Goal: Task Accomplishment & Management: Manage account settings

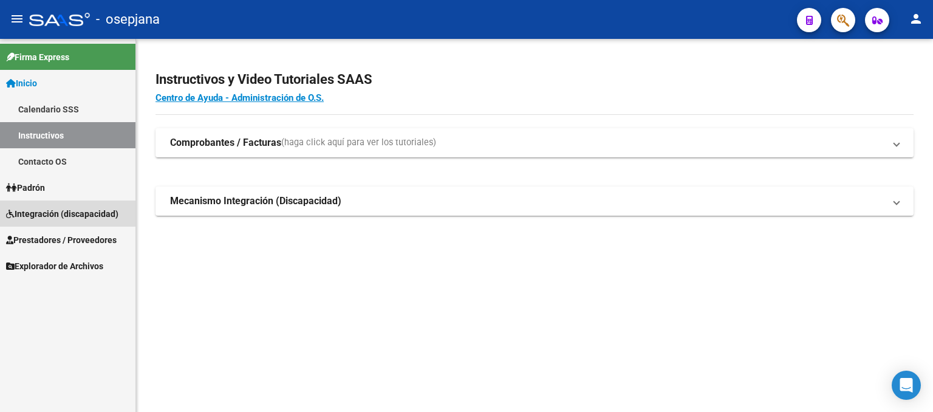
click at [64, 217] on span "Integración (discapacidad)" at bounding box center [62, 213] width 112 height 13
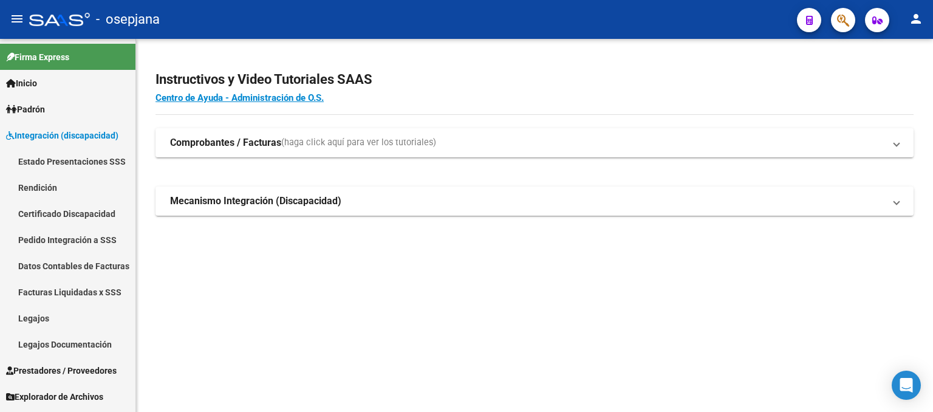
click at [88, 364] on span "Prestadores / Proveedores" at bounding box center [61, 370] width 111 height 13
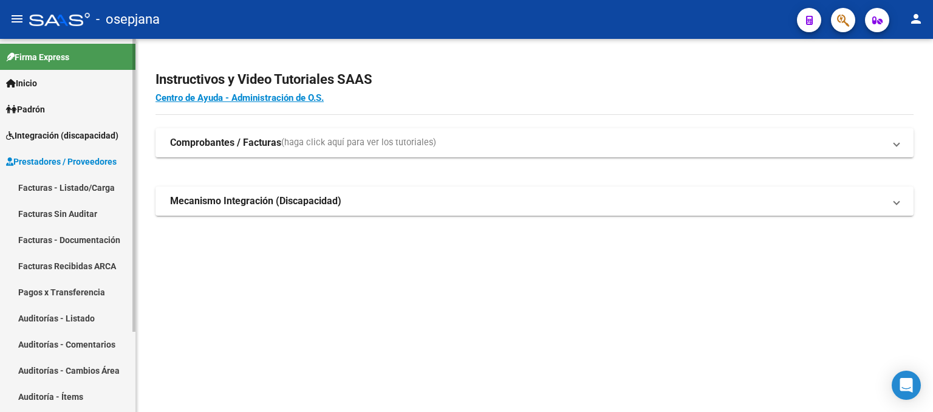
click at [60, 191] on link "Facturas - Listado/Carga" at bounding box center [67, 187] width 135 height 26
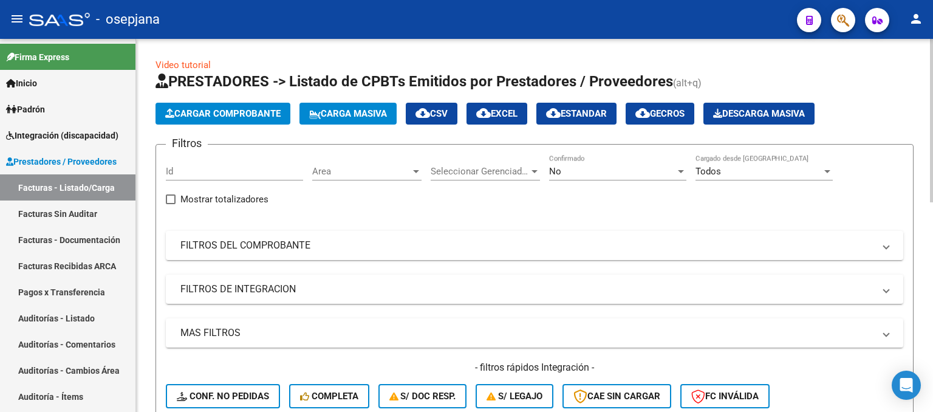
scroll to position [122, 0]
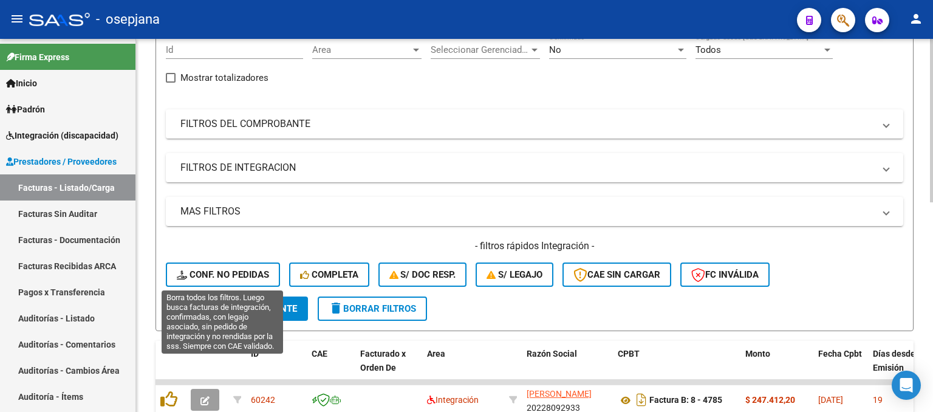
click at [227, 272] on span "Conf. no pedidas" at bounding box center [223, 274] width 92 height 11
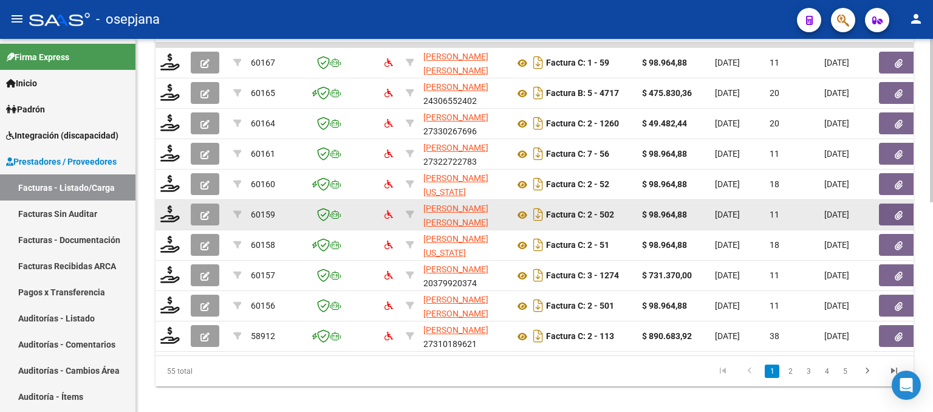
scroll to position [479, 0]
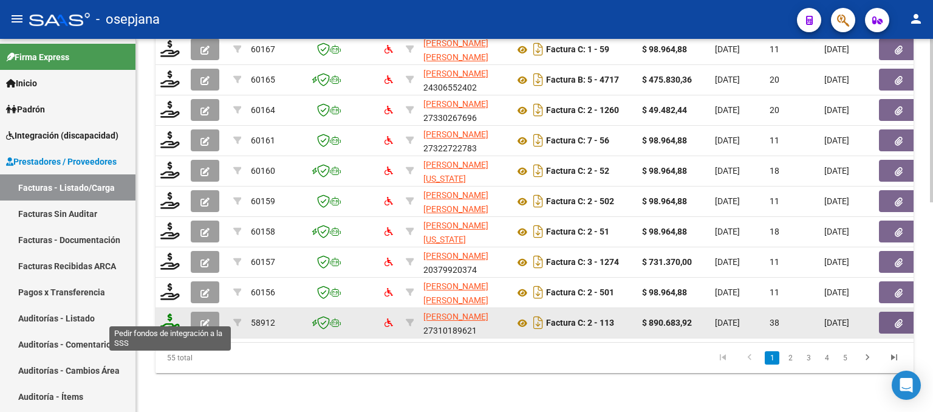
click at [169, 320] on icon at bounding box center [169, 321] width 19 height 17
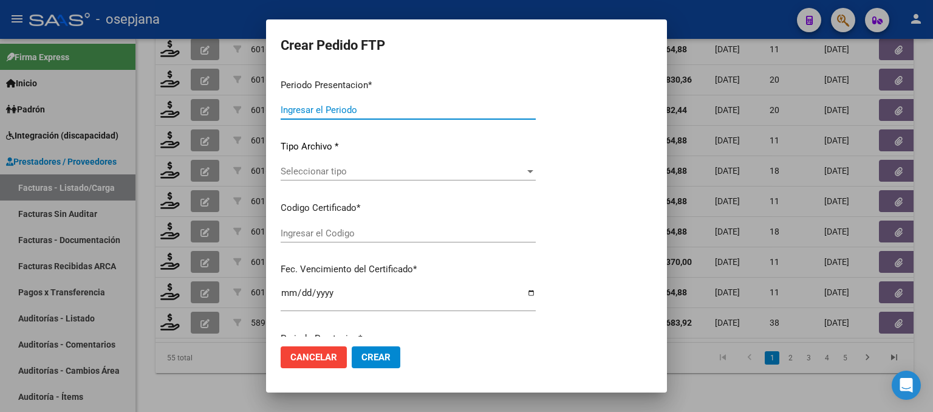
type input "202508"
type input "202506"
type input "$ 890.683,92"
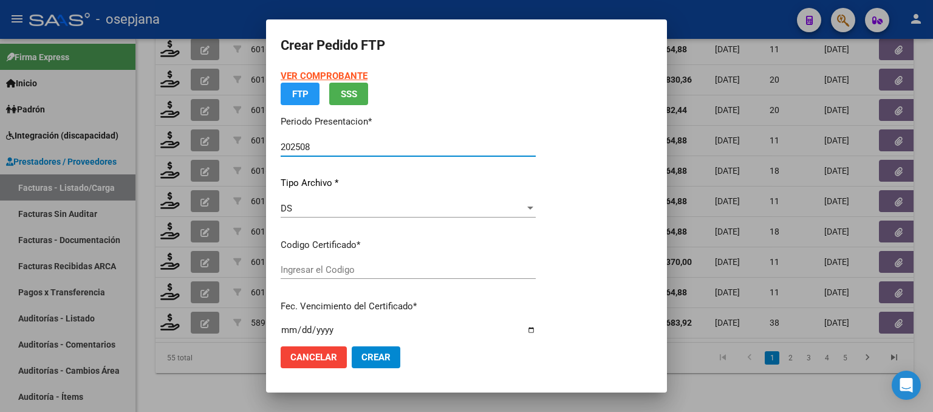
type input "arg02000586606552024020220290202bue389"
type input "[DATE]"
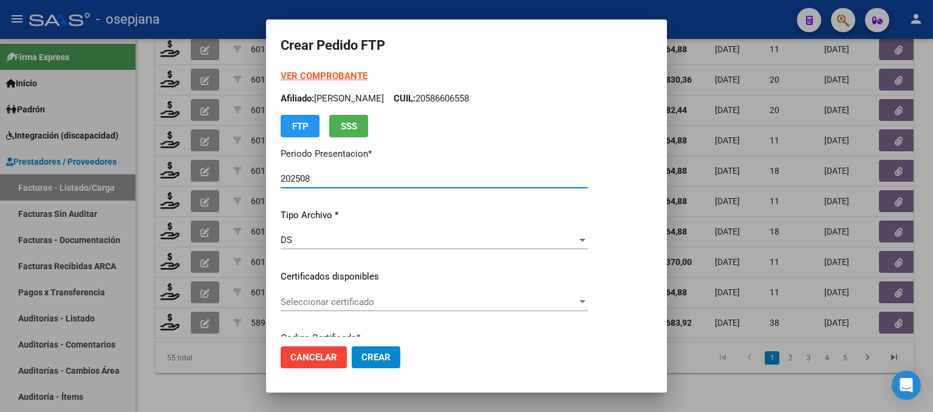
click at [711, 326] on div at bounding box center [466, 206] width 933 height 412
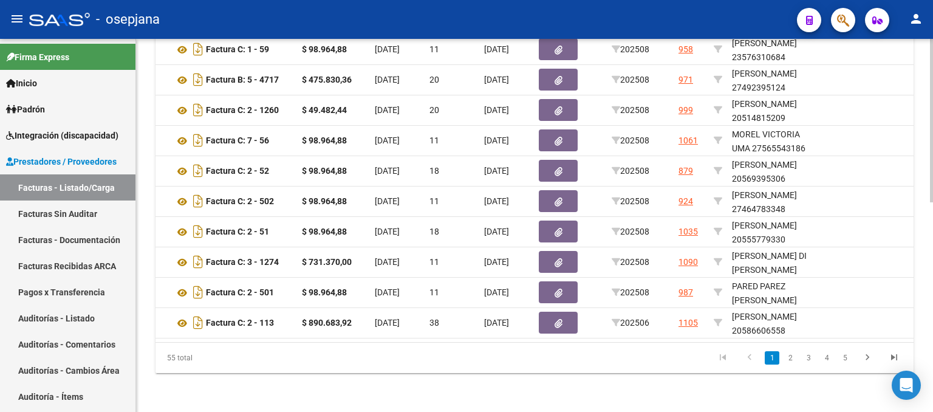
scroll to position [0, 0]
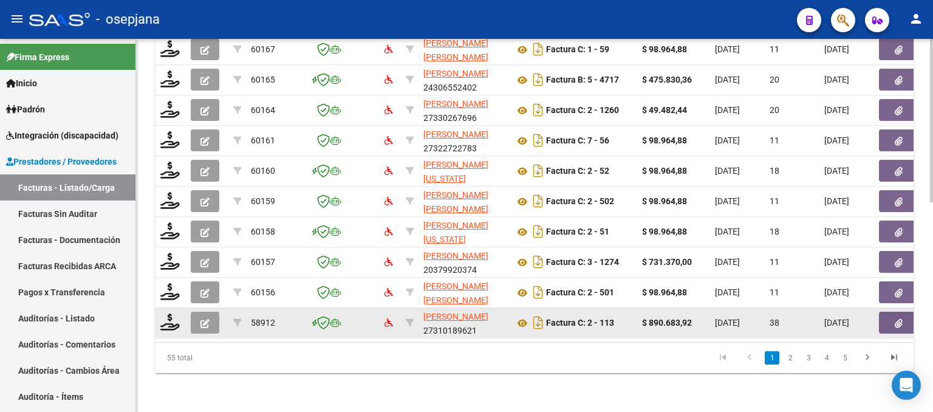
click at [210, 312] on button "button" at bounding box center [205, 323] width 29 height 22
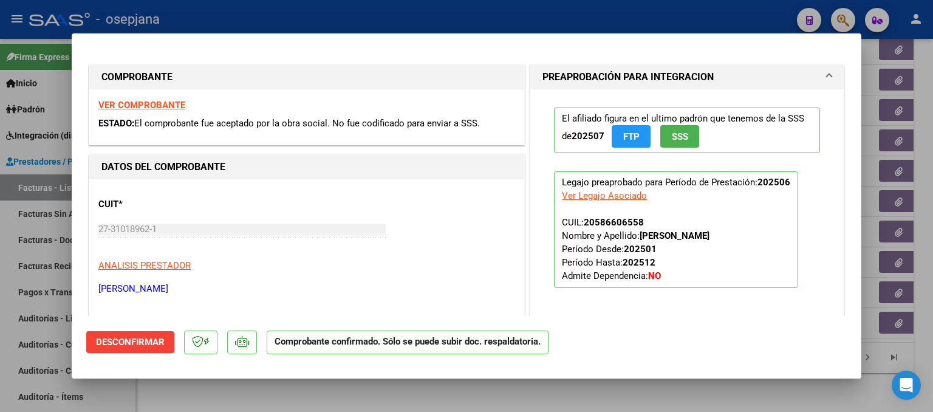
click at [145, 97] on div "VER COMPROBANTE ESTADO: El comprobante fue aceptado por la obra social. No fue …" at bounding box center [306, 116] width 435 height 55
click at [148, 104] on strong "VER COMPROBANTE" at bounding box center [141, 105] width 87 height 11
click at [109, 342] on span "Desconfirmar" at bounding box center [130, 342] width 69 height 11
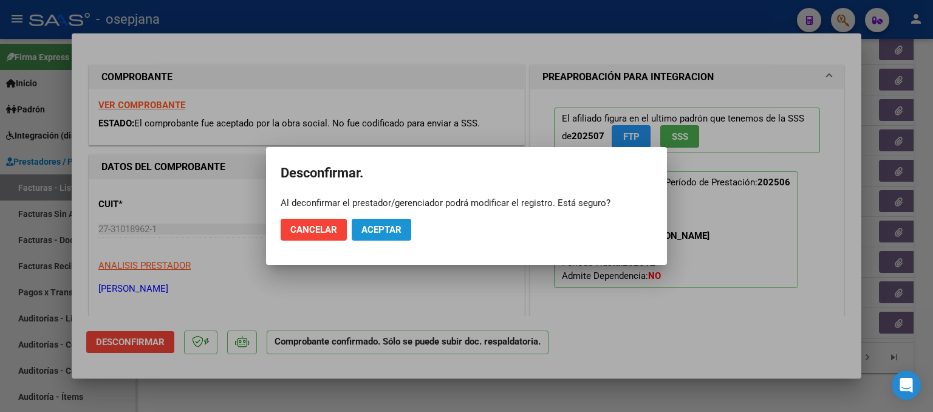
click at [376, 232] on span "Aceptar" at bounding box center [381, 229] width 40 height 11
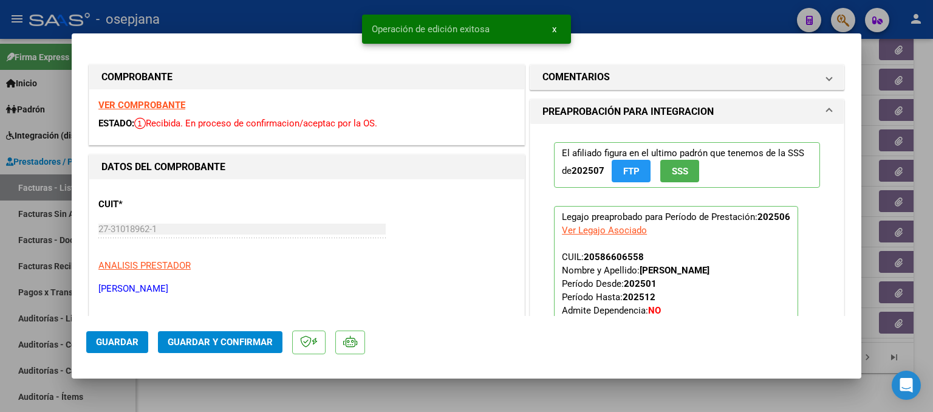
click at [868, 200] on div at bounding box center [466, 206] width 933 height 412
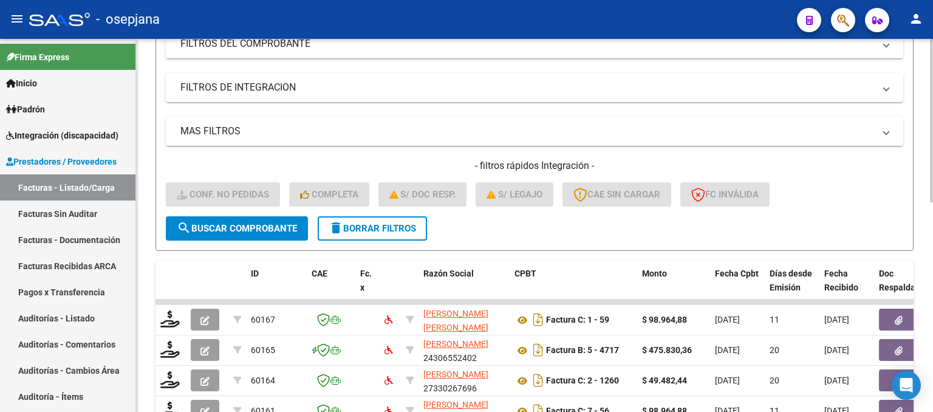
scroll to position [175, 0]
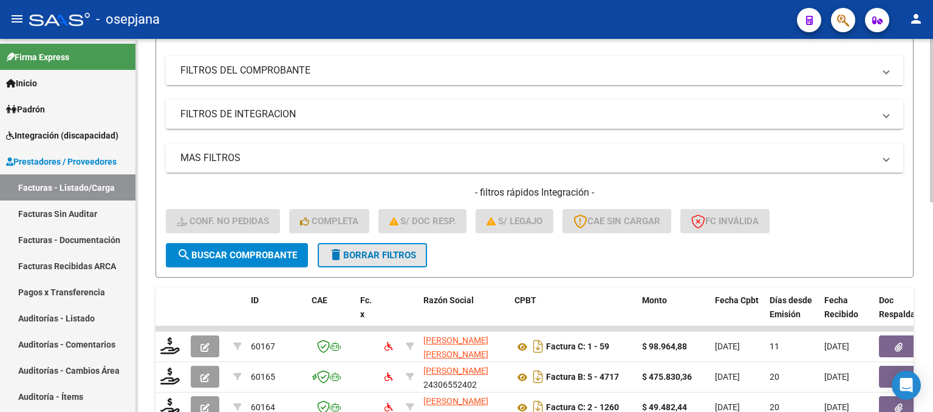
click at [366, 250] on span "delete Borrar Filtros" at bounding box center [372, 255] width 87 height 11
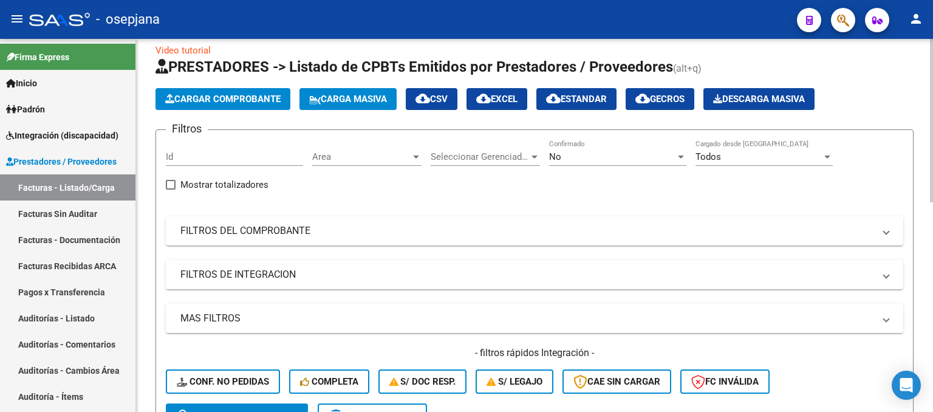
scroll to position [0, 0]
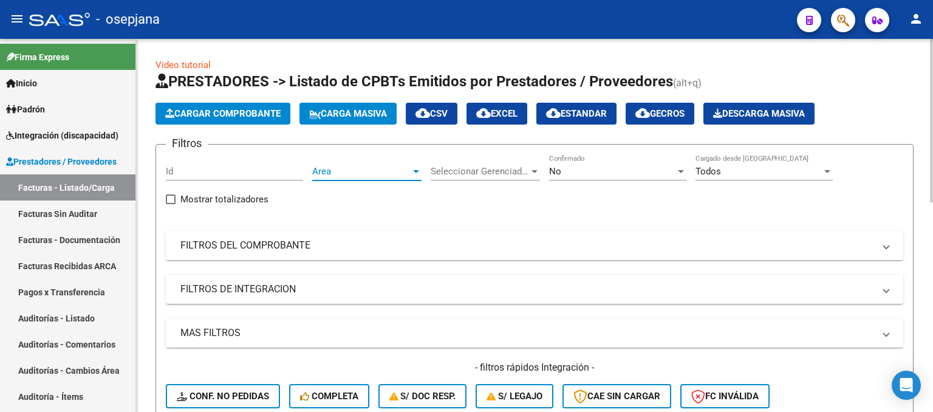
click at [378, 174] on span "Area" at bounding box center [361, 171] width 98 height 11
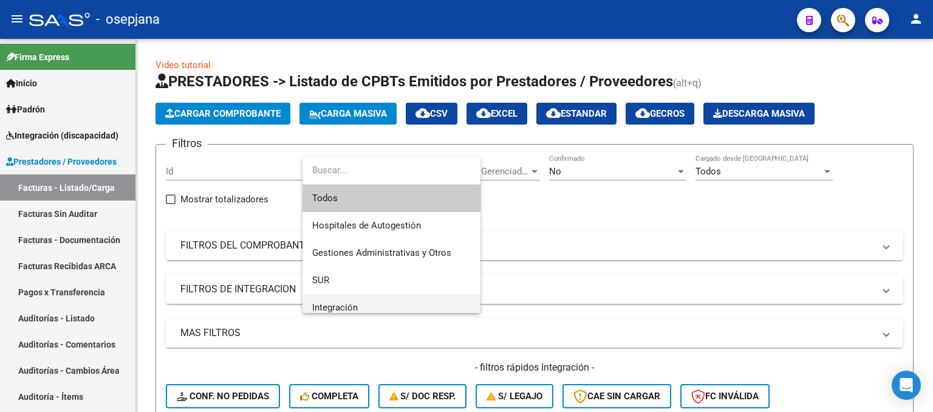
click at [374, 310] on span "Integración" at bounding box center [391, 307] width 159 height 27
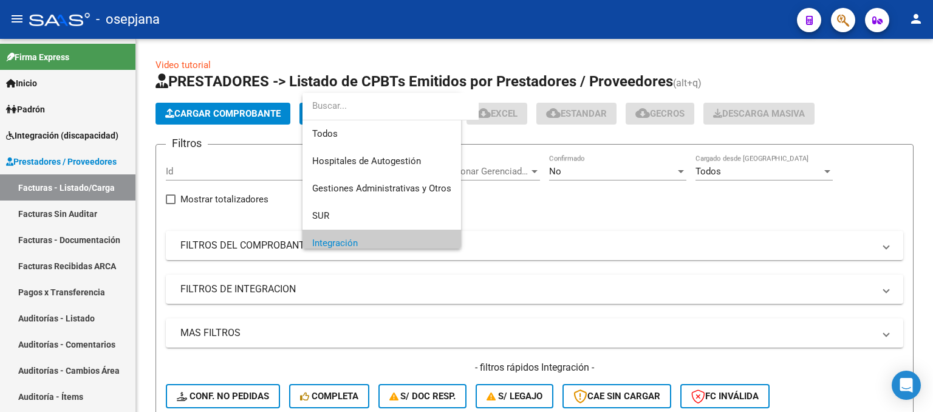
scroll to position [72, 0]
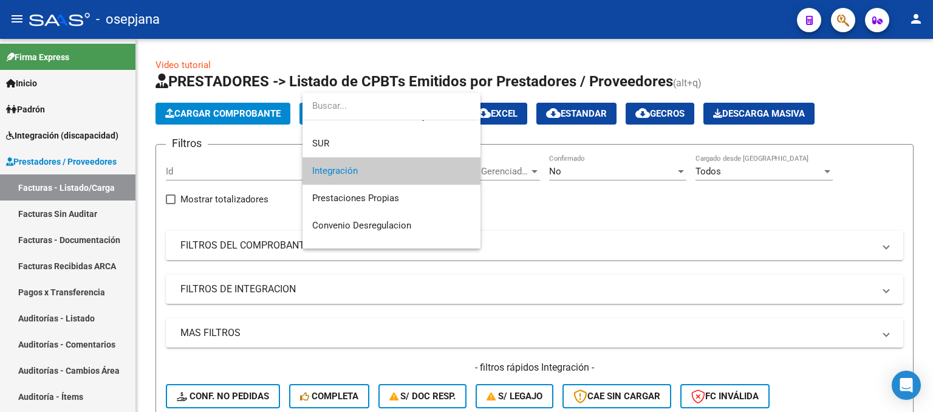
click at [400, 162] on span "Integración" at bounding box center [391, 170] width 159 height 27
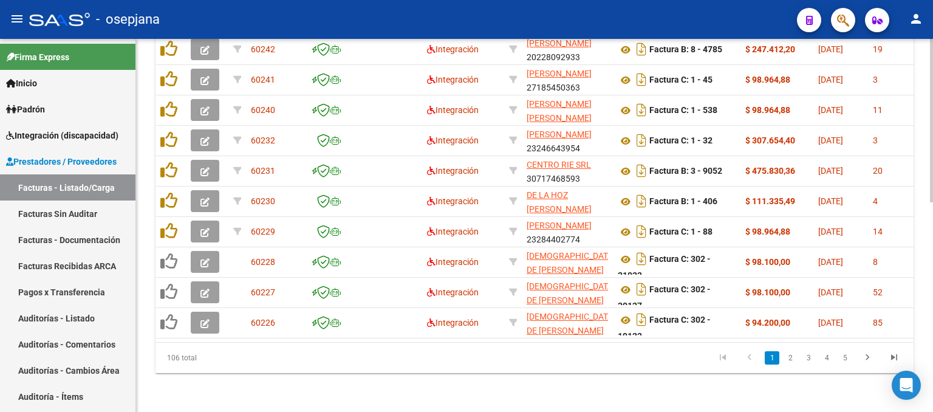
scroll to position [479, 0]
click at [897, 358] on icon "go to last page" at bounding box center [894, 359] width 16 height 15
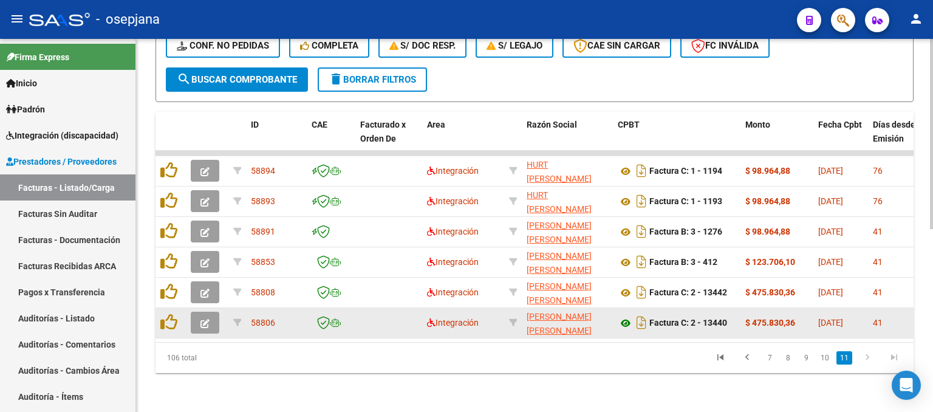
scroll to position [357, 0]
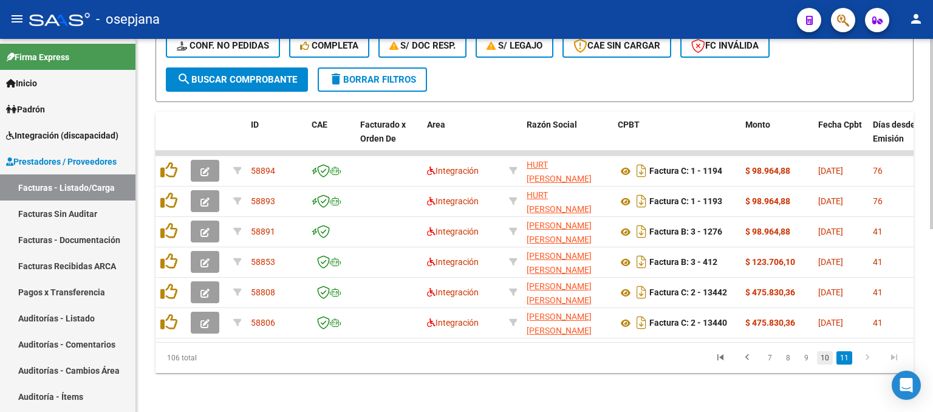
click at [827, 359] on link "10" at bounding box center [825, 357] width 16 height 13
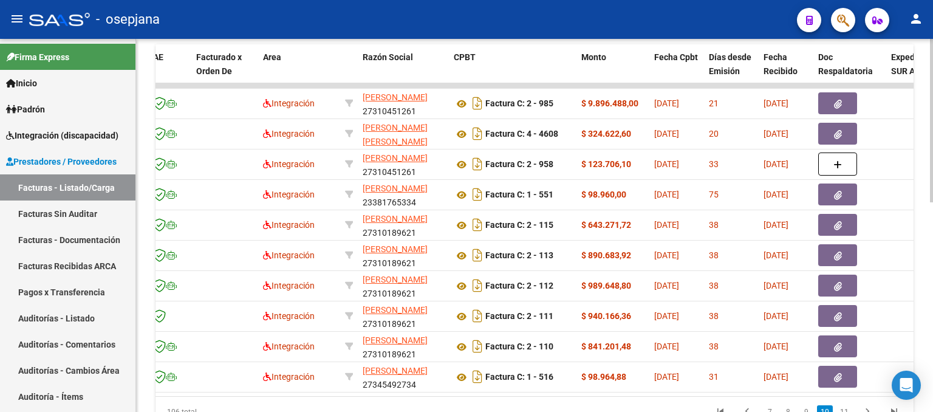
scroll to position [0, 0]
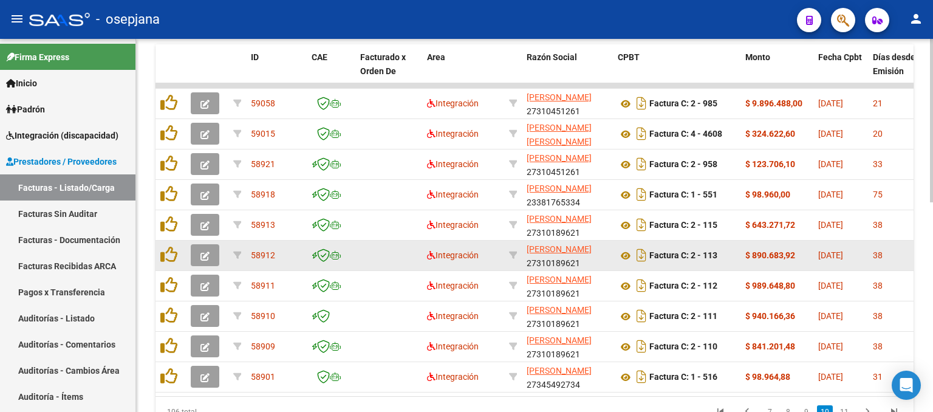
click at [207, 264] on datatable-body-cell at bounding box center [207, 256] width 43 height 30
click at [207, 252] on icon "button" at bounding box center [204, 256] width 9 height 9
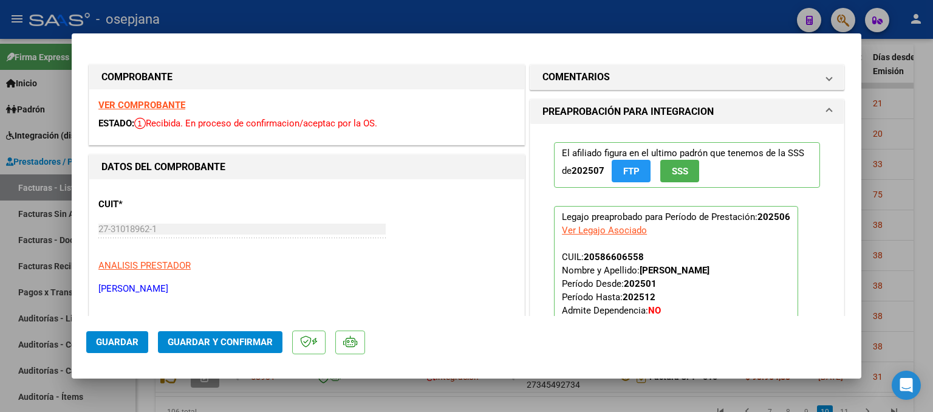
scroll to position [122, 0]
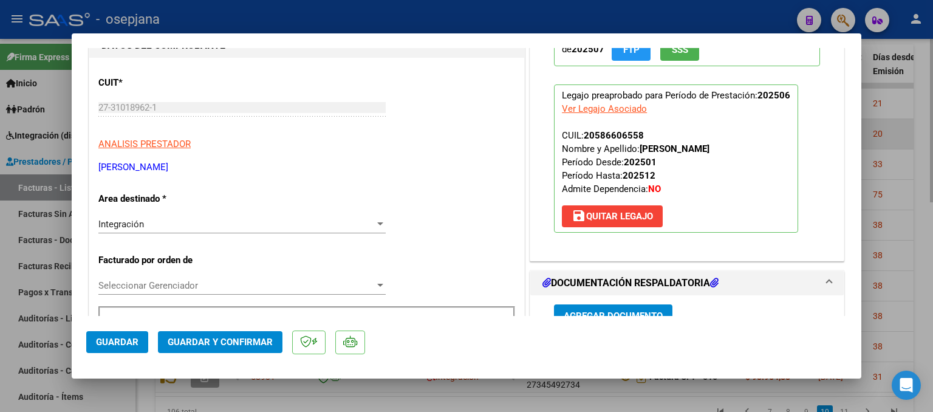
click at [919, 122] on div at bounding box center [466, 206] width 933 height 412
type input "$ 0,00"
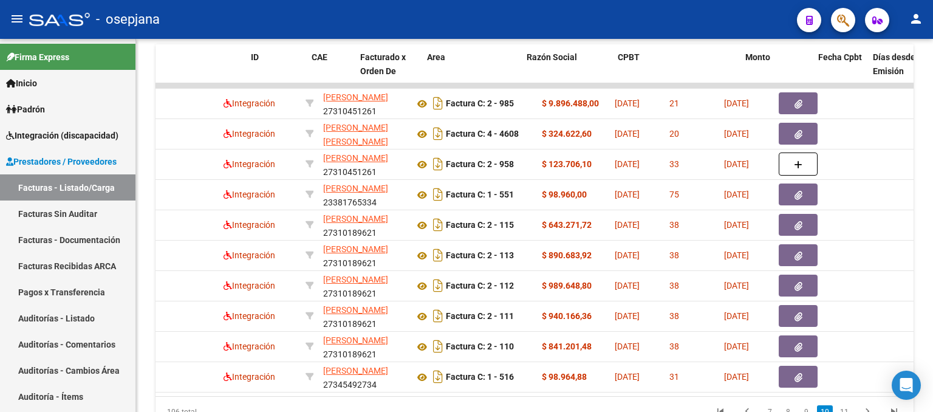
scroll to position [0, 0]
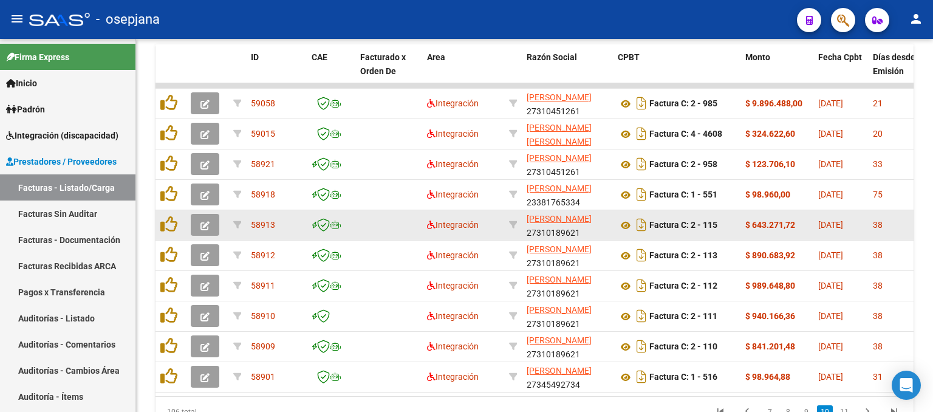
click at [195, 217] on button "button" at bounding box center [205, 225] width 29 height 22
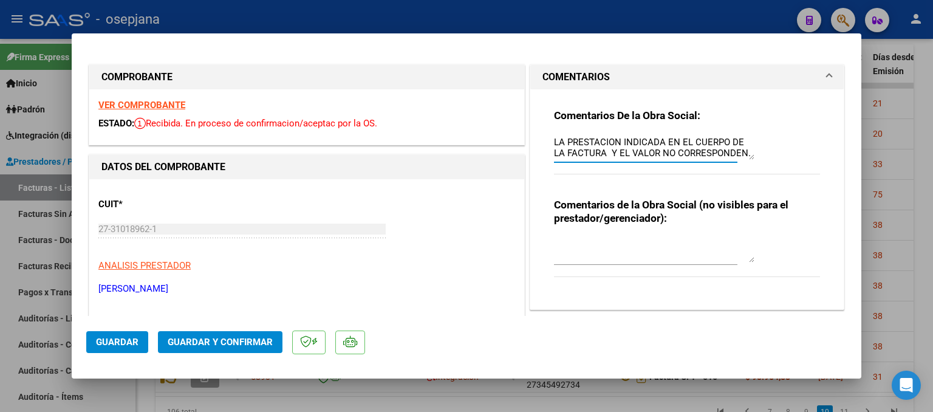
scroll to position [11, 0]
drag, startPoint x: 551, startPoint y: 138, endPoint x: 714, endPoint y: 150, distance: 163.9
click at [714, 150] on textarea "LA PRESTACION INDICADA EN EL CUERPO DE LA FACTURA Y EL VALOR NO CORRESPONDEN. S…" at bounding box center [654, 147] width 200 height 24
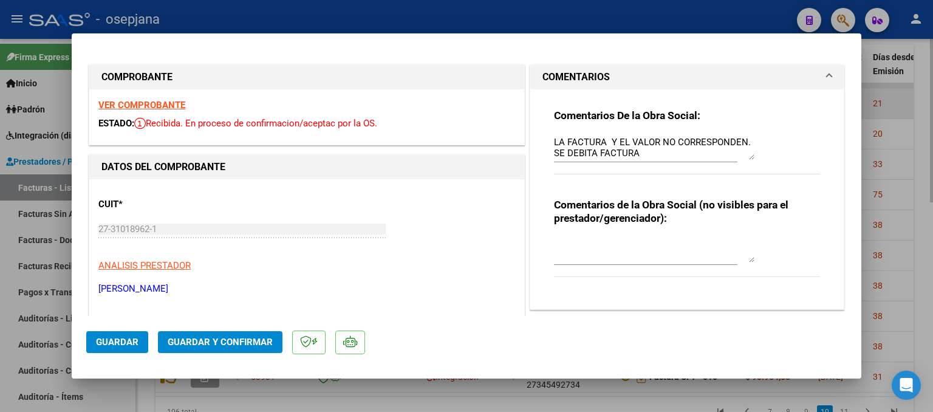
click at [900, 107] on div at bounding box center [466, 206] width 933 height 412
type input "$ 0,00"
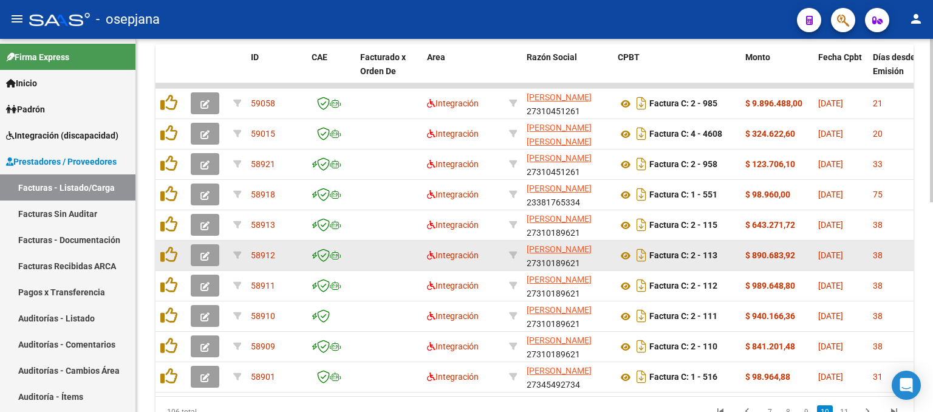
click at [209, 246] on button "button" at bounding box center [205, 255] width 29 height 22
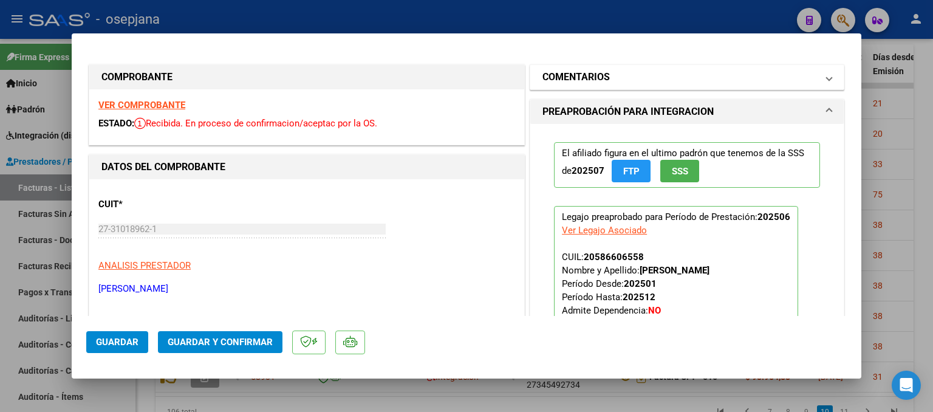
click at [612, 81] on mat-panel-title "COMENTARIOS" at bounding box center [680, 77] width 275 height 15
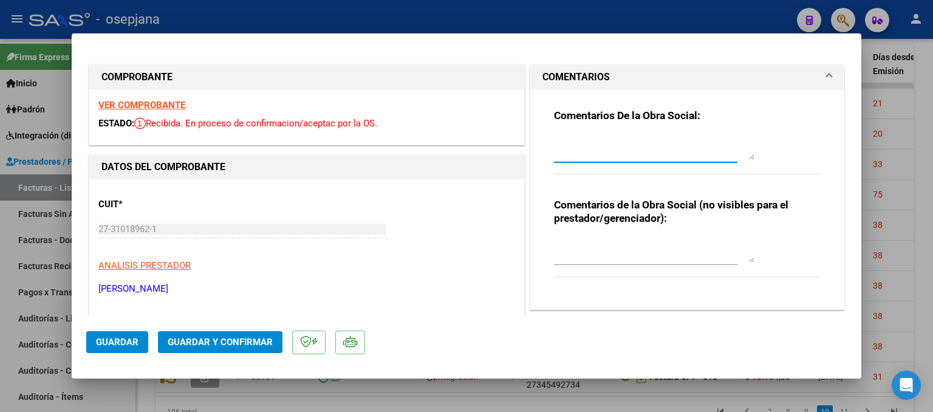
paste textarea "LA PRESTACION INDICADA EN EL CUERPO DE LA FACTURA Y EL VALOR NO CORRESPONDEN. S…"
drag, startPoint x: 611, startPoint y: 148, endPoint x: 540, endPoint y: 142, distance: 71.3
click at [545, 142] on div "Comentarios De la Obra Social: LA PRESTACION INDICADA EN EL CUERPO DE LA FACTUR…" at bounding box center [687, 194] width 284 height 210
click at [595, 142] on textarea "EL VALOR NO CORRESPONDEN. SE DEBITA FACTURA" at bounding box center [654, 147] width 200 height 24
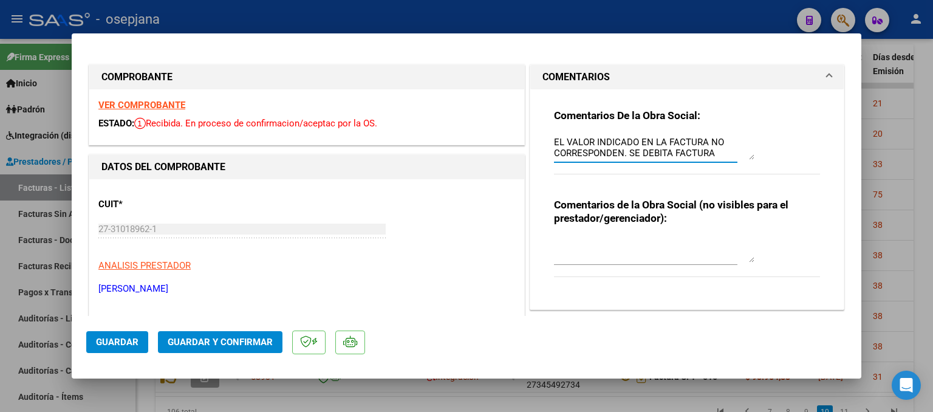
type textarea "EL VALOR INDICADO EN LA FACTURA NO CORRESPONDEN. SE DEBITA FACTURA"
click at [94, 340] on button "Guardar" at bounding box center [117, 342] width 62 height 22
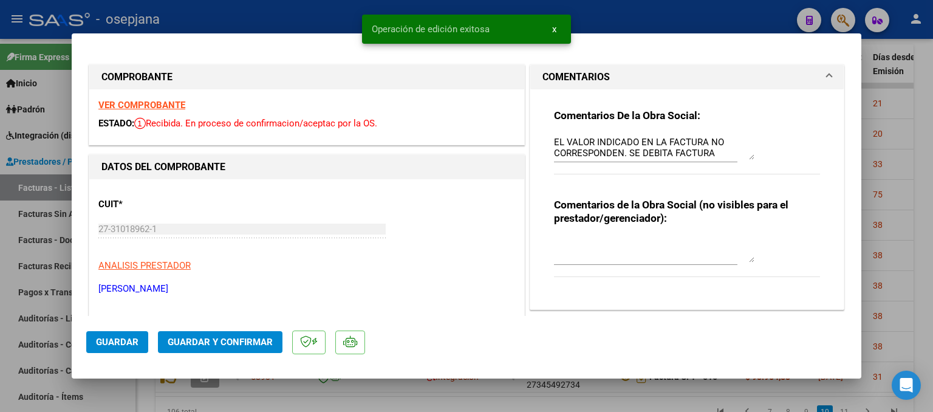
click at [927, 193] on div at bounding box center [466, 206] width 933 height 412
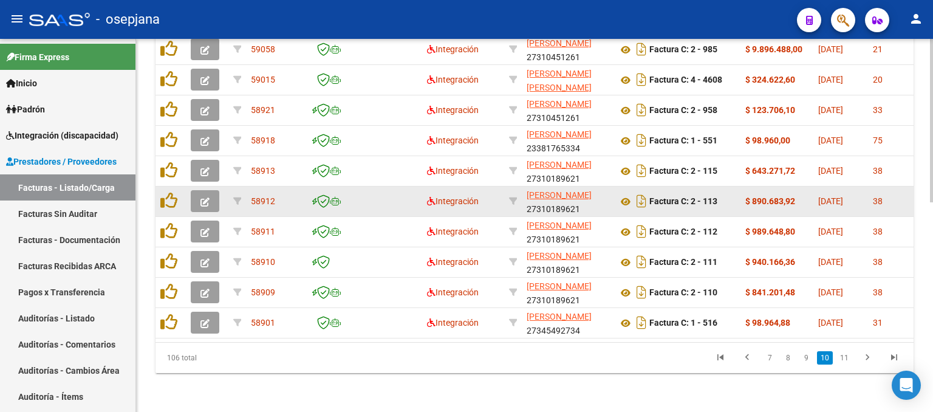
click at [202, 196] on span "button" at bounding box center [204, 201] width 9 height 11
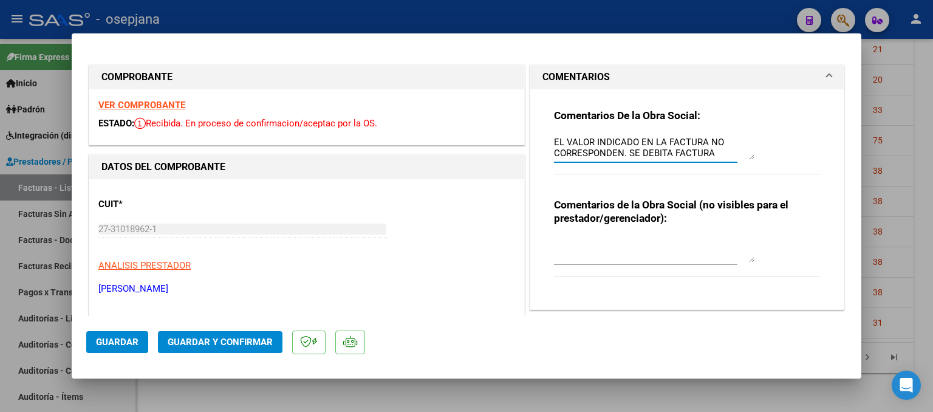
drag, startPoint x: 713, startPoint y: 149, endPoint x: 456, endPoint y: 137, distance: 257.3
click at [900, 151] on div at bounding box center [466, 206] width 933 height 412
type input "$ 0,00"
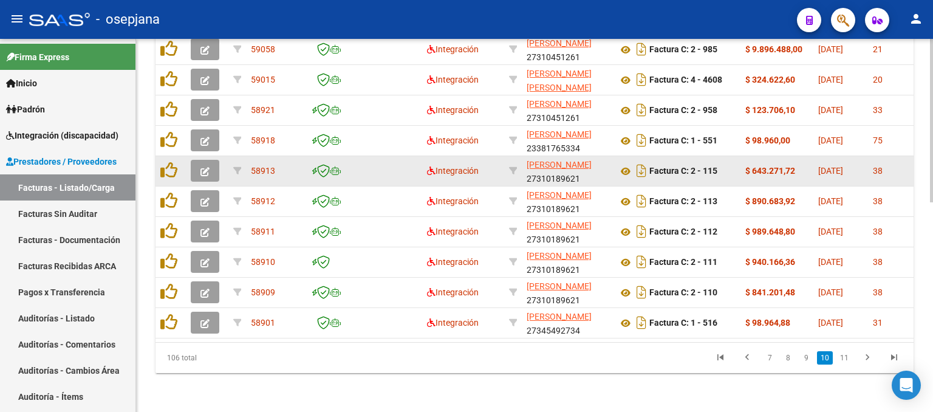
click at [200, 167] on icon "button" at bounding box center [204, 171] width 9 height 9
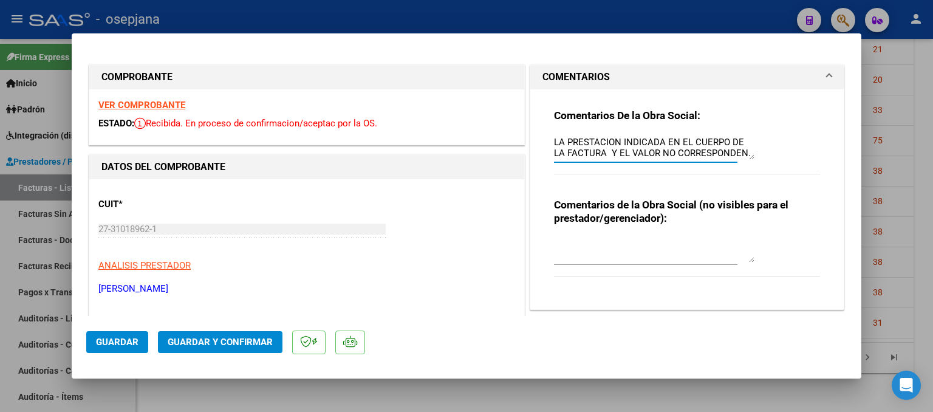
scroll to position [11, 0]
drag, startPoint x: 687, startPoint y: 149, endPoint x: 516, endPoint y: 139, distance: 170.4
drag, startPoint x: 717, startPoint y: 154, endPoint x: 426, endPoint y: 129, distance: 292.7
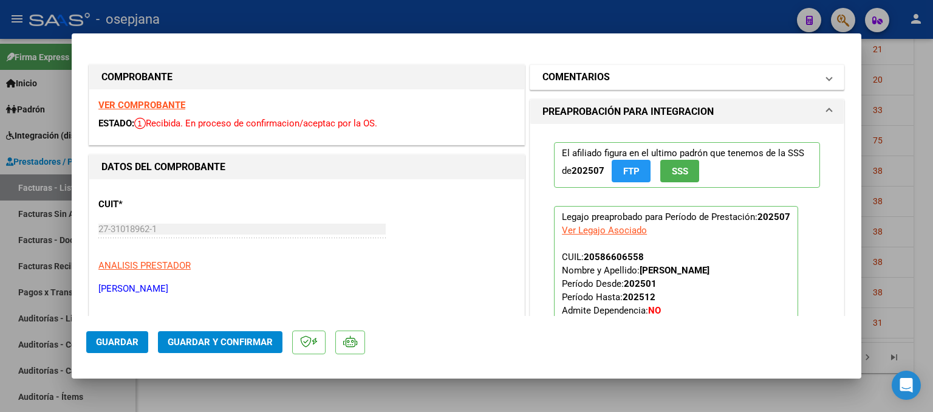
click at [571, 76] on h1 "COMENTARIOS" at bounding box center [576, 77] width 67 height 15
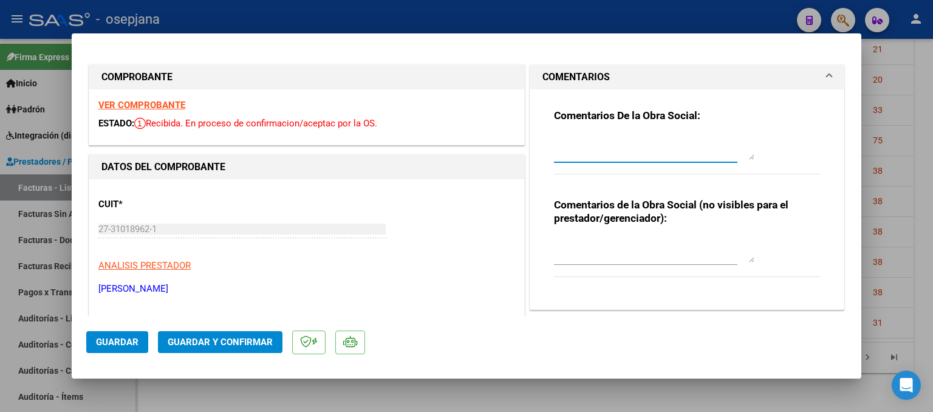
paste textarea "EL VALOR INDICADO EN LA FACTURA NO CORRESPONDEN. SE DEBITA FACTURA"
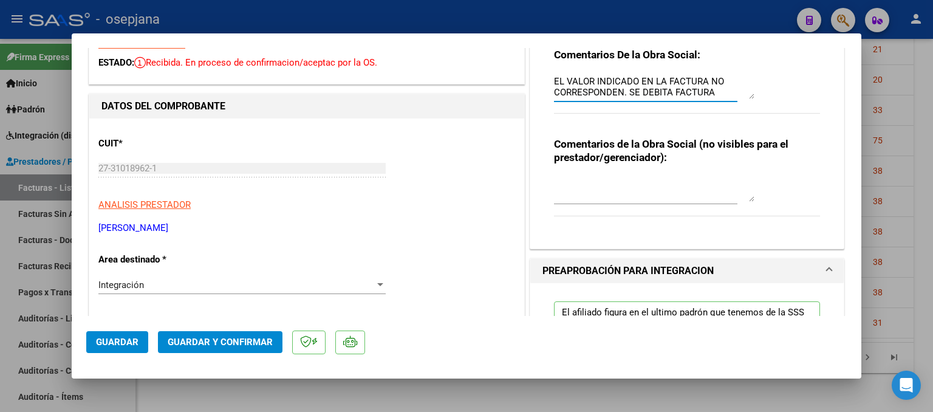
scroll to position [122, 0]
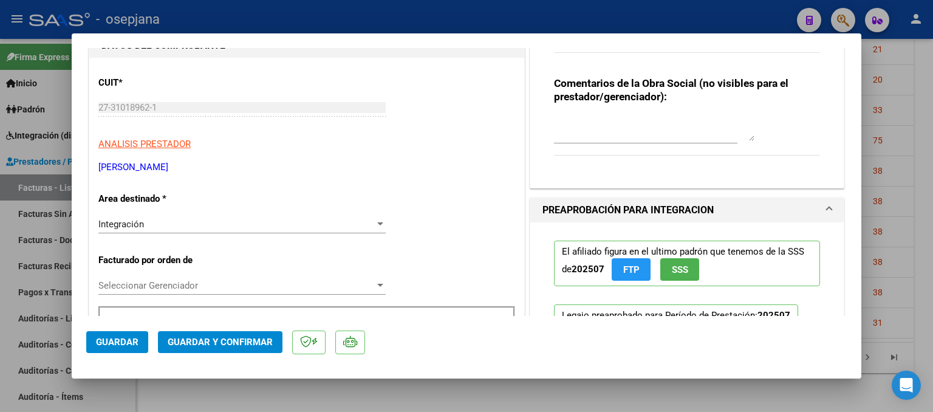
type textarea "EL VALOR INDICADO EN LA FACTURA NO CORRESPONDEN. SE DEBITA FACTURA"
click at [109, 335] on button "Guardar" at bounding box center [117, 342] width 62 height 22
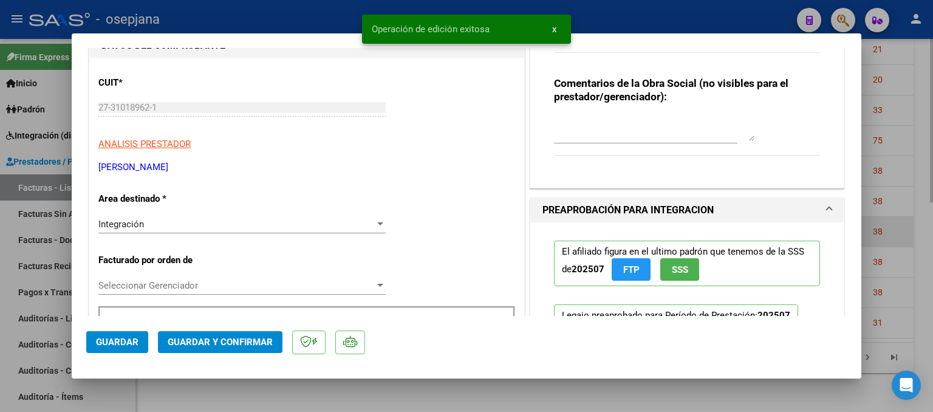
click at [913, 210] on div at bounding box center [466, 206] width 933 height 412
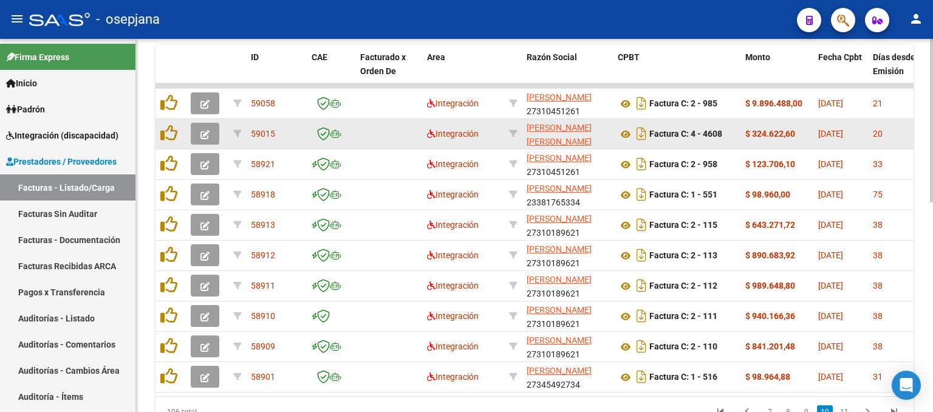
scroll to position [53, 0]
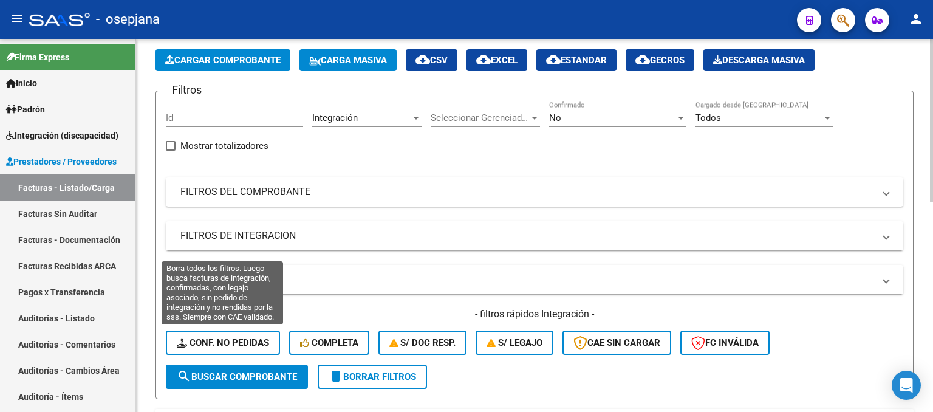
click at [220, 334] on button "Conf. no pedidas" at bounding box center [223, 342] width 114 height 24
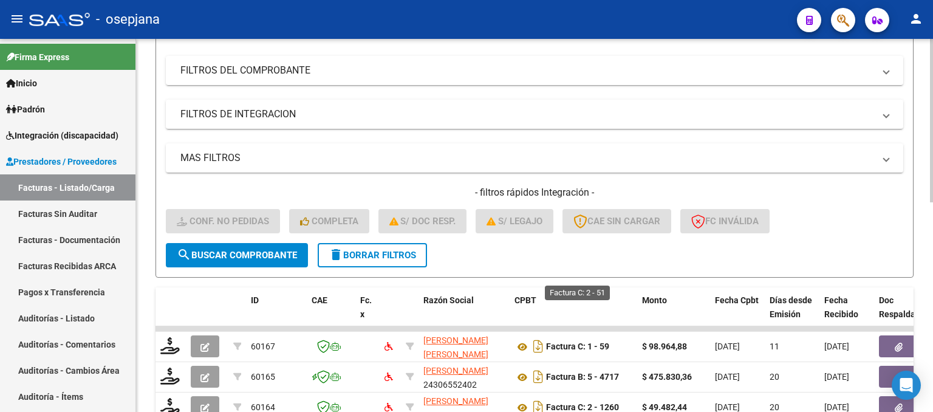
scroll to position [479, 0]
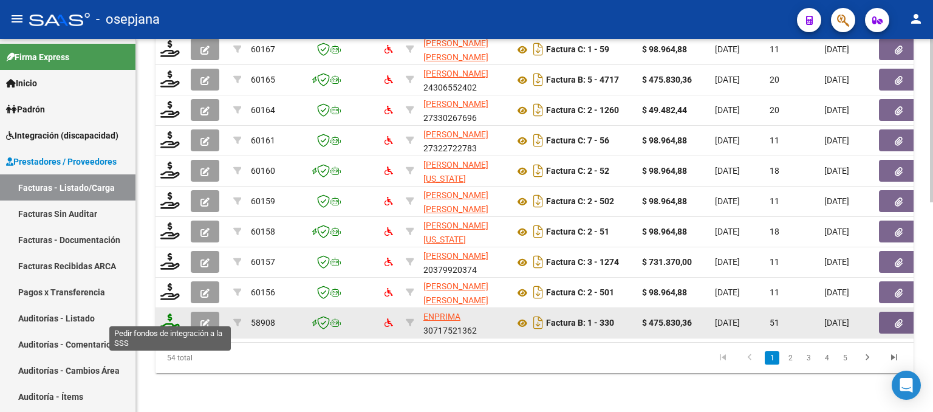
click at [167, 313] on icon at bounding box center [169, 321] width 19 height 17
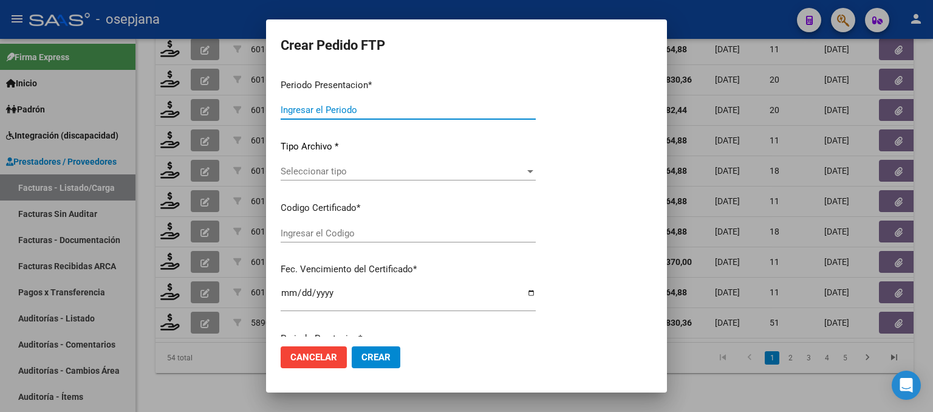
type input "202508"
type input "202507"
type input "$ 475.830,36"
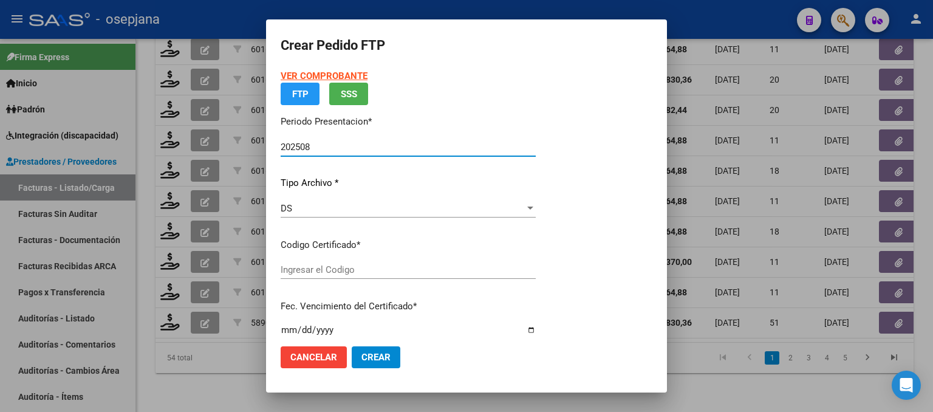
type input "ARG020005992082022110220271102BSAS10725"
type input "[DATE]"
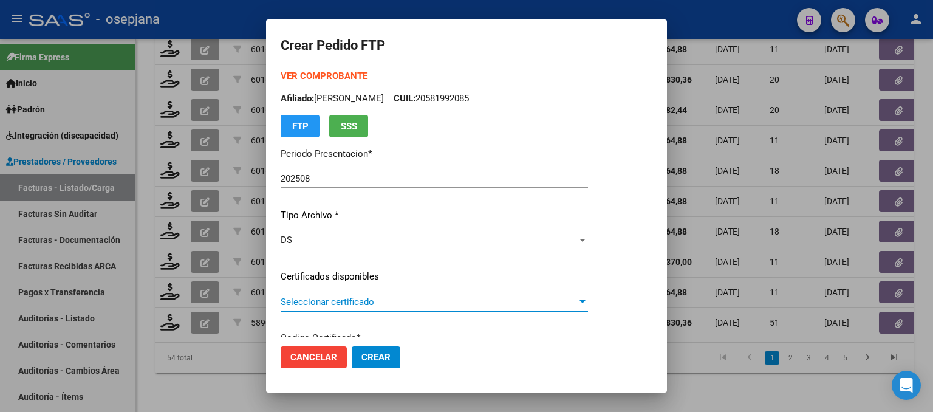
click at [385, 303] on span "Seleccionar certificado" at bounding box center [429, 301] width 296 height 11
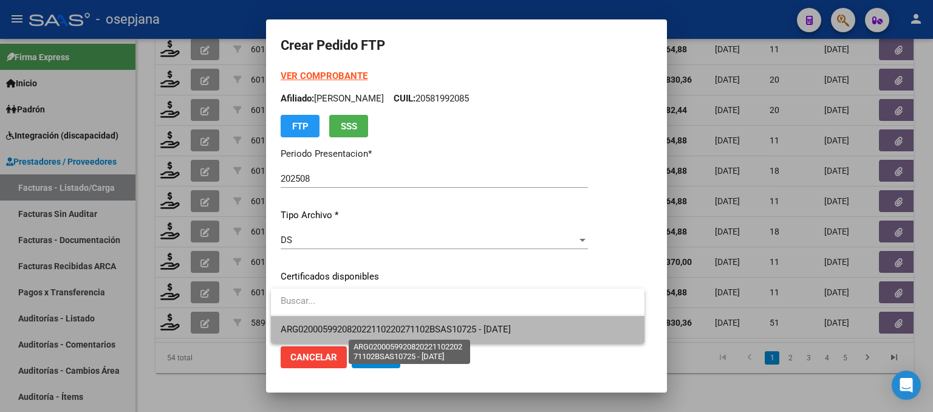
click at [401, 332] on span "ARG020005992082022110220271102BSAS10725 - [DATE]" at bounding box center [396, 329] width 230 height 11
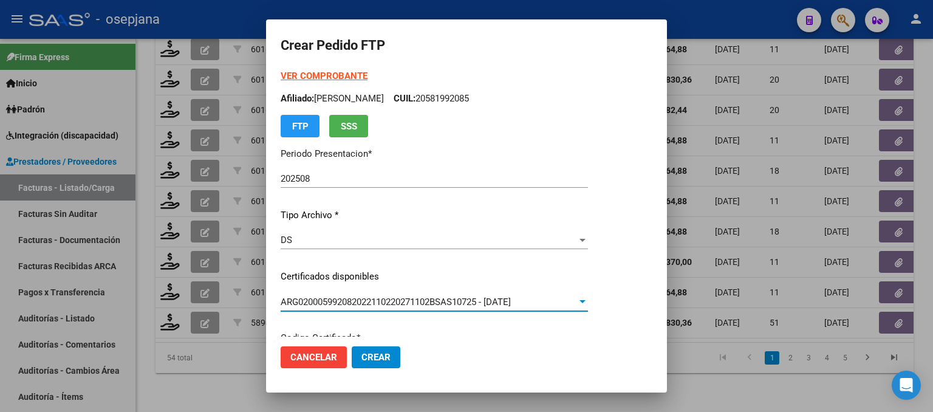
click at [337, 76] on strong "VER COMPROBANTE" at bounding box center [324, 75] width 87 height 11
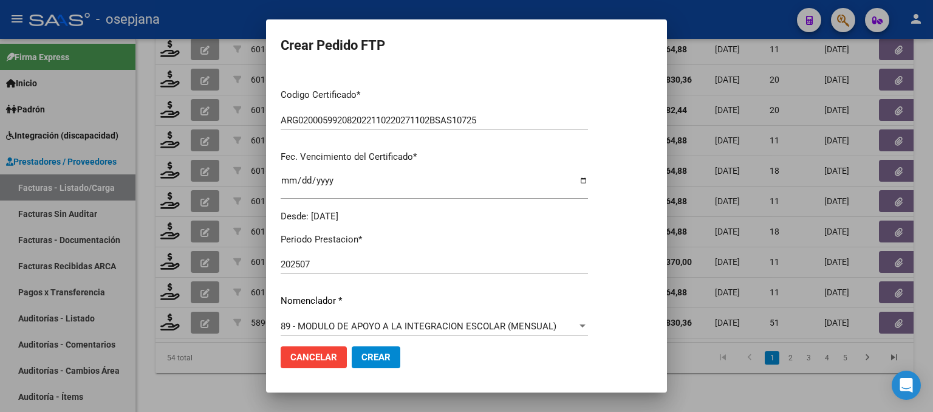
scroll to position [486, 0]
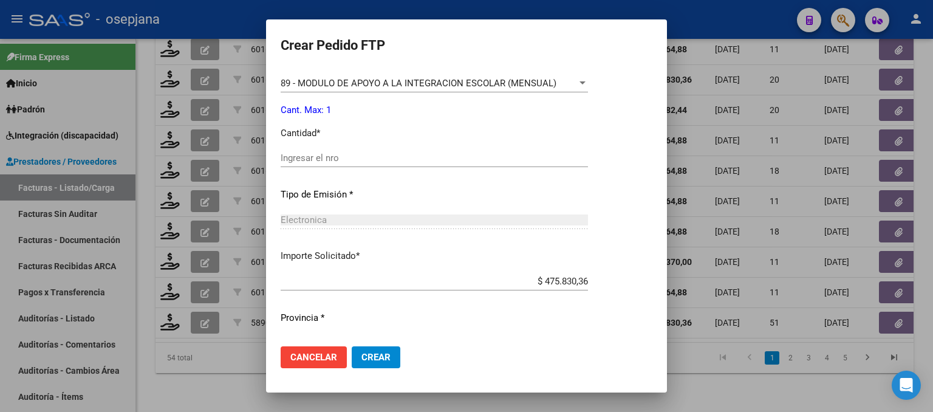
click at [324, 167] on div "Ingresar el nro" at bounding box center [434, 158] width 307 height 18
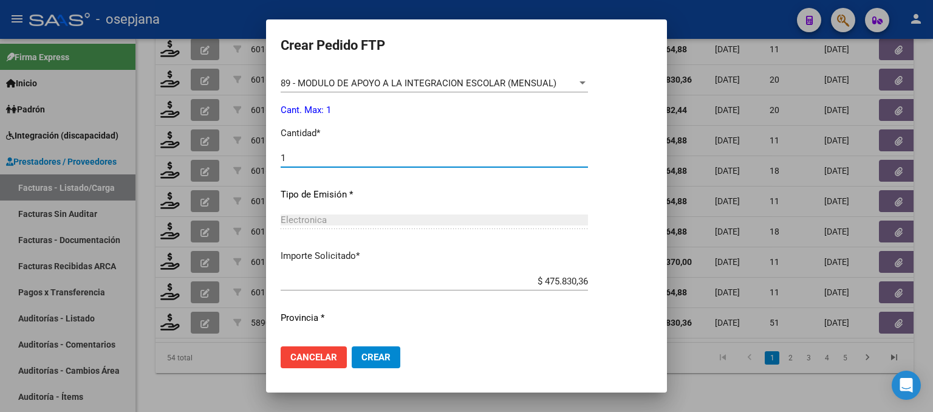
type input "1"
click at [385, 355] on span "Crear" at bounding box center [375, 357] width 29 height 11
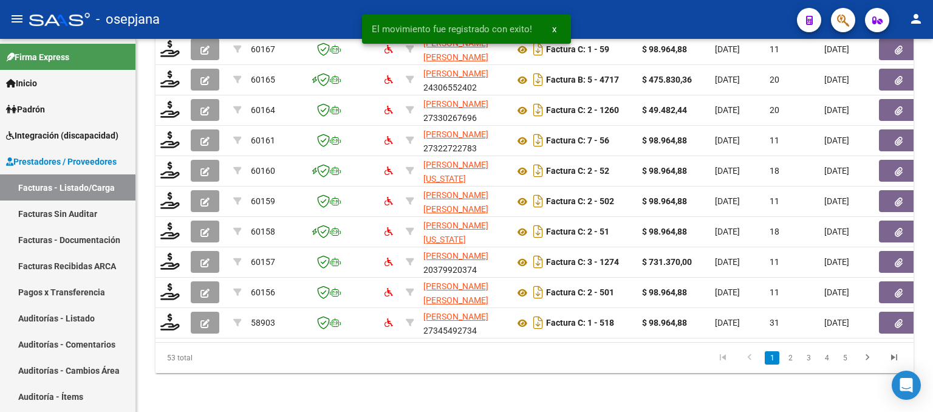
scroll to position [479, 0]
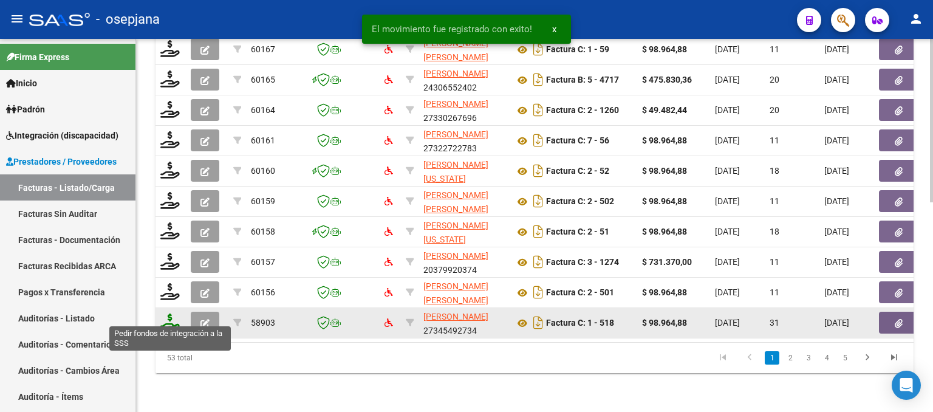
click at [176, 316] on icon at bounding box center [169, 321] width 19 height 17
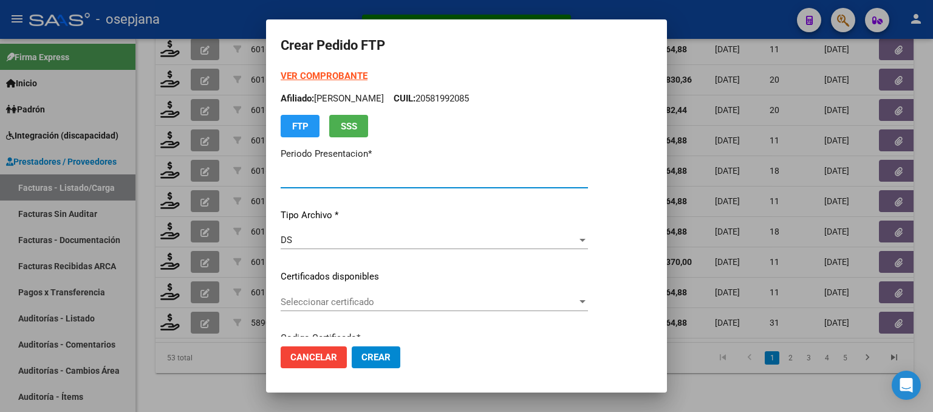
type input "202508"
type input "202507"
type input "$ 98.964,88"
type input "ARG02000571803222024070320270703BSAS415"
type input "[DATE]"
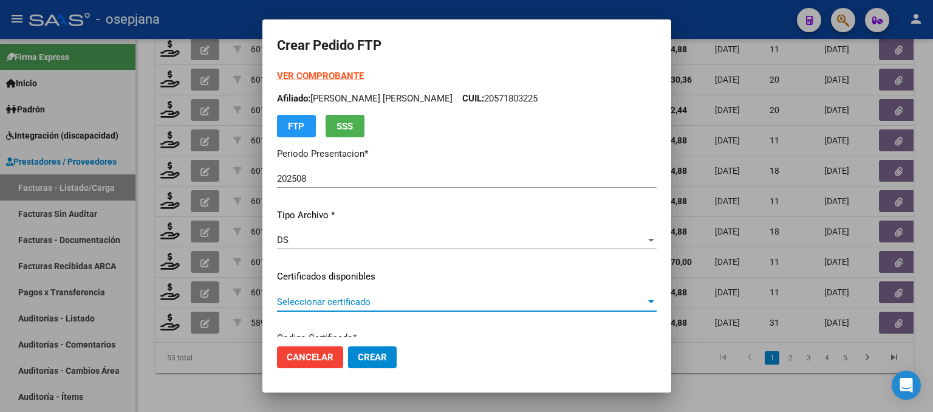
click at [345, 303] on span "Seleccionar certificado" at bounding box center [461, 301] width 369 height 11
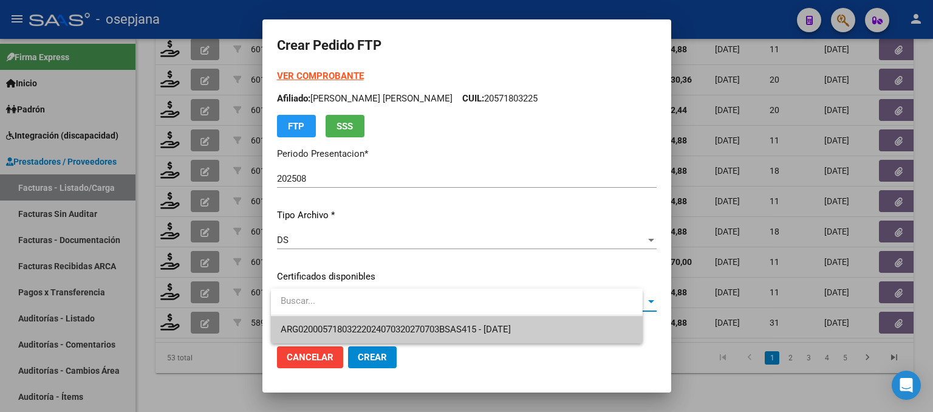
click at [357, 335] on span "ARG02000571803222024070320270703BSAS415 - [DATE]" at bounding box center [457, 329] width 352 height 27
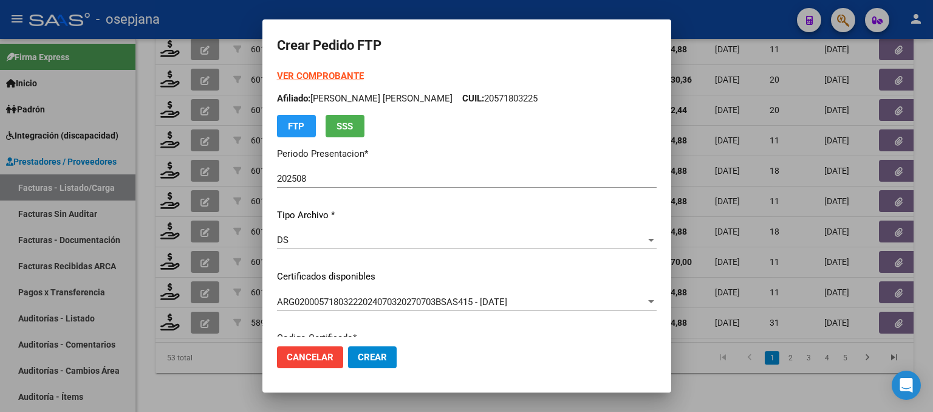
click at [333, 75] on strong "VER COMPROBANTE" at bounding box center [320, 75] width 87 height 11
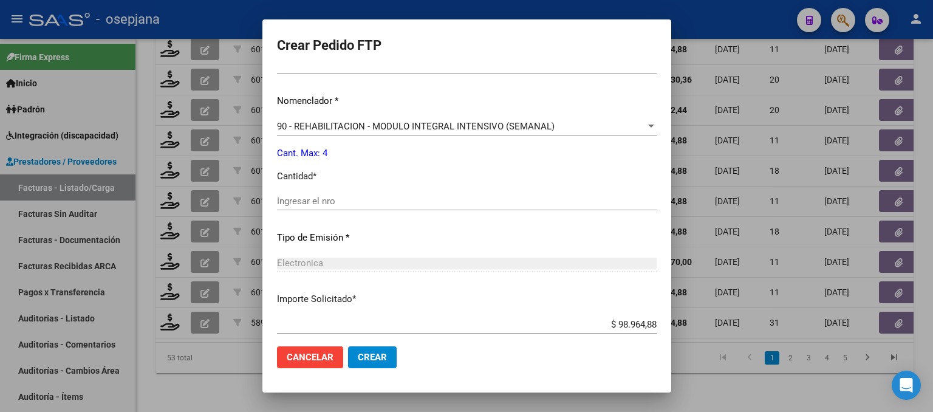
scroll to position [486, 0]
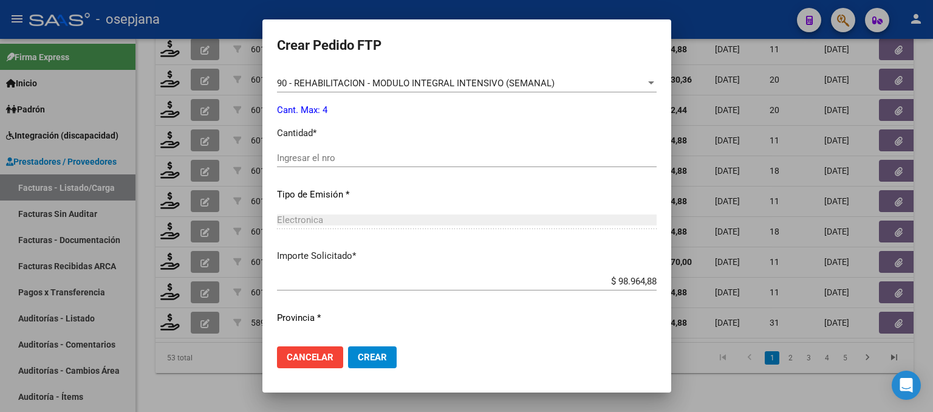
click at [344, 146] on div "Periodo Prestacion * 202507 Ingresar el Periodo Prestacion Nomenclador * 90 - R…" at bounding box center [467, 172] width 380 height 383
click at [343, 158] on input "Ingresar el nro" at bounding box center [467, 157] width 380 height 11
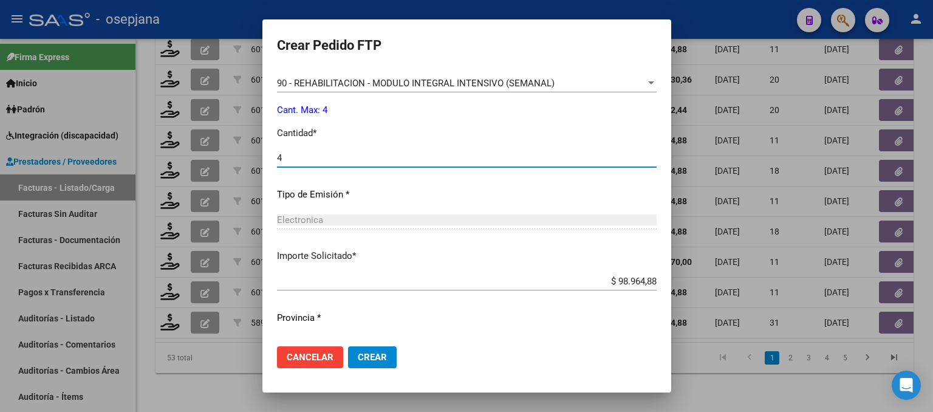
scroll to position [243, 0]
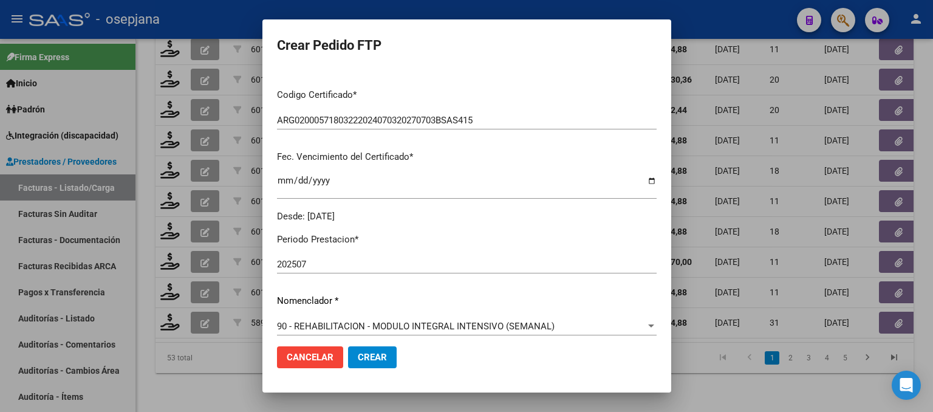
type input "4"
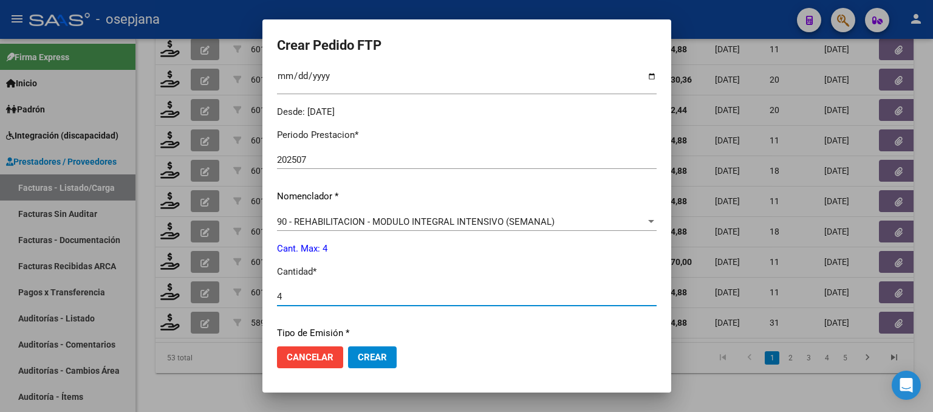
scroll to position [513, 0]
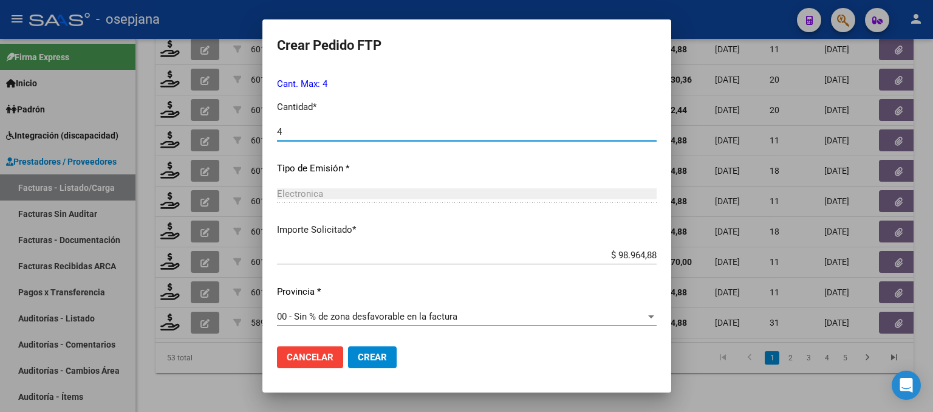
click at [395, 353] on button "Crear" at bounding box center [372, 357] width 49 height 22
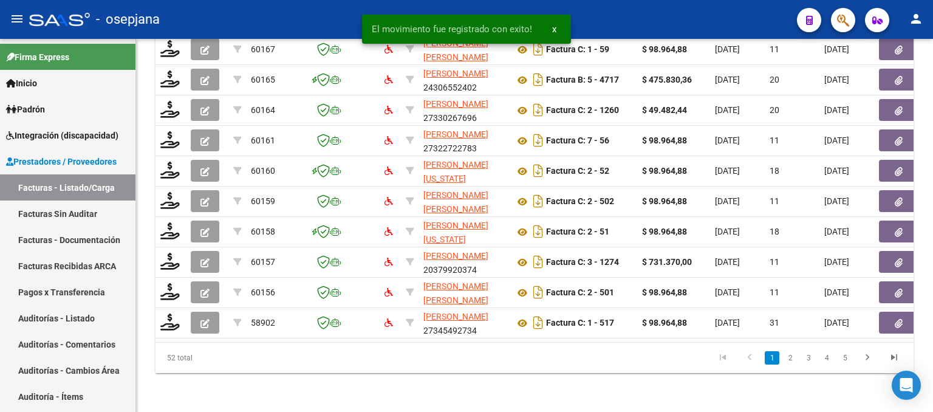
scroll to position [479, 0]
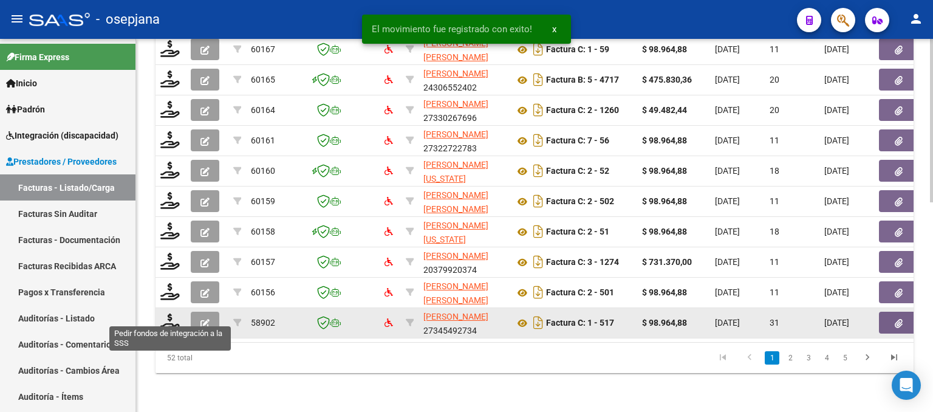
click at [171, 323] on datatable-body-cell at bounding box center [171, 323] width 30 height 30
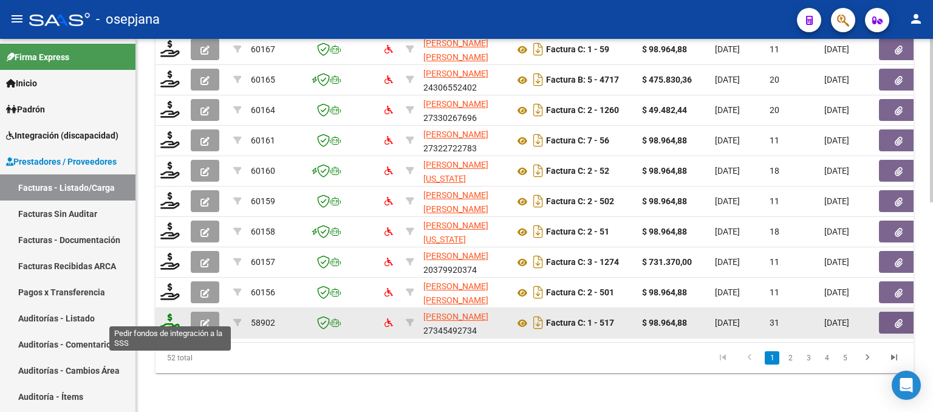
click at [168, 313] on icon at bounding box center [169, 321] width 19 height 17
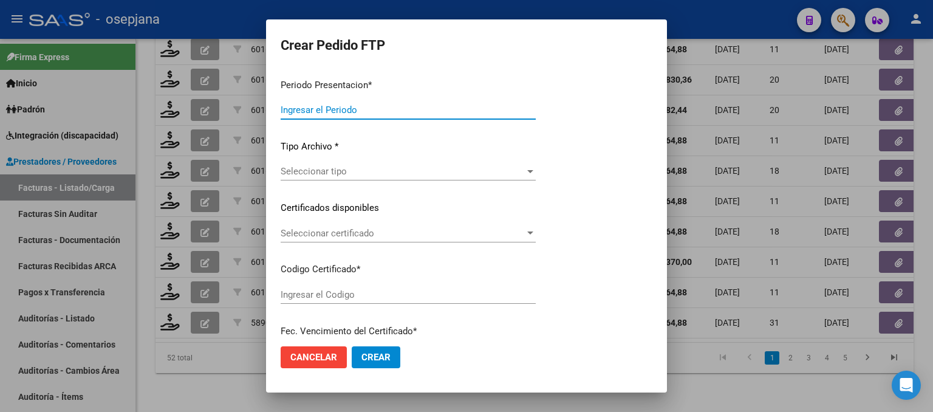
type input "202508"
type input "202506"
type input "$ 98.964,88"
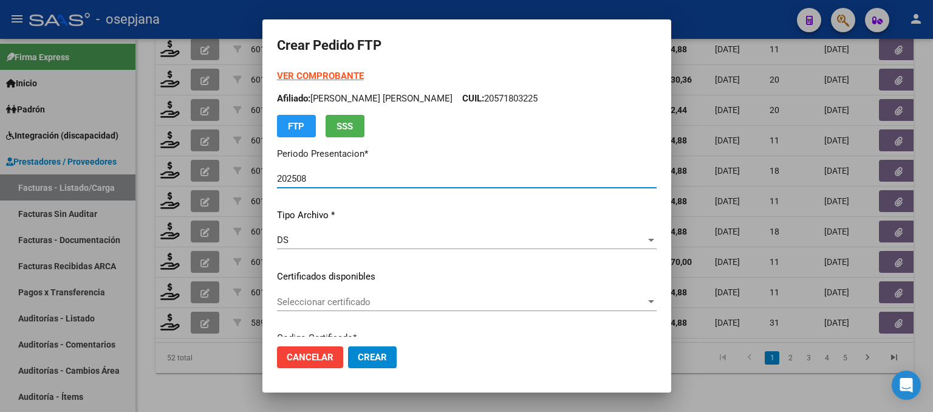
type input "ARG02000571803222024070320270703BSAS415"
type input "[DATE]"
click at [394, 297] on span "Seleccionar certificado" at bounding box center [461, 301] width 369 height 11
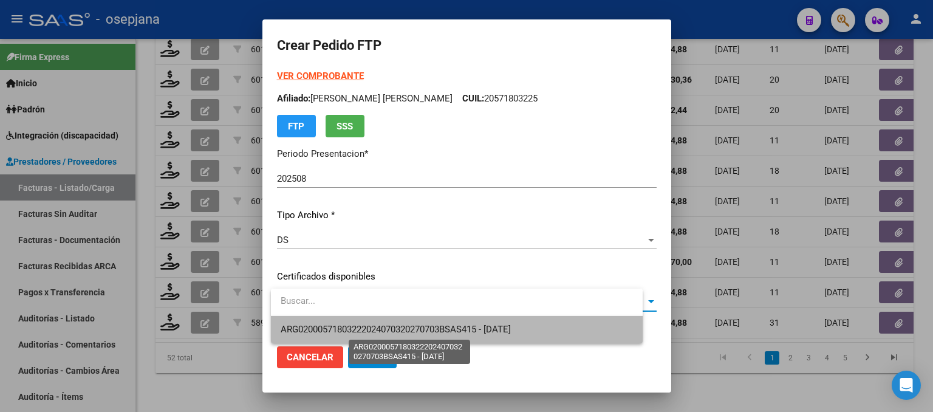
click at [397, 329] on span "ARG02000571803222024070320270703BSAS415 - [DATE]" at bounding box center [396, 329] width 230 height 11
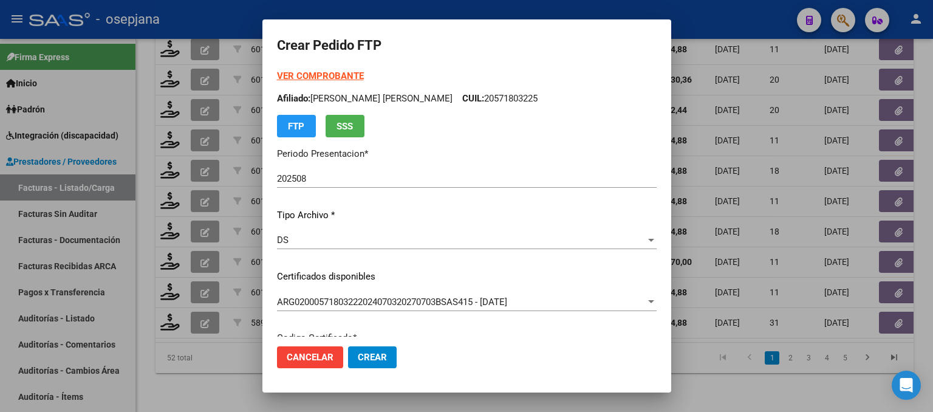
click at [330, 76] on strong "VER COMPROBANTE" at bounding box center [320, 75] width 87 height 11
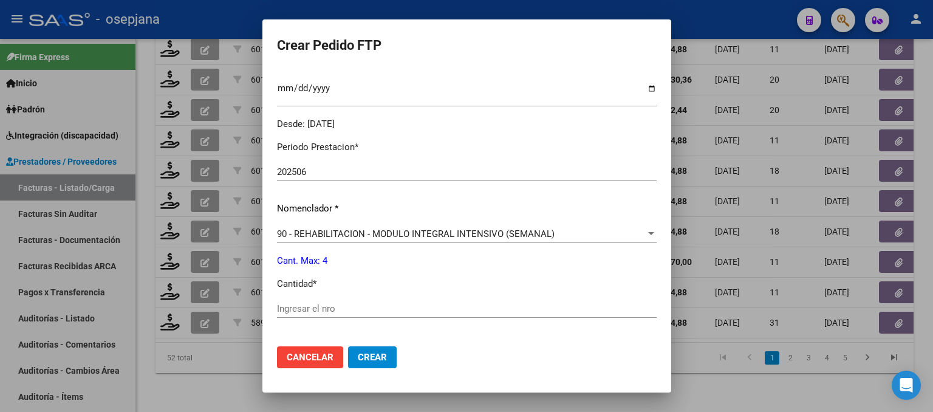
scroll to position [365, 0]
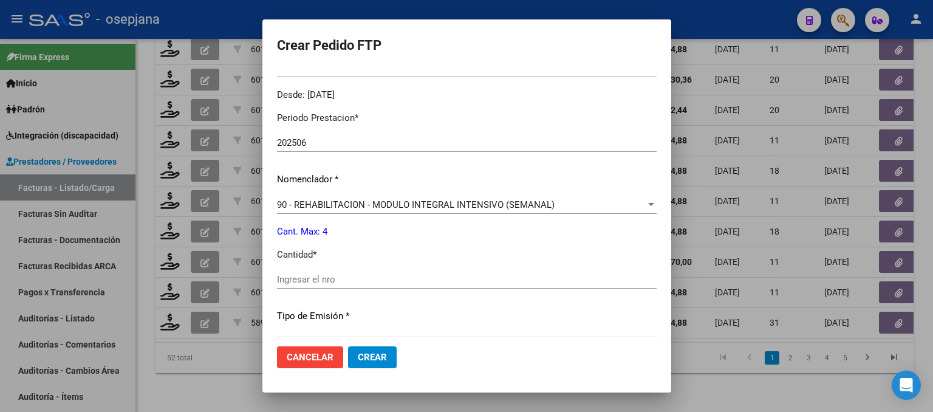
click at [330, 283] on input "Ingresar el nro" at bounding box center [467, 279] width 380 height 11
type input "4"
click at [374, 363] on span "Crear" at bounding box center [372, 357] width 29 height 11
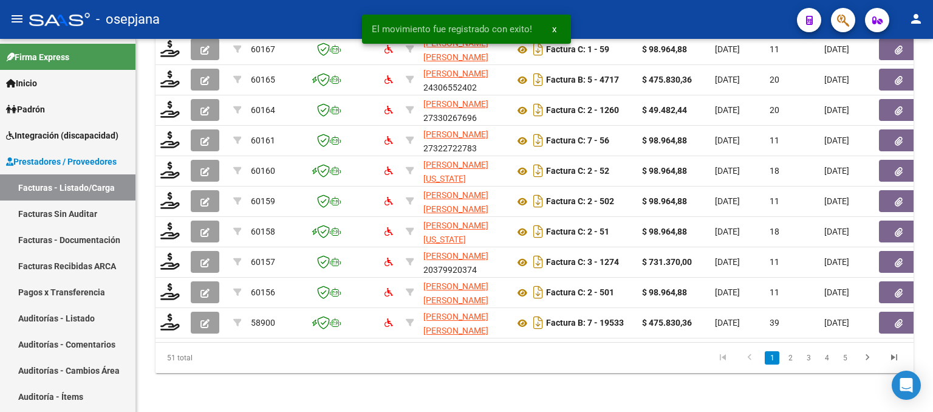
scroll to position [479, 0]
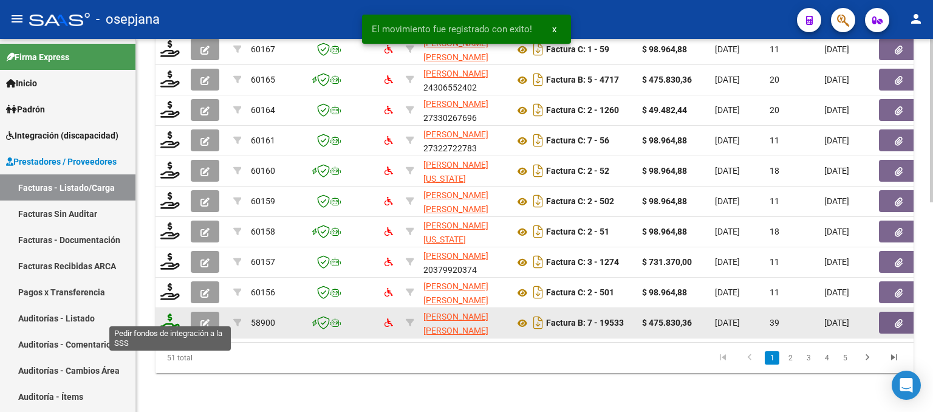
click at [173, 313] on icon at bounding box center [169, 321] width 19 height 17
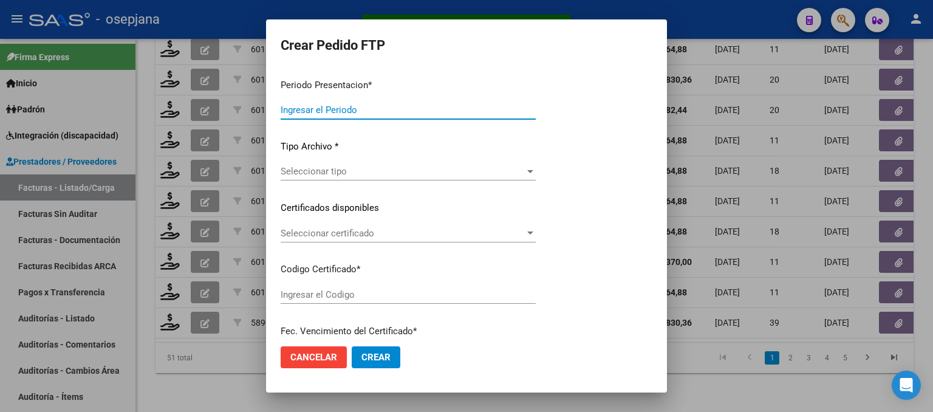
type input "202508"
type input "202507"
type input "$ 475.830,36"
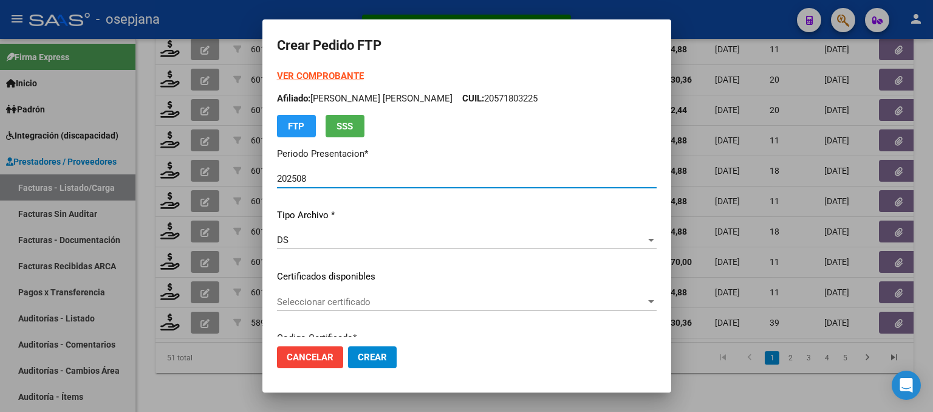
type input "ARG02000566392932023090620280906BUE352"
type input "[DATE]"
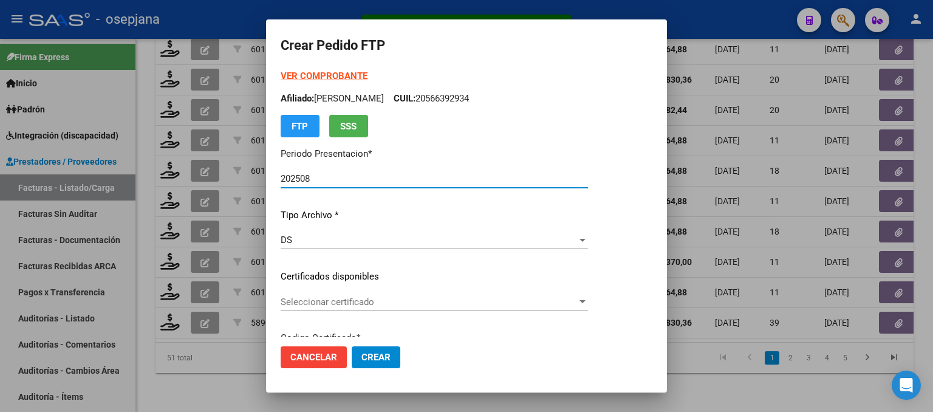
click at [408, 301] on span "Seleccionar certificado" at bounding box center [429, 301] width 296 height 11
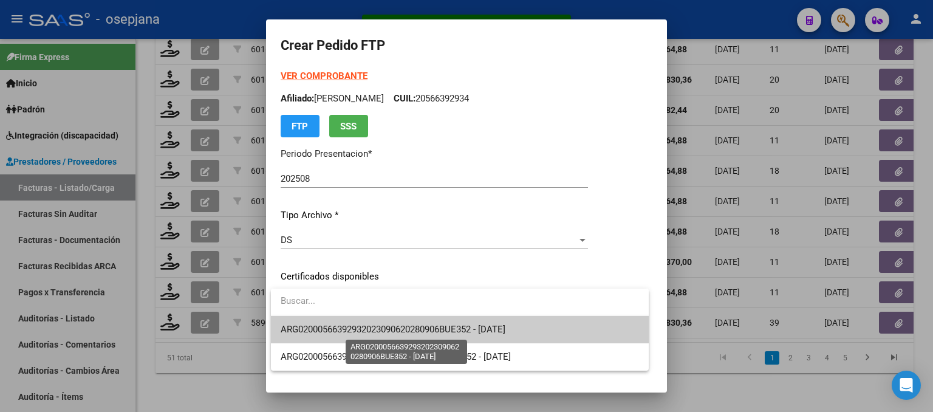
click at [419, 334] on span "ARG02000566392932023090620280906BUE352 - [DATE]" at bounding box center [393, 329] width 225 height 11
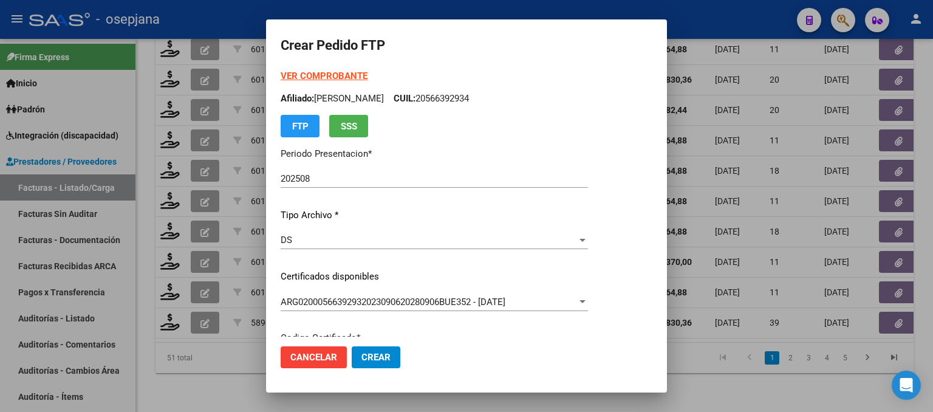
click at [338, 77] on strong "VER COMPROBANTE" at bounding box center [324, 75] width 87 height 11
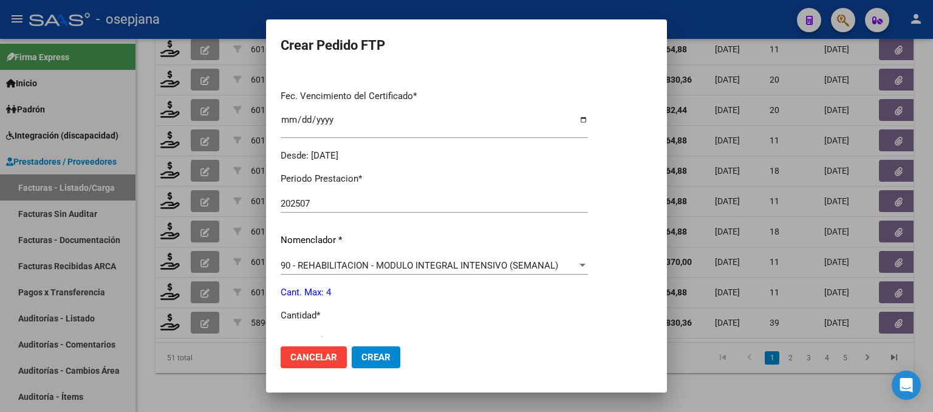
scroll to position [425, 0]
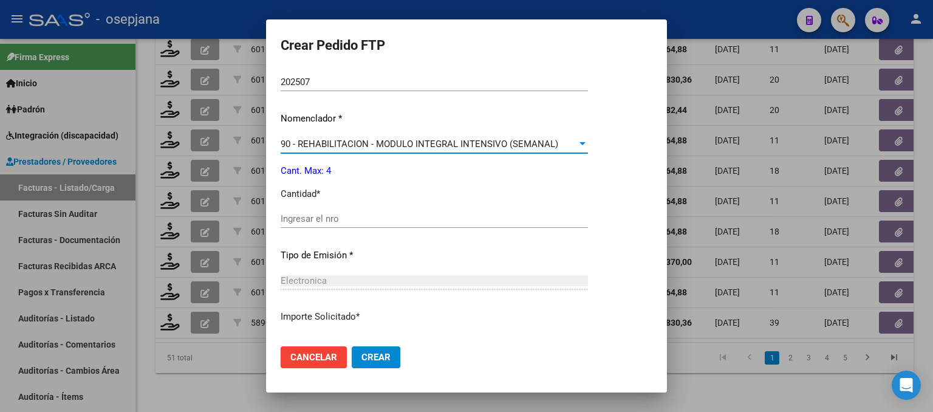
click at [352, 139] on span "90 - REHABILITACION - MODULO INTEGRAL INTENSIVO (SEMANAL)" at bounding box center [420, 144] width 278 height 11
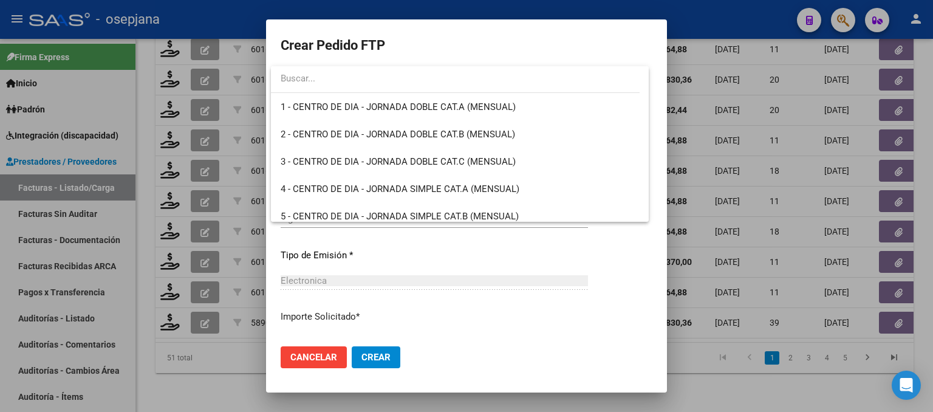
scroll to position [2396, 0]
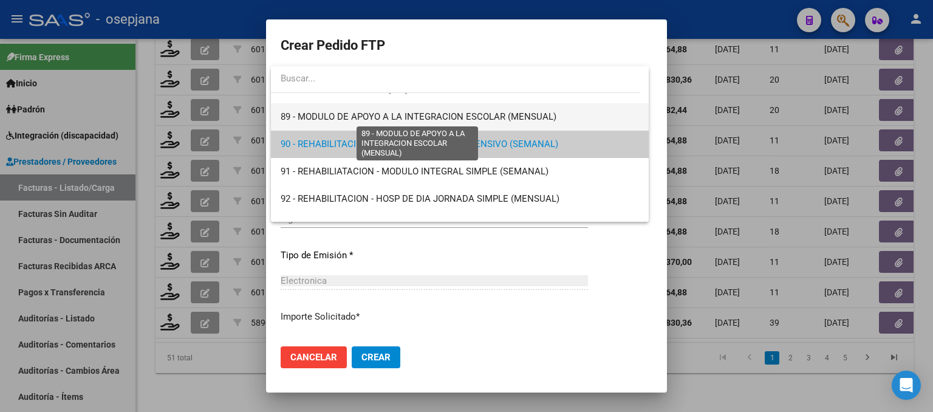
click at [355, 117] on span "89 - MODULO DE APOYO A LA INTEGRACION ESCOLAR (MENSUAL)" at bounding box center [419, 116] width 276 height 11
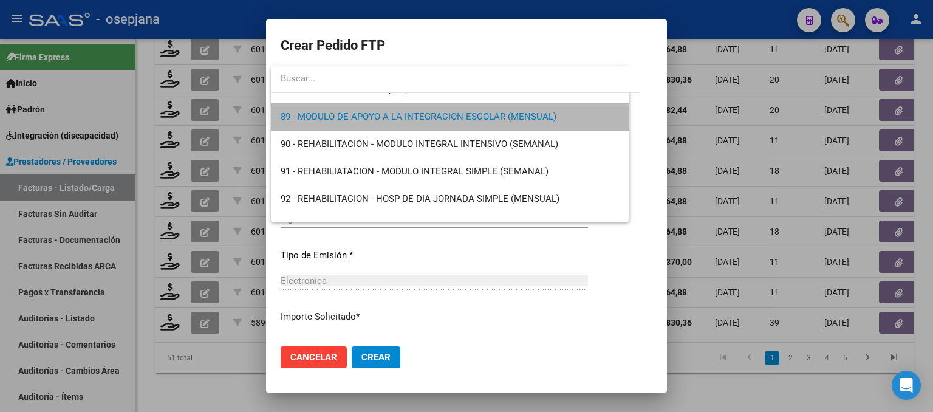
scroll to position [2406, 0]
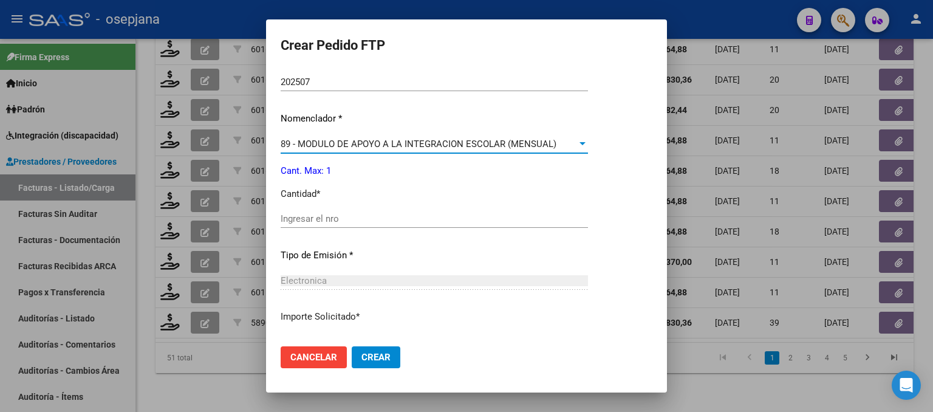
click at [330, 214] on input "Ingresar el nro" at bounding box center [434, 218] width 307 height 11
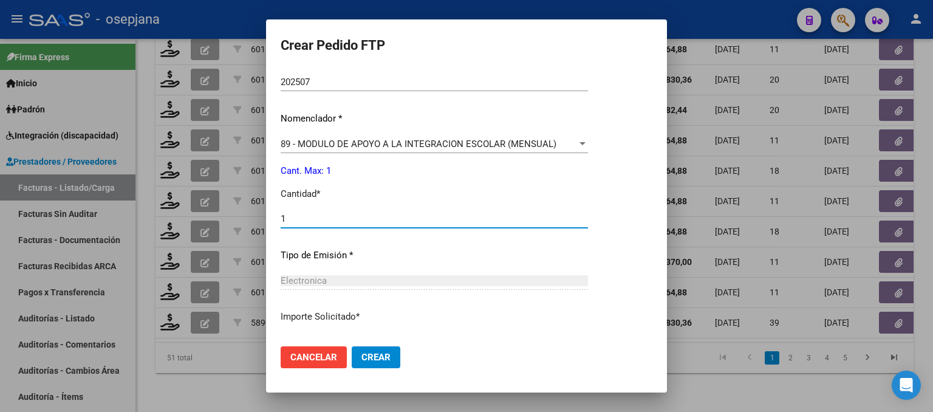
type input "1"
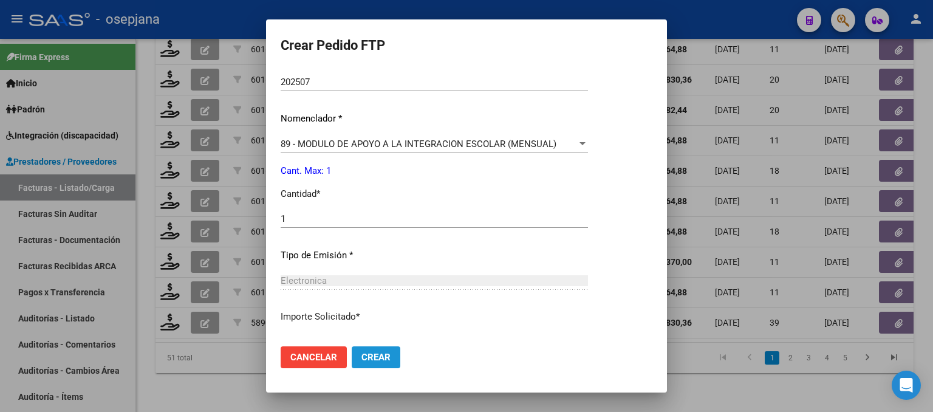
click at [391, 349] on button "Crear" at bounding box center [376, 357] width 49 height 22
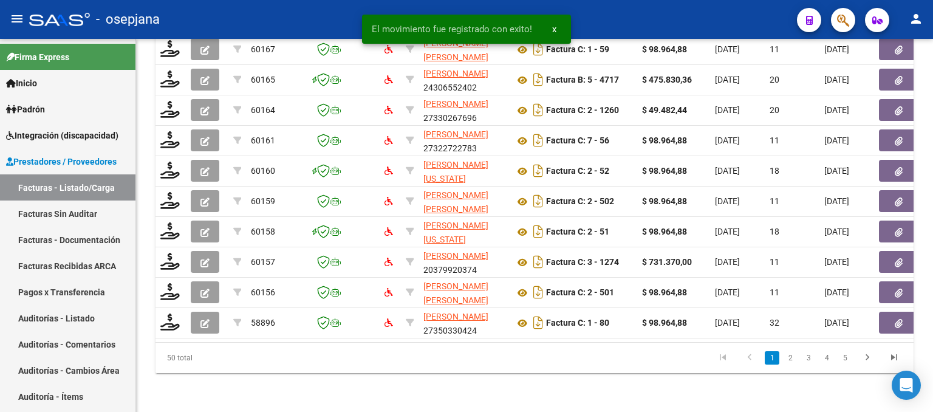
scroll to position [479, 0]
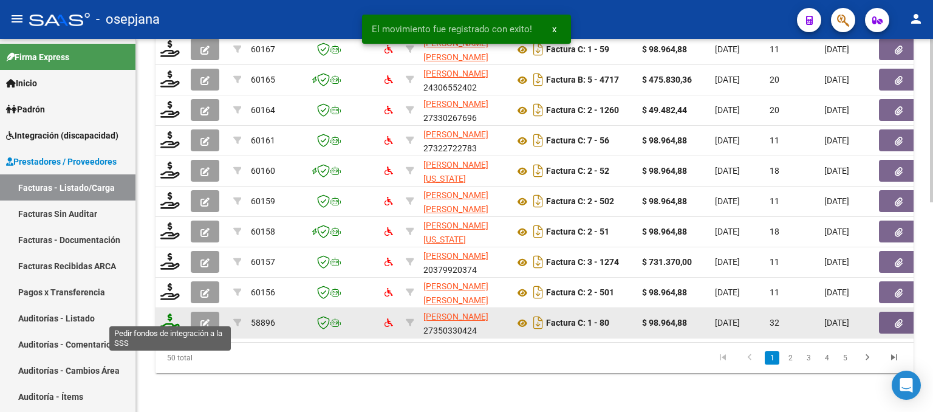
click at [165, 313] on icon at bounding box center [169, 321] width 19 height 17
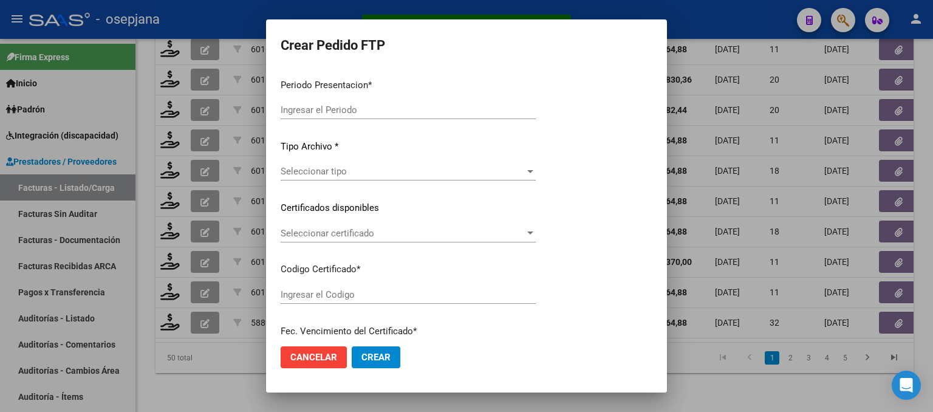
type input "202508"
type input "202507"
type input "$ 98.964,88"
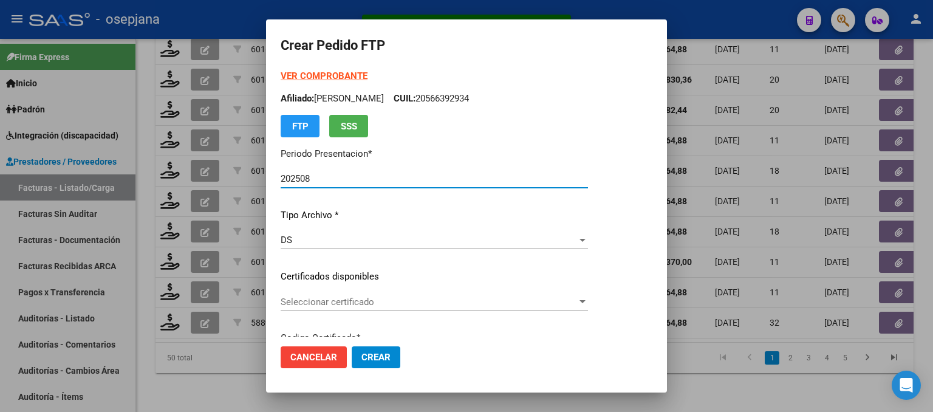
type input "ARG02000529889242024061020290610BSAS436"
type input "[DATE]"
click at [409, 299] on span "Seleccionar certificado" at bounding box center [429, 301] width 296 height 11
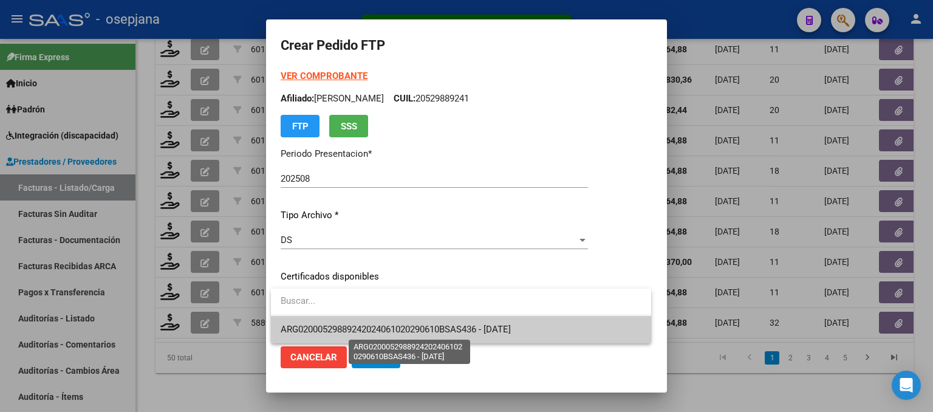
click at [408, 324] on span "ARG02000529889242024061020290610BSAS436 - [DATE]" at bounding box center [396, 329] width 230 height 11
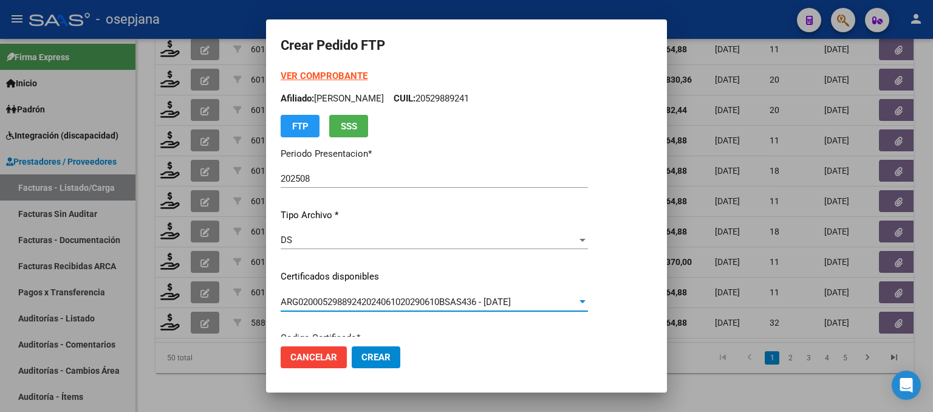
click at [335, 74] on strong "VER COMPROBANTE" at bounding box center [324, 75] width 87 height 11
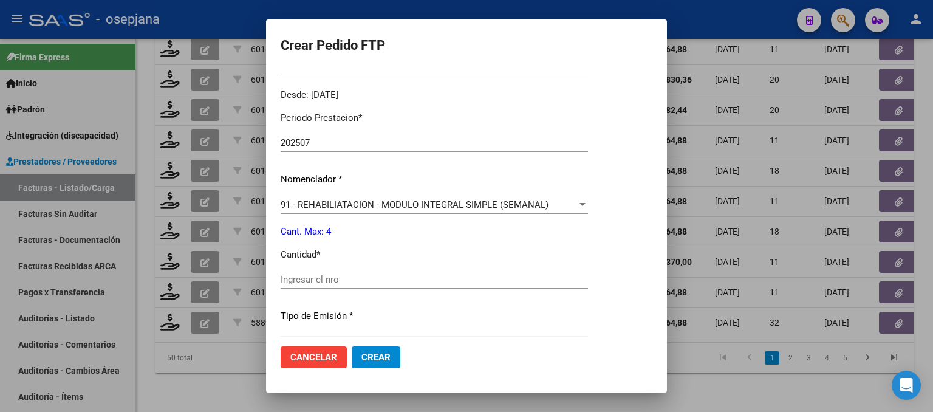
scroll to position [513, 0]
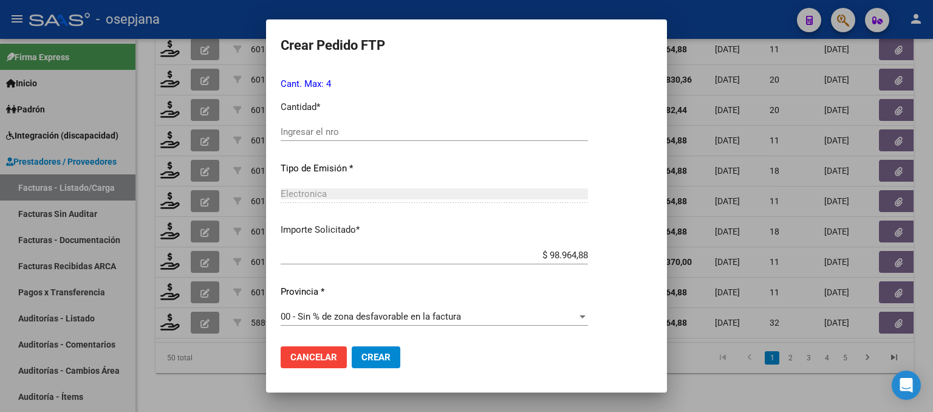
drag, startPoint x: 323, startPoint y: 123, endPoint x: 319, endPoint y: 134, distance: 11.7
click at [323, 127] on div "Ingresar el nro" at bounding box center [434, 132] width 307 height 18
click at [319, 133] on input "Ingresar el nro" at bounding box center [434, 131] width 307 height 11
type input "4"
click at [375, 359] on span "Crear" at bounding box center [375, 357] width 29 height 11
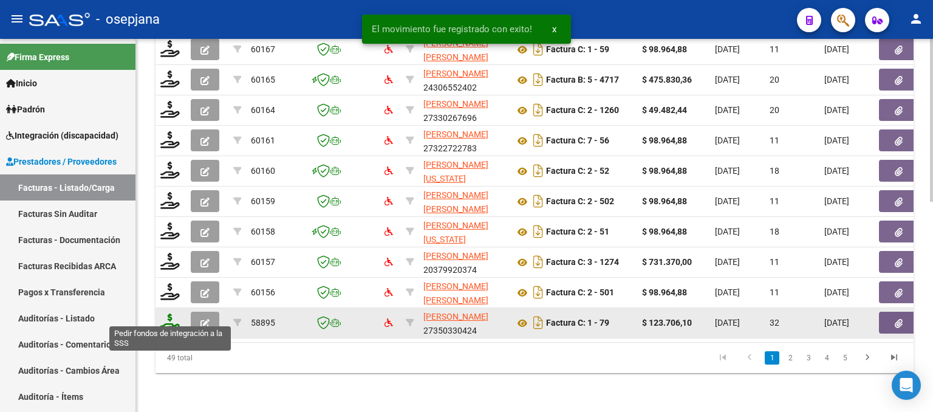
scroll to position [479, 0]
click at [165, 316] on icon at bounding box center [169, 321] width 19 height 17
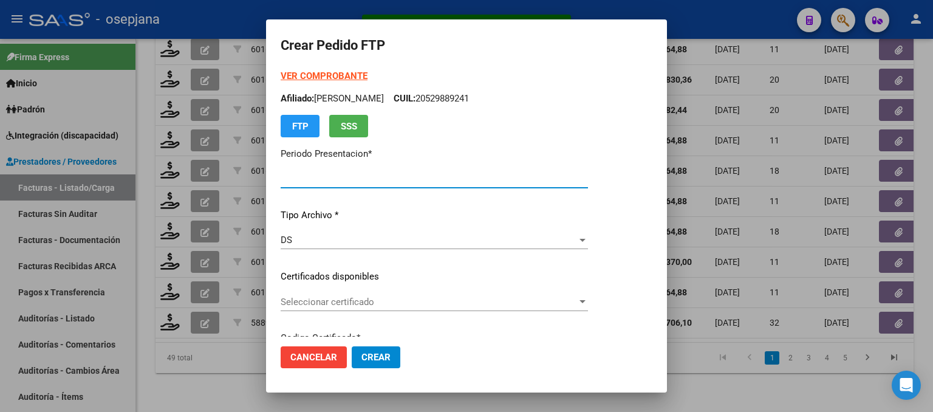
type input "202508"
type input "202507"
type input "$ 123.706,10"
type input "E/T"
type input "[DATE]"
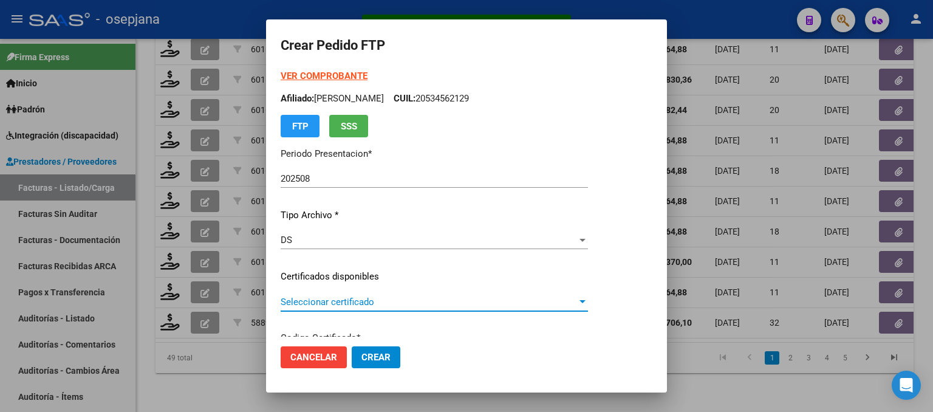
click at [380, 302] on span "Seleccionar certificado" at bounding box center [429, 301] width 296 height 11
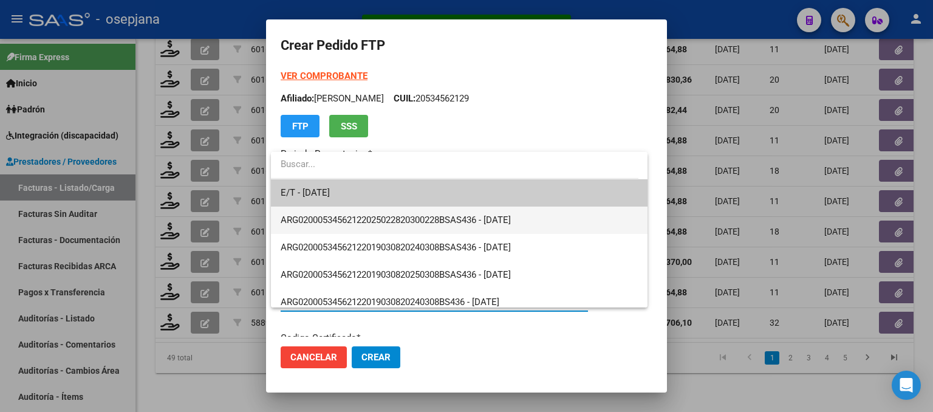
click at [395, 213] on span "ARG02000534562122025022820300228BSAS436 - [DATE]" at bounding box center [459, 220] width 357 height 27
type input "ARG02000534562122025022820300228BSAS436"
type input "[DATE]"
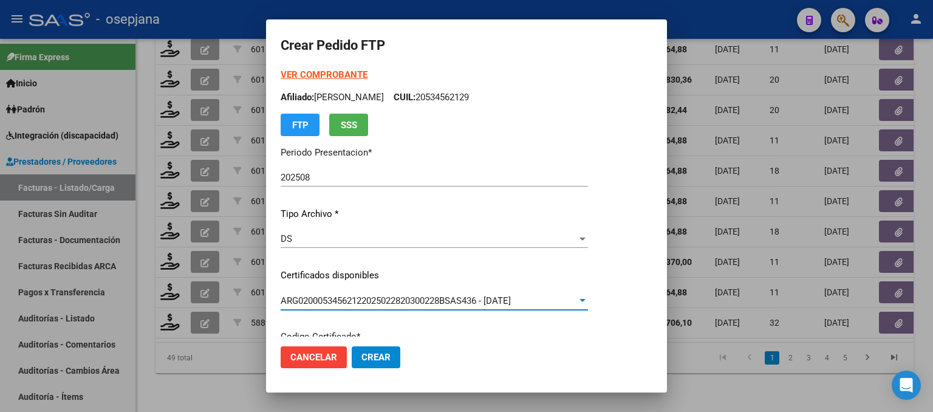
scroll to position [0, 0]
click at [333, 70] on strong "VER COMPROBANTE" at bounding box center [324, 75] width 87 height 11
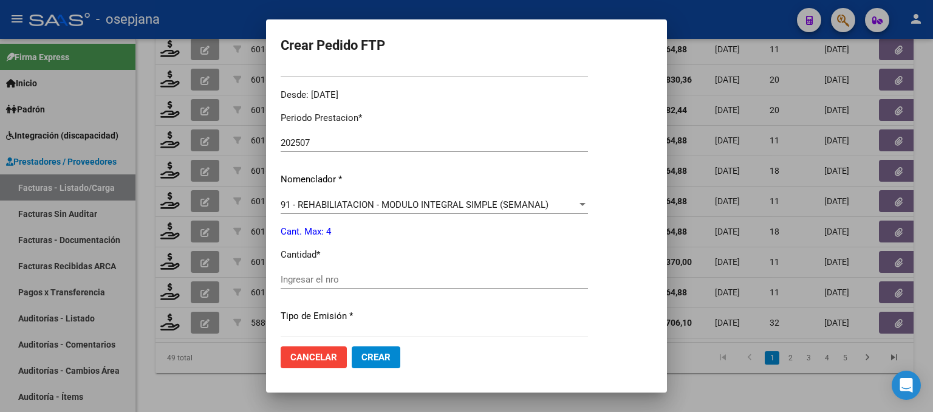
scroll to position [513, 0]
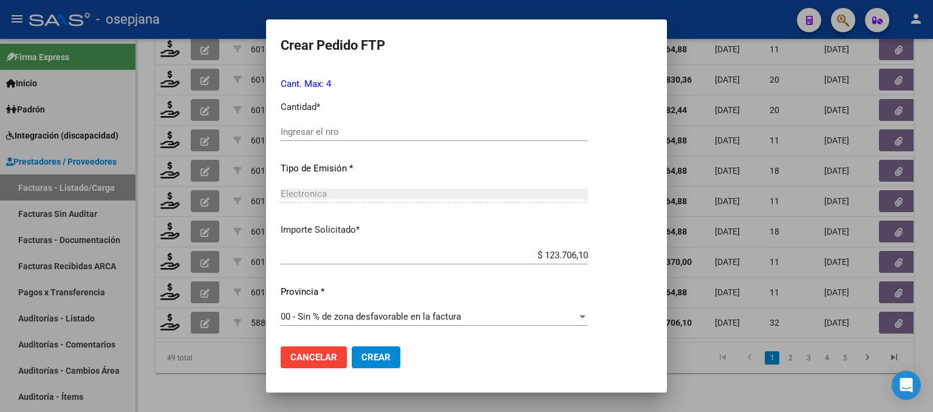
click at [307, 120] on div "Periodo Prestacion * 202507 Ingresar el Periodo Prestacion Nomenclador * 91 - R…" at bounding box center [434, 145] width 307 height 383
click at [301, 134] on input "Ingresar el nro" at bounding box center [434, 131] width 307 height 11
type input "4"
click at [389, 344] on mat-dialog-actions "Cancelar Crear" at bounding box center [467, 357] width 372 height 41
click at [389, 358] on span "Crear" at bounding box center [375, 357] width 29 height 11
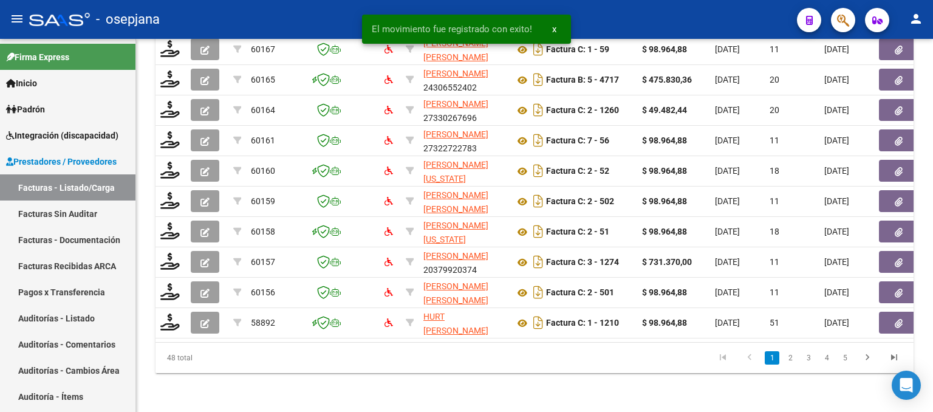
scroll to position [479, 0]
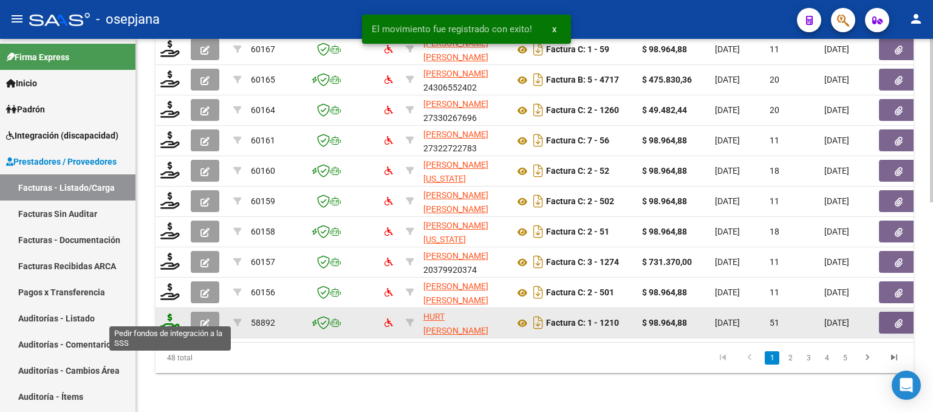
click at [173, 321] on icon at bounding box center [169, 321] width 19 height 17
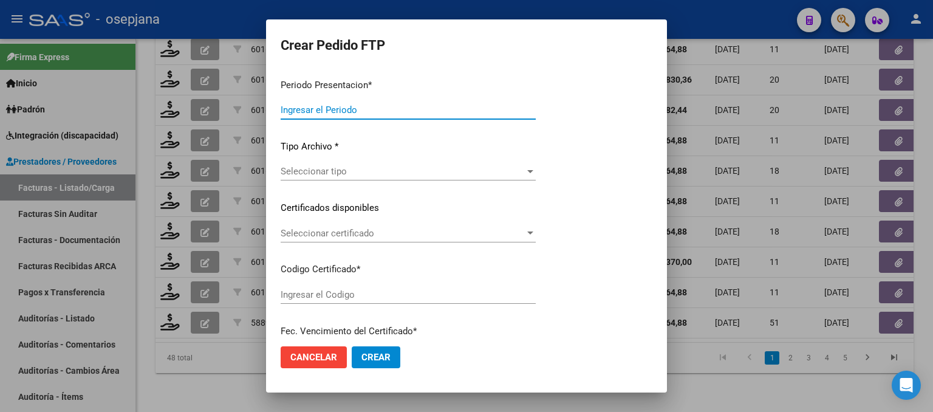
type input "202508"
type input "202507"
type input "$ 98.964,88"
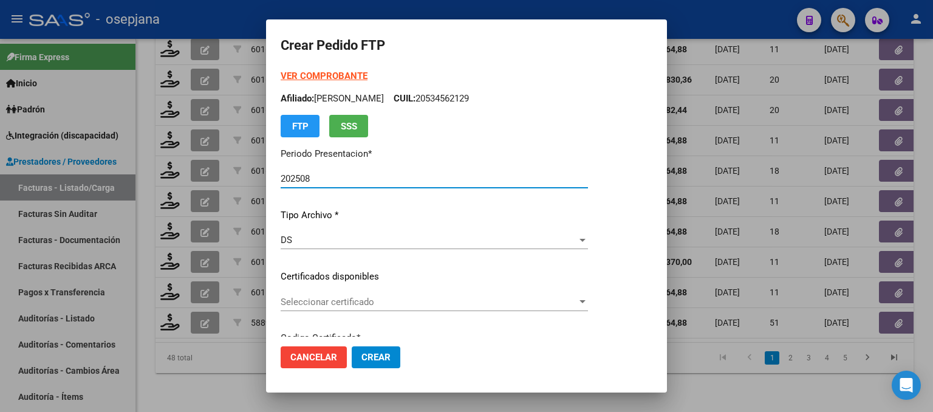
type input "ARG01000554359402022121520271215BS427"
type input "[DATE]"
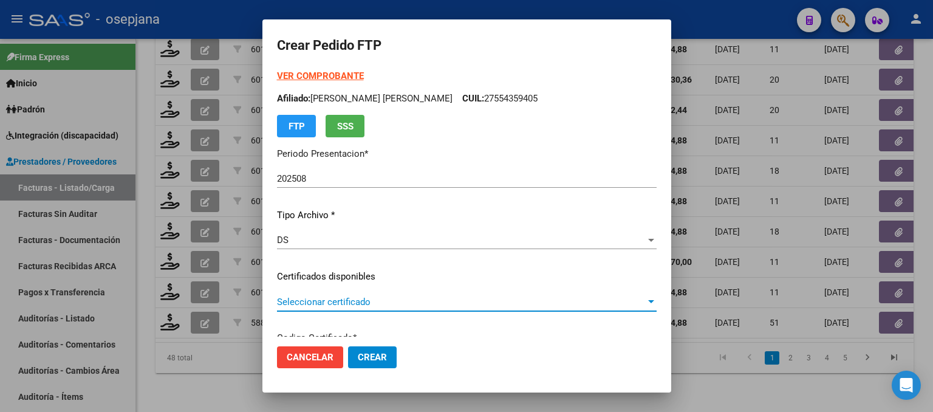
click at [362, 297] on span "Seleccionar certificado" at bounding box center [461, 301] width 369 height 11
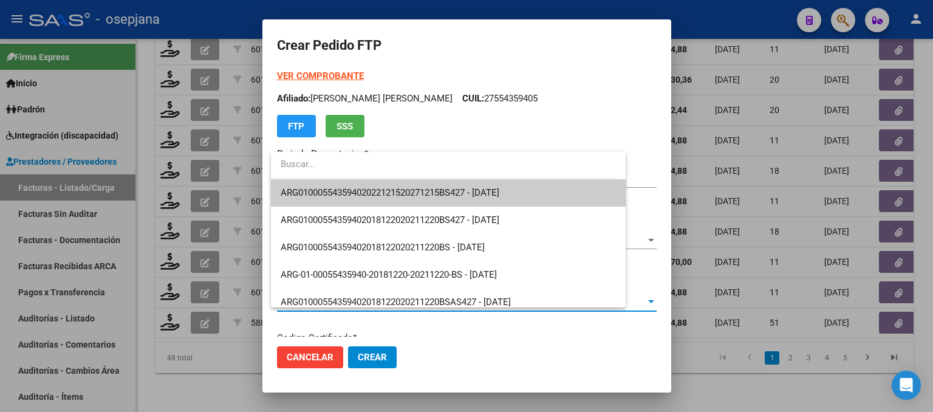
click at [413, 184] on span "ARG01000554359402022121520271215BS427 - [DATE]" at bounding box center [448, 192] width 335 height 27
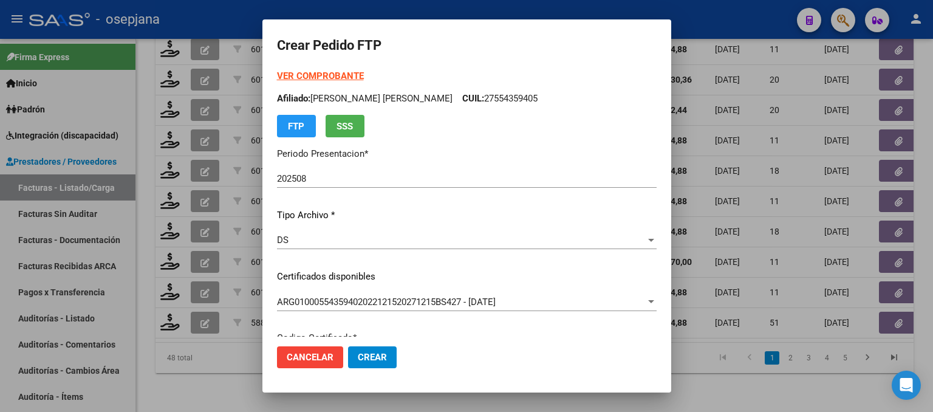
click at [340, 71] on strong "VER COMPROBANTE" at bounding box center [320, 75] width 87 height 11
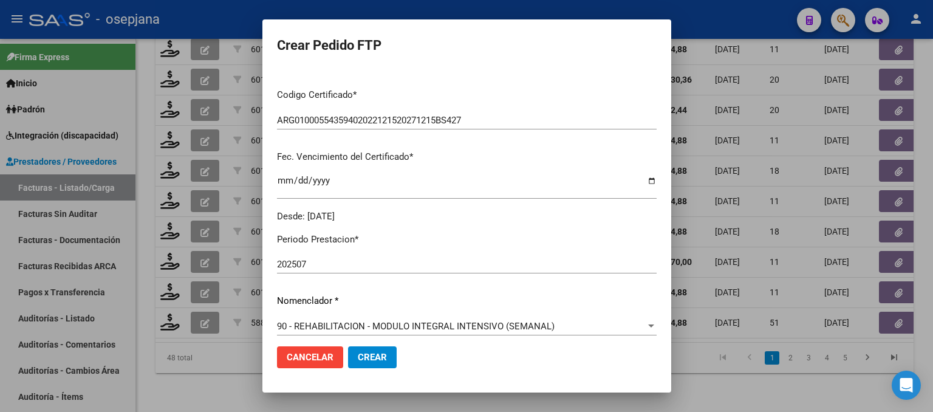
scroll to position [425, 0]
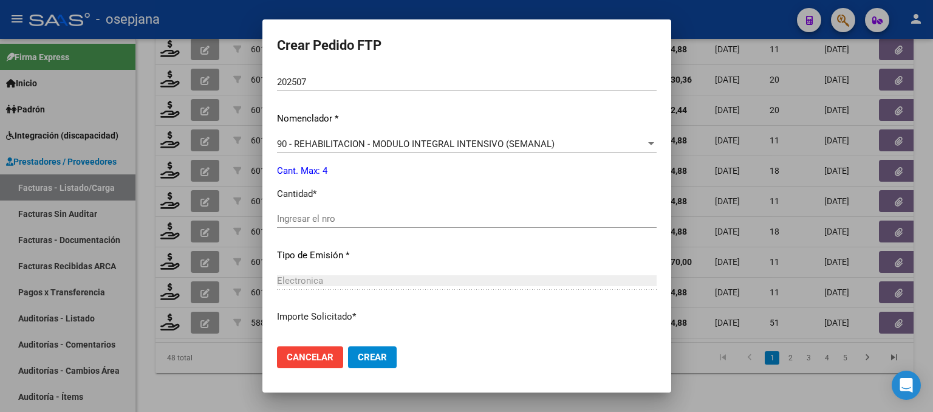
click at [325, 225] on div "Ingresar el nro" at bounding box center [467, 219] width 380 height 18
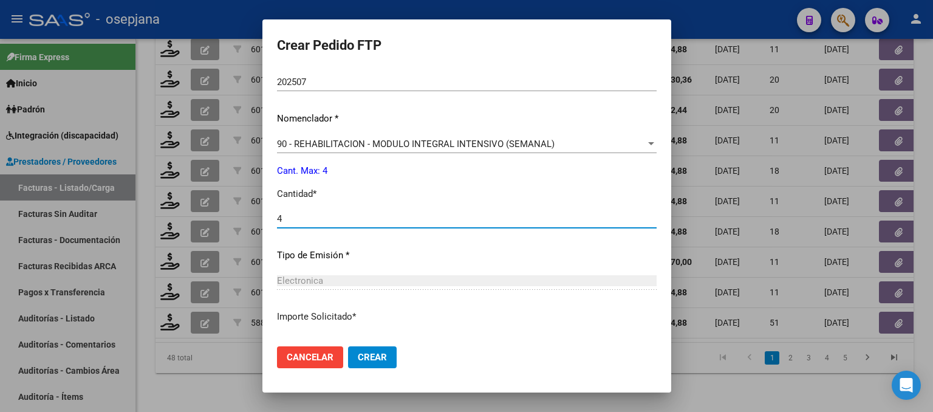
type input "4"
click at [392, 358] on button "Crear" at bounding box center [372, 357] width 49 height 22
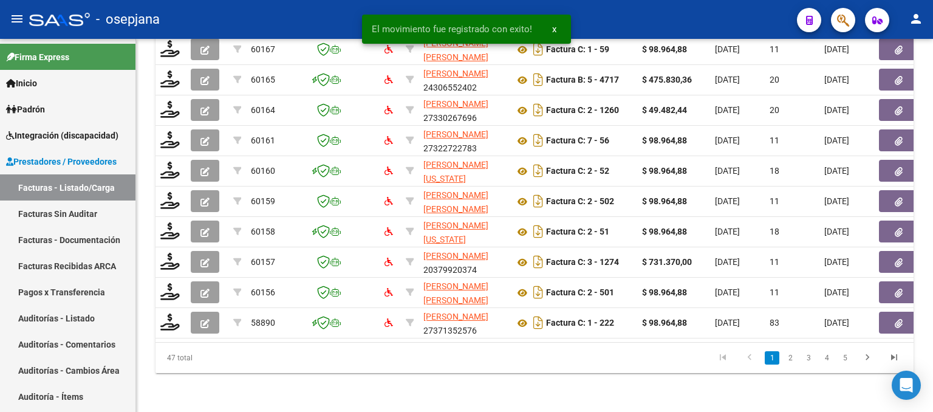
scroll to position [479, 0]
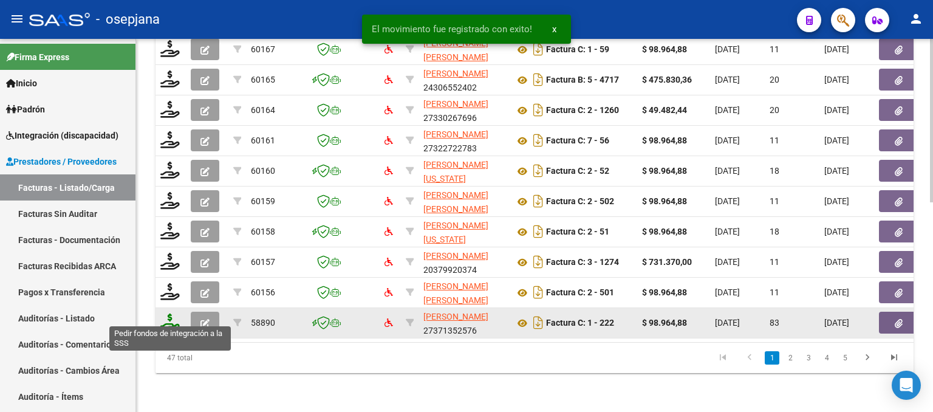
click at [171, 313] on icon at bounding box center [169, 321] width 19 height 17
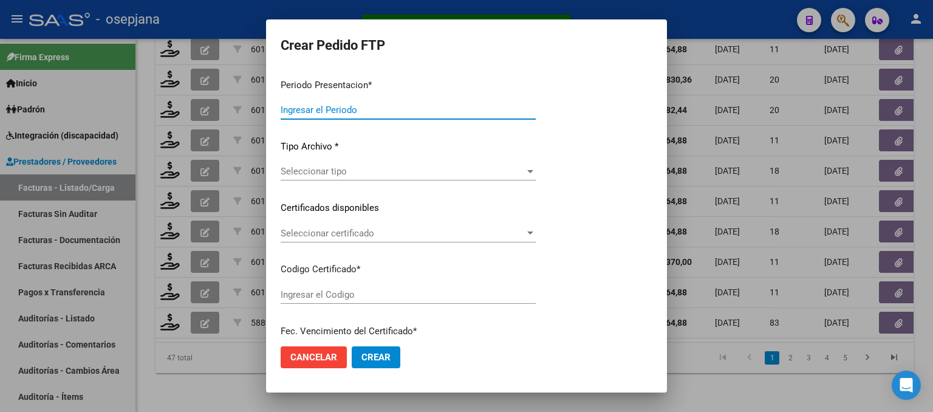
type input "202508"
type input "202506"
type input "$ 98.964,88"
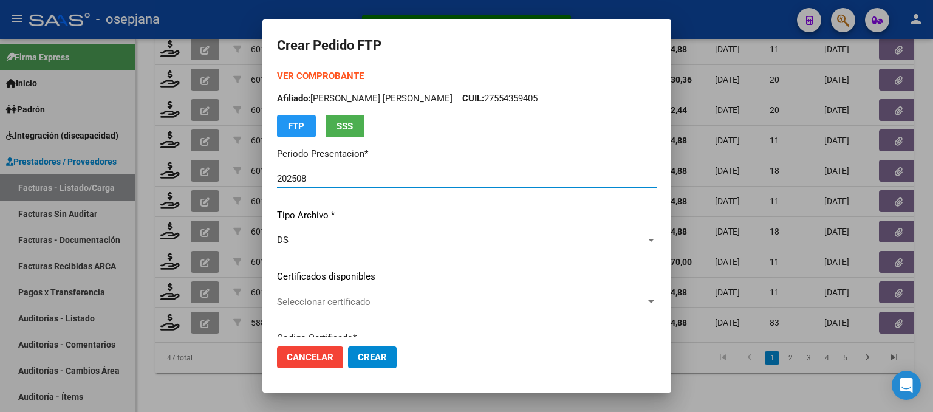
type input "ARG02000566480932025051220300512BSAS342"
type input "[DATE]"
click at [419, 302] on span "Seleccionar certificado" at bounding box center [461, 301] width 369 height 11
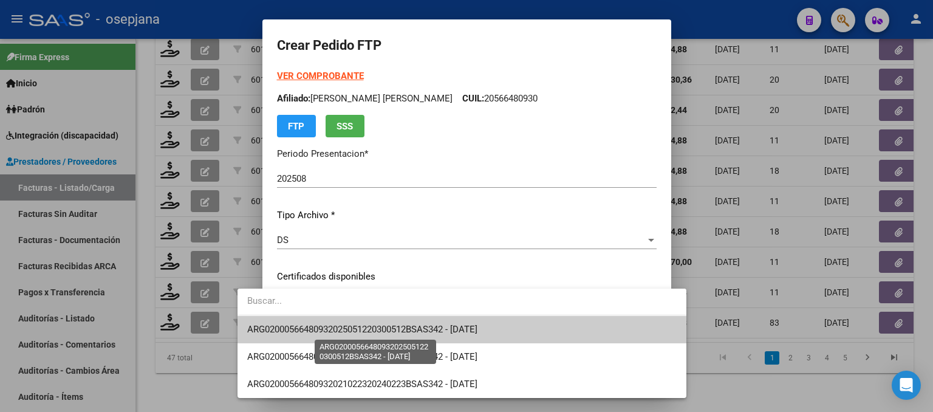
click at [419, 327] on span "ARG02000566480932025051220300512BSAS342 - [DATE]" at bounding box center [362, 329] width 230 height 11
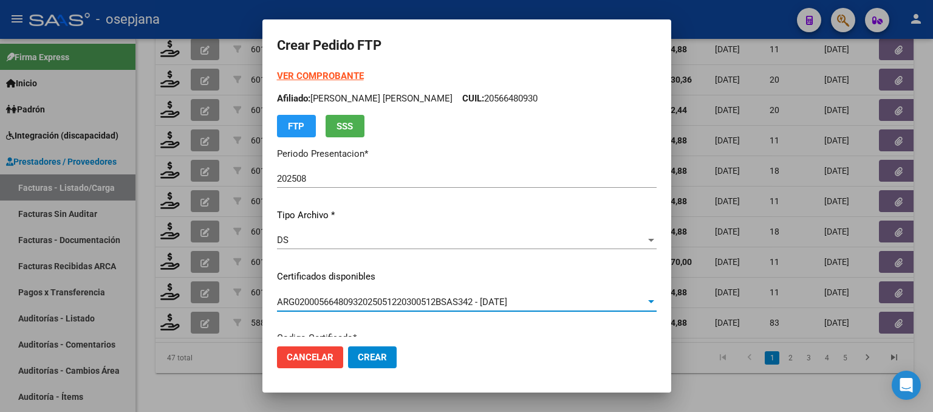
click at [287, 78] on strong "VER COMPROBANTE" at bounding box center [320, 75] width 87 height 11
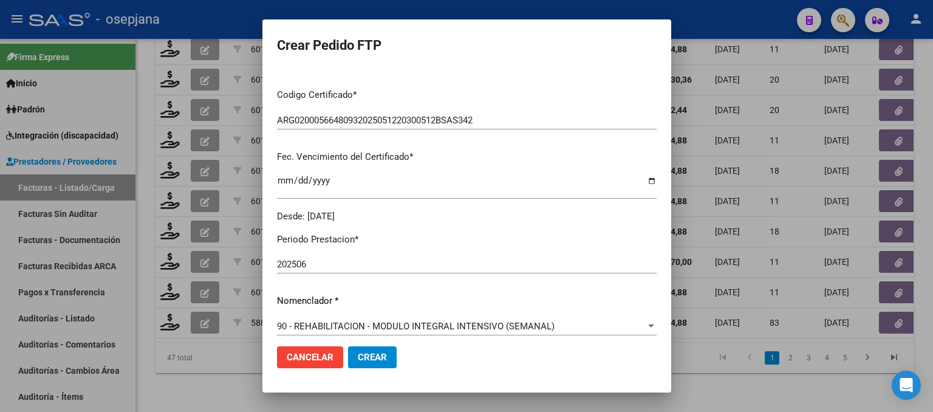
scroll to position [365, 0]
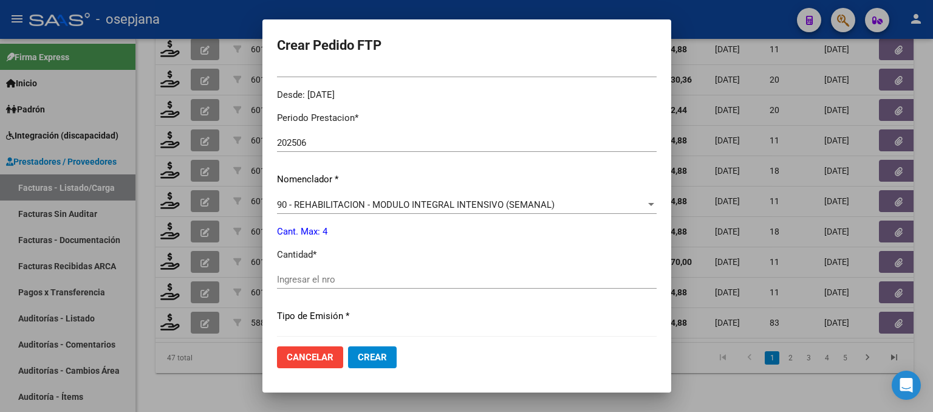
click at [284, 275] on div "Ingresar el nro" at bounding box center [467, 279] width 380 height 18
type input "4"
click at [358, 354] on span "Crear" at bounding box center [372, 357] width 29 height 11
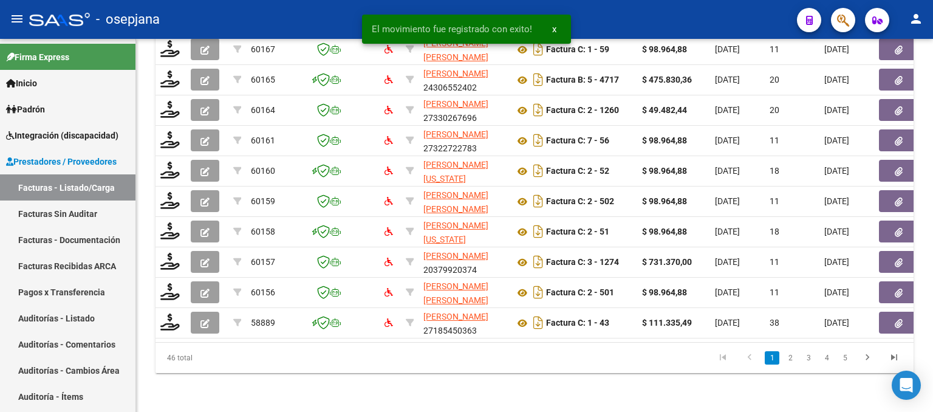
scroll to position [479, 0]
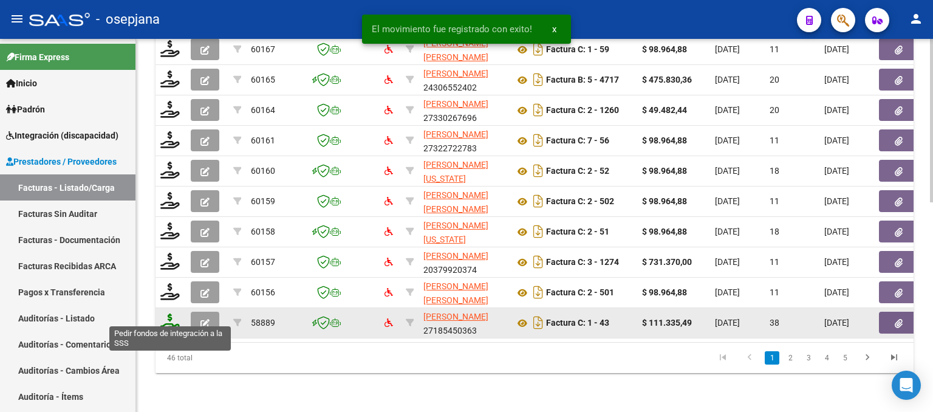
click at [171, 316] on icon at bounding box center [169, 321] width 19 height 17
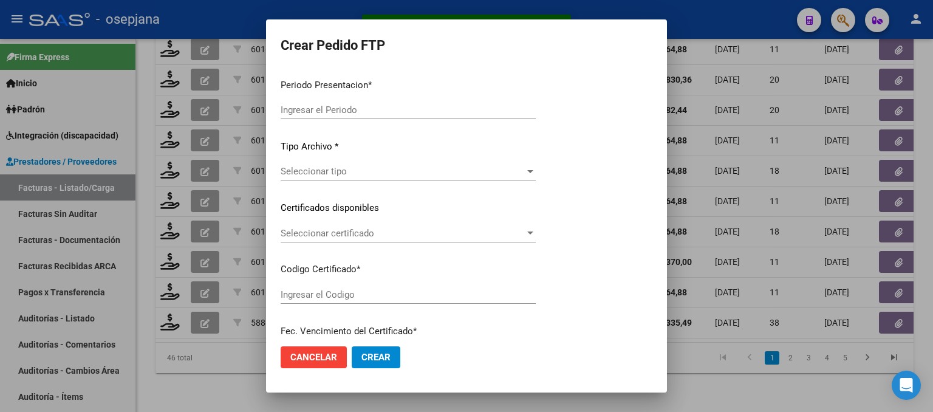
type input "202508"
type input "202507"
type input "$ 111.335,49"
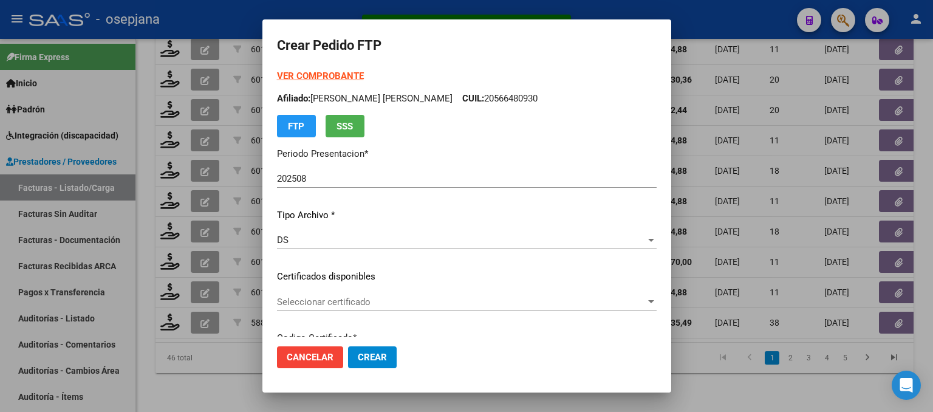
type input "ARG02000576373692023121520281215BSAS376"
type input "[DATE]"
click at [427, 299] on span "Seleccionar certificado" at bounding box center [461, 301] width 369 height 11
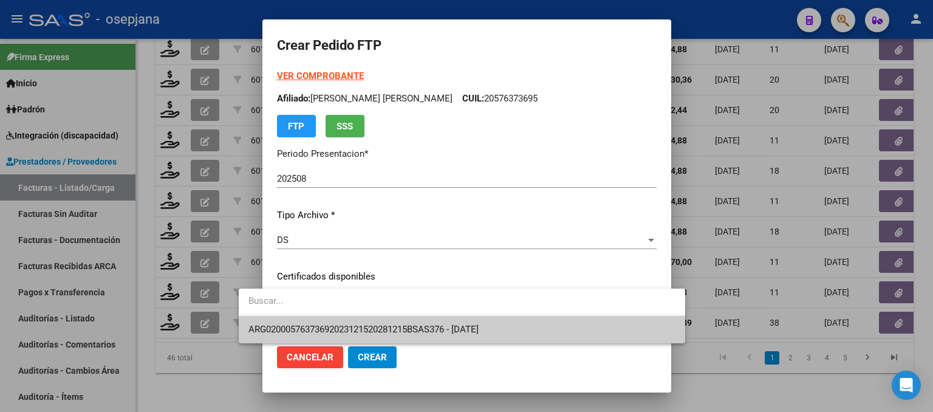
click at [433, 320] on span "ARG02000576373692023121520281215BSAS376 - [DATE]" at bounding box center [461, 329] width 427 height 27
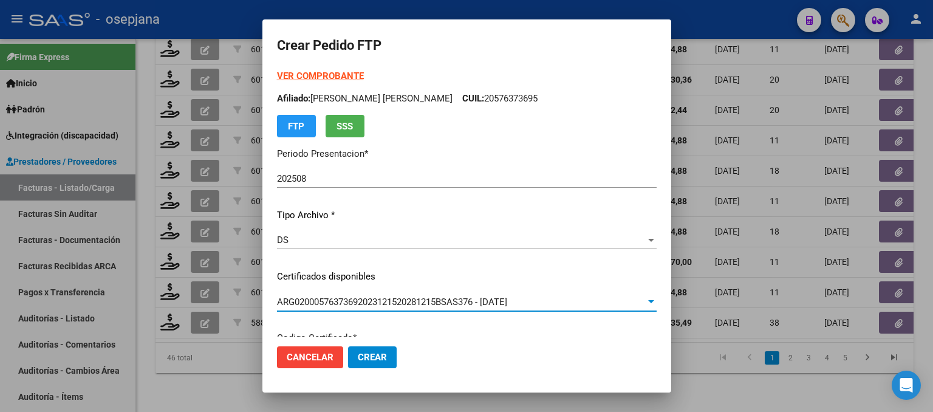
click at [314, 79] on strong "VER COMPROBANTE" at bounding box center [320, 75] width 87 height 11
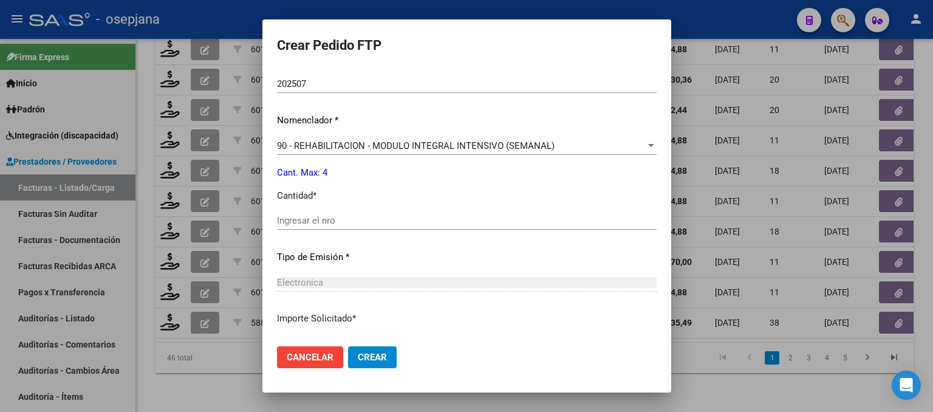
scroll to position [425, 0]
click at [283, 210] on div "Ingresar el nro" at bounding box center [467, 219] width 380 height 18
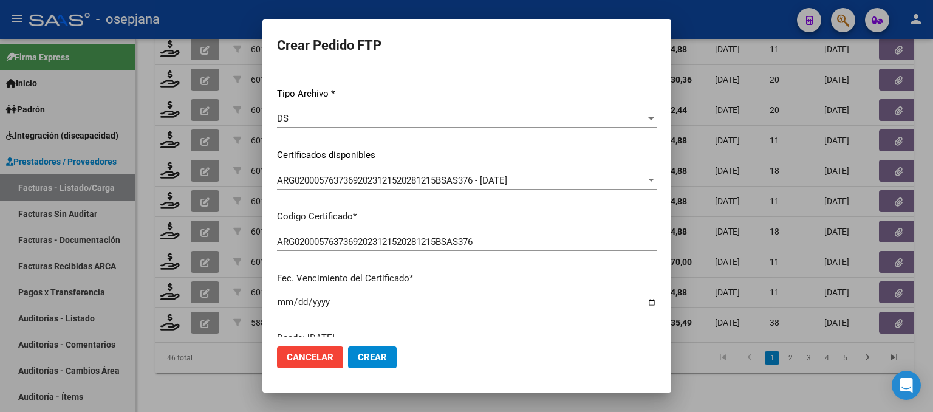
scroll to position [0, 0]
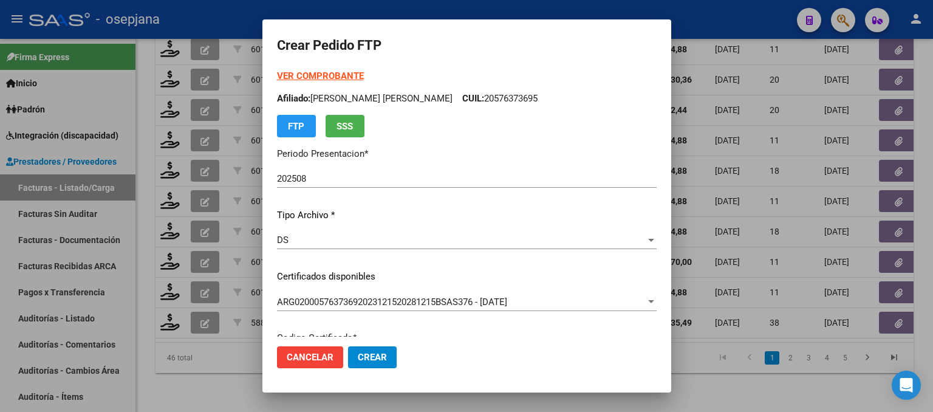
type input "4"
click at [358, 359] on span "Crear" at bounding box center [372, 357] width 29 height 11
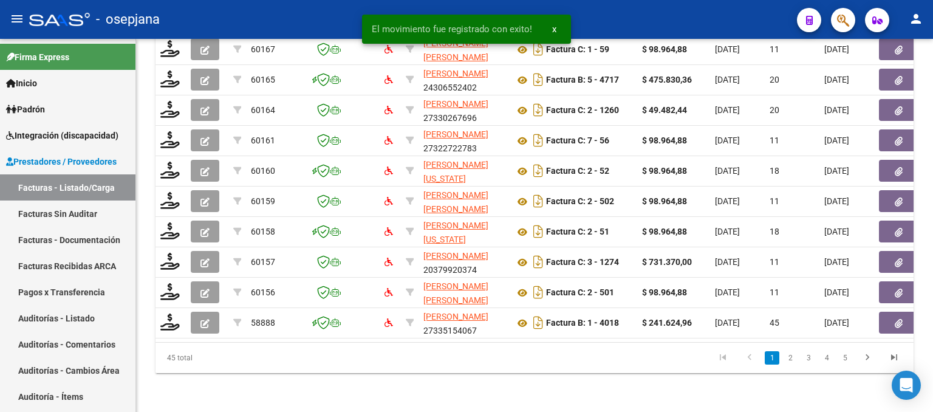
scroll to position [479, 0]
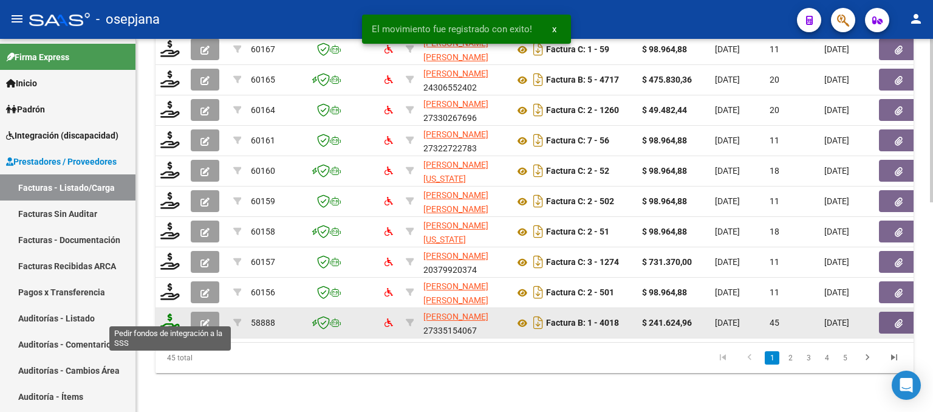
click at [170, 316] on icon at bounding box center [169, 321] width 19 height 17
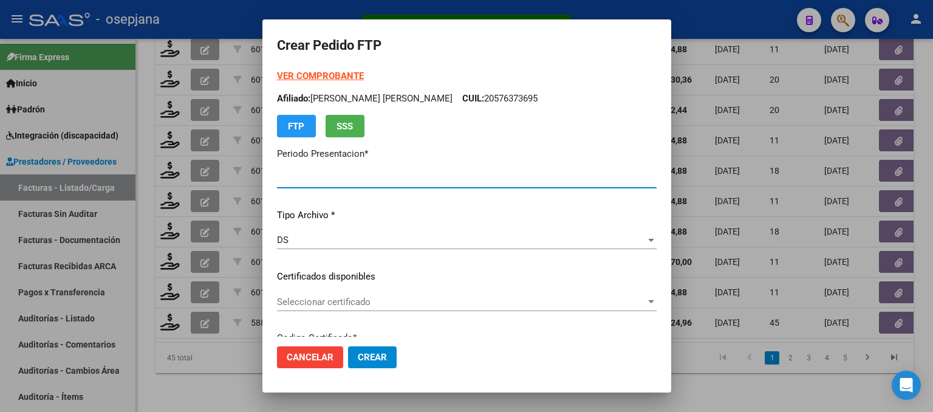
type input "202508"
type input "202506"
type input "$ 241.624,96"
type input "ARG02000579027462023021420280214BSAS427"
type input "[DATE]"
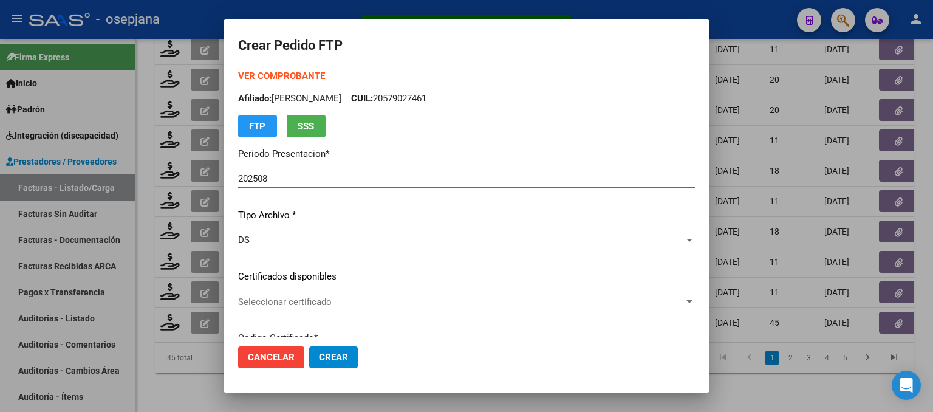
click at [376, 307] on div "Seleccionar certificado Seleccionar certificado" at bounding box center [466, 302] width 457 height 18
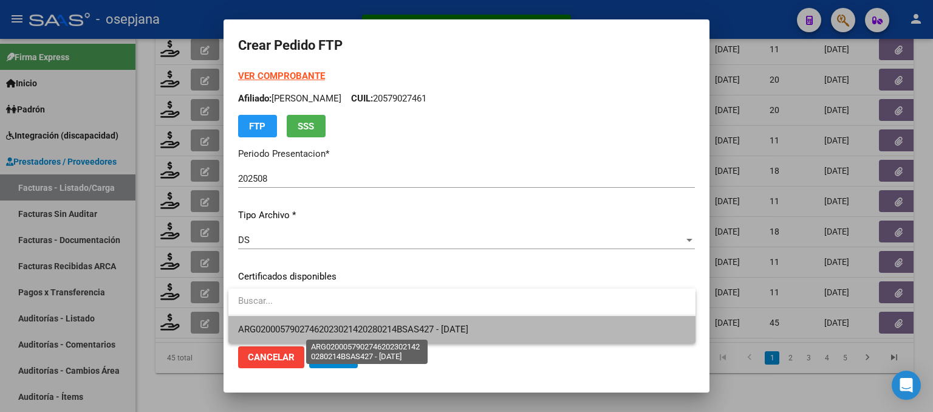
click at [378, 326] on span "ARG02000579027462023021420280214BSAS427 - [DATE]" at bounding box center [353, 329] width 230 height 11
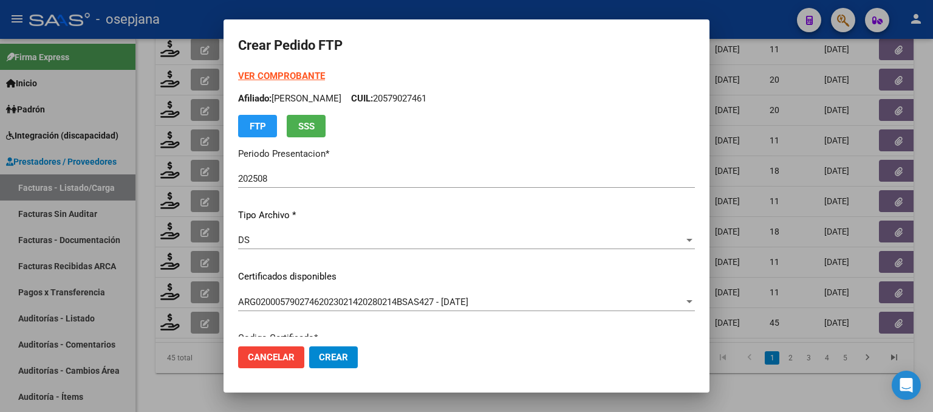
click at [289, 70] on strong "VER COMPROBANTE" at bounding box center [281, 75] width 87 height 11
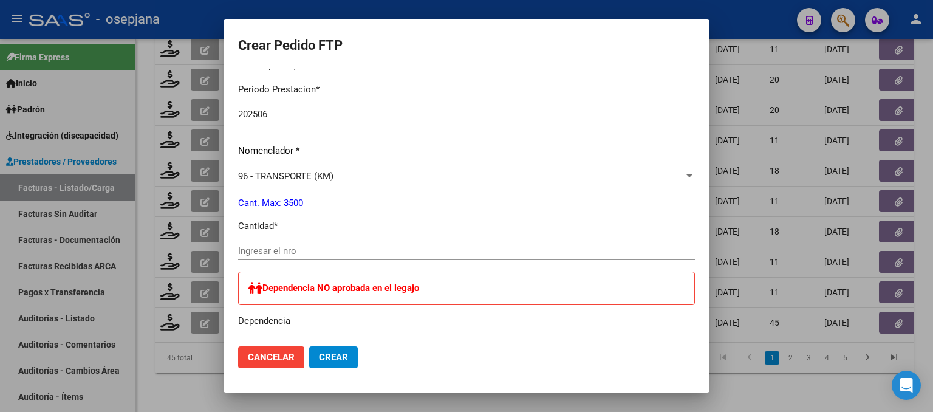
scroll to position [425, 0]
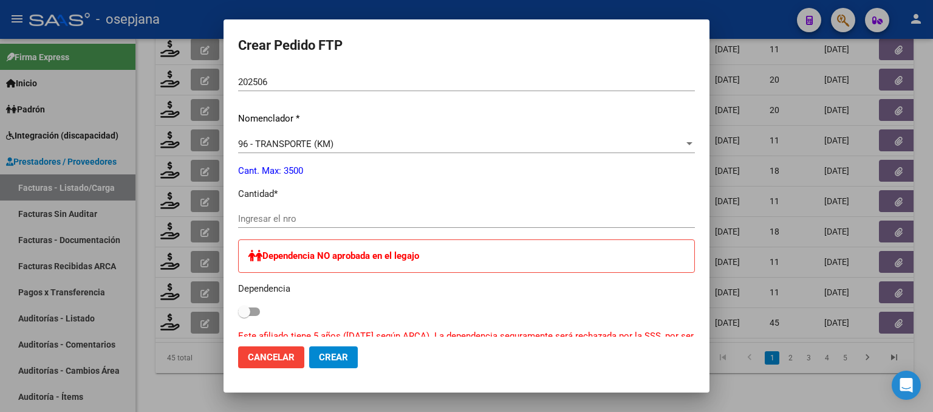
click at [281, 217] on input "Ingresar el nro" at bounding box center [466, 218] width 457 height 11
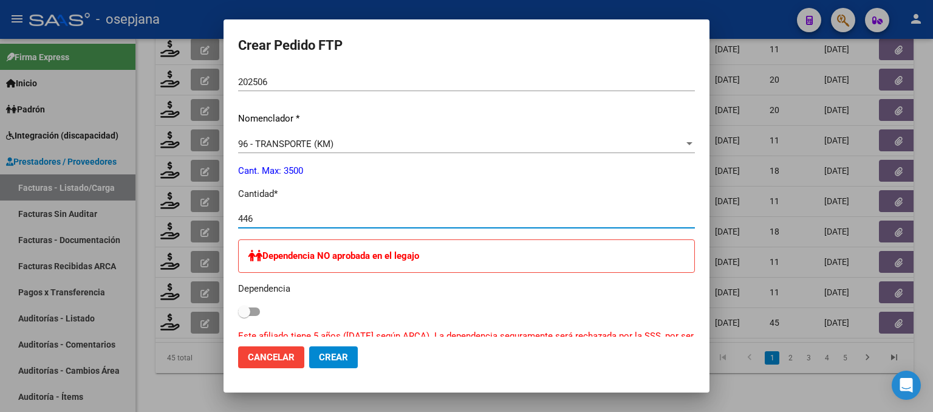
type input "446"
click at [335, 362] on span "Crear" at bounding box center [333, 357] width 29 height 11
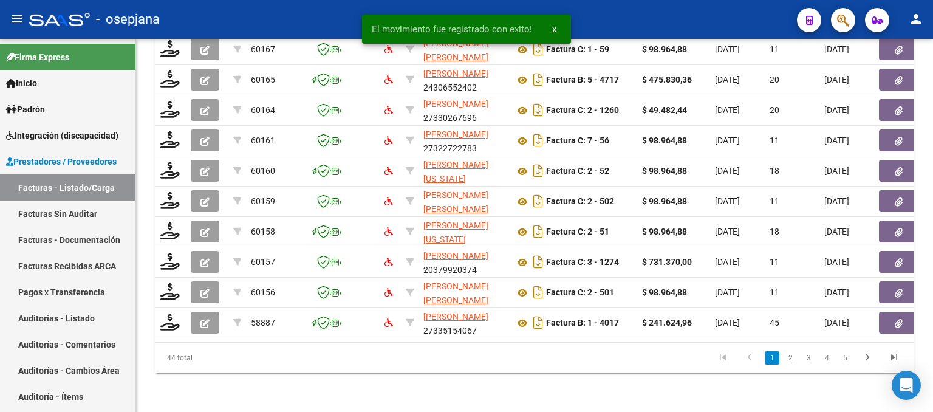
scroll to position [479, 0]
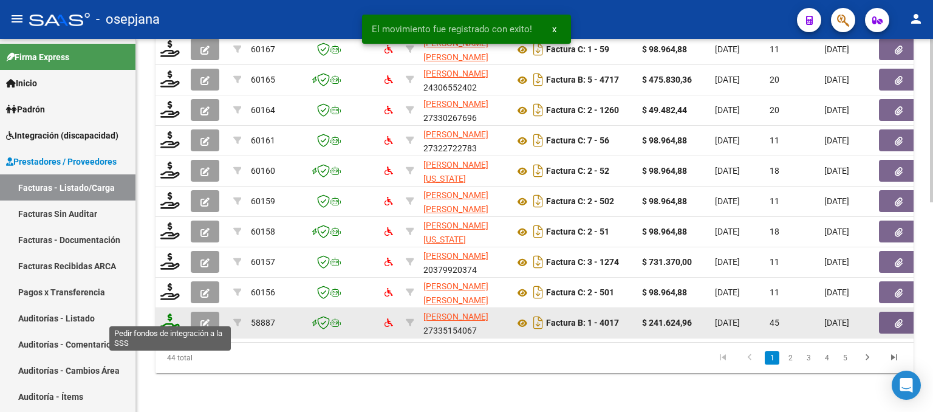
click at [171, 319] on icon at bounding box center [169, 321] width 19 height 17
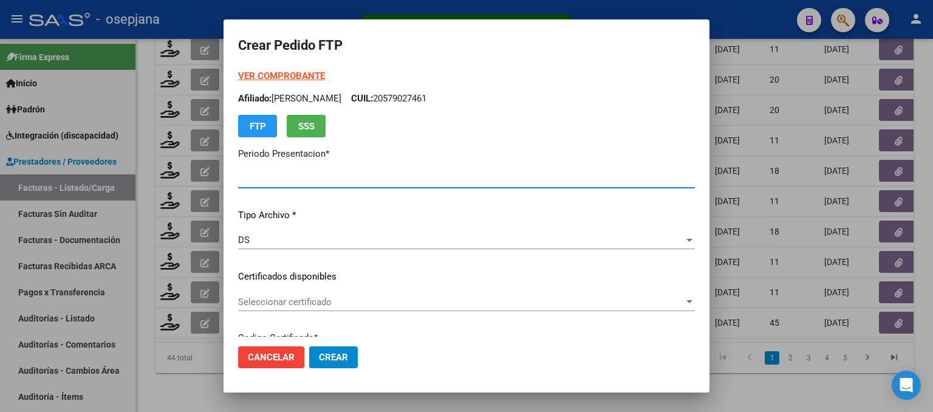
type input "202508"
type input "202506"
type input "$ 241.624,96"
type input "ARG02000579027462023021420280214BSAS427"
type input "[DATE]"
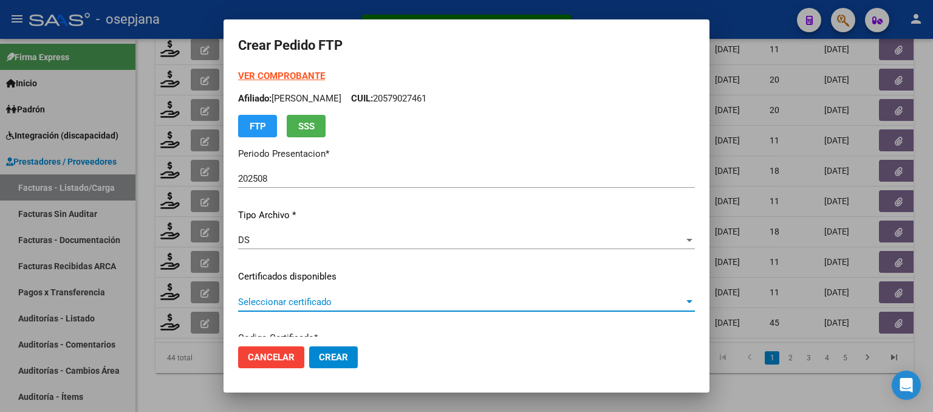
click at [327, 306] on span "Seleccionar certificado" at bounding box center [461, 301] width 446 height 11
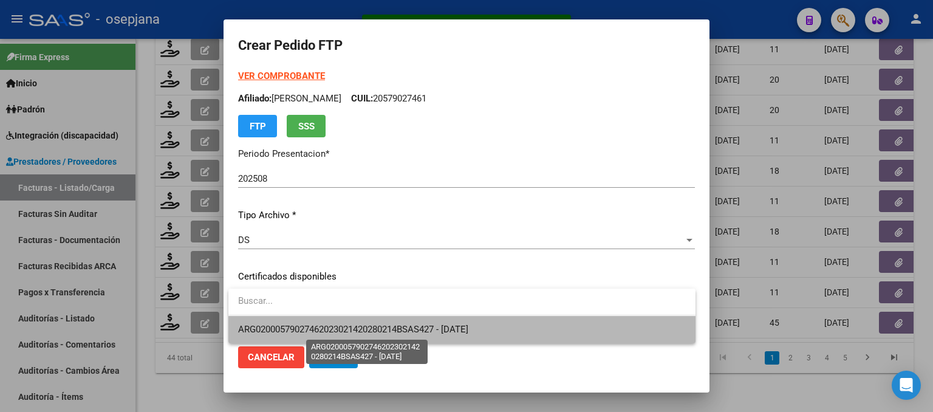
click at [329, 324] on span "ARG02000579027462023021420280214BSAS427 - [DATE]" at bounding box center [353, 329] width 230 height 11
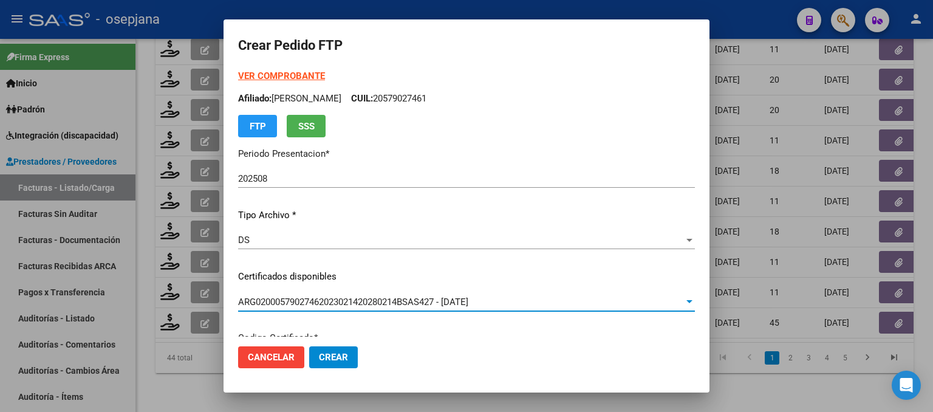
click at [306, 72] on strong "VER COMPROBANTE" at bounding box center [281, 75] width 87 height 11
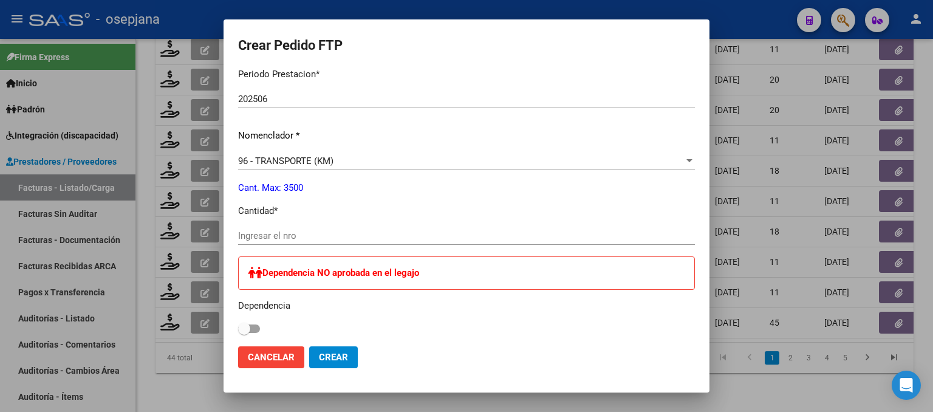
scroll to position [486, 0]
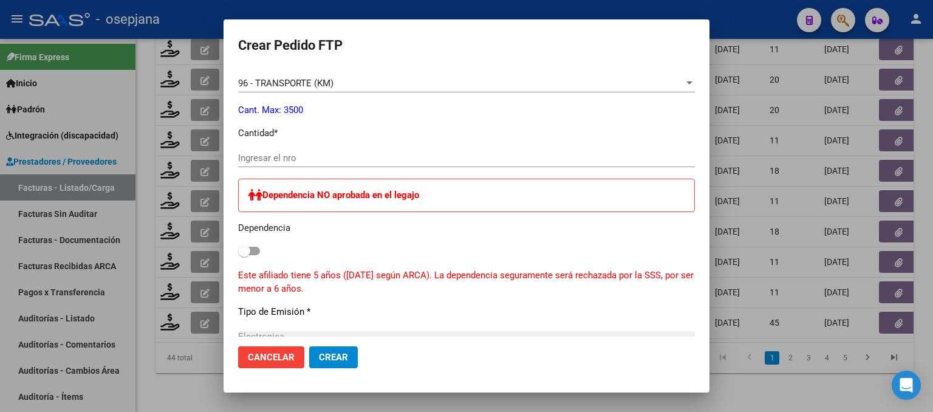
click at [335, 159] on input "Ingresar el nro" at bounding box center [466, 157] width 457 height 11
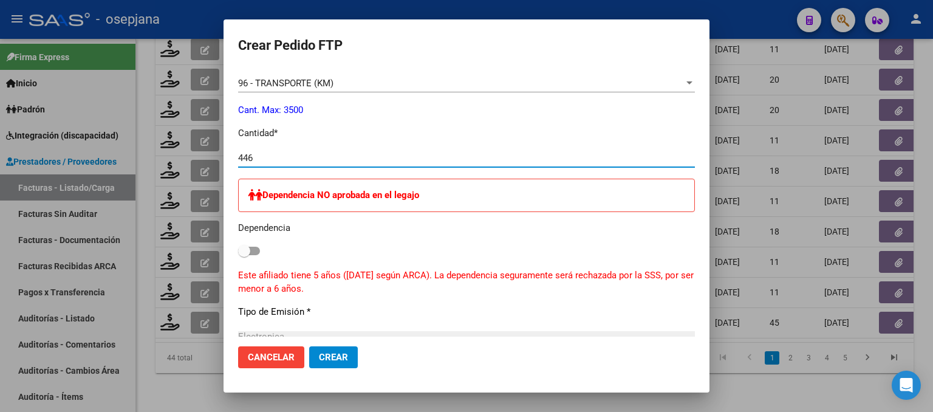
type input "446"
click at [328, 357] on span "Crear" at bounding box center [333, 357] width 29 height 11
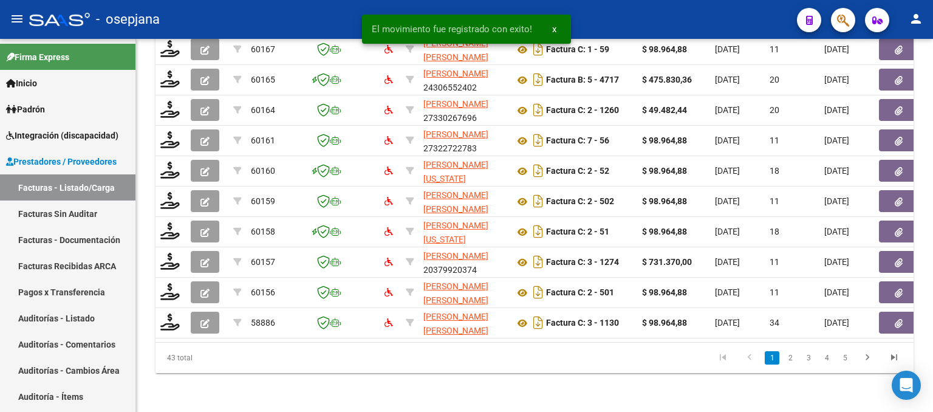
scroll to position [479, 0]
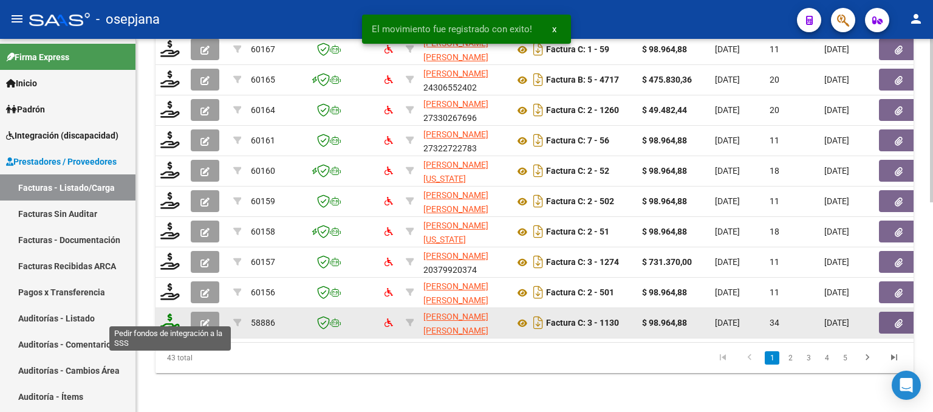
click at [170, 313] on icon at bounding box center [169, 321] width 19 height 17
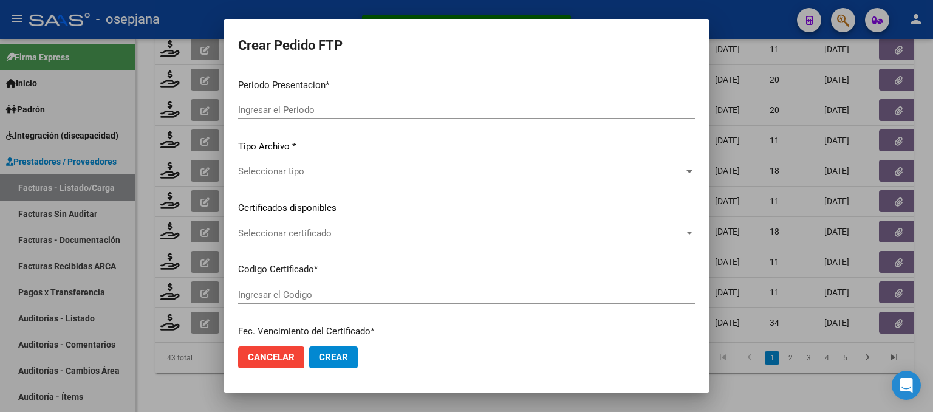
type input "202508"
type input "202507"
type input "$ 98.964,88"
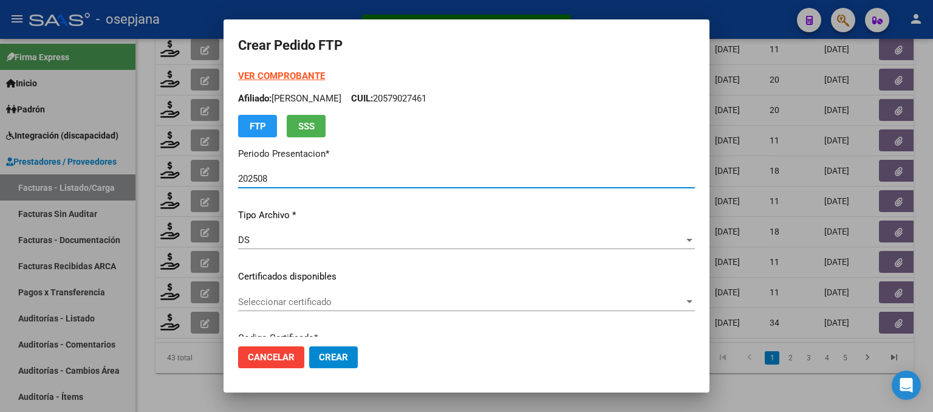
type input "ARG02000571693452021081120250811BSAS313"
type input "[DATE]"
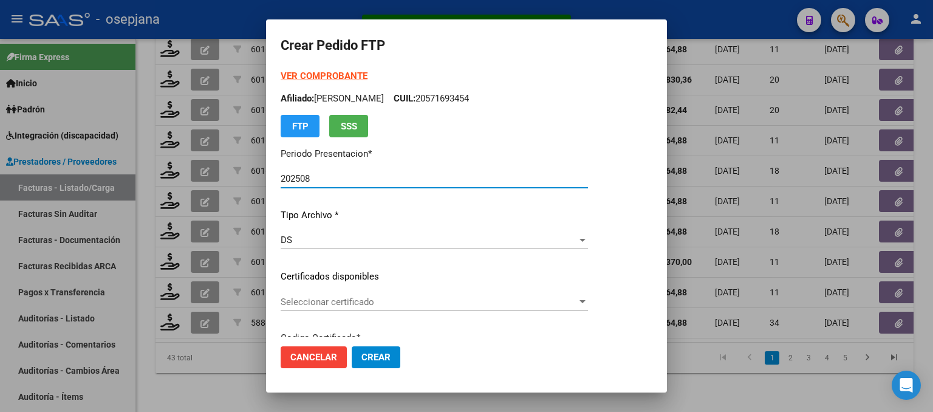
click at [377, 306] on span "Seleccionar certificado" at bounding box center [429, 301] width 296 height 11
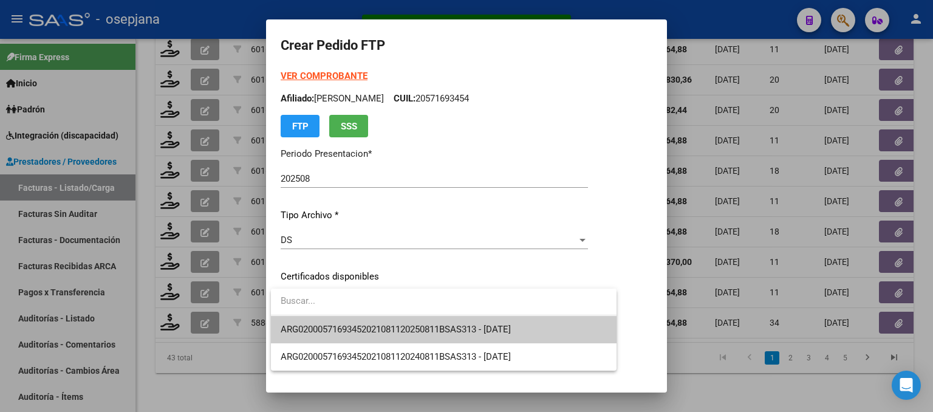
click at [377, 319] on span "ARG02000571693452021081120250811BSAS313 - [DATE]" at bounding box center [444, 329] width 326 height 27
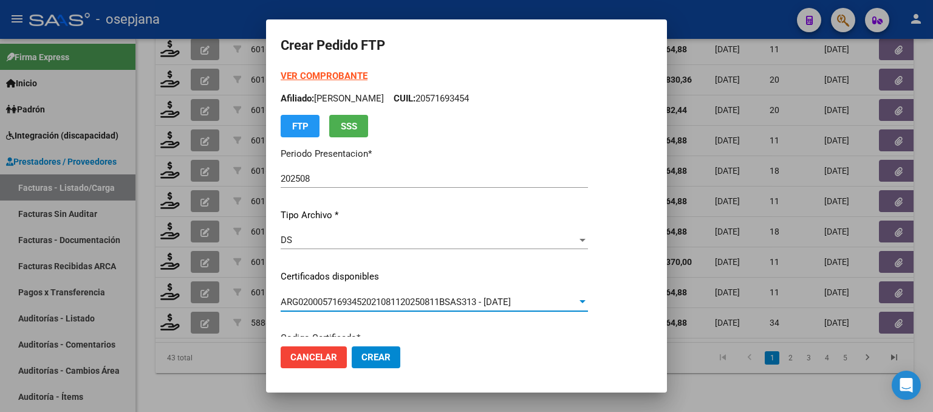
click at [313, 70] on strong "VER COMPROBANTE" at bounding box center [324, 75] width 87 height 11
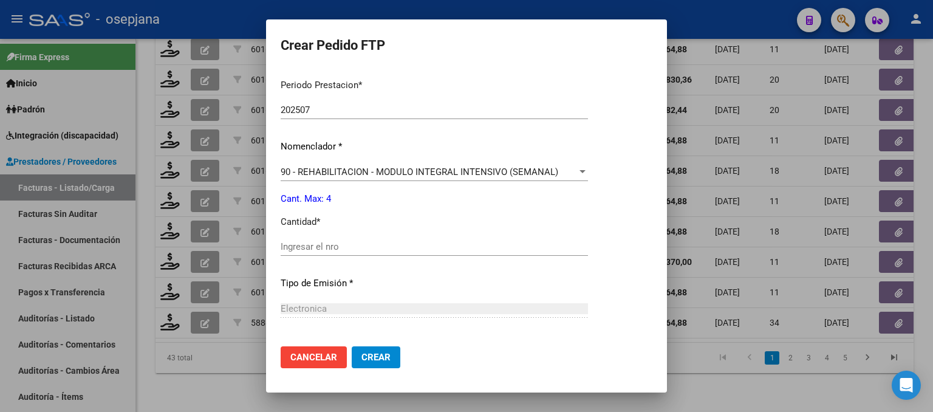
scroll to position [425, 0]
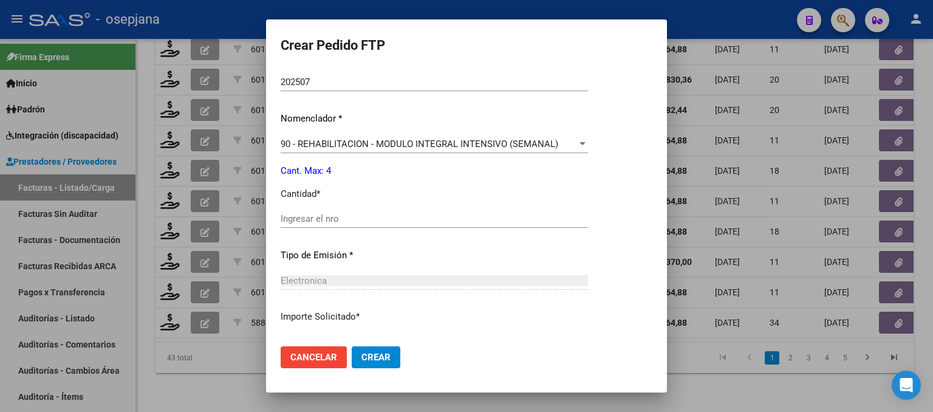
click at [303, 220] on input "Ingresar el nro" at bounding box center [434, 218] width 307 height 11
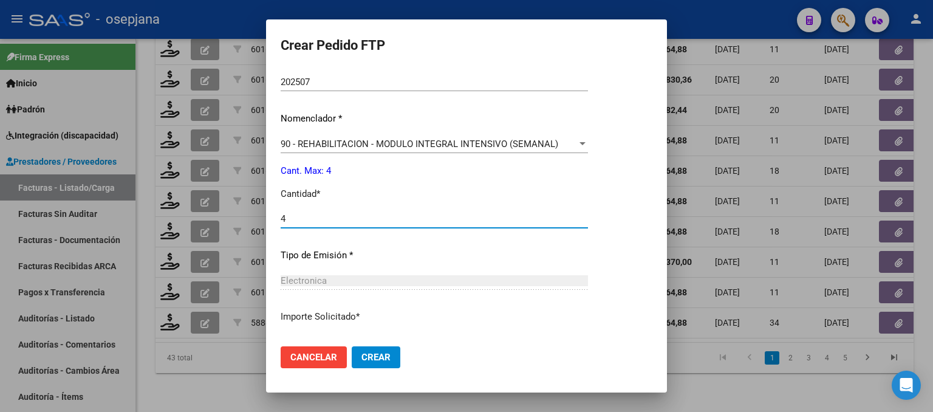
type input "4"
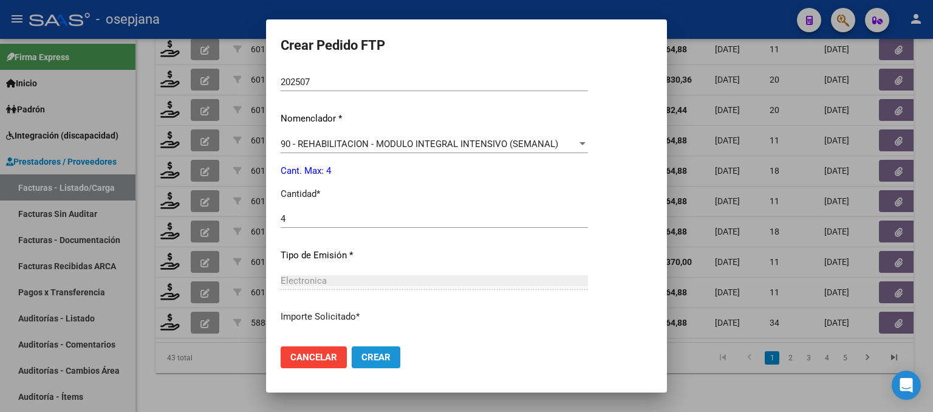
click at [392, 361] on button "Crear" at bounding box center [376, 357] width 49 height 22
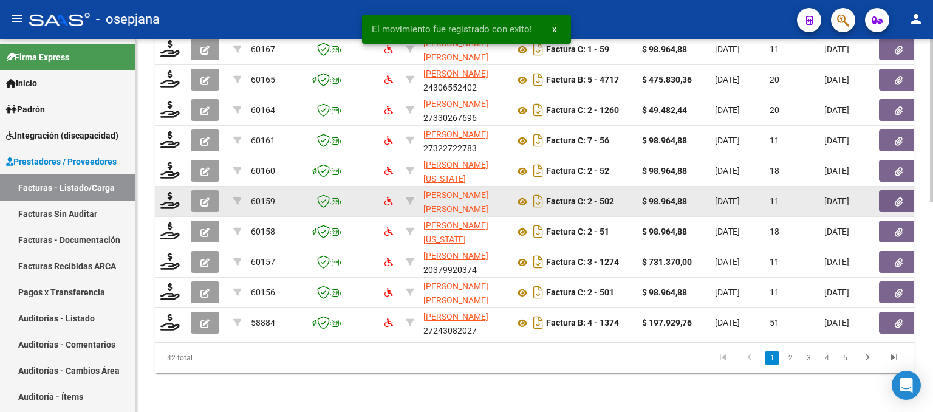
scroll to position [479, 0]
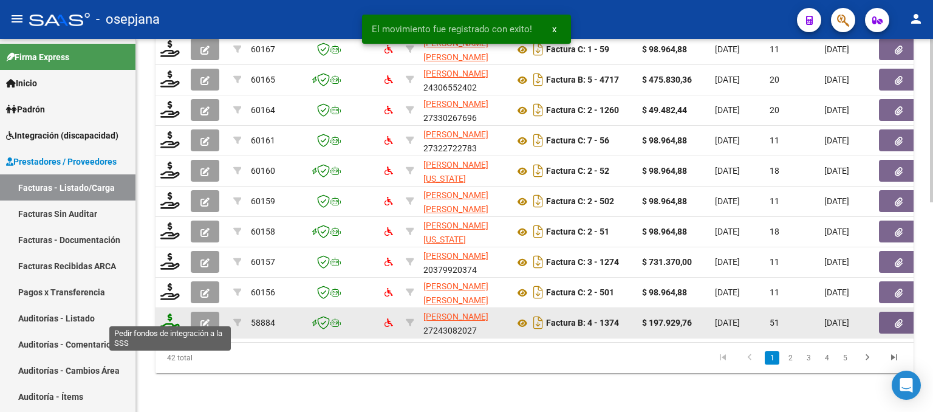
click at [168, 313] on icon at bounding box center [169, 321] width 19 height 17
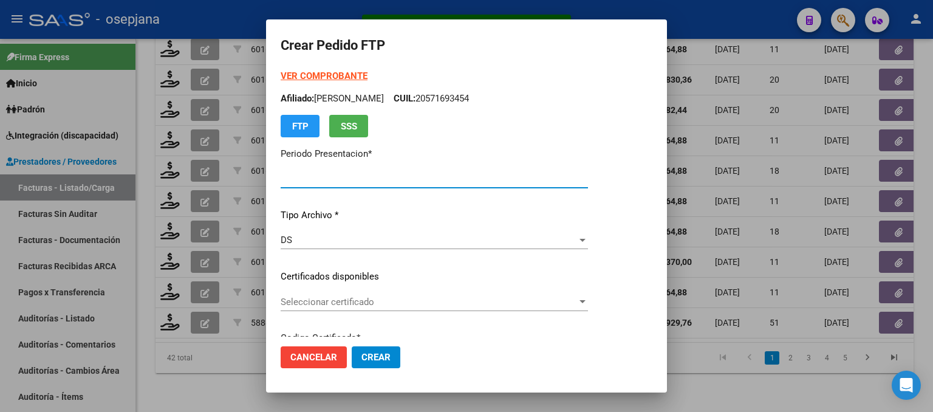
type input "202508"
type input "202507"
type input "$ 197.929,76"
type input "ARG02000553359792024041520290415BSAS376"
type input "[DATE]"
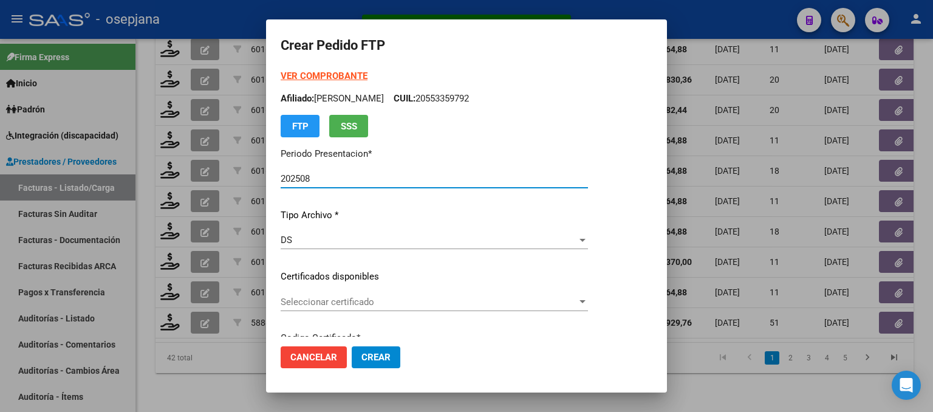
click at [395, 302] on span "Seleccionar certificado" at bounding box center [429, 301] width 296 height 11
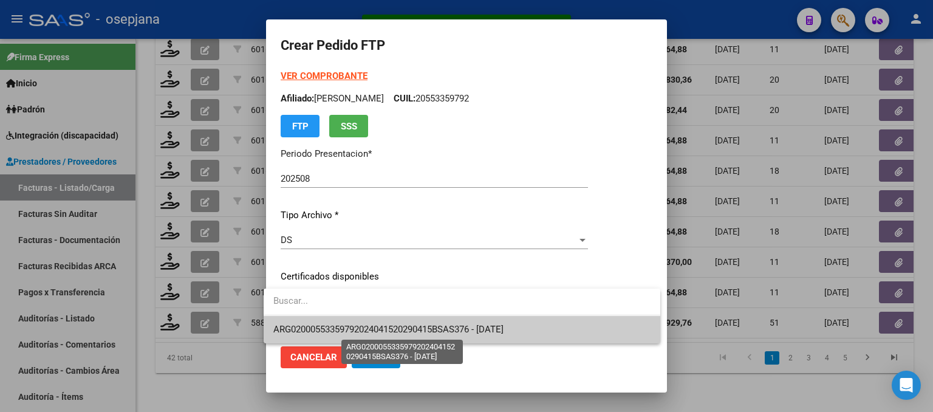
click at [393, 326] on span "ARG02000553359792024041520290415BSAS376 - [DATE]" at bounding box center [388, 329] width 230 height 11
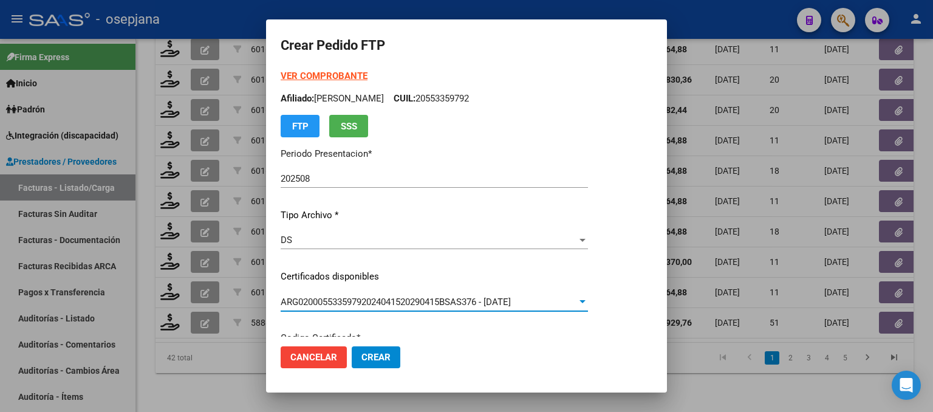
click at [304, 78] on strong "VER COMPROBANTE" at bounding box center [324, 75] width 87 height 11
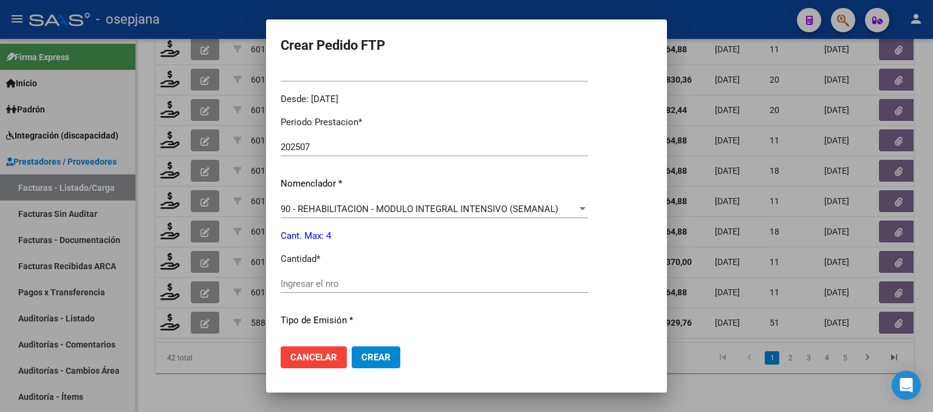
scroll to position [425, 0]
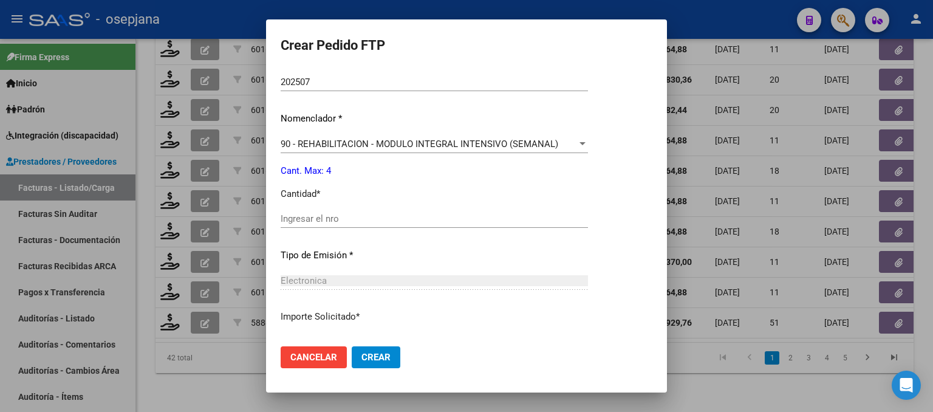
click at [316, 215] on input "Ingresar el nro" at bounding box center [434, 218] width 307 height 11
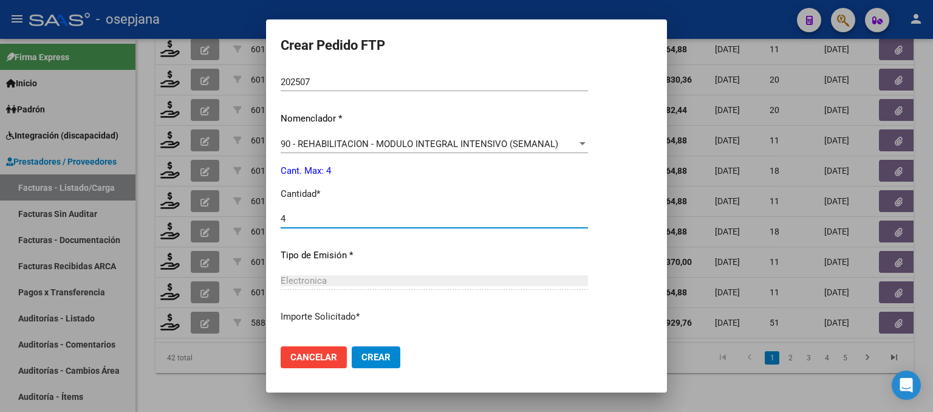
type input "4"
click at [390, 355] on button "Crear" at bounding box center [376, 357] width 49 height 22
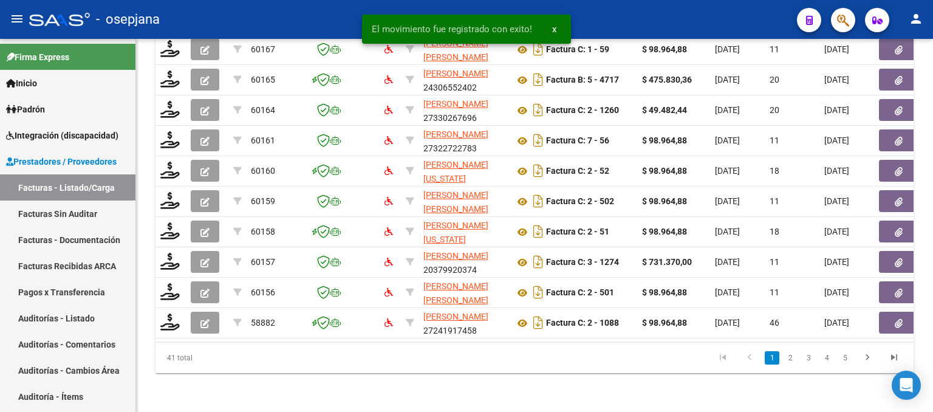
scroll to position [479, 0]
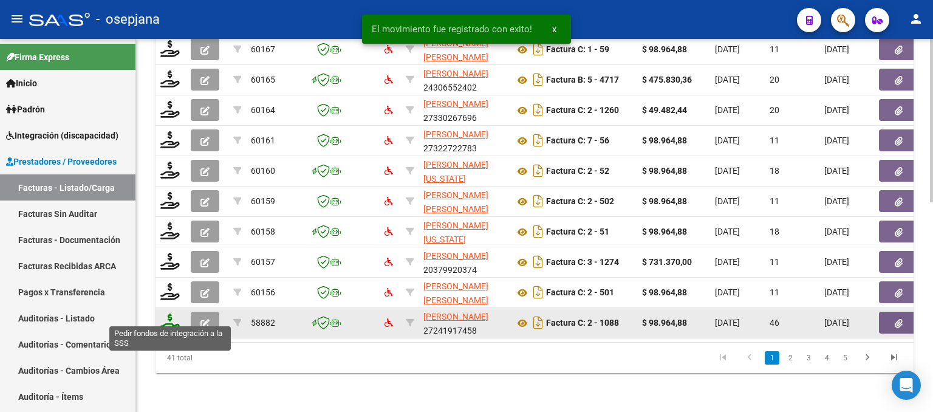
click at [168, 319] on icon at bounding box center [169, 321] width 19 height 17
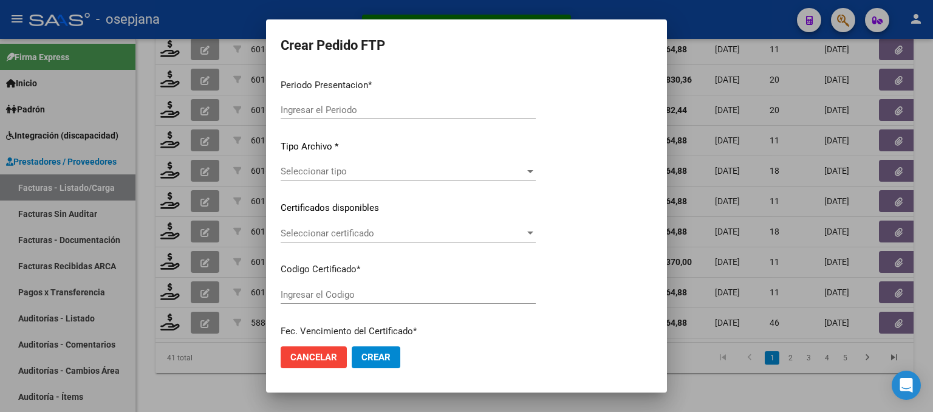
type input "202508"
type input "202507"
type input "$ 98.964,88"
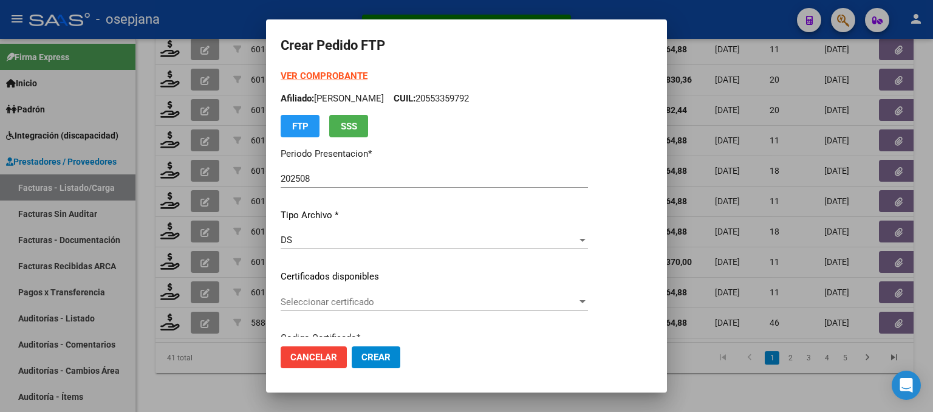
type input "ARG01000542786042022080220270802BSAS313"
type input "[DATE]"
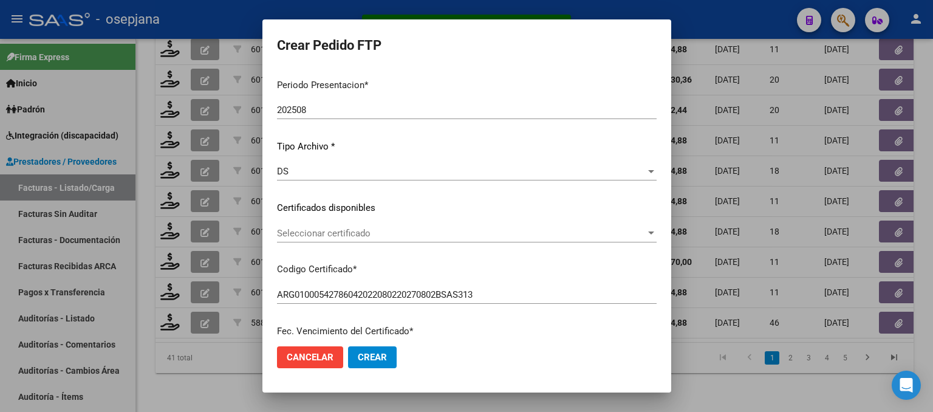
scroll to position [182, 0]
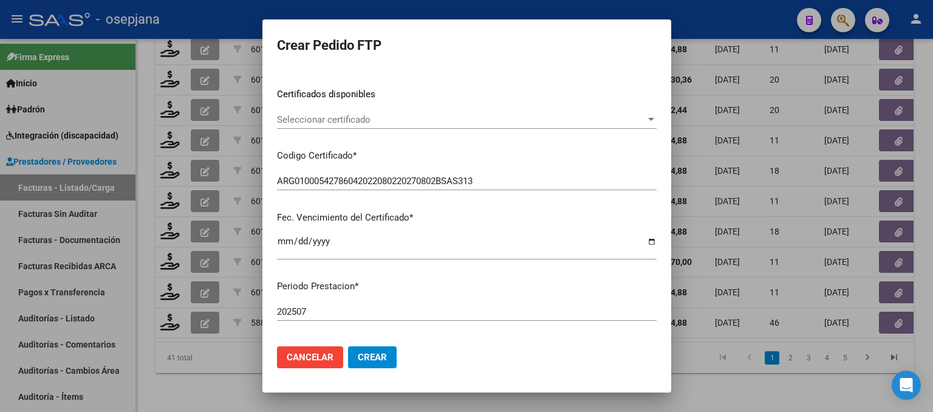
click at [421, 118] on span "Seleccionar certificado" at bounding box center [461, 119] width 369 height 11
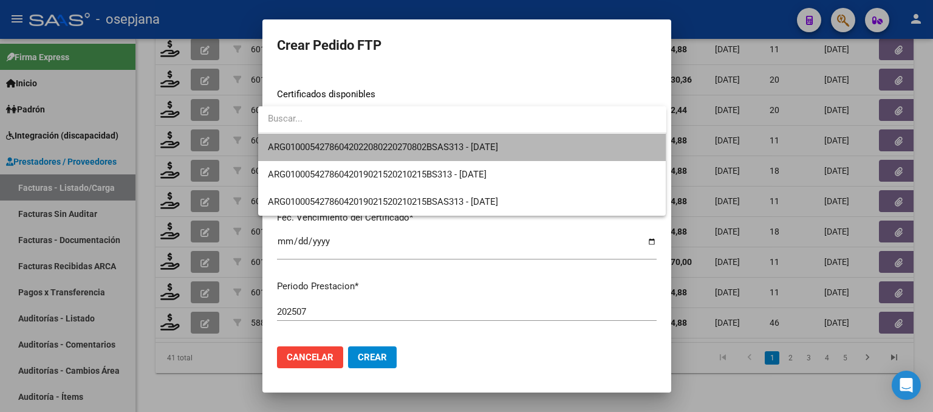
click at [418, 140] on span "ARG01000542786042022080220270802BSAS313 - [DATE]" at bounding box center [462, 147] width 389 height 27
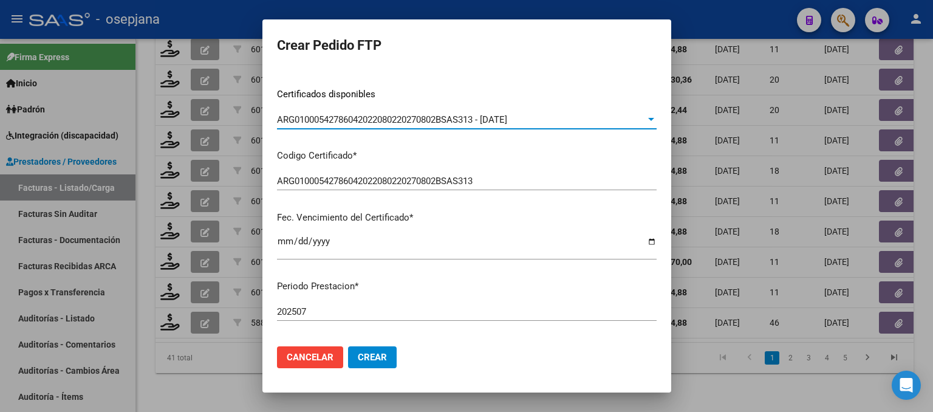
scroll to position [0, 0]
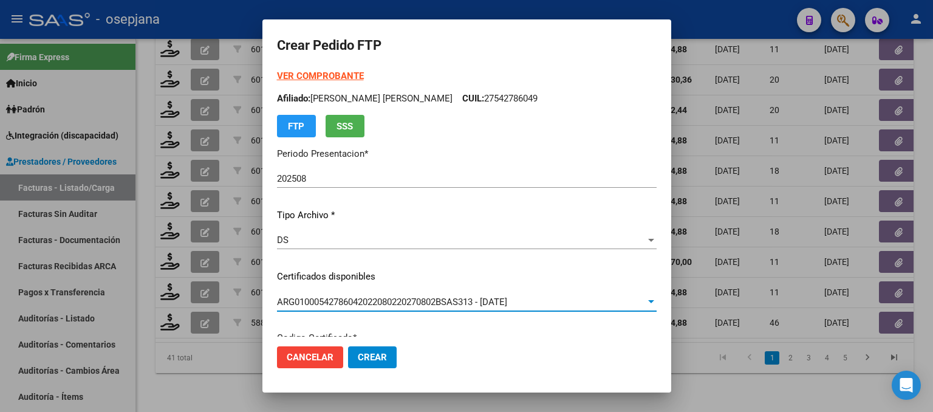
click at [330, 77] on strong "VER COMPROBANTE" at bounding box center [320, 75] width 87 height 11
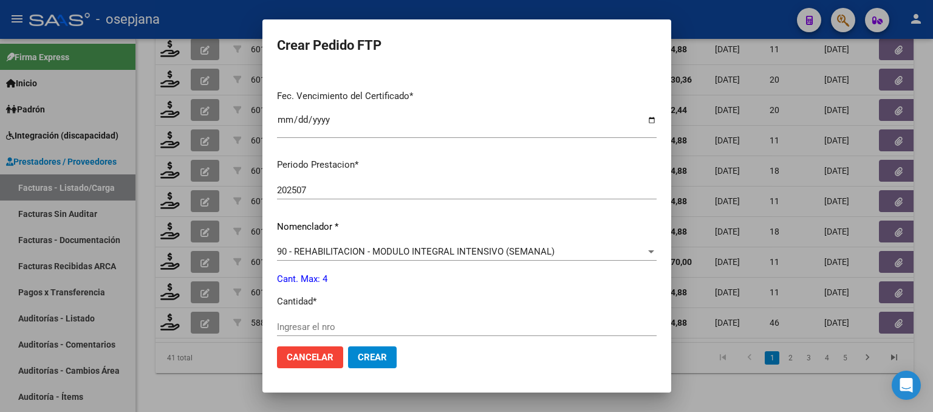
scroll to position [425, 0]
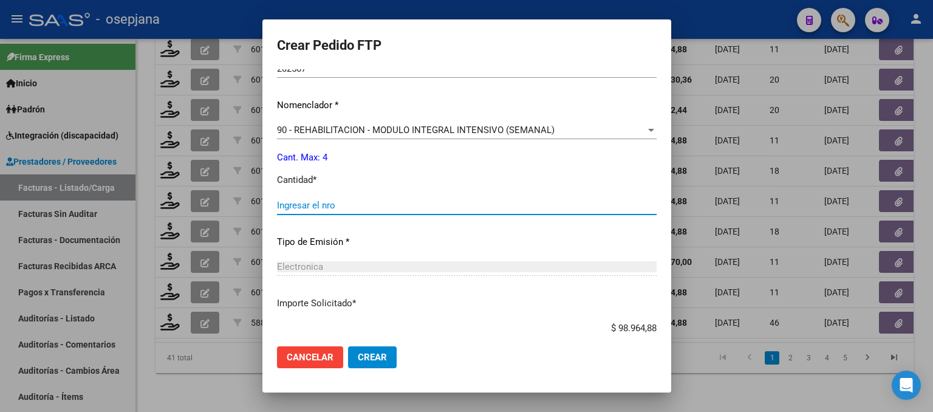
click at [294, 204] on input "Ingresar el nro" at bounding box center [467, 205] width 380 height 11
type input "4"
click at [378, 355] on button "Crear" at bounding box center [372, 357] width 49 height 22
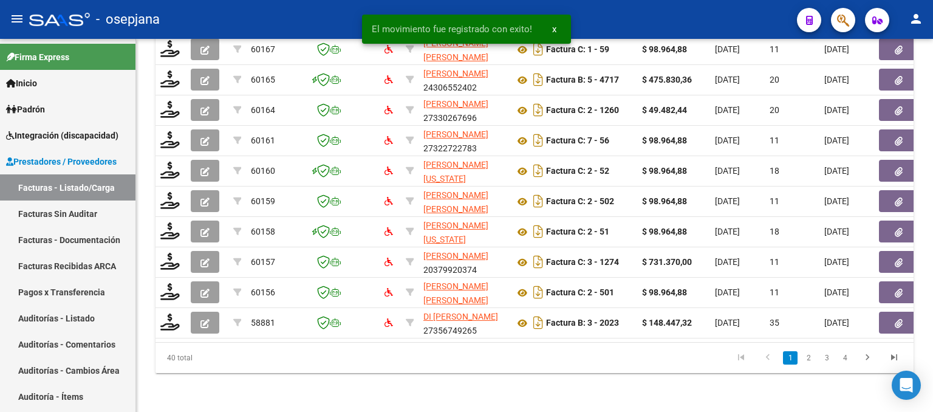
scroll to position [479, 0]
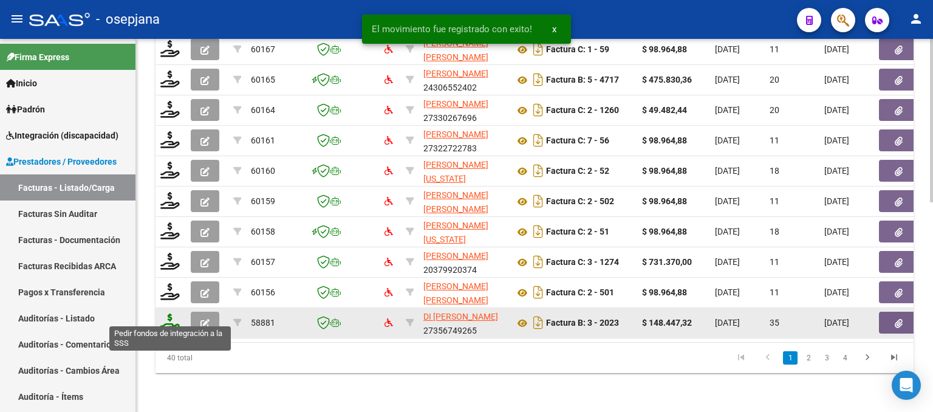
click at [173, 313] on icon at bounding box center [169, 321] width 19 height 17
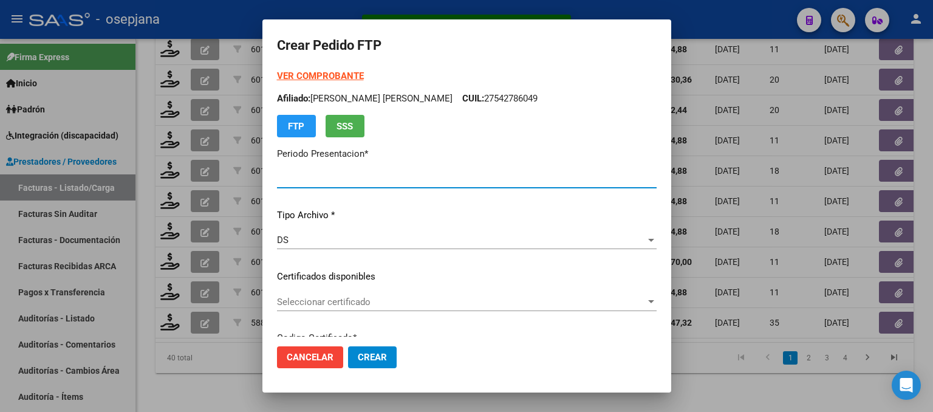
type input "202508"
type input "202507"
type input "$ 148.447,32"
type input "ARG020005992082022110220271102BSAS10725"
type input "[DATE]"
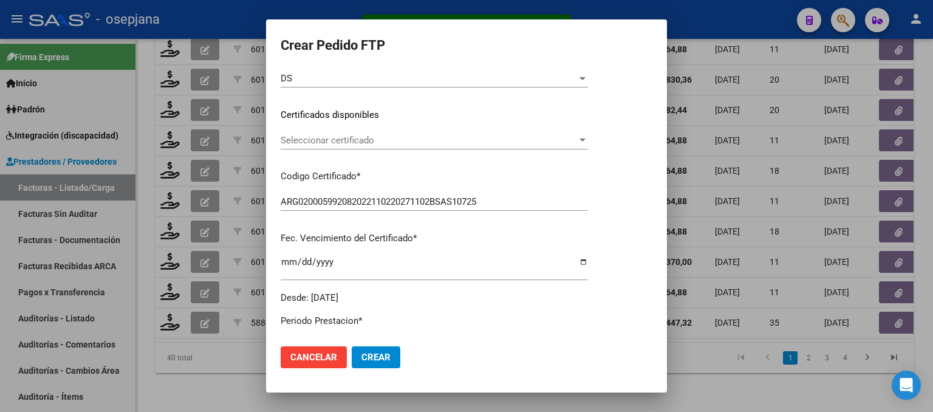
scroll to position [122, 0]
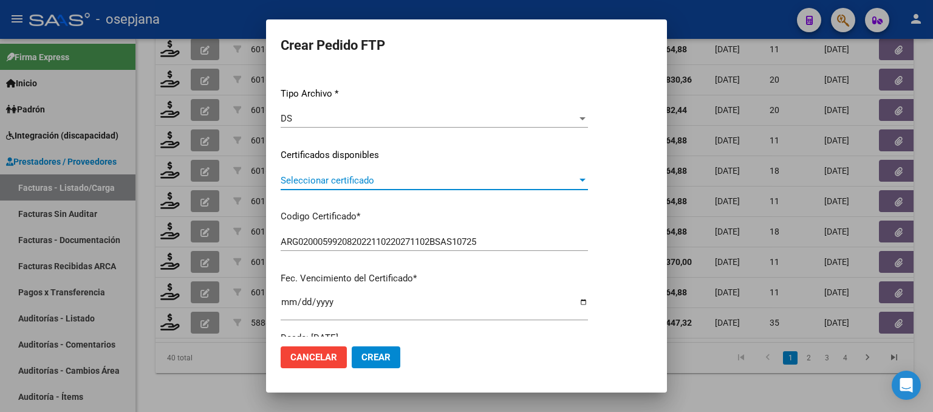
click at [415, 185] on span "Seleccionar certificado" at bounding box center [429, 180] width 296 height 11
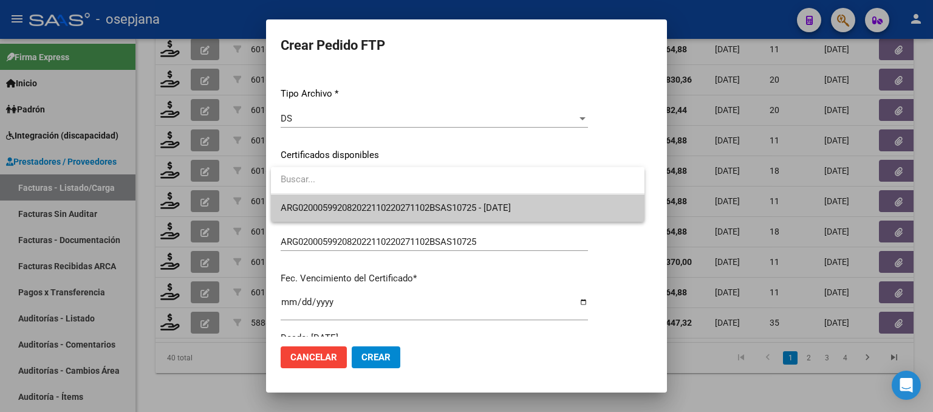
click at [415, 200] on span "ARG020005992082022110220271102BSAS10725 - [DATE]" at bounding box center [458, 207] width 354 height 27
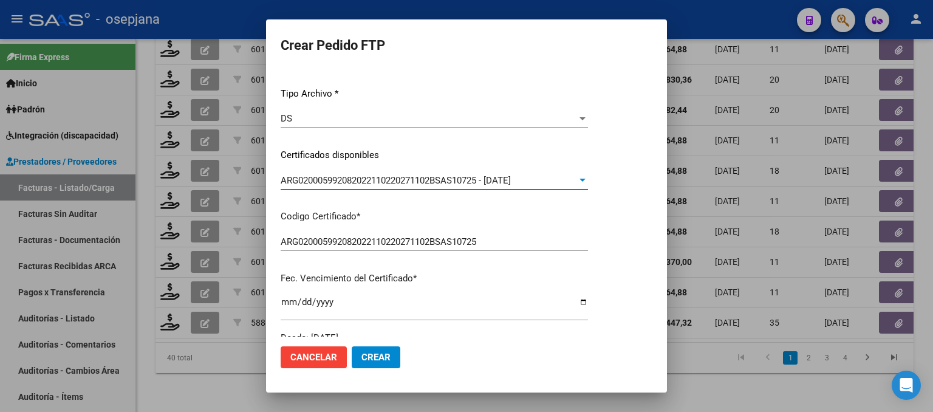
scroll to position [0, 0]
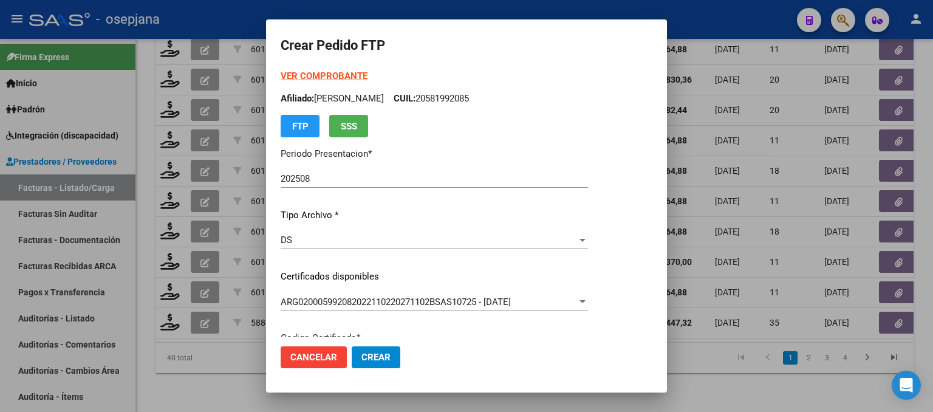
click at [355, 70] on strong "VER COMPROBANTE" at bounding box center [324, 75] width 87 height 11
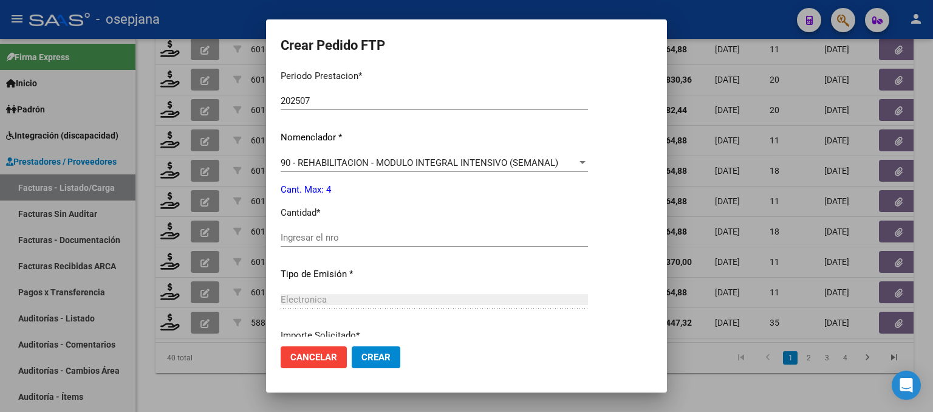
scroll to position [486, 0]
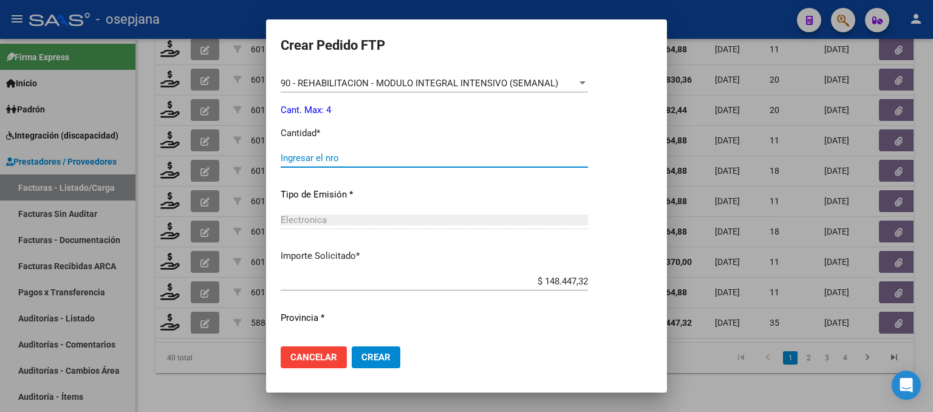
click at [316, 163] on input "Ingresar el nro" at bounding box center [434, 157] width 307 height 11
type input "4"
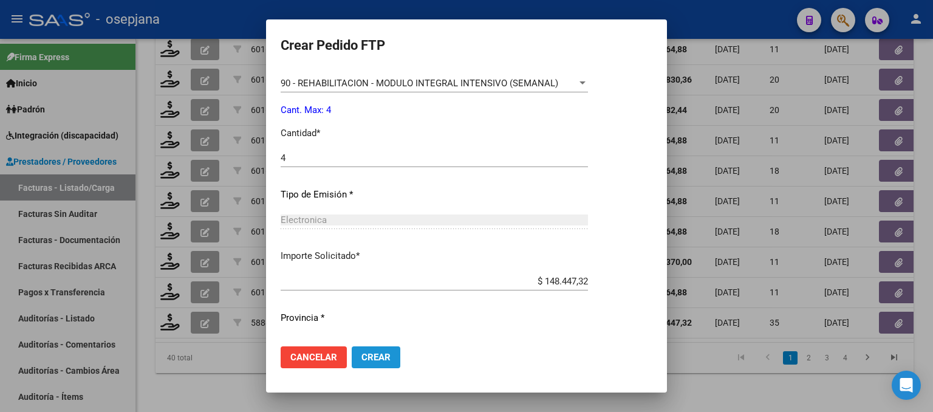
click at [385, 360] on span "Crear" at bounding box center [375, 357] width 29 height 11
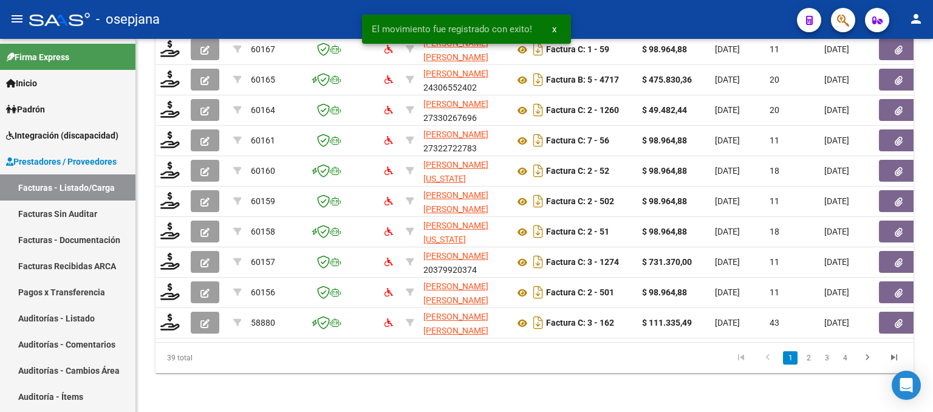
scroll to position [479, 0]
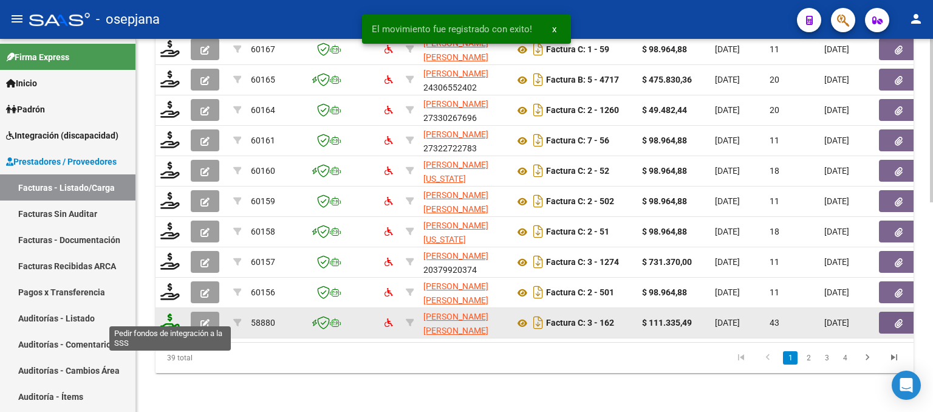
click at [164, 313] on icon at bounding box center [169, 321] width 19 height 17
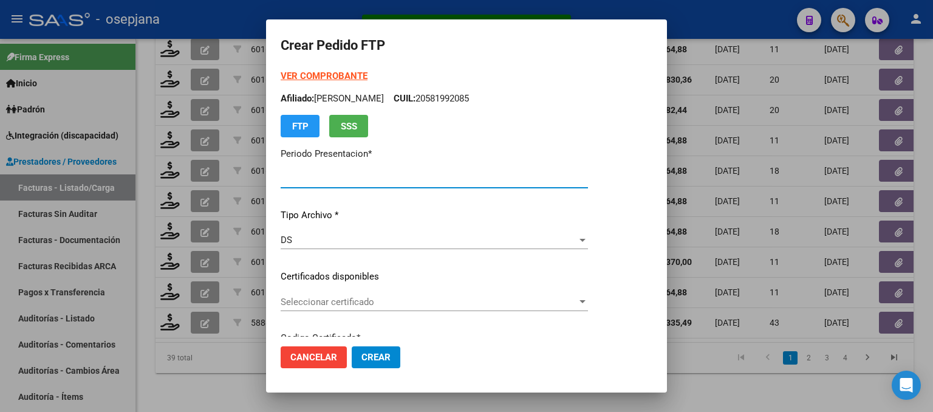
type input "202508"
type input "202507"
type input "$ 111.335,49"
type input "ARG01000582965482023090620260906BS311"
type input "[DATE]"
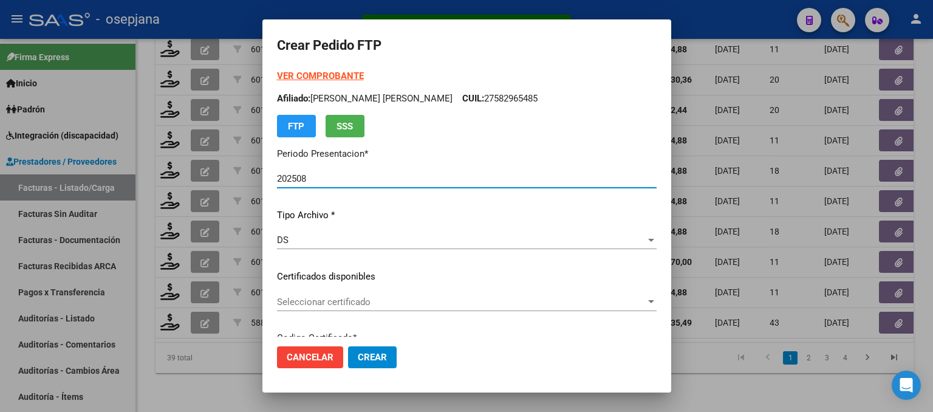
click at [372, 304] on span "Seleccionar certificado" at bounding box center [461, 301] width 369 height 11
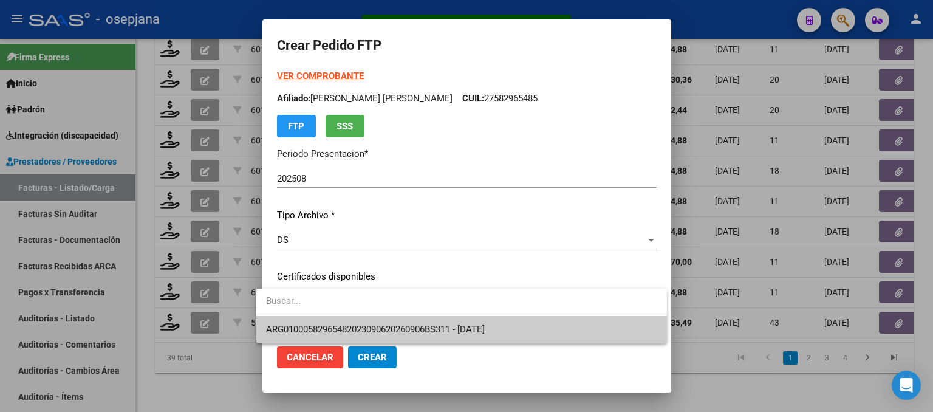
click at [370, 323] on span "ARG01000582965482023090620260906BS311 - [DATE]" at bounding box center [461, 329] width 391 height 27
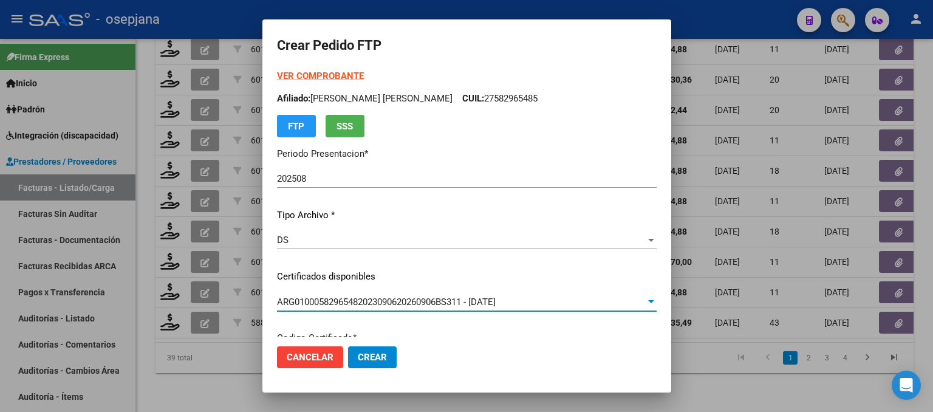
click at [330, 74] on strong "VER COMPROBANTE" at bounding box center [320, 75] width 87 height 11
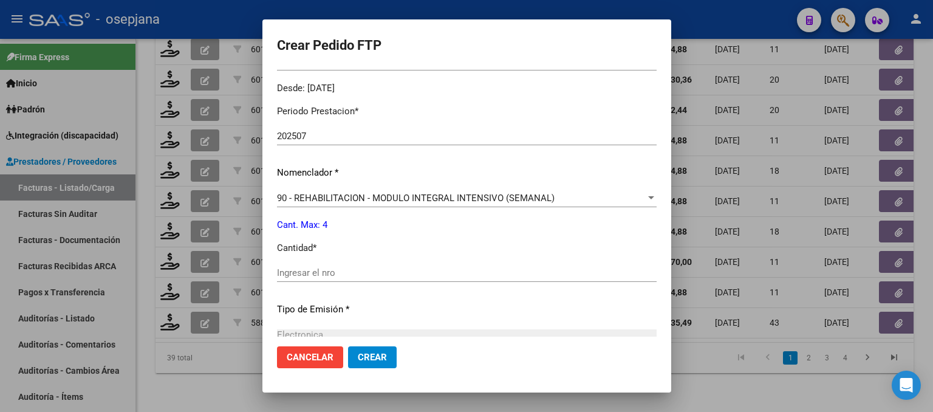
scroll to position [425, 0]
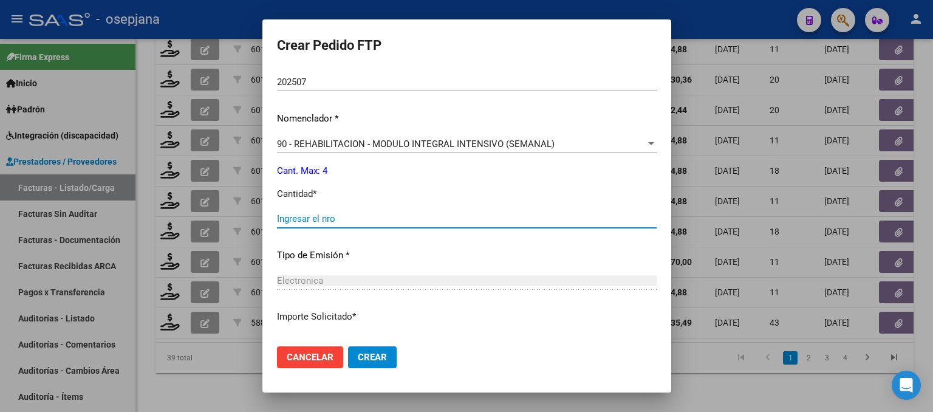
click at [302, 221] on input "Ingresar el nro" at bounding box center [467, 218] width 380 height 11
type input "4"
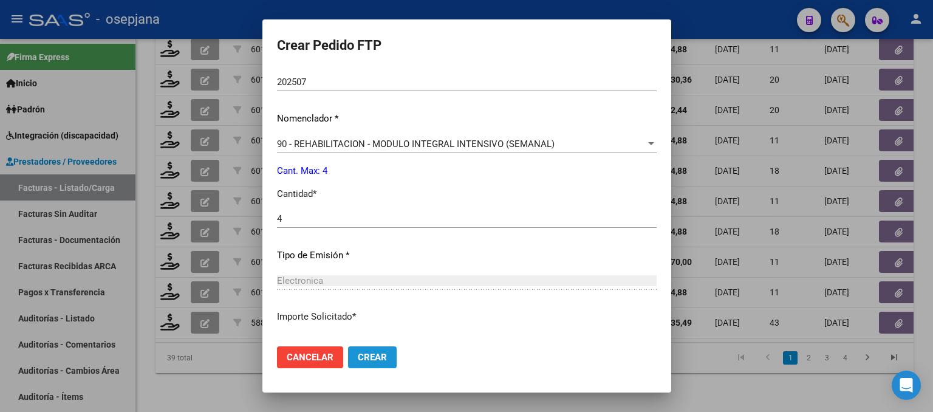
click at [373, 354] on span "Crear" at bounding box center [372, 357] width 29 height 11
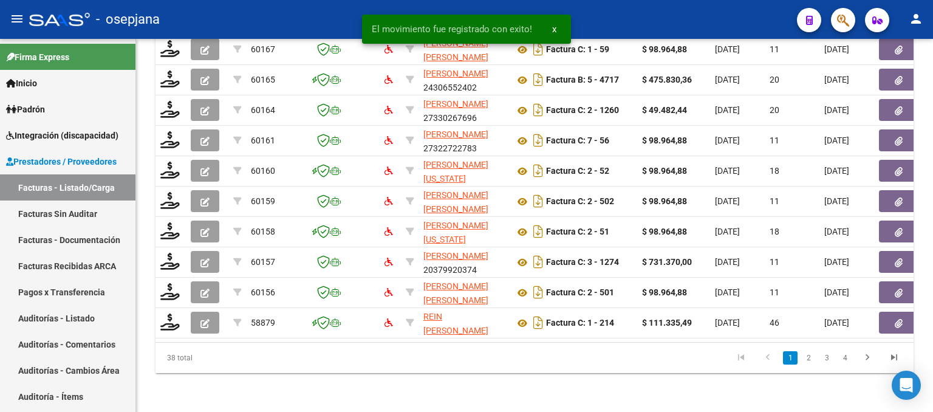
scroll to position [479, 0]
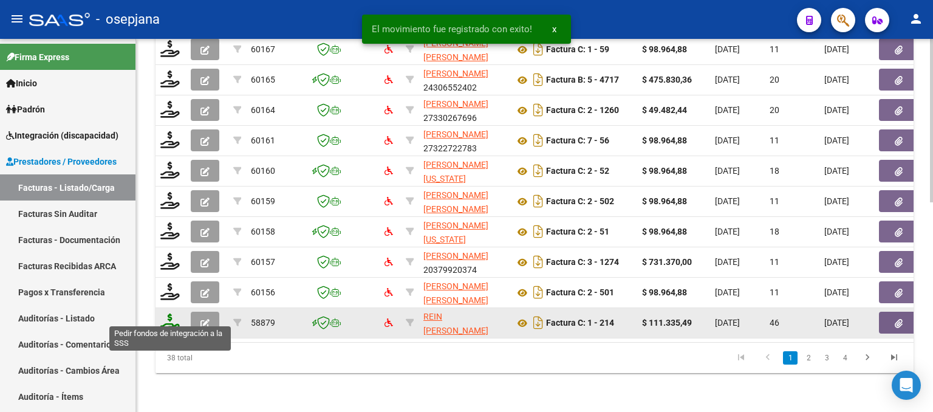
click at [171, 313] on icon at bounding box center [169, 321] width 19 height 17
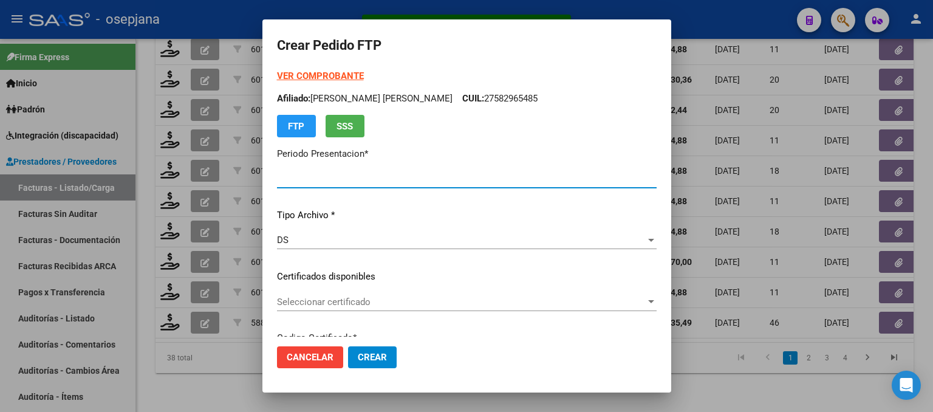
type input "202508"
type input "202507"
type input "$ 111.335,49"
type input "ARG02000550392152022111520251115BSAS313"
type input "[DATE]"
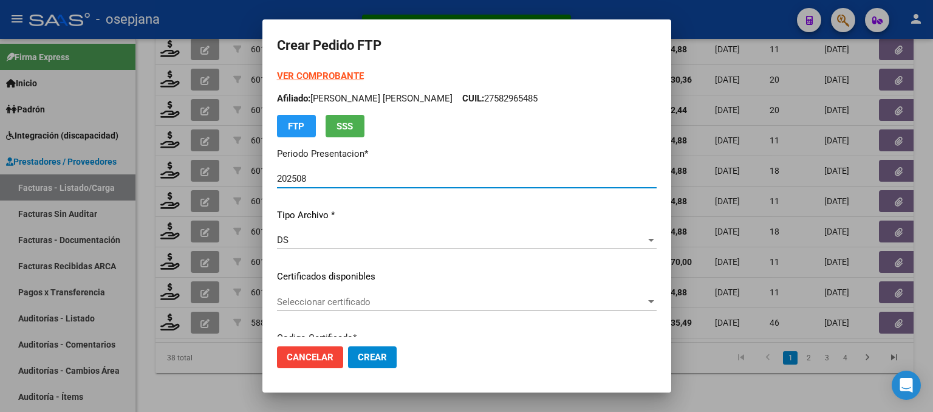
click at [375, 303] on span "Seleccionar certificado" at bounding box center [461, 301] width 369 height 11
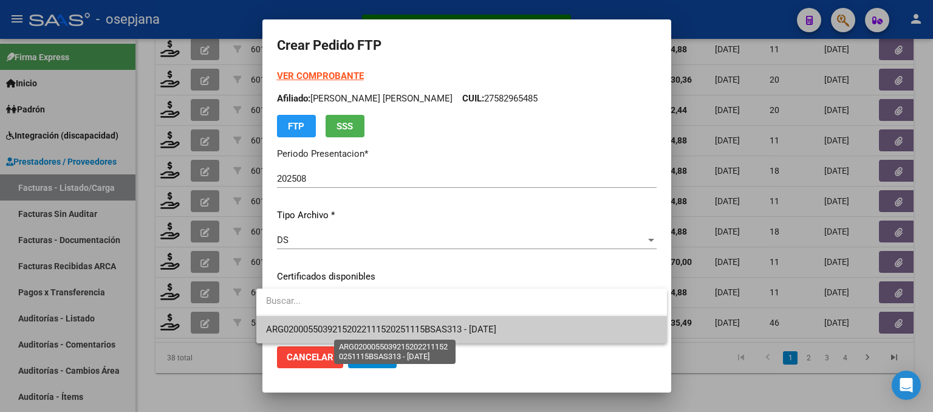
click at [374, 327] on span "ARG02000550392152022111520251115BSAS313 - [DATE]" at bounding box center [381, 329] width 230 height 11
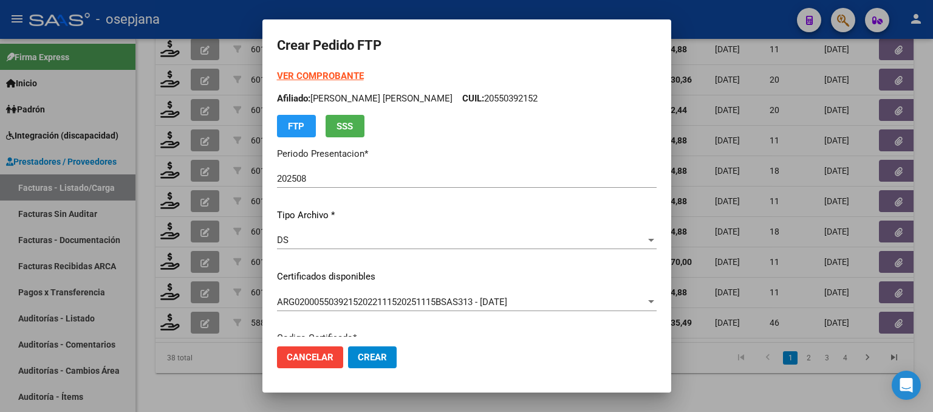
click at [309, 76] on strong "VER COMPROBANTE" at bounding box center [320, 75] width 87 height 11
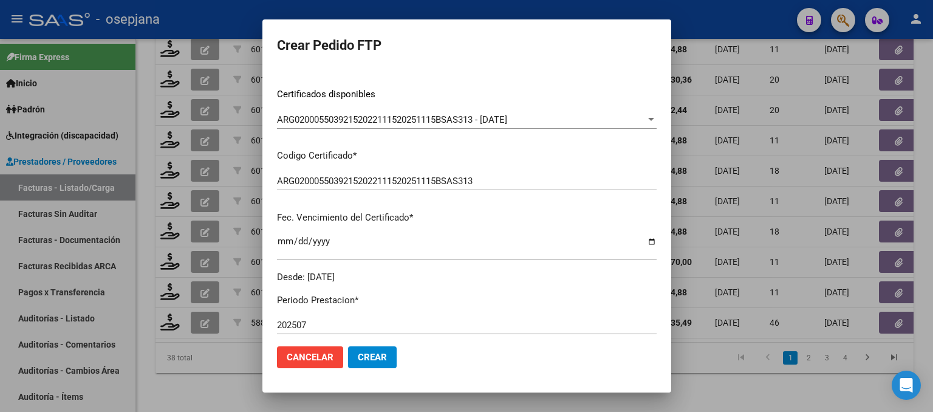
scroll to position [365, 0]
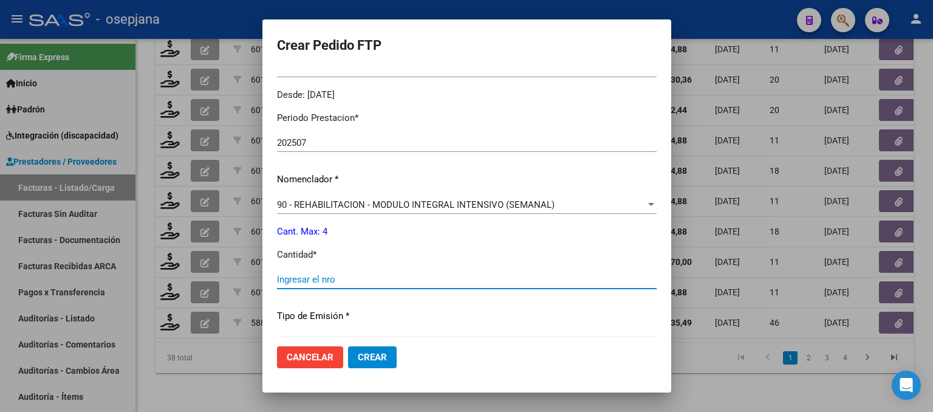
click at [304, 284] on input "Ingresar el nro" at bounding box center [467, 279] width 380 height 11
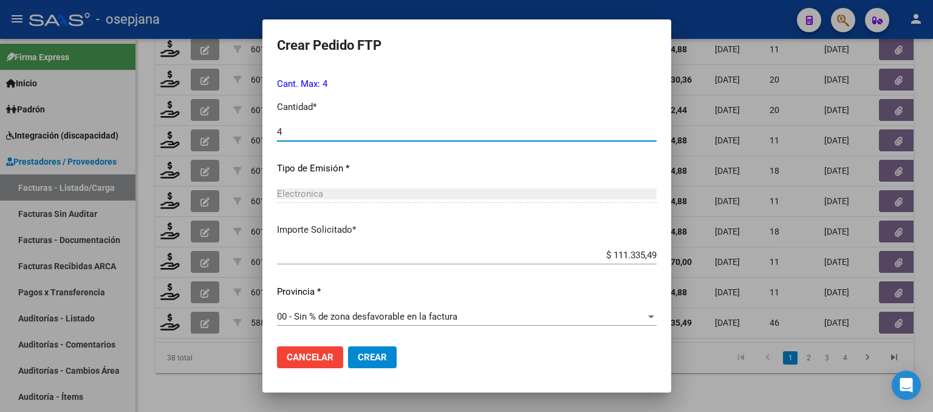
type input "4"
click at [367, 361] on span "Crear" at bounding box center [372, 357] width 29 height 11
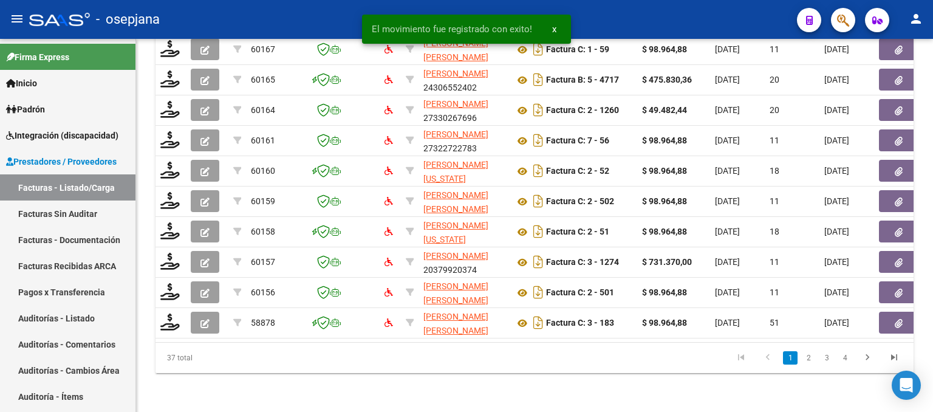
scroll to position [479, 0]
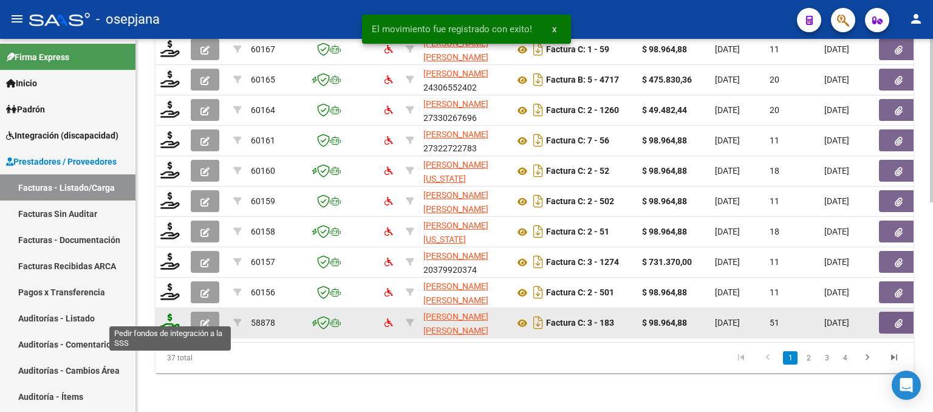
click at [171, 313] on icon at bounding box center [169, 321] width 19 height 17
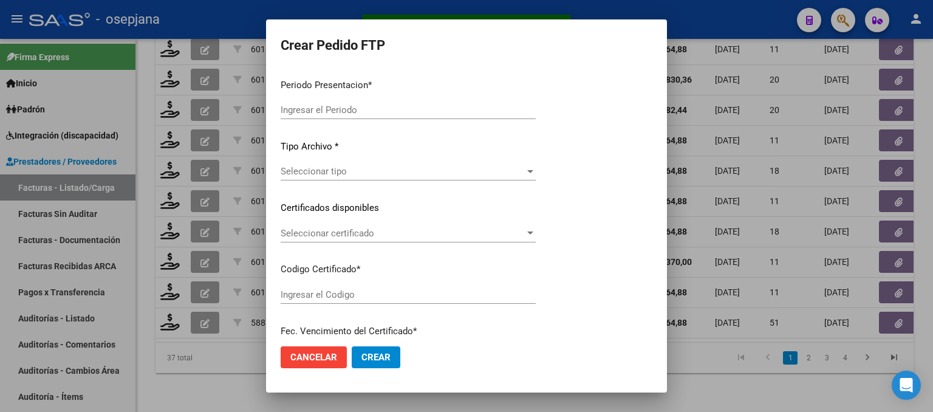
type input "202508"
type input "202507"
type input "$ 98.964,88"
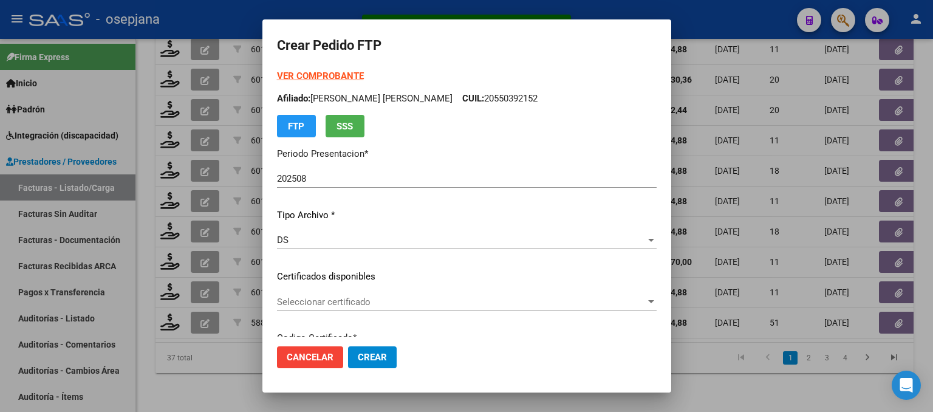
type input "E/T"
type input "[DATE]"
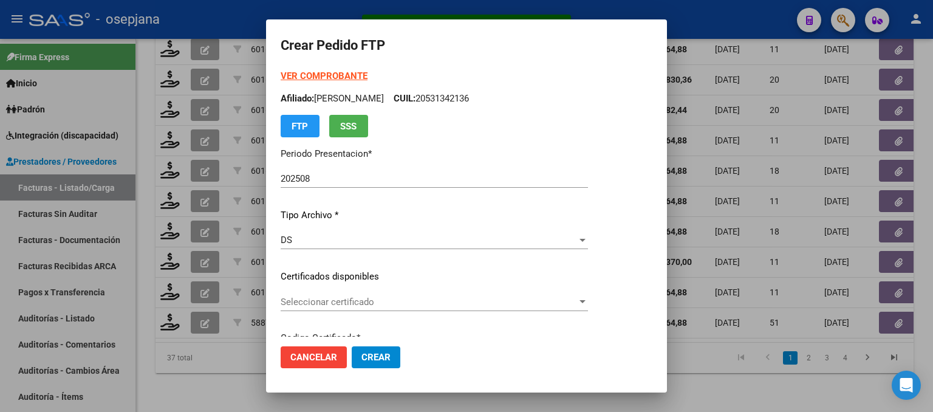
click at [402, 301] on span "Seleccionar certificado" at bounding box center [429, 301] width 296 height 11
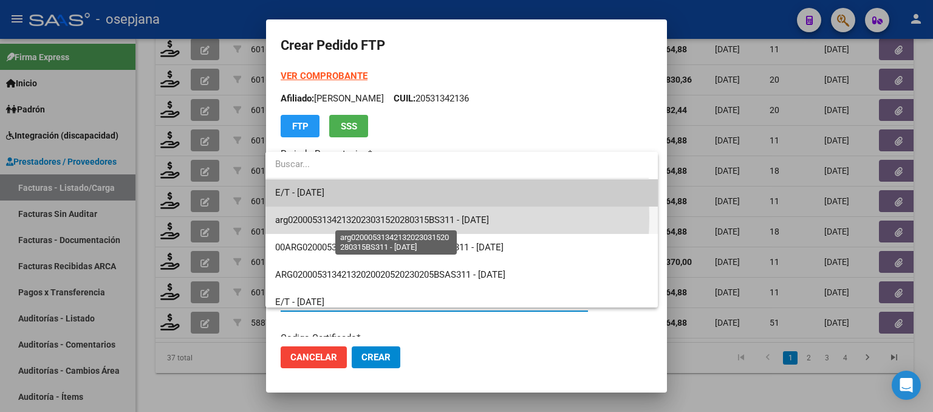
click at [386, 217] on span "arg02000531342132023031520280315BS311 - [DATE]" at bounding box center [382, 219] width 214 height 11
type input "arg02000531342132023031520280315BS311"
type input "[DATE]"
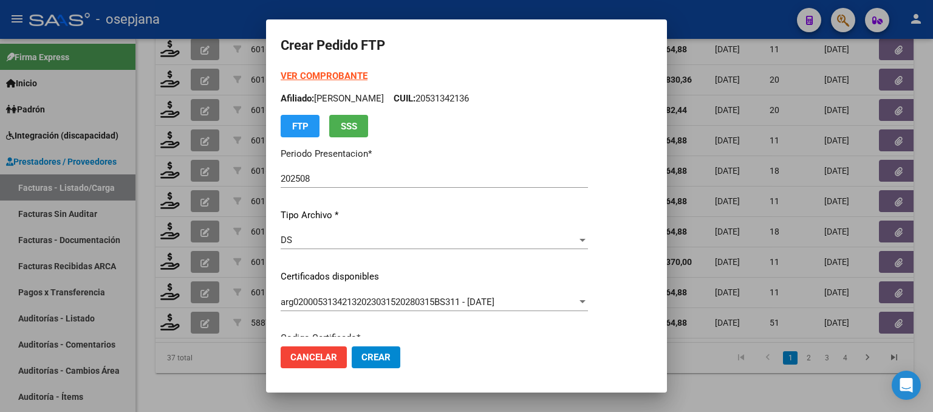
click at [323, 75] on strong "VER COMPROBANTE" at bounding box center [324, 75] width 87 height 11
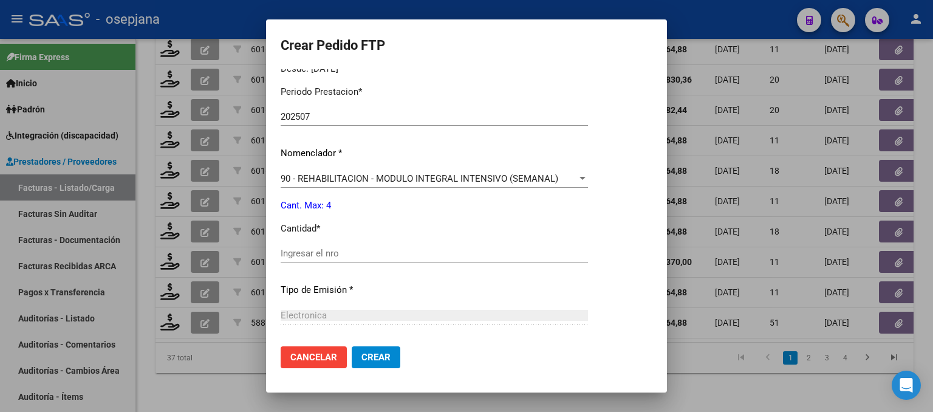
scroll to position [425, 0]
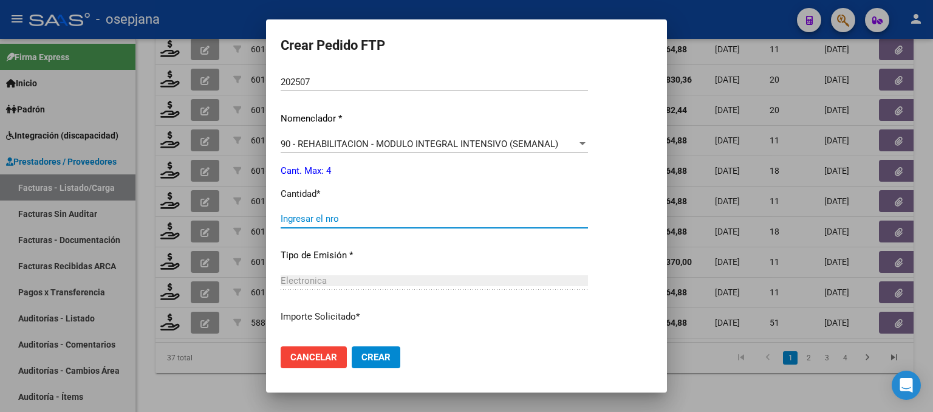
click at [319, 222] on input "Ingresar el nro" at bounding box center [434, 218] width 307 height 11
type input "4"
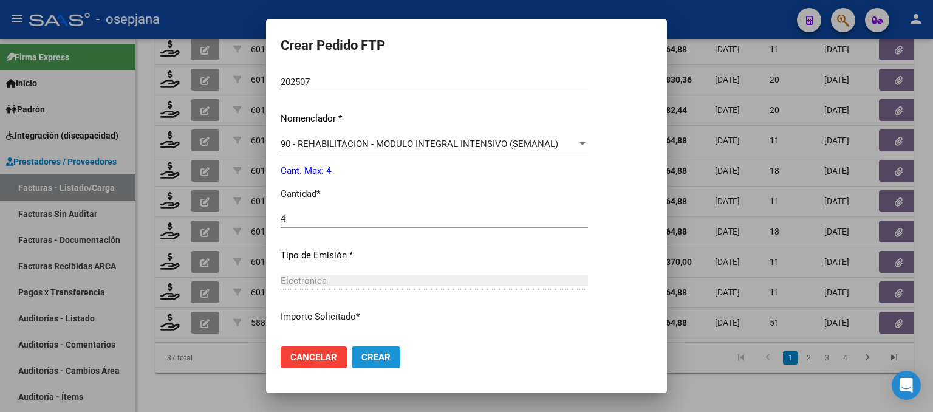
click at [374, 355] on span "Crear" at bounding box center [375, 357] width 29 height 11
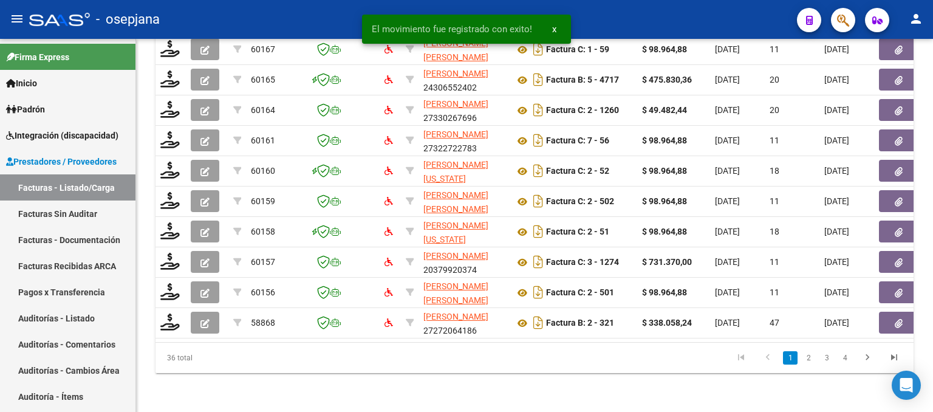
scroll to position [479, 0]
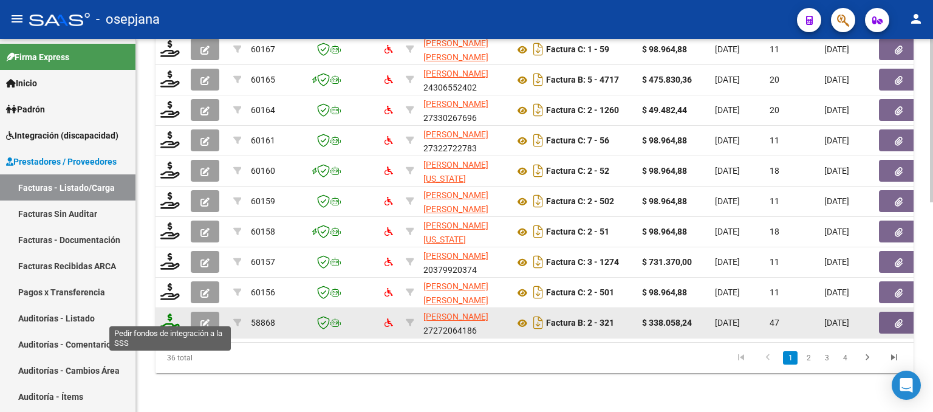
click at [170, 313] on icon at bounding box center [169, 321] width 19 height 17
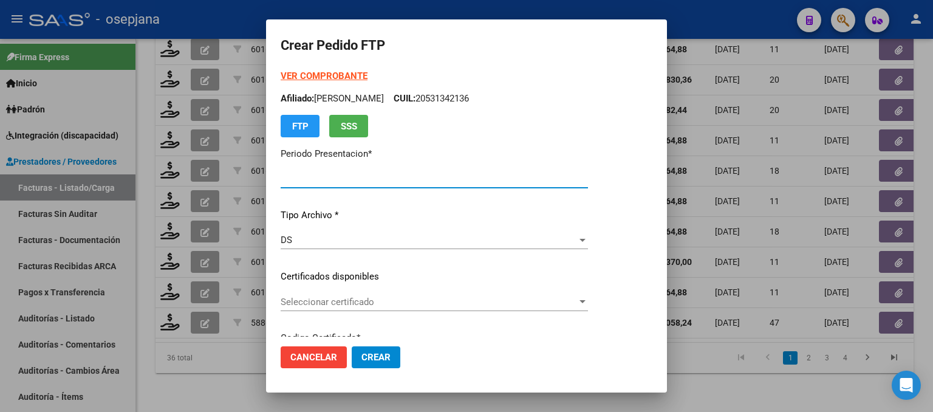
type input "202508"
type input "202507"
type input "$ 338.058,24"
type input "ARG02000552700112022081020270810ANDIS105"
type input "[DATE]"
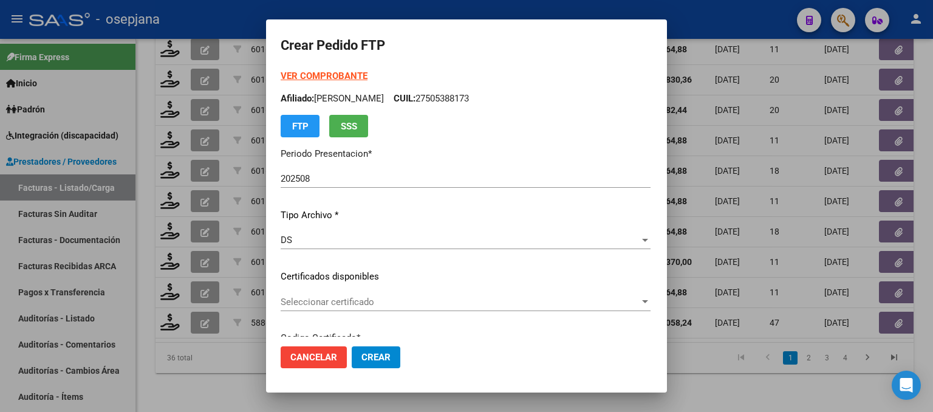
click at [409, 308] on div "Seleccionar certificado Seleccionar certificado" at bounding box center [466, 302] width 370 height 18
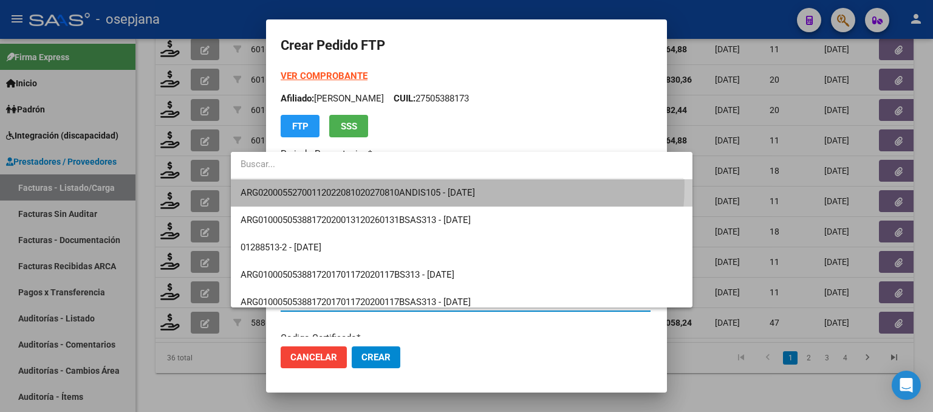
click at [416, 184] on span "ARG02000552700112022081020270810ANDIS105 - [DATE]" at bounding box center [462, 192] width 442 height 27
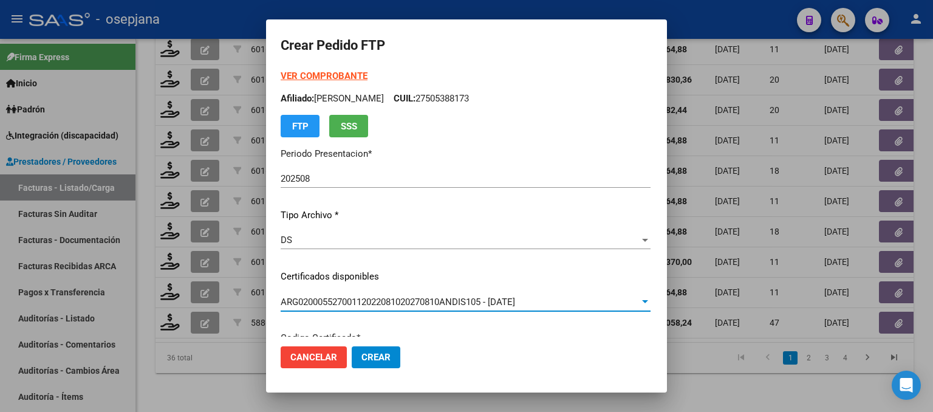
click at [310, 72] on strong "VER COMPROBANTE" at bounding box center [324, 75] width 87 height 11
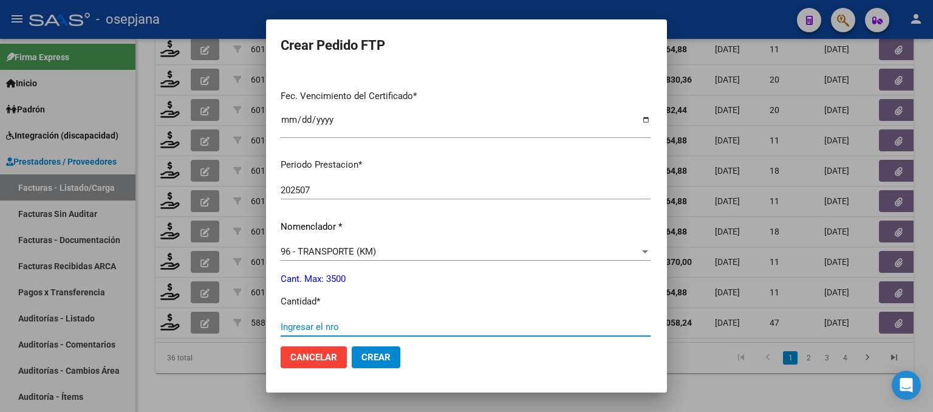
click at [281, 321] on input "Ingresar el nro" at bounding box center [466, 326] width 370 height 11
type input "624"
click at [345, 344] on mat-dialog-actions "Cancelar Crear" at bounding box center [467, 357] width 372 height 41
click at [352, 363] on button "Crear" at bounding box center [376, 357] width 49 height 22
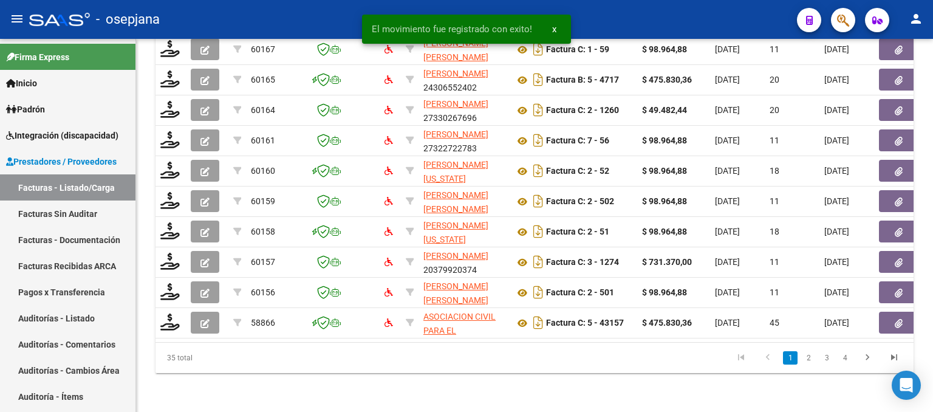
scroll to position [479, 0]
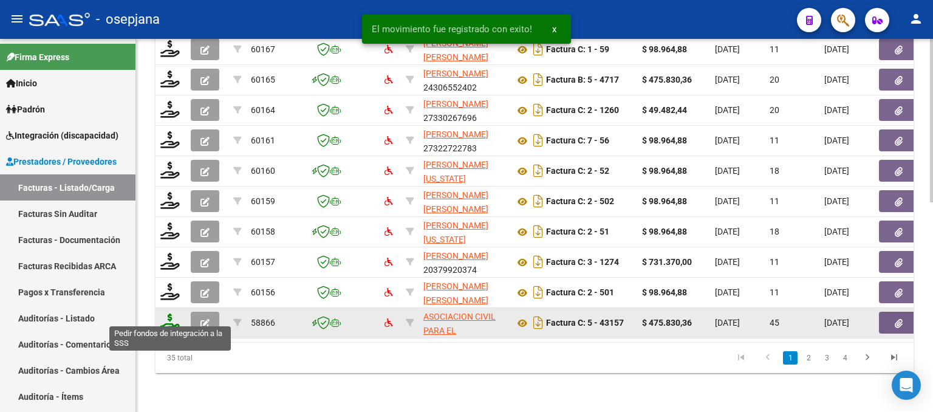
click at [164, 313] on icon at bounding box center [169, 321] width 19 height 17
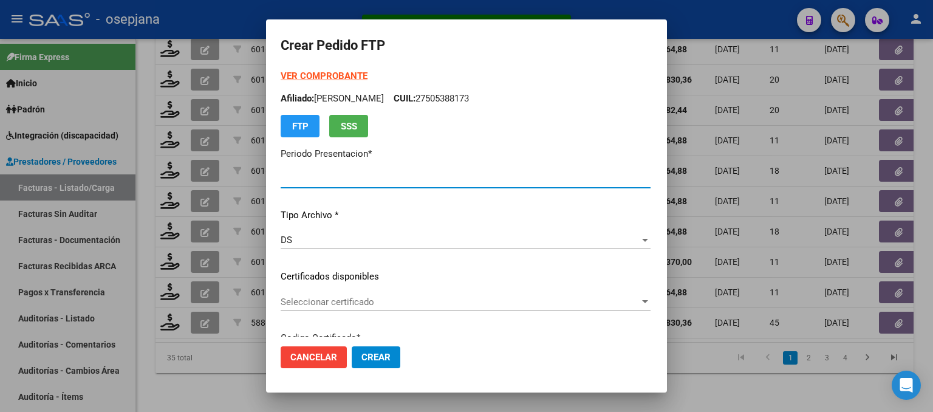
type input "202508"
type input "202507"
type input "$ 475.830,36"
type input "ARG02000497468112024031120340311BUE311"
type input "[DATE]"
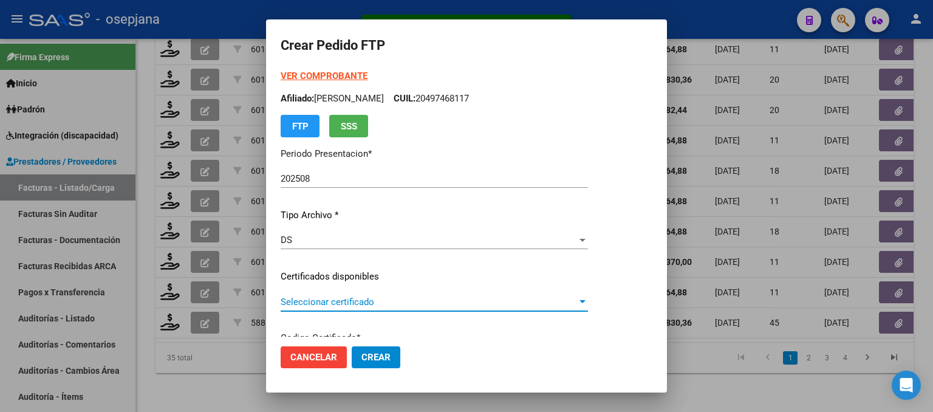
click at [359, 297] on span "Seleccionar certificado" at bounding box center [429, 301] width 296 height 11
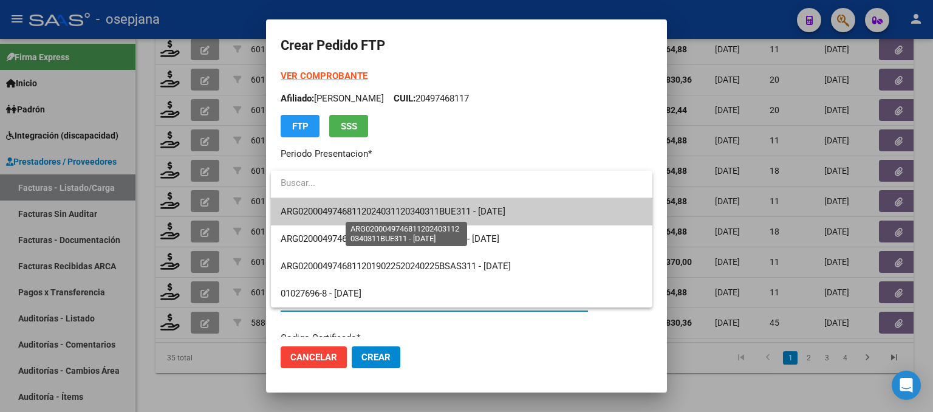
click at [391, 209] on span "ARG02000497468112024031120340311BUE311 - [DATE]" at bounding box center [393, 211] width 225 height 11
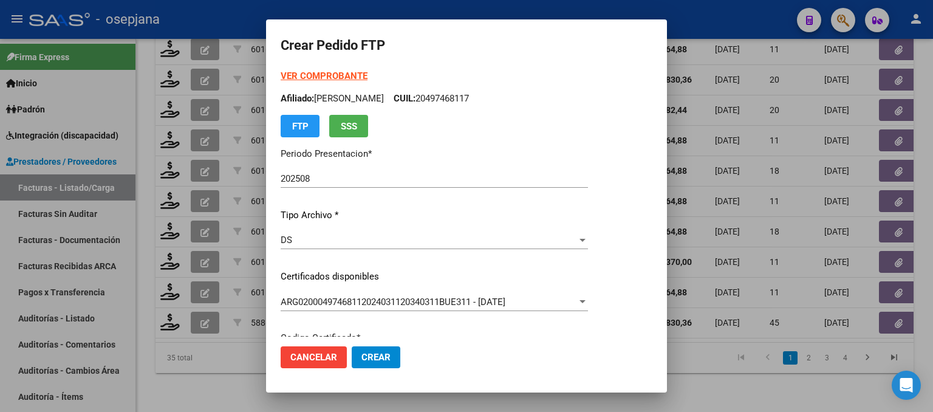
click at [329, 74] on strong "VER COMPROBANTE" at bounding box center [324, 75] width 87 height 11
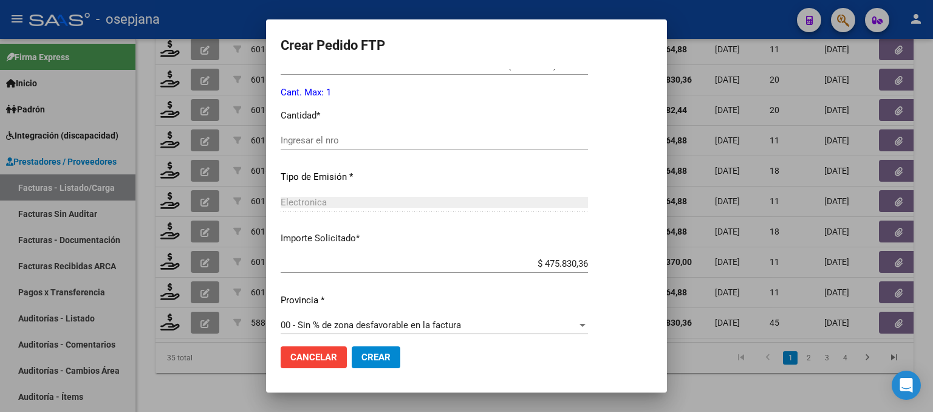
scroll to position [513, 0]
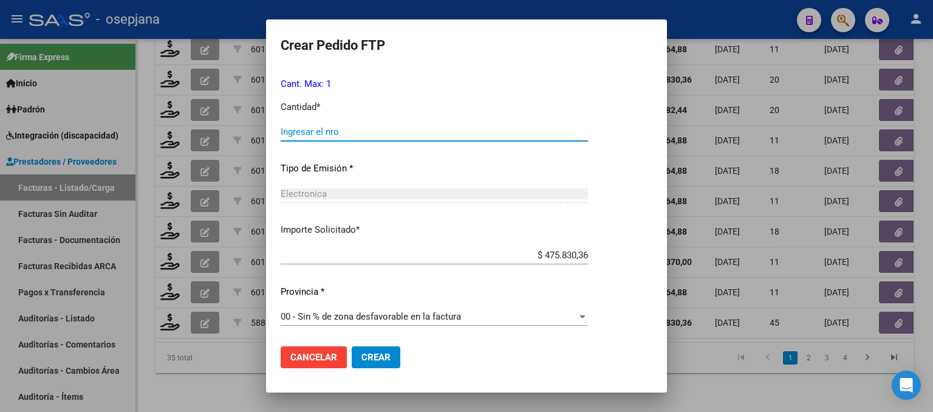
click at [321, 131] on input "Ingresar el nro" at bounding box center [434, 131] width 307 height 11
type input "1"
click at [393, 356] on button "Crear" at bounding box center [376, 357] width 49 height 22
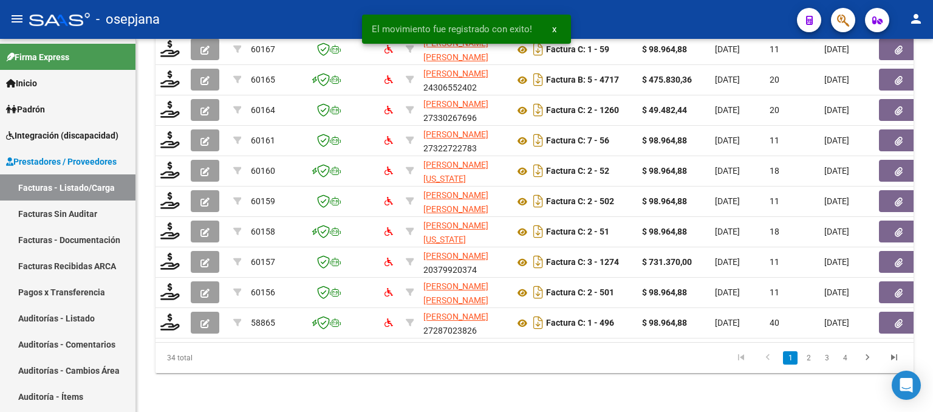
scroll to position [479, 0]
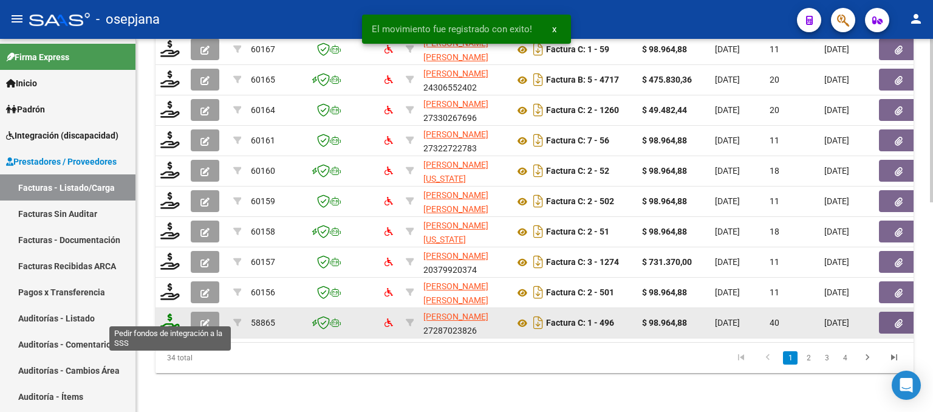
click at [175, 317] on icon at bounding box center [169, 321] width 19 height 17
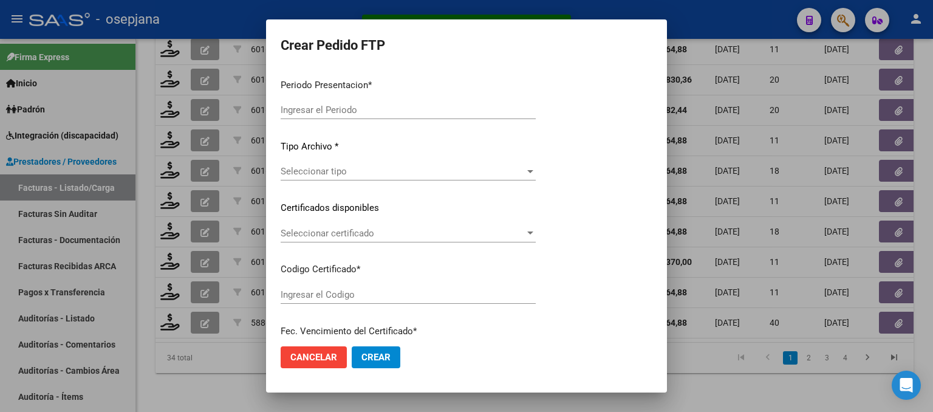
type input "202508"
type input "202507"
type input "$ 98.964,88"
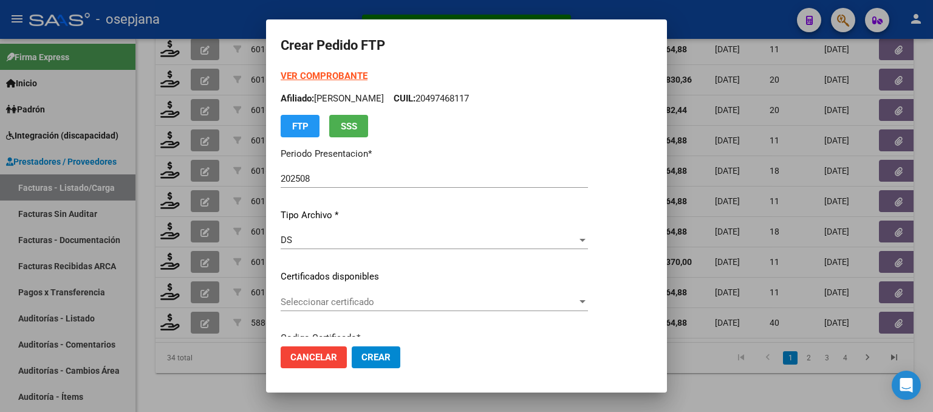
type input "ARG02000548289782022110320271103BSAS427"
type input "[DATE]"
click at [341, 298] on span "Seleccionar certificado" at bounding box center [429, 301] width 296 height 11
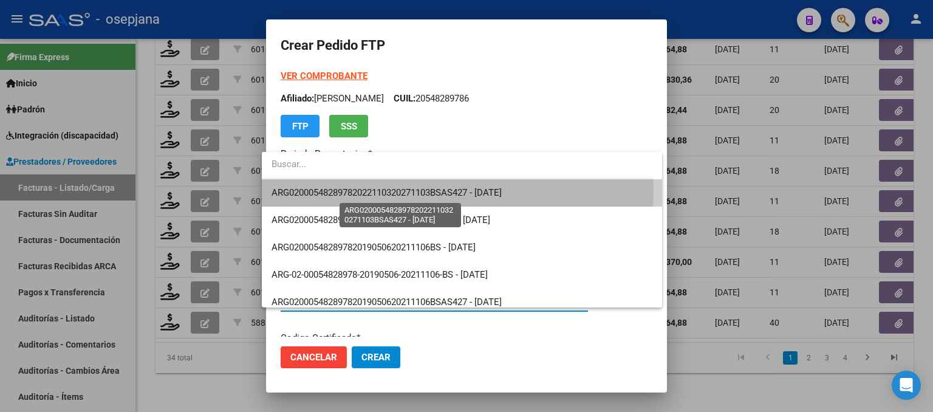
click at [379, 188] on span "ARG02000548289782022110320271103BSAS427 - [DATE]" at bounding box center [387, 192] width 230 height 11
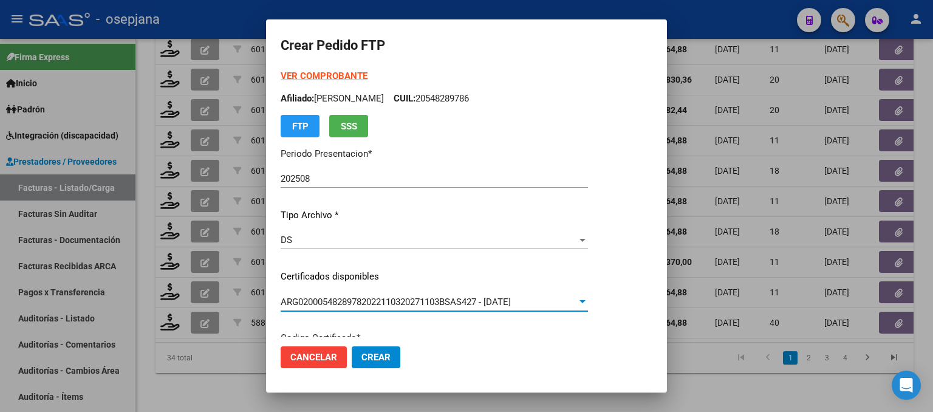
click at [323, 74] on strong "VER COMPROBANTE" at bounding box center [324, 75] width 87 height 11
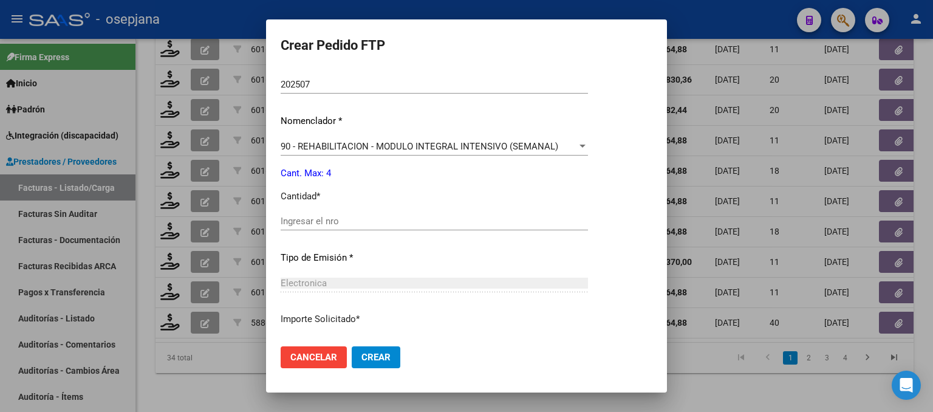
scroll to position [425, 0]
click at [320, 222] on input "Ingresar el nro" at bounding box center [434, 218] width 307 height 11
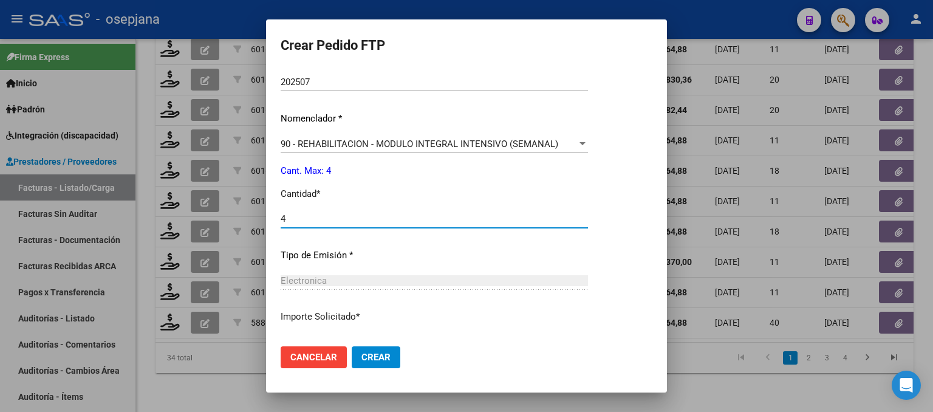
type input "4"
click at [381, 355] on span "Crear" at bounding box center [375, 357] width 29 height 11
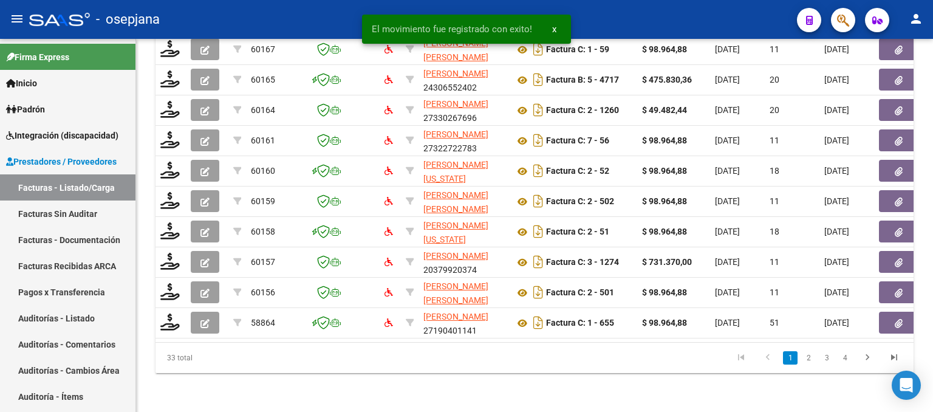
scroll to position [479, 0]
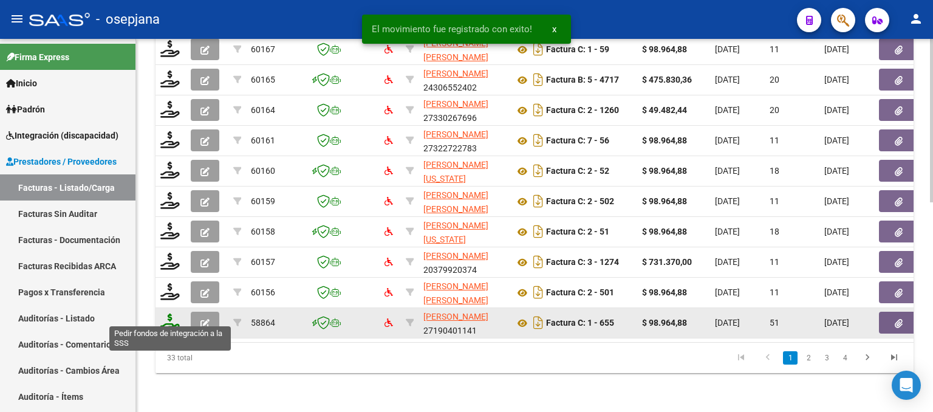
click at [165, 317] on icon at bounding box center [169, 321] width 19 height 17
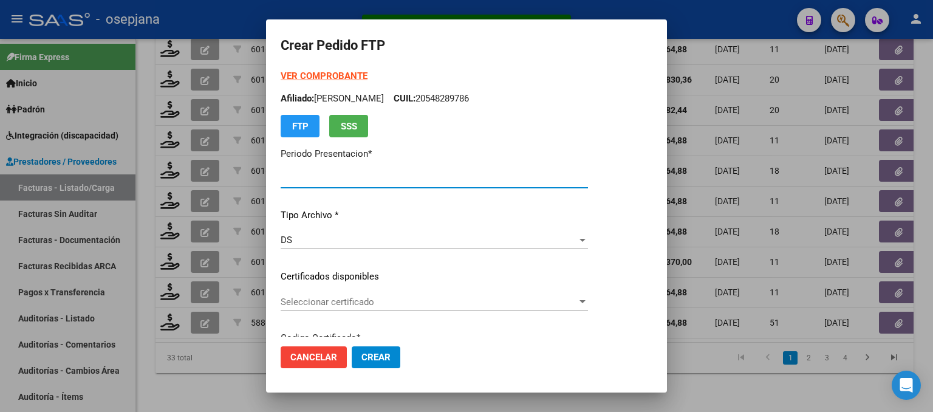
type input "202508"
type input "202507"
type input "$ 98.964,88"
type input "ARG01000581992102024012920290129BSAS311"
type input "[DATE]"
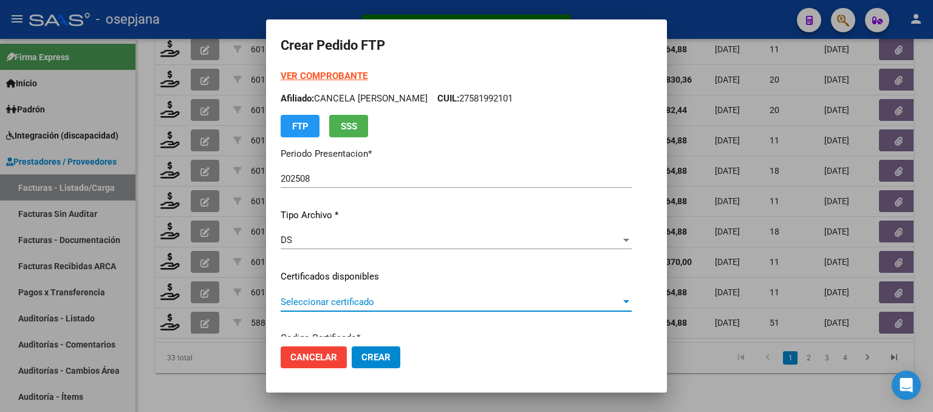
click at [327, 300] on span "Seleccionar certificado" at bounding box center [451, 301] width 340 height 11
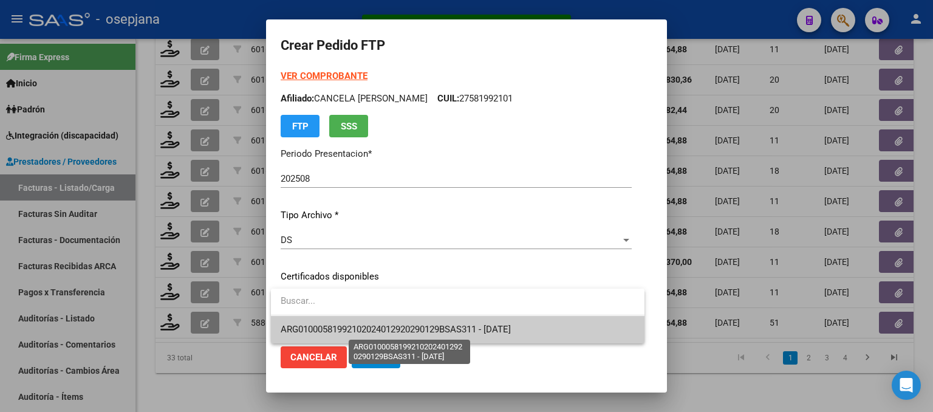
click at [330, 324] on span "ARG01000581992102024012920290129BSAS311 - [DATE]" at bounding box center [396, 329] width 230 height 11
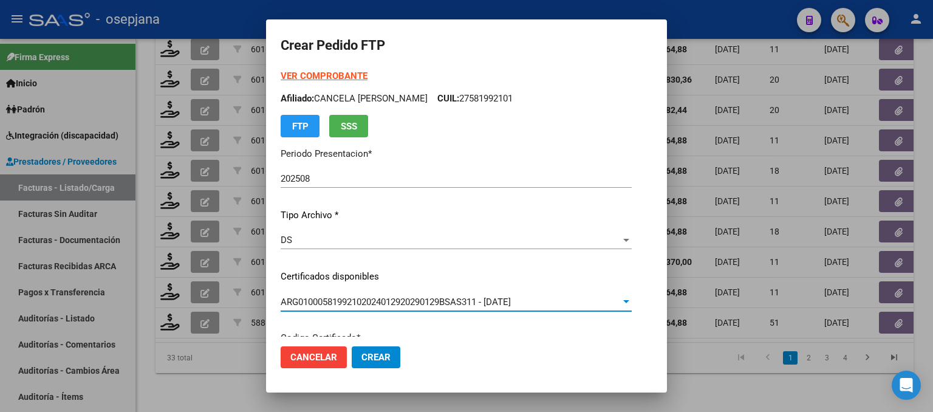
click at [333, 70] on strong "VER COMPROBANTE" at bounding box center [324, 75] width 87 height 11
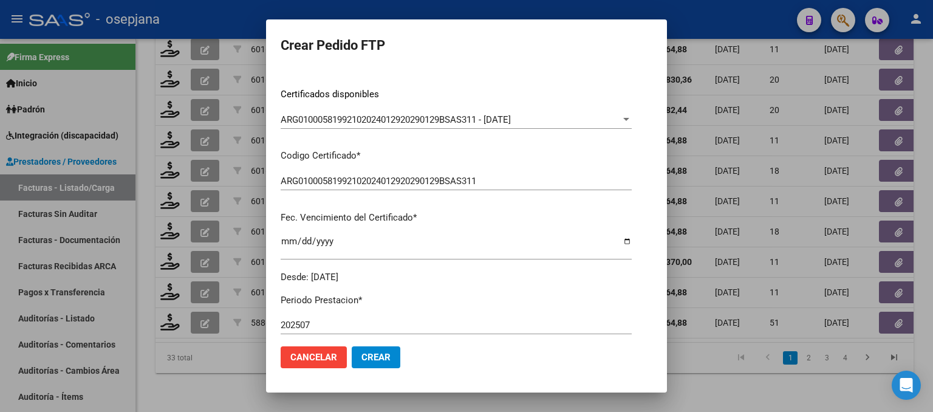
scroll to position [365, 0]
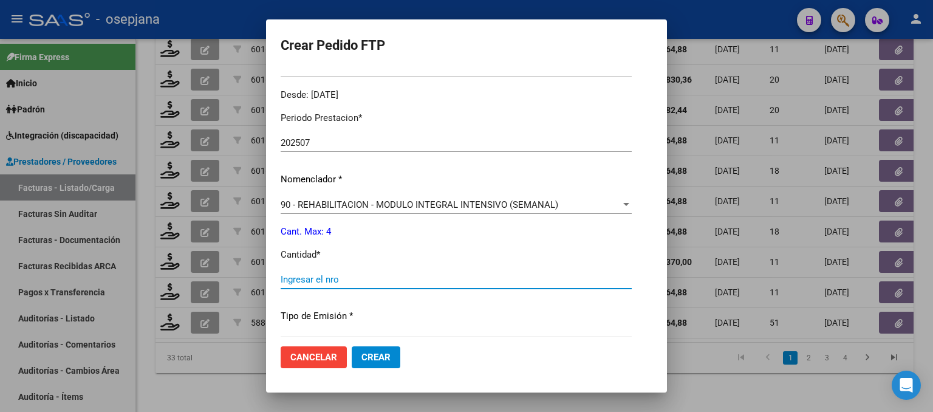
click at [302, 281] on input "Ingresar el nro" at bounding box center [456, 279] width 351 height 11
type input "4"
click at [365, 352] on span "Crear" at bounding box center [375, 357] width 29 height 11
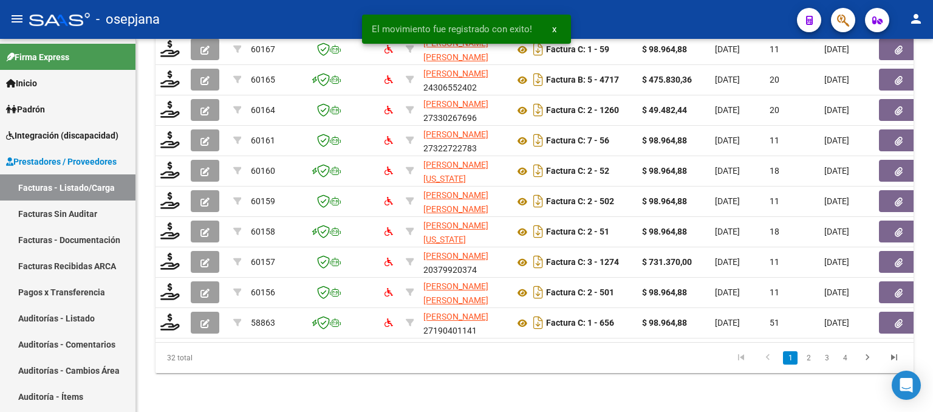
scroll to position [479, 0]
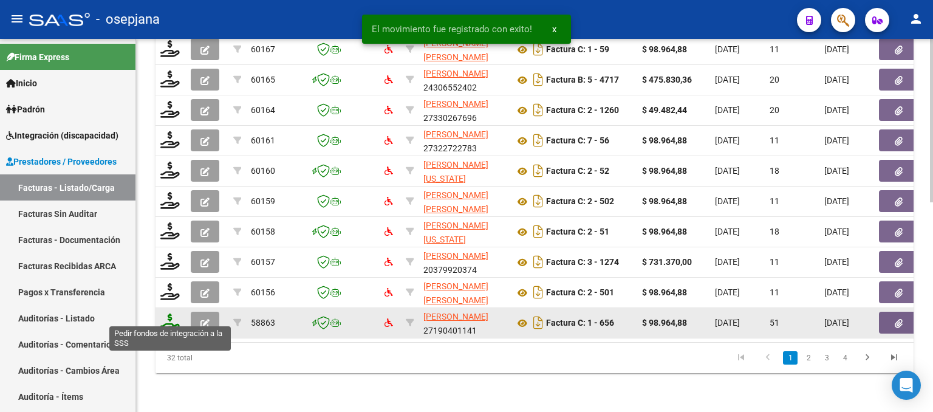
click at [169, 315] on icon at bounding box center [169, 321] width 19 height 17
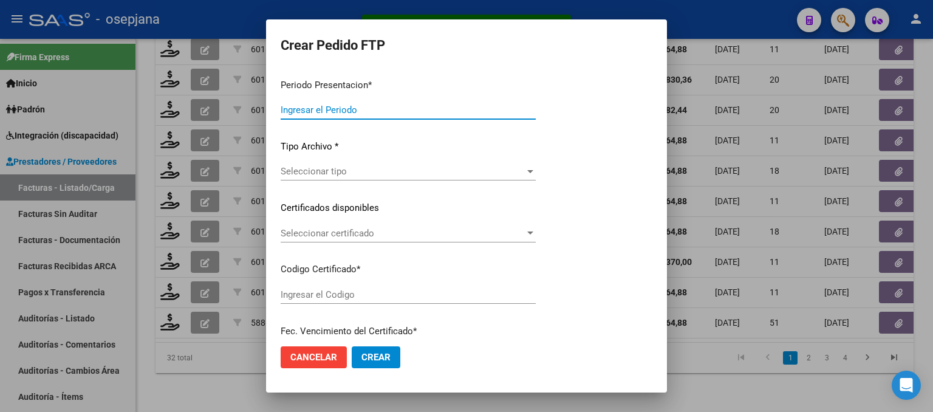
type input "202508"
type input "202507"
type input "$ 98.964,88"
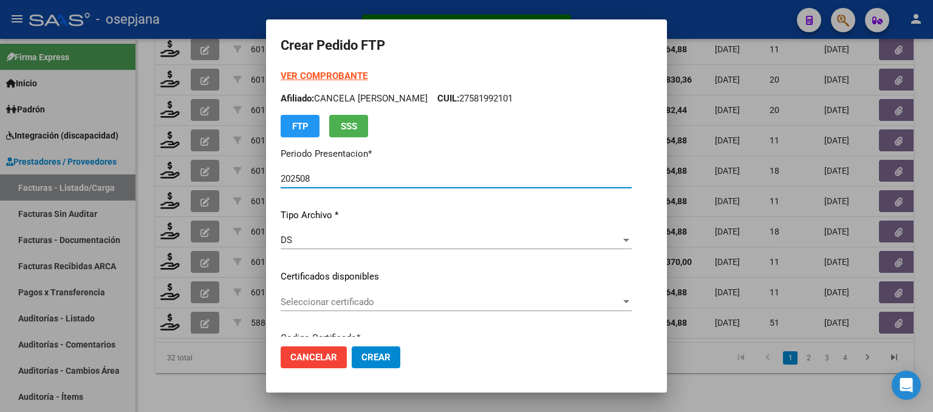
type input "ARG02000580314182024041020270410BSAS313"
type input "[DATE]"
click at [383, 297] on span "Seleccionar certificado" at bounding box center [429, 301] width 296 height 11
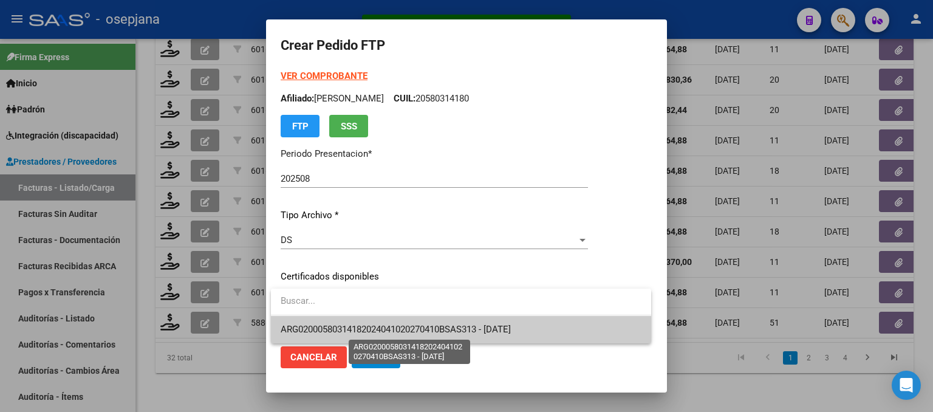
click at [386, 325] on span "ARG02000580314182024041020270410BSAS313 - [DATE]" at bounding box center [396, 329] width 230 height 11
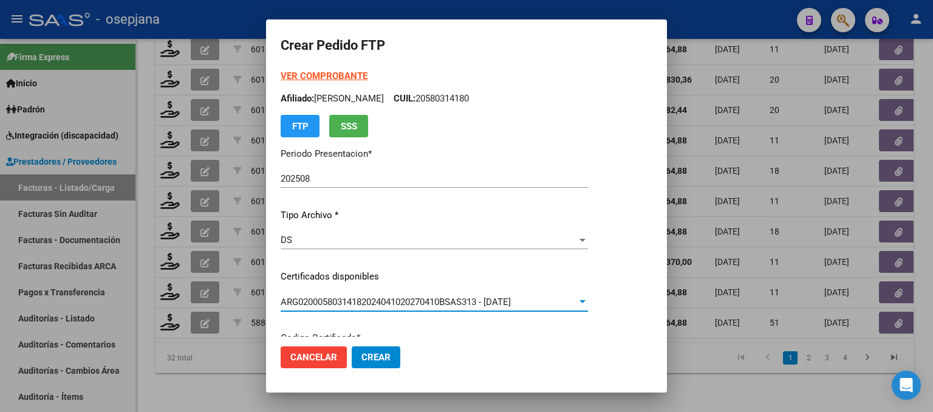
click at [341, 69] on div "VER COMPROBANTE ARCA Padrón Afiliado: [PERSON_NAME]: 20580314180 FTP SSS" at bounding box center [434, 103] width 307 height 68
click at [340, 71] on strong "VER COMPROBANTE" at bounding box center [324, 75] width 87 height 11
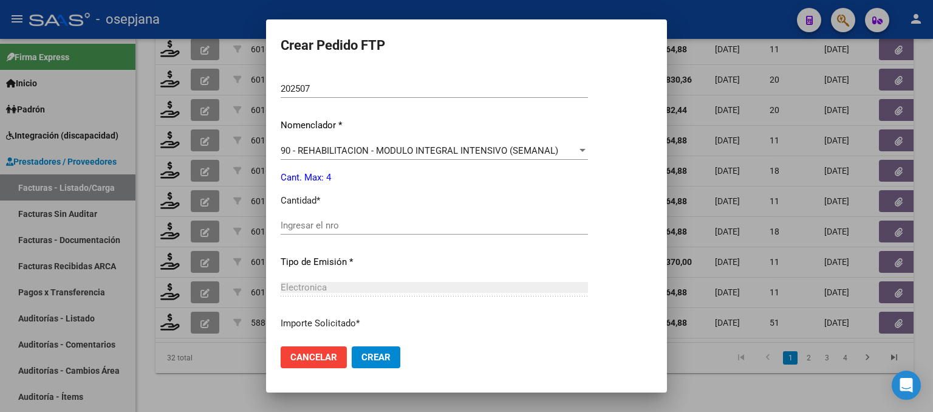
scroll to position [425, 0]
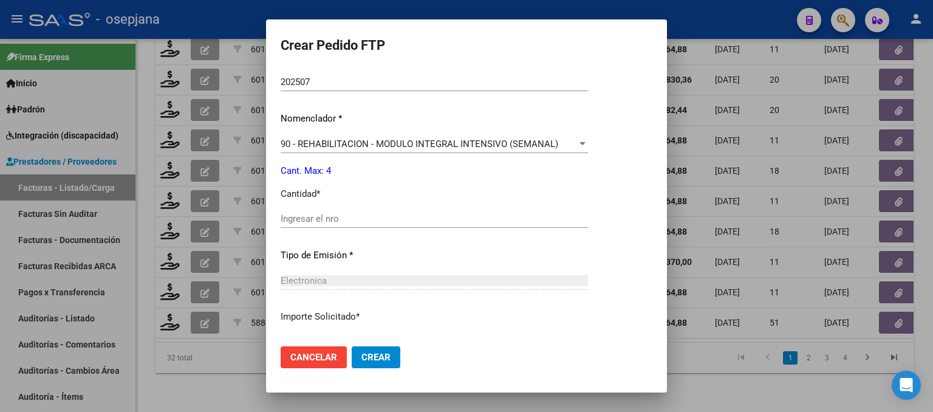
click at [326, 214] on input "Ingresar el nro" at bounding box center [434, 218] width 307 height 11
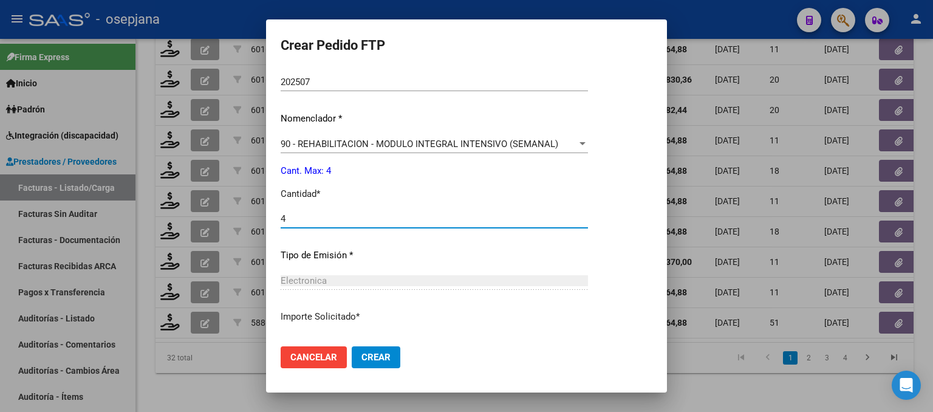
type input "4"
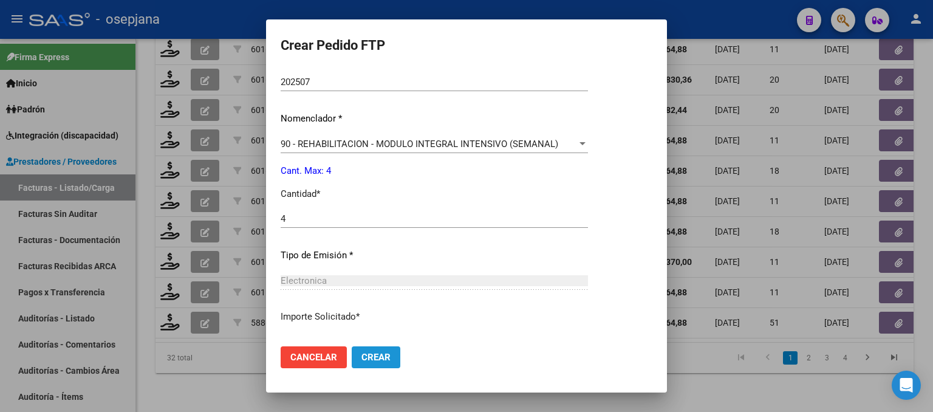
click at [368, 359] on span "Crear" at bounding box center [375, 357] width 29 height 11
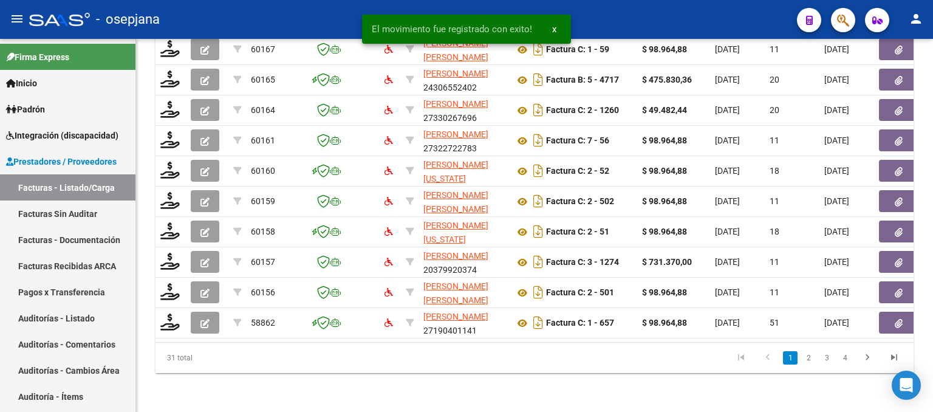
scroll to position [479, 0]
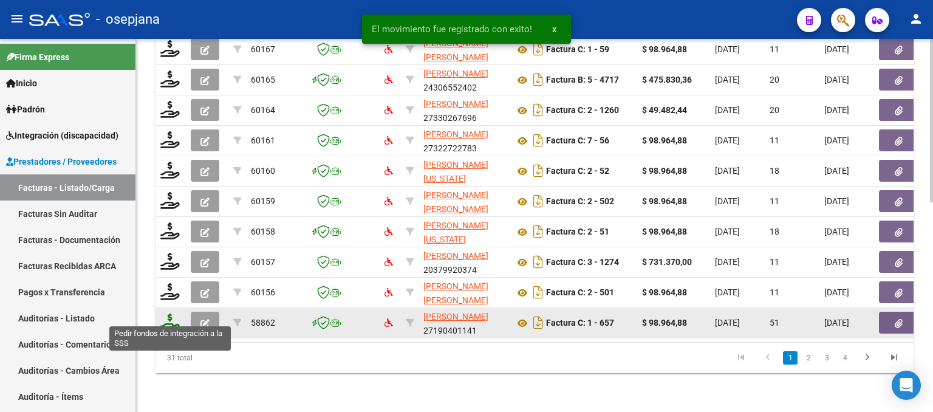
click at [164, 316] on icon at bounding box center [169, 321] width 19 height 17
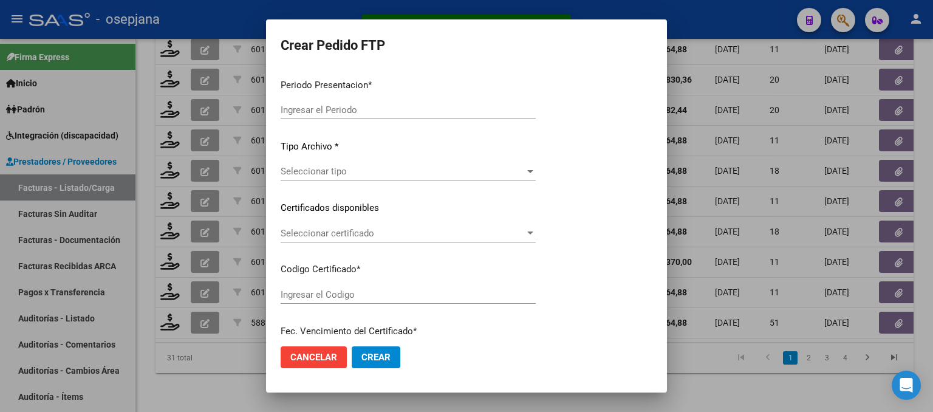
type input "202508"
type input "202507"
type input "$ 98.964,88"
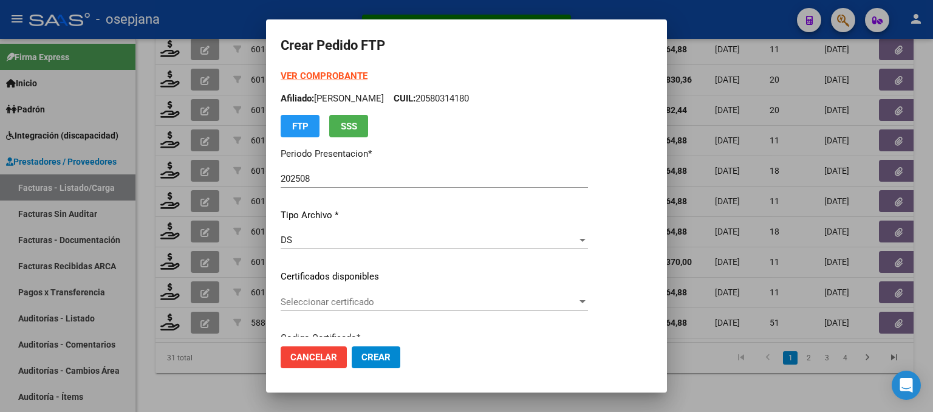
type input "ARG01000525953692025040120280401BUE313"
type input "[DATE]"
click at [377, 298] on span "Seleccionar certificado" at bounding box center [429, 301] width 296 height 11
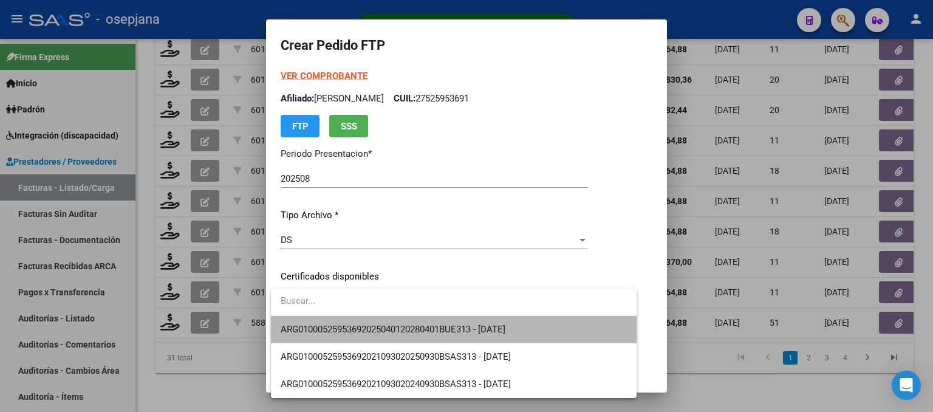
click at [385, 321] on span "ARG01000525953692025040120280401BUE313 - [DATE]" at bounding box center [454, 329] width 346 height 27
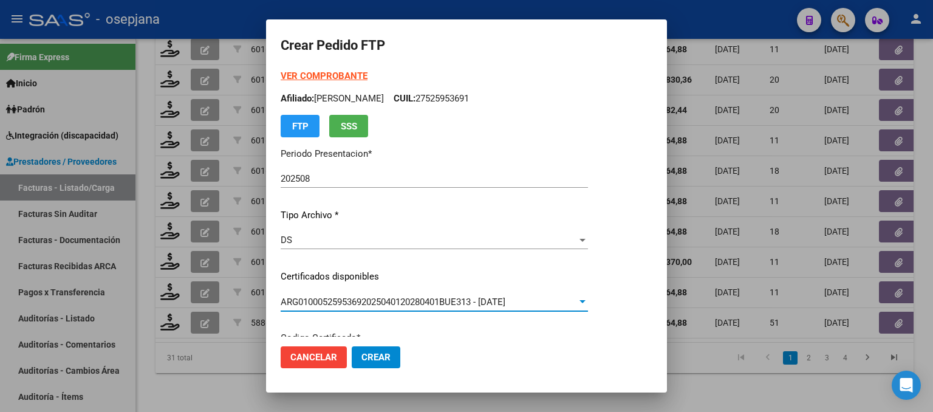
click at [344, 78] on strong "VER COMPROBANTE" at bounding box center [324, 75] width 87 height 11
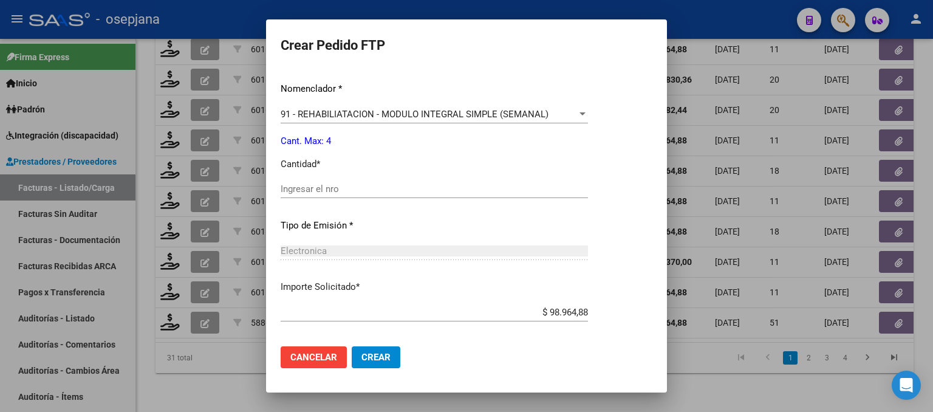
scroll to position [513, 0]
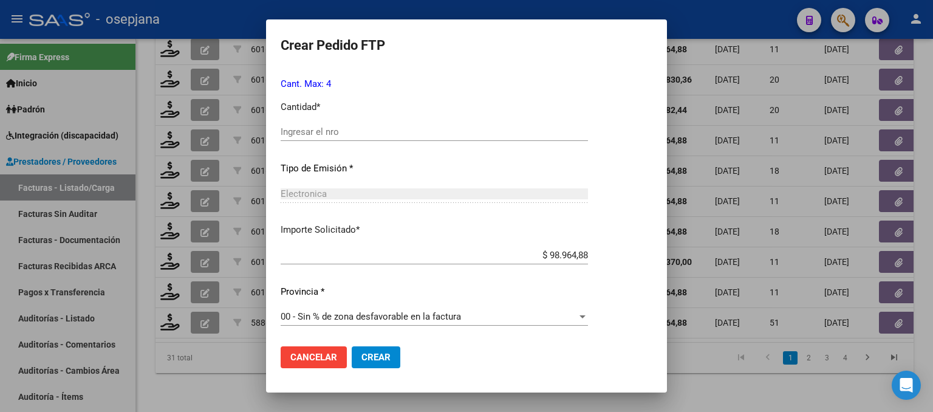
click at [323, 139] on div "Ingresar el nro" at bounding box center [434, 132] width 307 height 18
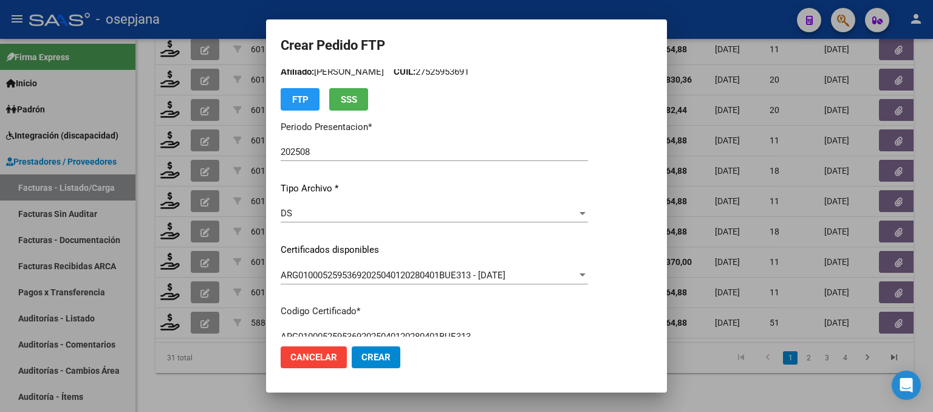
scroll to position [0, 0]
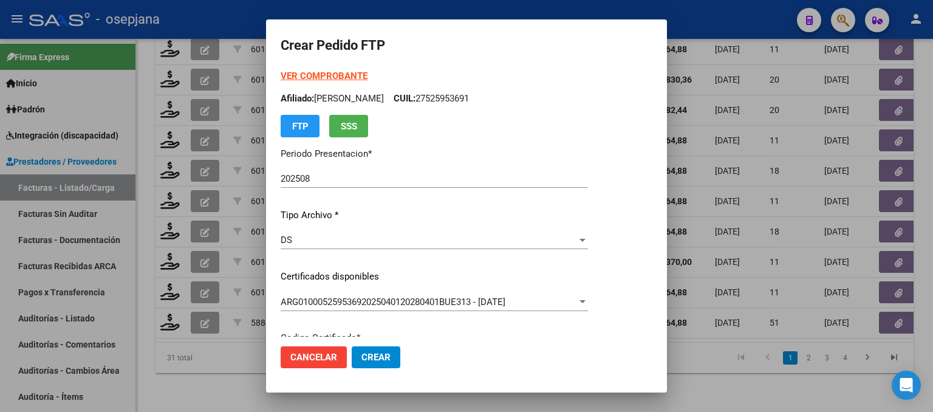
type input "4"
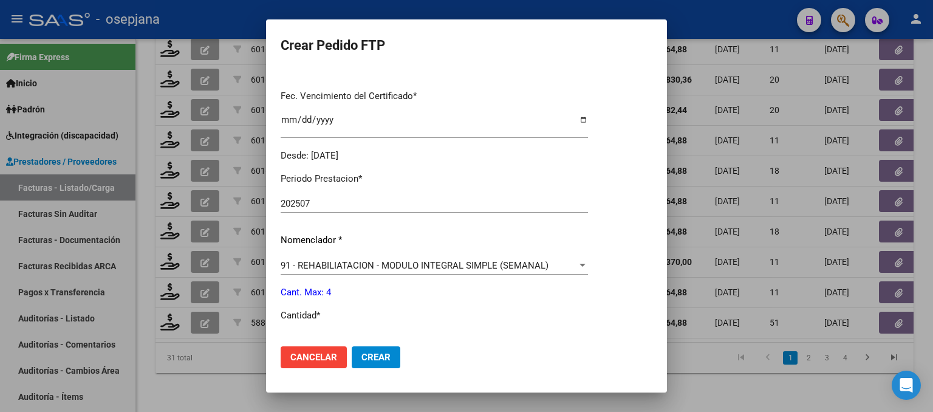
scroll to position [513, 0]
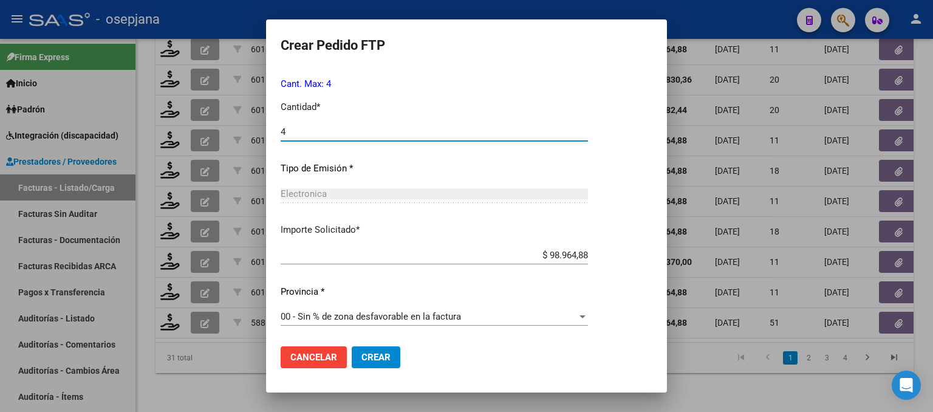
click at [382, 363] on button "Crear" at bounding box center [376, 357] width 49 height 22
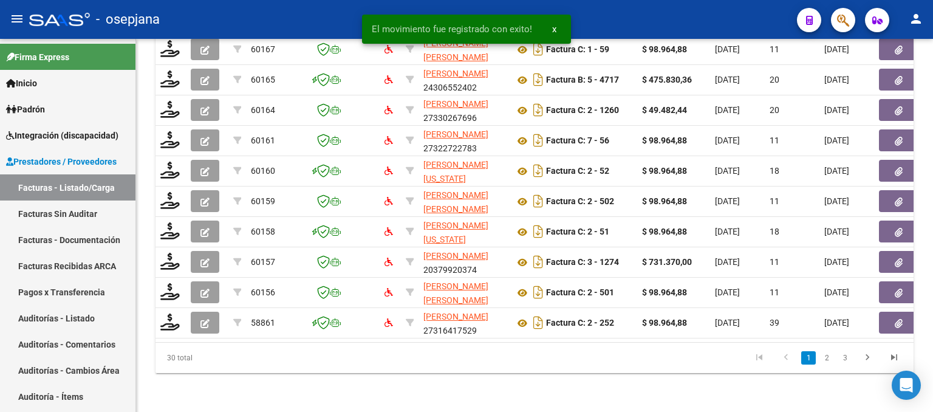
scroll to position [479, 0]
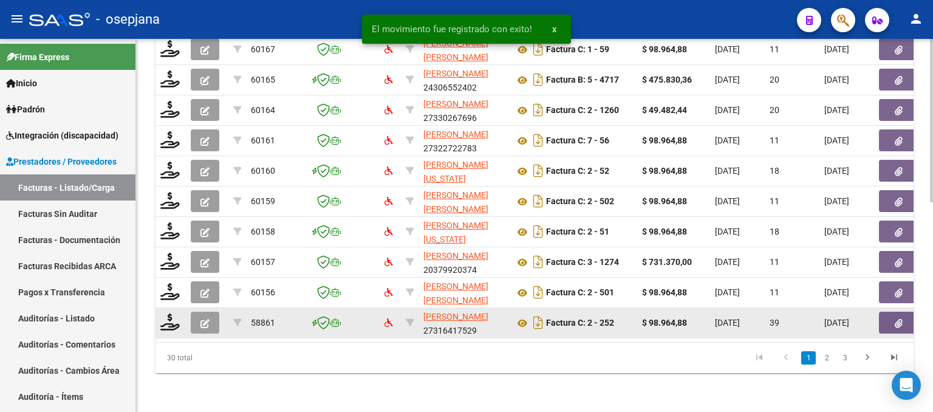
click at [170, 327] on datatable-body-cell at bounding box center [171, 323] width 30 height 30
click at [170, 313] on icon at bounding box center [169, 321] width 19 height 17
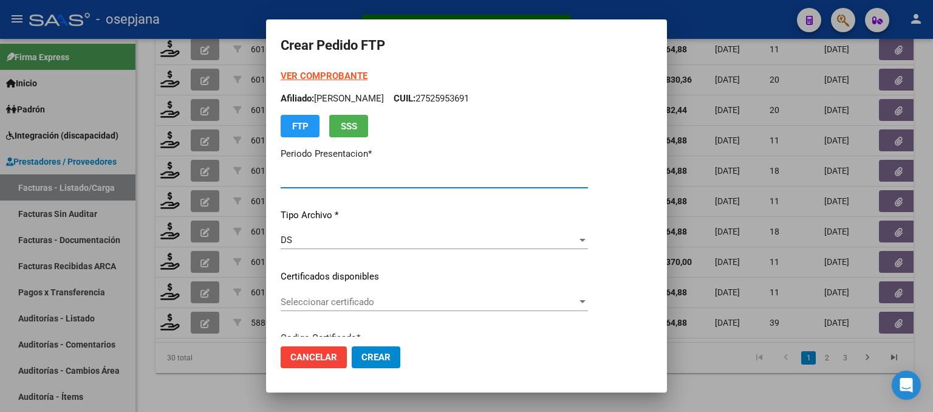
type input "202508"
type input "202507"
type input "$ 98.964,88"
type input "ARG02000548319342022102020271020BSAS313"
type input "[DATE]"
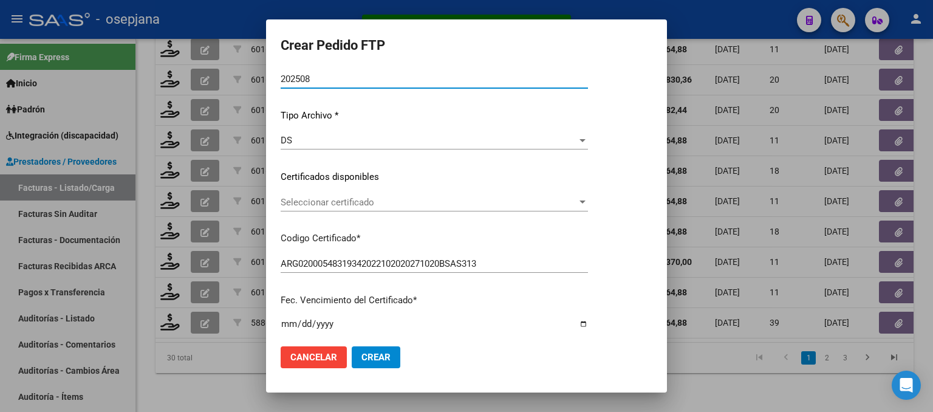
scroll to position [122, 0]
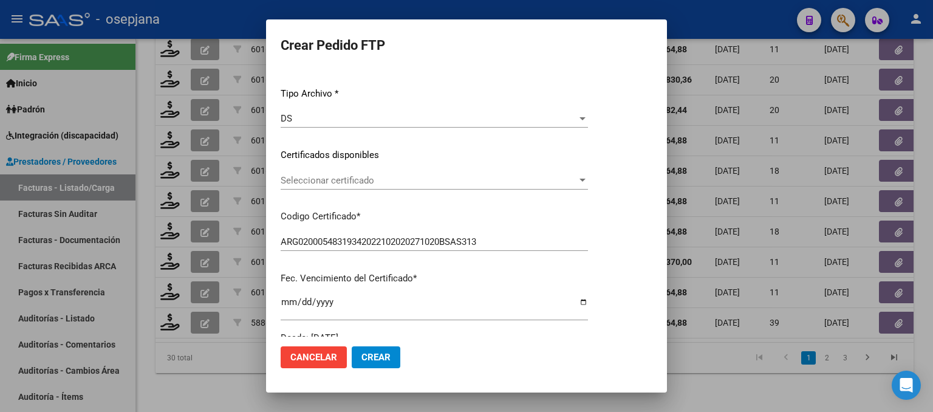
click at [382, 183] on span "Seleccionar certificado" at bounding box center [429, 180] width 296 height 11
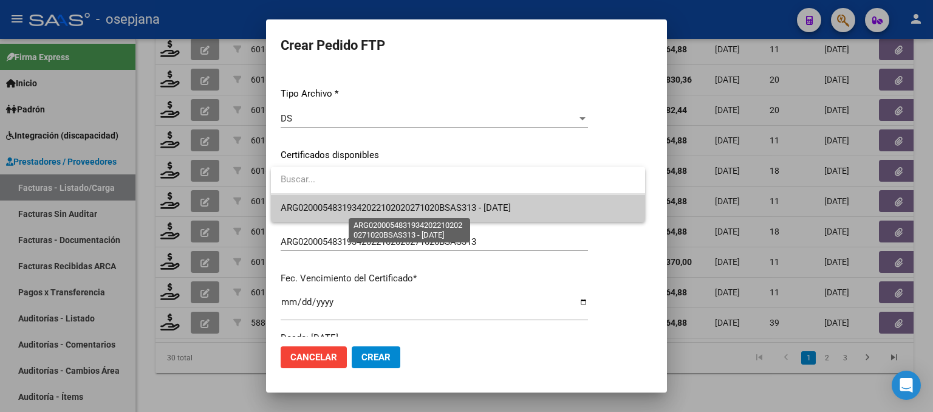
click at [383, 208] on span "ARG02000548319342022102020271020BSAS313 - [DATE]" at bounding box center [396, 207] width 230 height 11
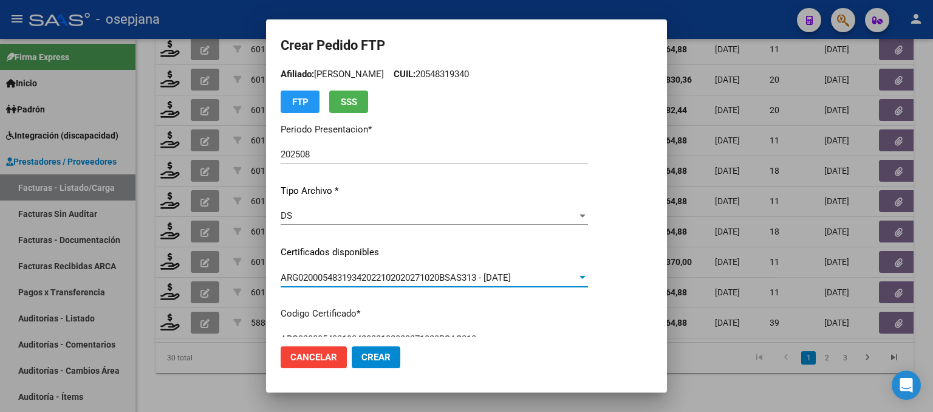
scroll to position [0, 0]
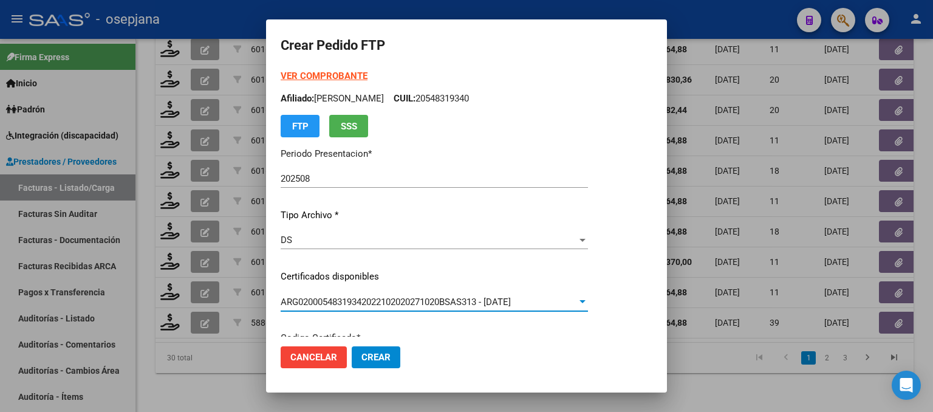
click at [345, 78] on strong "VER COMPROBANTE" at bounding box center [324, 75] width 87 height 11
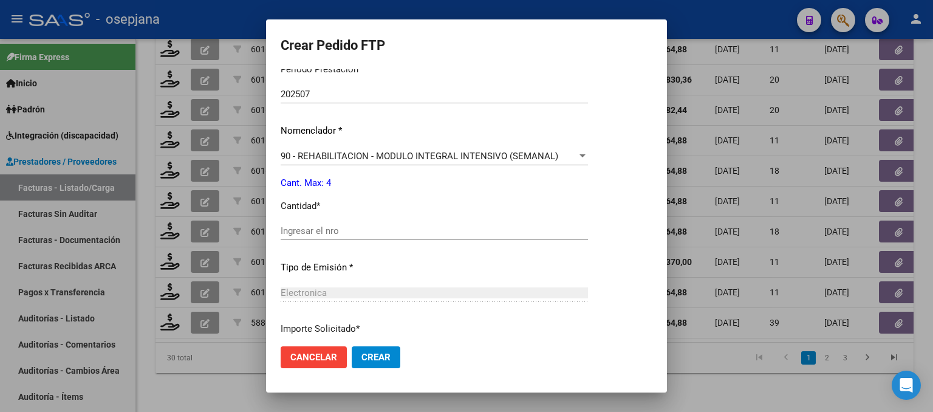
scroll to position [425, 0]
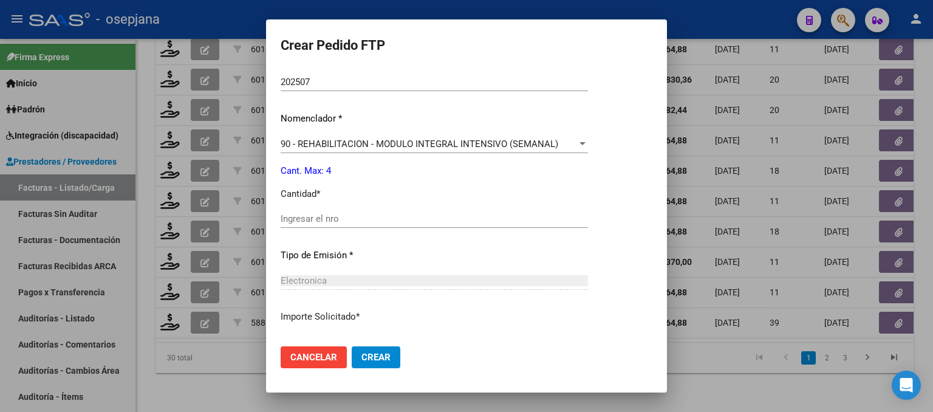
click at [293, 222] on input "Ingresar el nro" at bounding box center [434, 218] width 307 height 11
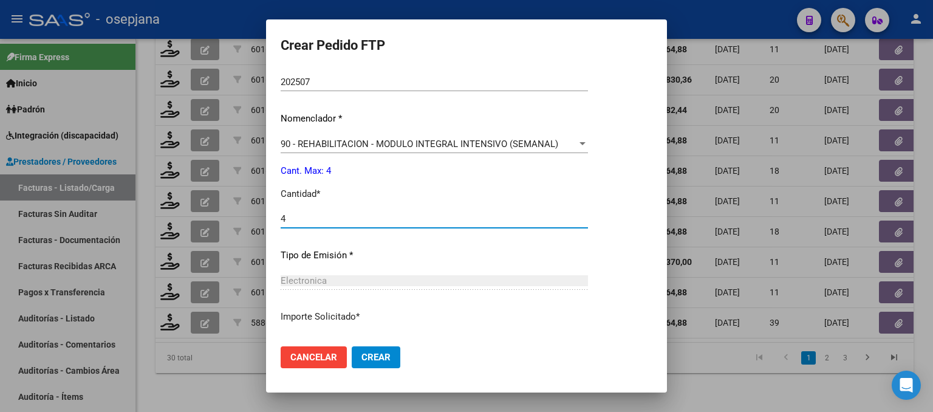
type input "4"
click at [371, 361] on span "Crear" at bounding box center [375, 357] width 29 height 11
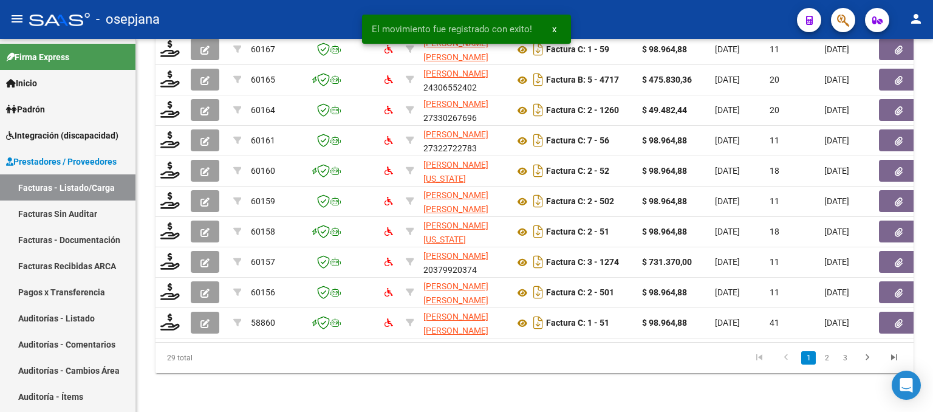
scroll to position [479, 0]
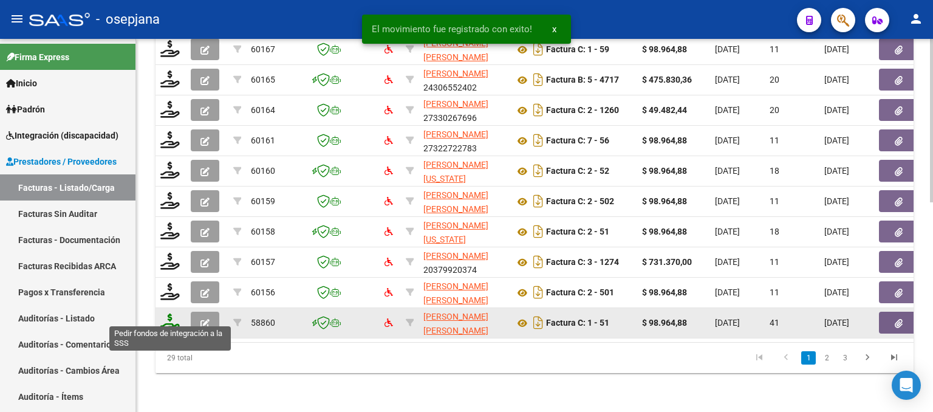
click at [164, 314] on icon at bounding box center [169, 321] width 19 height 17
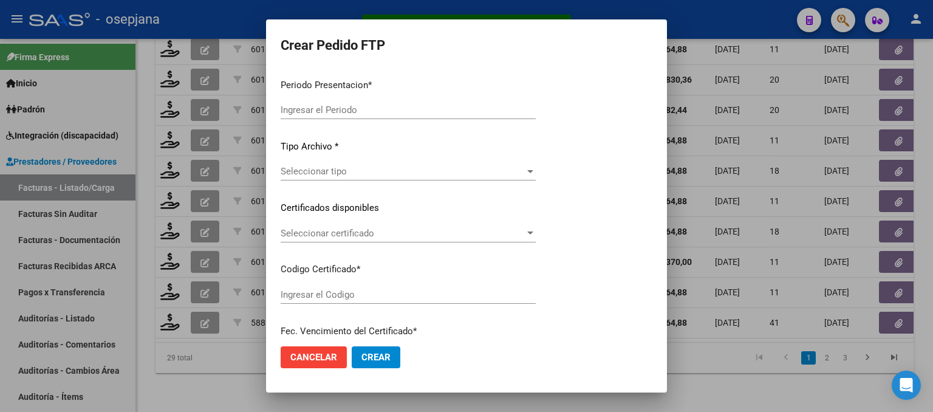
type input "202508"
type input "202507"
type input "$ 98.964,88"
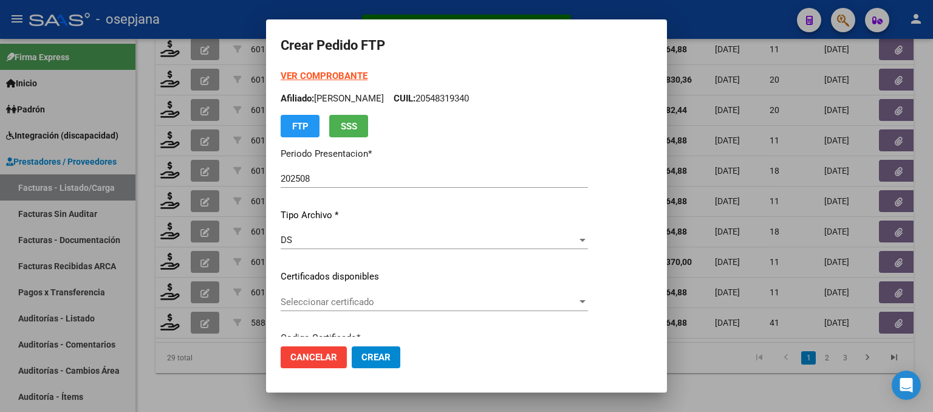
type input "ARG01000576310682025060620300606BUE410"
type input "[DATE]"
click at [377, 300] on span "Seleccionar certificado" at bounding box center [429, 301] width 296 height 11
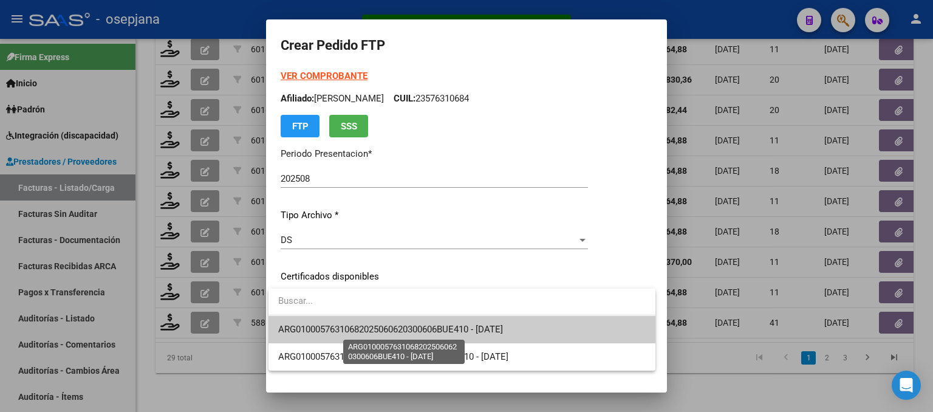
click at [380, 326] on span "ARG01000576310682025060620300606BUE410 - [DATE]" at bounding box center [390, 329] width 225 height 11
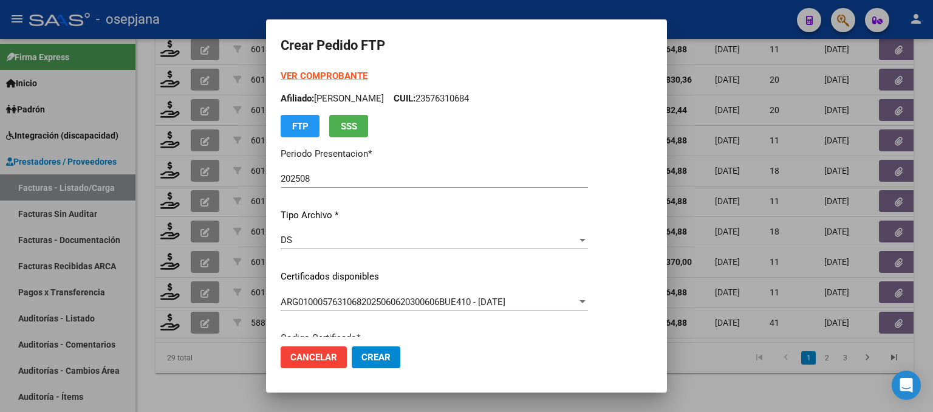
click at [323, 70] on strong "VER COMPROBANTE" at bounding box center [324, 75] width 87 height 11
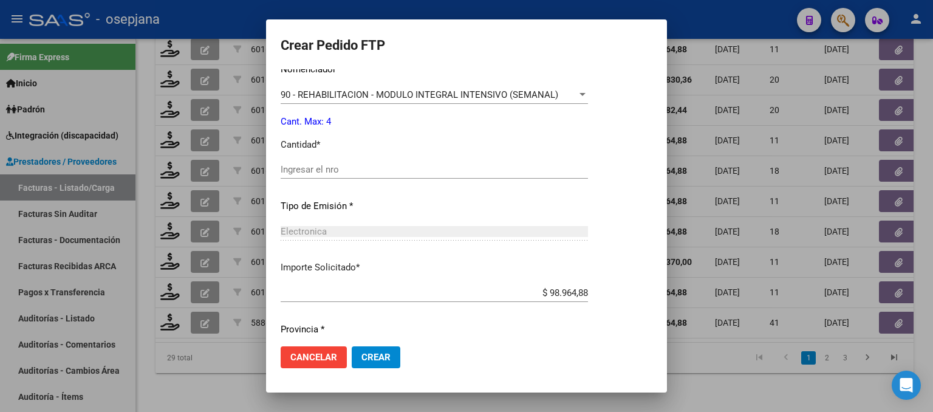
scroll to position [486, 0]
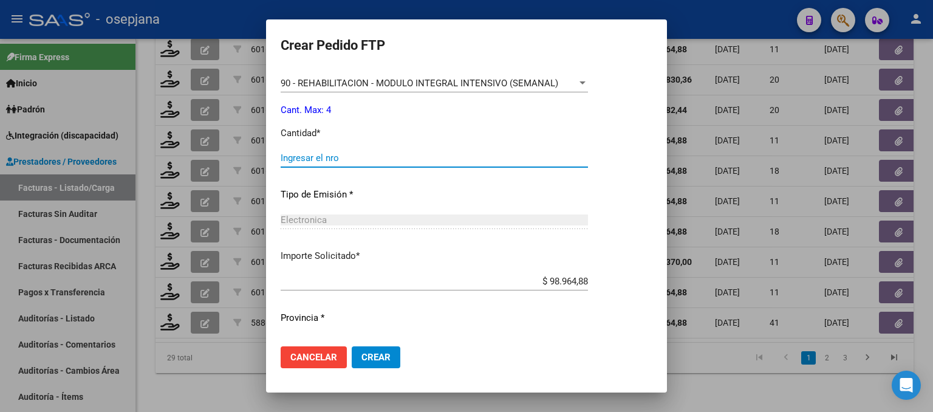
click at [327, 157] on input "Ingresar el nro" at bounding box center [434, 157] width 307 height 11
type input "4"
click at [380, 358] on span "Crear" at bounding box center [375, 357] width 29 height 11
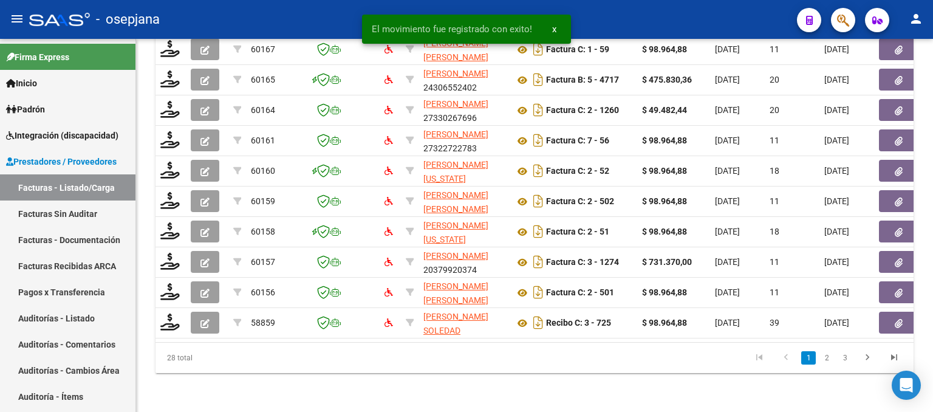
scroll to position [479, 0]
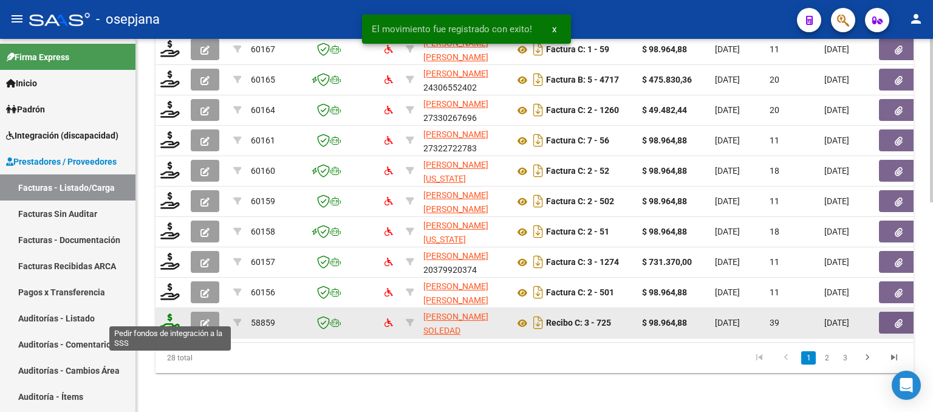
click at [168, 313] on icon at bounding box center [169, 321] width 19 height 17
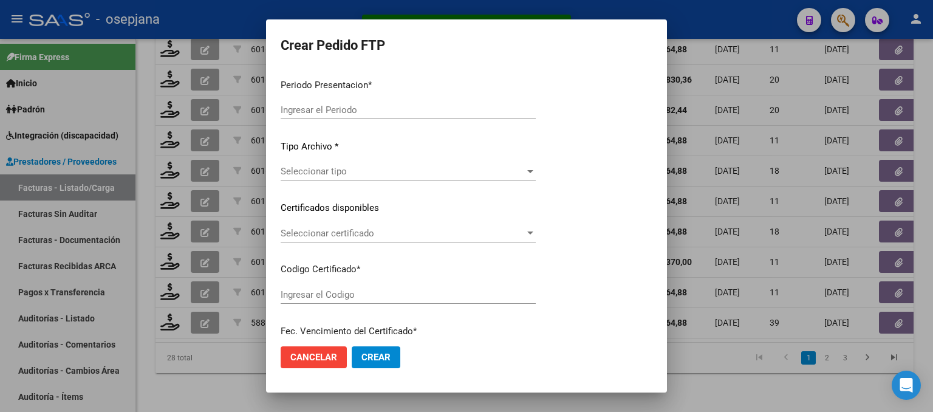
type input "202508"
type input "202507"
type input "$ 98.964,88"
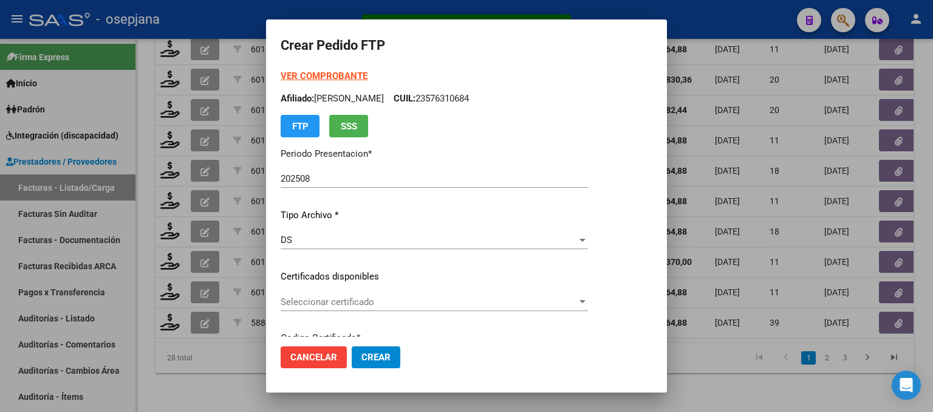
type input "ARG01000562620422023092620260926BS313"
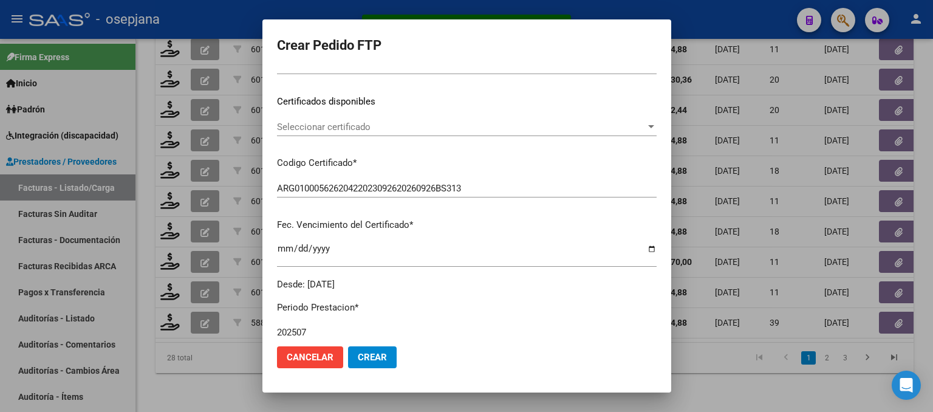
scroll to position [182, 0]
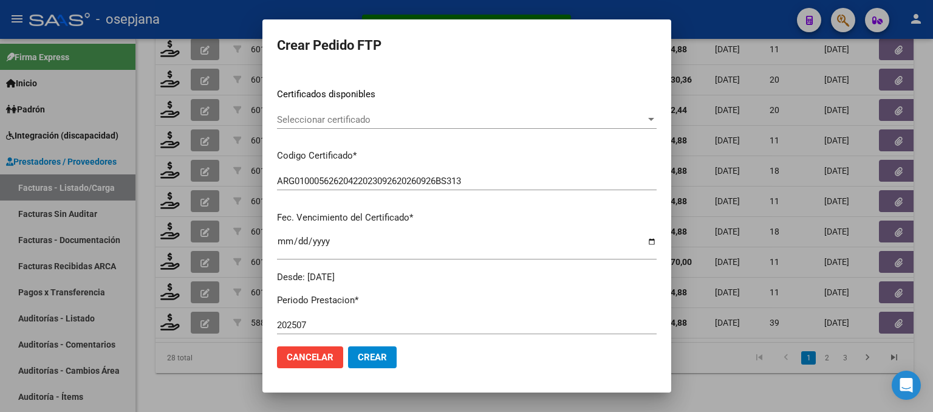
click at [374, 120] on span "Seleccionar certificado" at bounding box center [461, 119] width 369 height 11
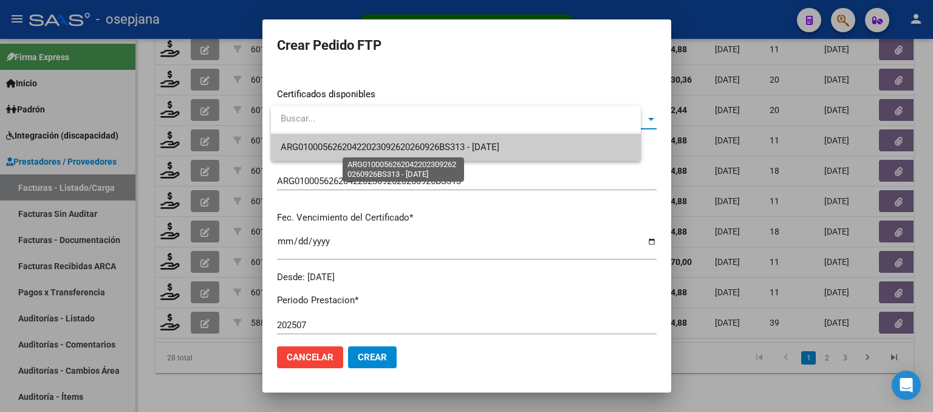
click at [373, 143] on span "ARG01000562620422023092620260926BS313 - [DATE]" at bounding box center [390, 147] width 219 height 11
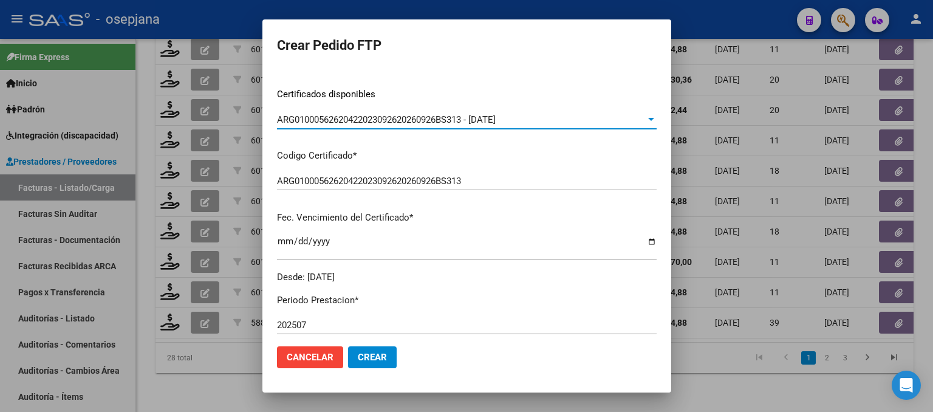
scroll to position [0, 0]
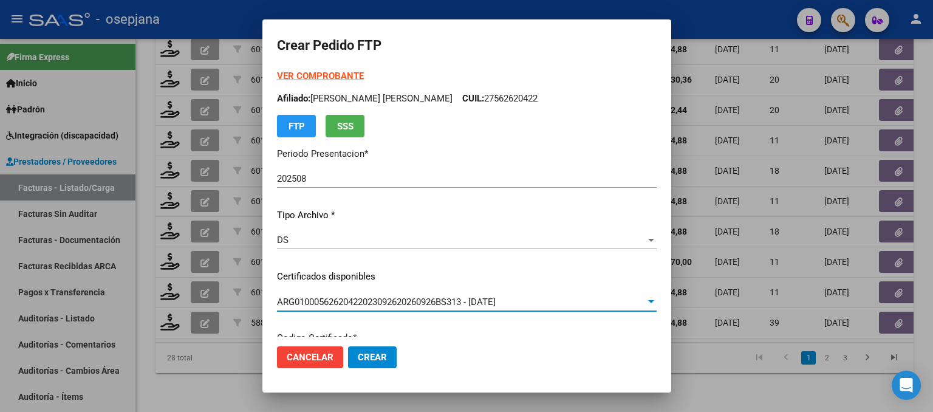
click at [325, 74] on strong "VER COMPROBANTE" at bounding box center [320, 75] width 87 height 11
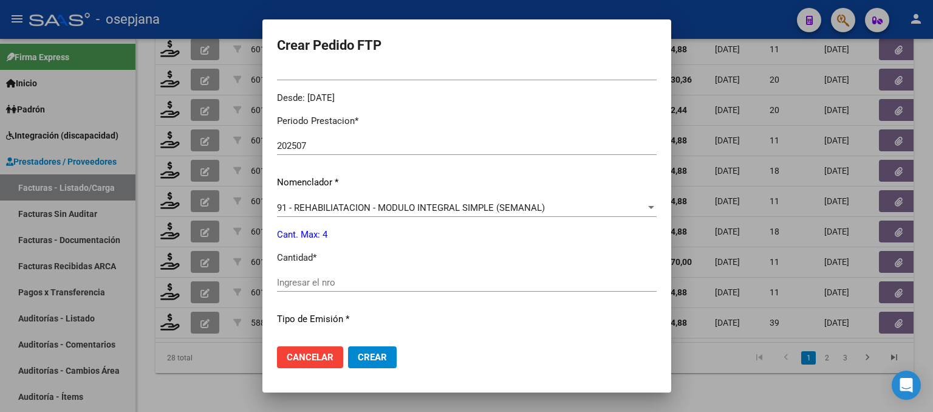
scroll to position [425, 0]
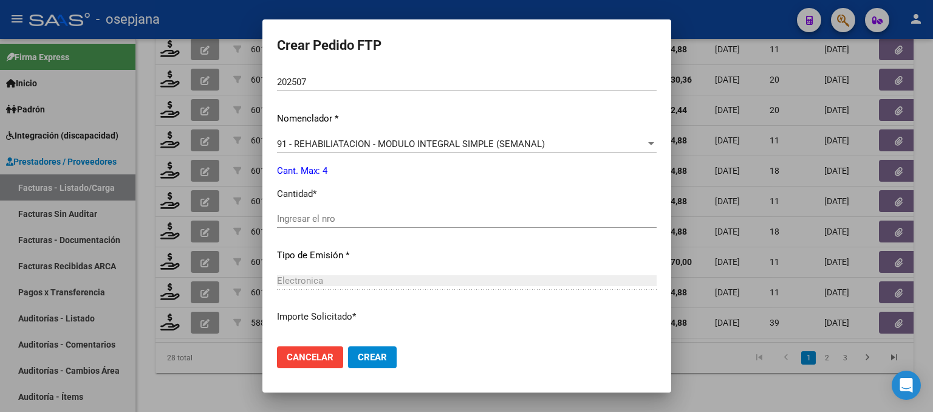
click at [303, 216] on input "Ingresar el nro" at bounding box center [467, 218] width 380 height 11
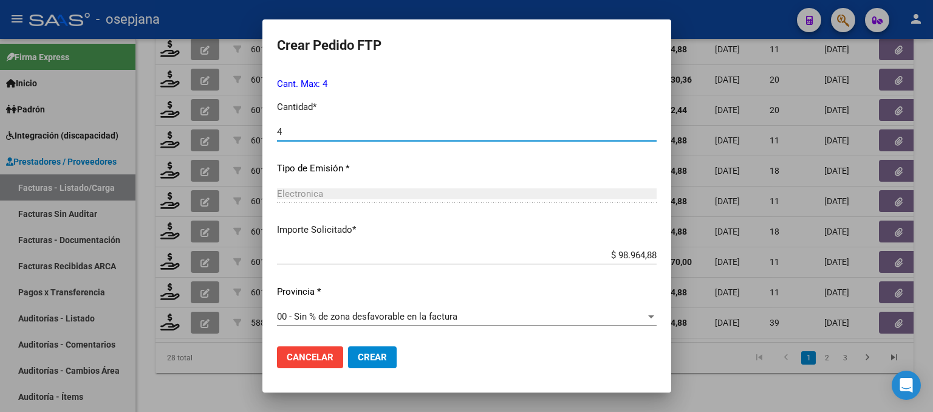
scroll to position [513, 0]
click at [387, 353] on span "Crear" at bounding box center [372, 357] width 29 height 11
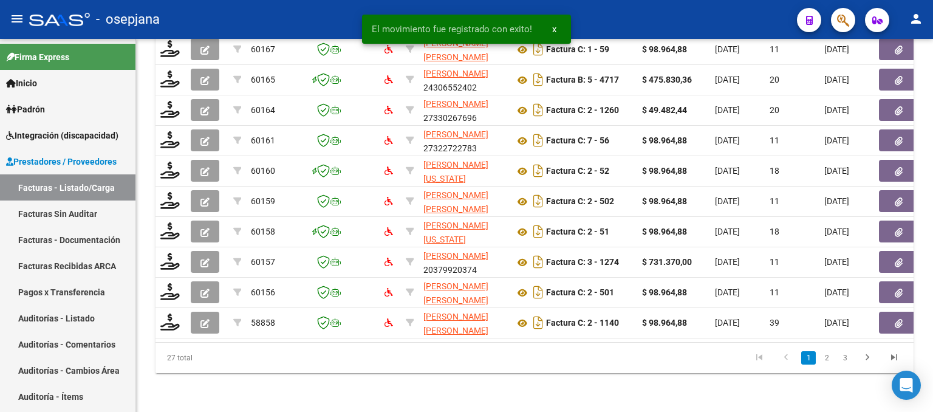
scroll to position [479, 0]
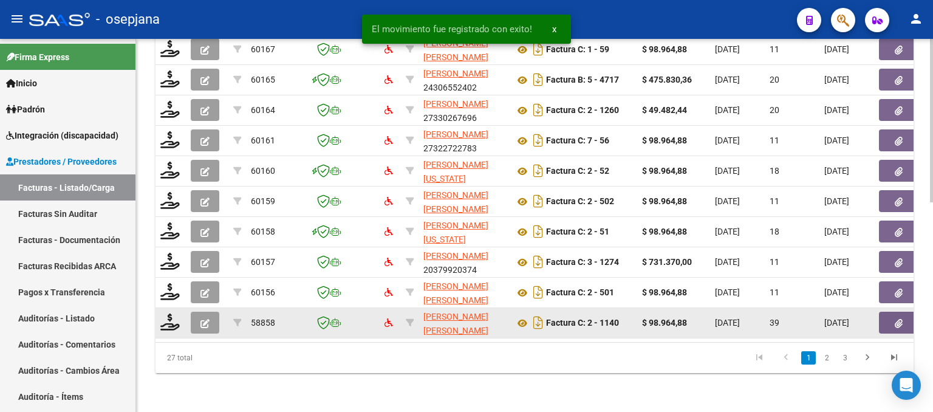
click at [173, 326] on datatable-body-cell at bounding box center [171, 323] width 30 height 30
click at [173, 313] on icon at bounding box center [169, 321] width 19 height 17
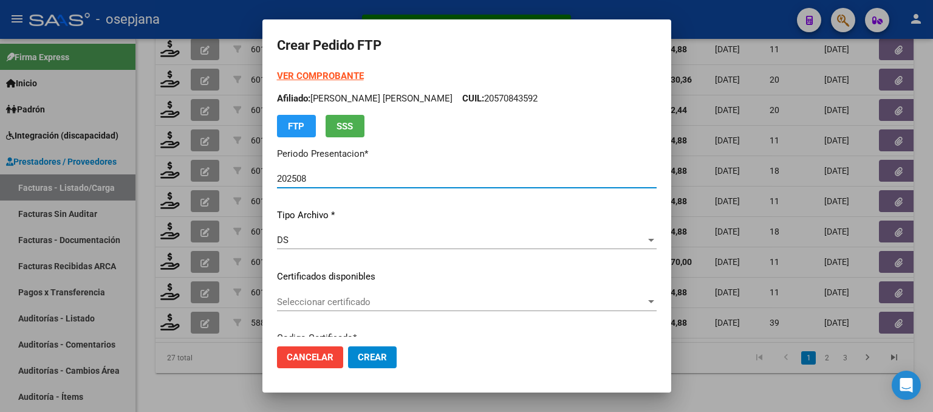
click at [367, 304] on span "Seleccionar certificado" at bounding box center [461, 301] width 369 height 11
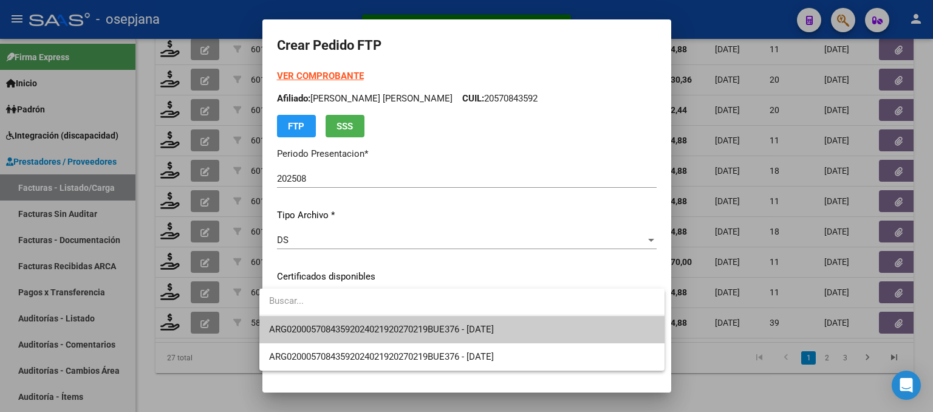
click at [374, 326] on span "ARG02000570843592024021920270219BUE376 - [DATE]" at bounding box center [381, 329] width 225 height 11
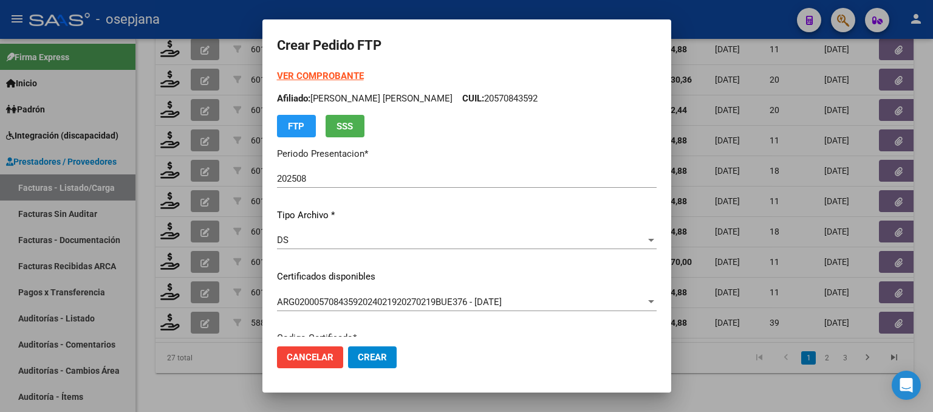
click at [317, 72] on strong "VER COMPROBANTE" at bounding box center [320, 75] width 87 height 11
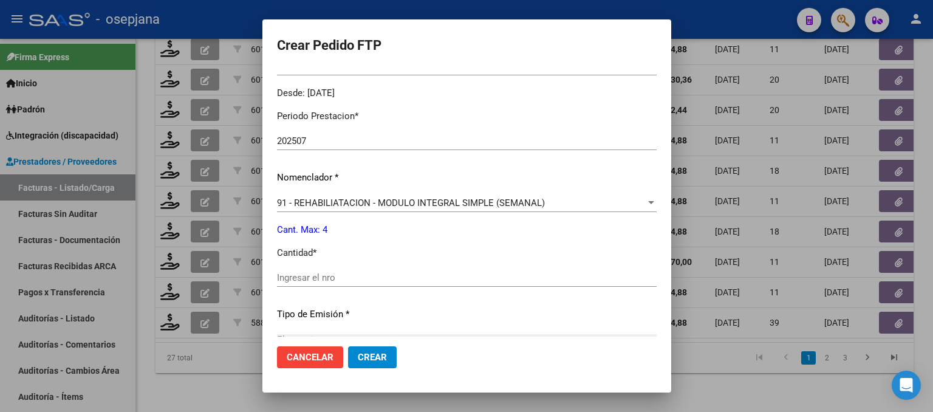
scroll to position [425, 0]
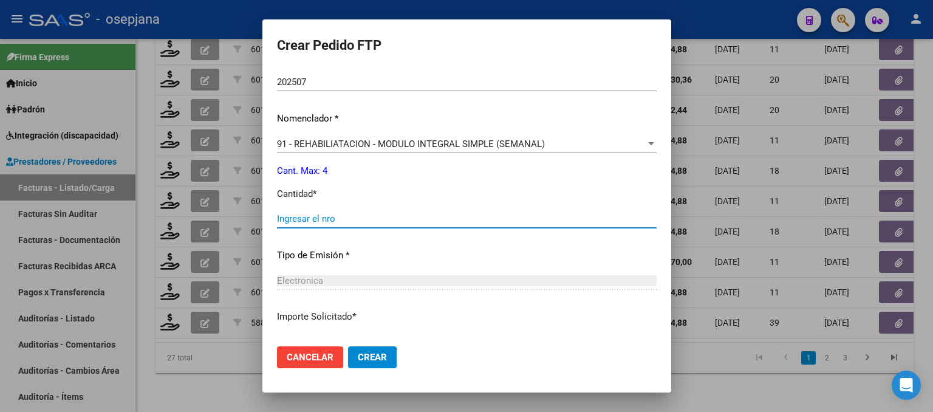
click at [304, 219] on input "Ingresar el nro" at bounding box center [467, 218] width 380 height 11
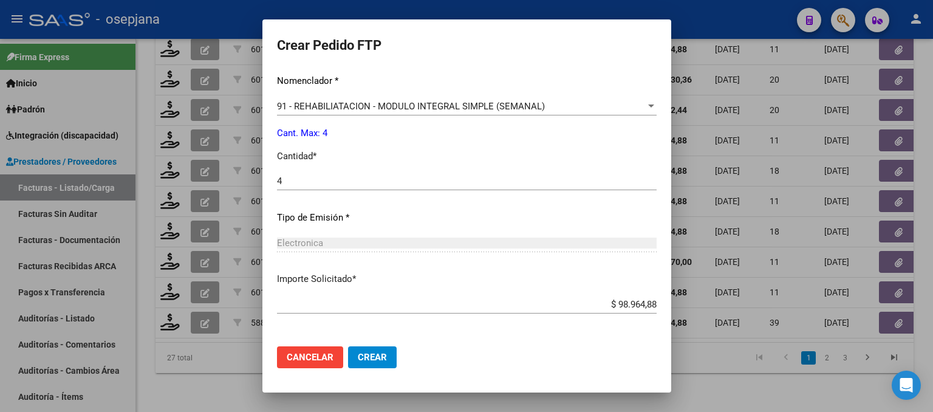
scroll to position [513, 0]
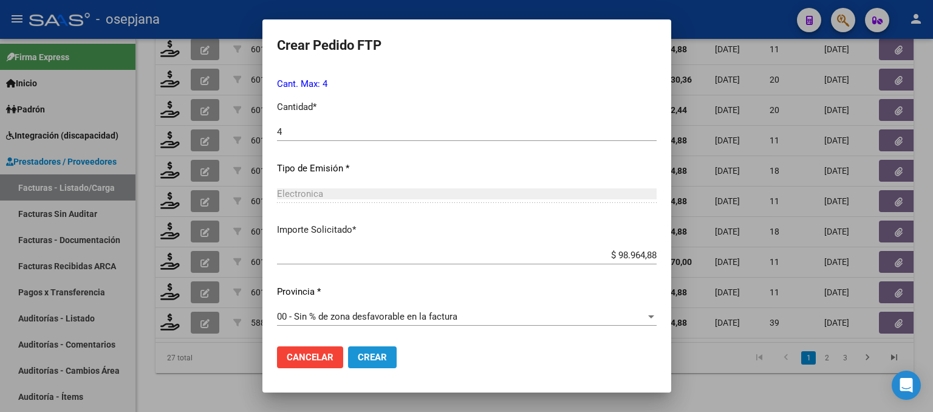
click at [373, 360] on span "Crear" at bounding box center [372, 357] width 29 height 11
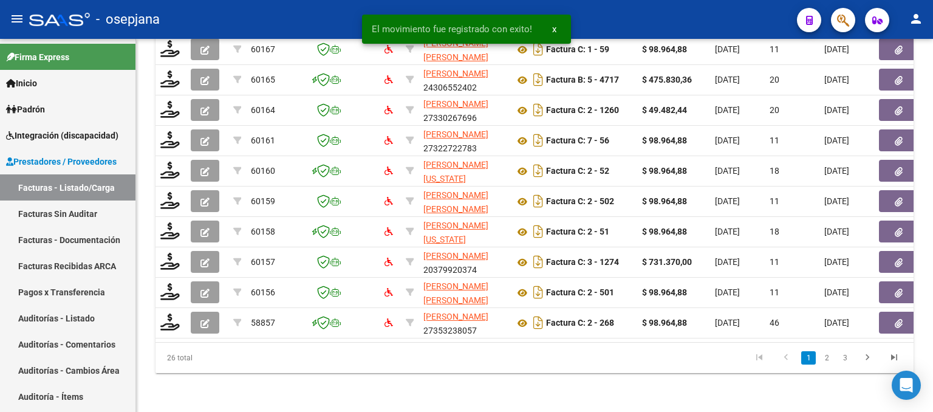
scroll to position [479, 0]
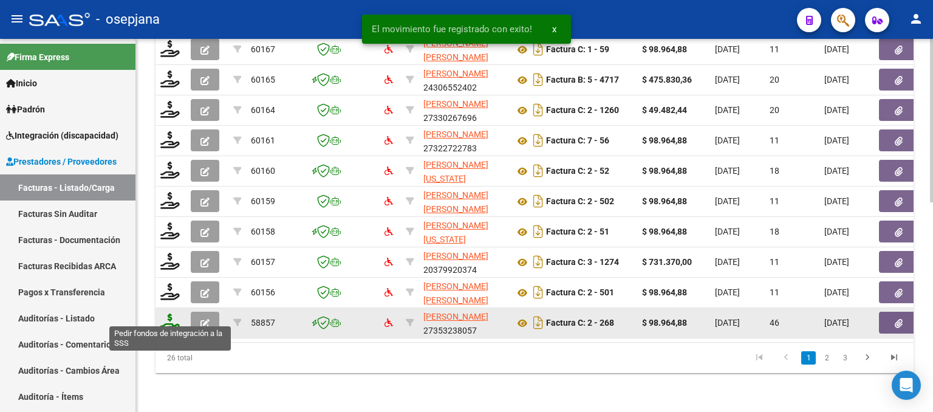
click at [168, 314] on icon at bounding box center [169, 321] width 19 height 17
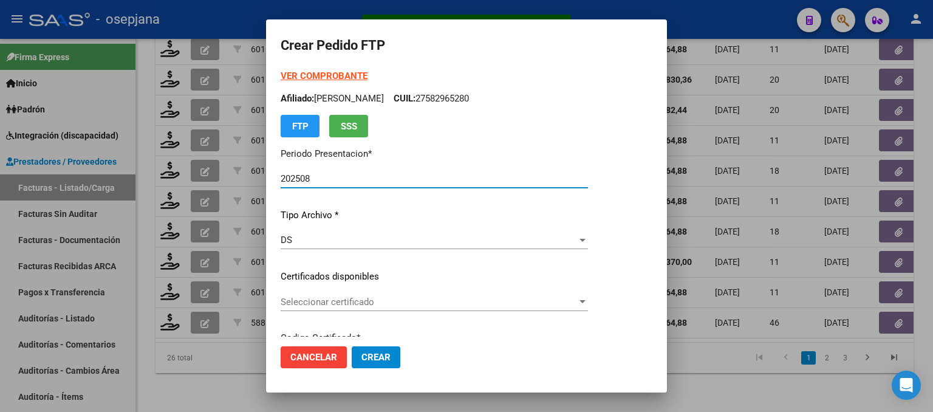
click at [352, 293] on div "Seleccionar certificado Seleccionar certificado" at bounding box center [434, 302] width 307 height 18
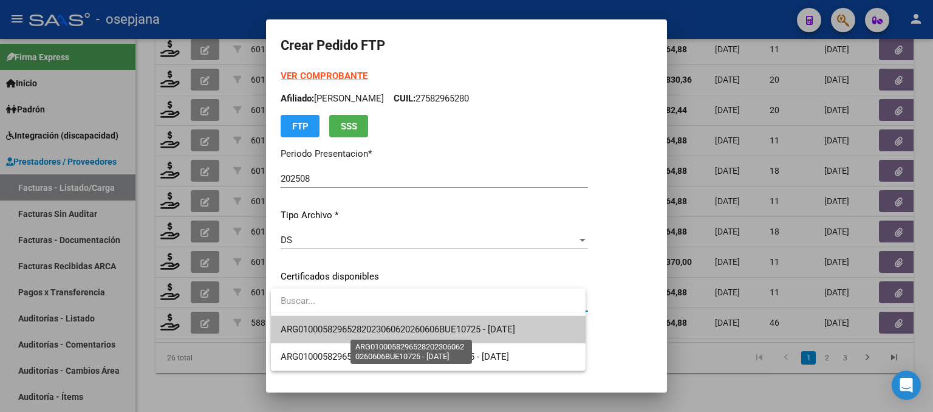
click at [363, 328] on span "ARG01000582965282023060620260606BUE10725 - [DATE]" at bounding box center [398, 329] width 235 height 11
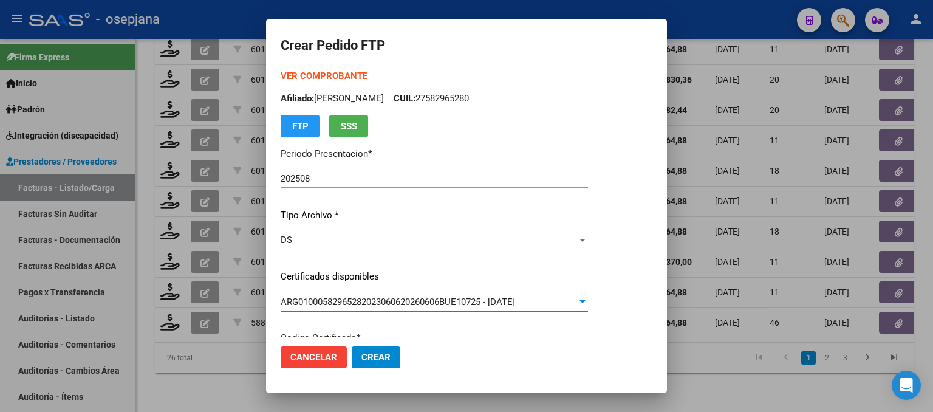
click at [337, 69] on div "VER COMPROBANTE ARCA Padrón Afiliado: [PERSON_NAME]: 27582965280 FTP SSS" at bounding box center [434, 103] width 307 height 68
click at [339, 72] on strong "VER COMPROBANTE" at bounding box center [324, 75] width 87 height 11
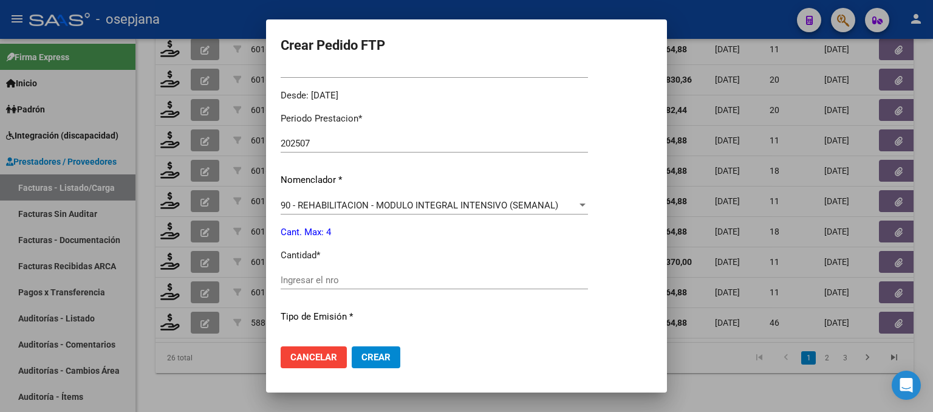
scroll to position [365, 0]
click at [311, 273] on div "Ingresar el nro" at bounding box center [434, 279] width 307 height 18
click at [373, 355] on span "Crear" at bounding box center [375, 357] width 29 height 11
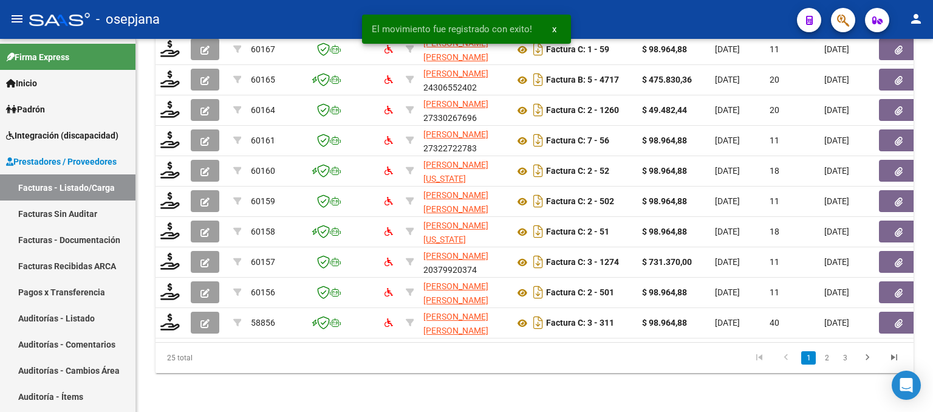
scroll to position [479, 0]
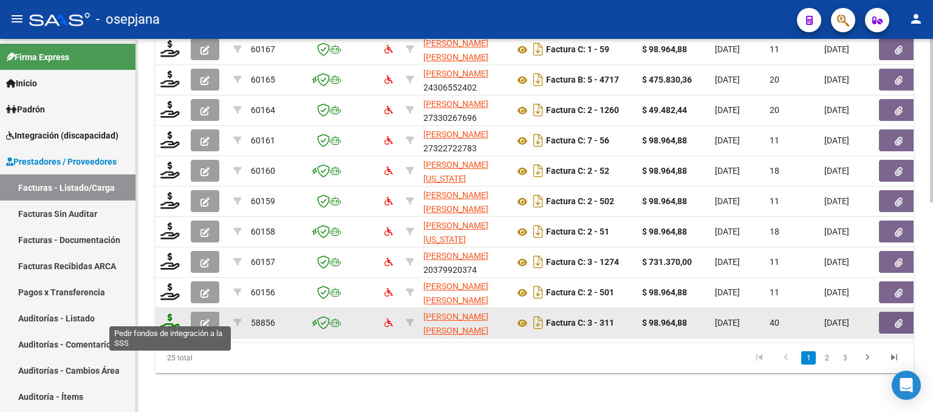
click at [172, 315] on icon at bounding box center [169, 321] width 19 height 17
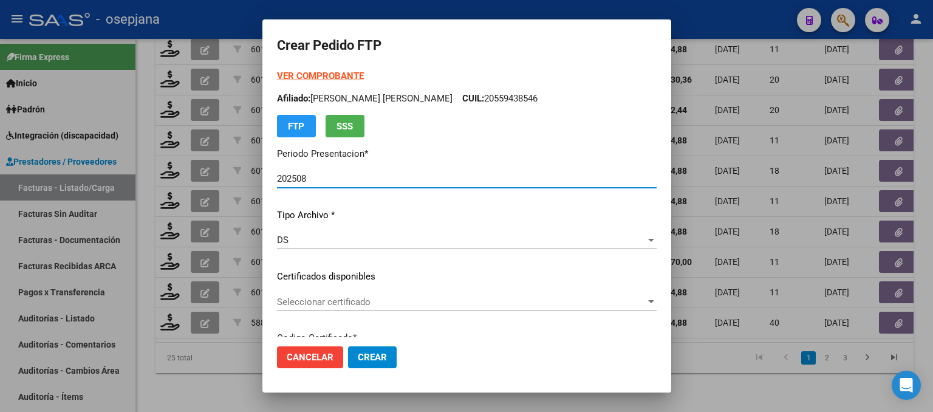
click at [318, 295] on div "Seleccionar certificado Seleccionar certificado" at bounding box center [467, 302] width 380 height 18
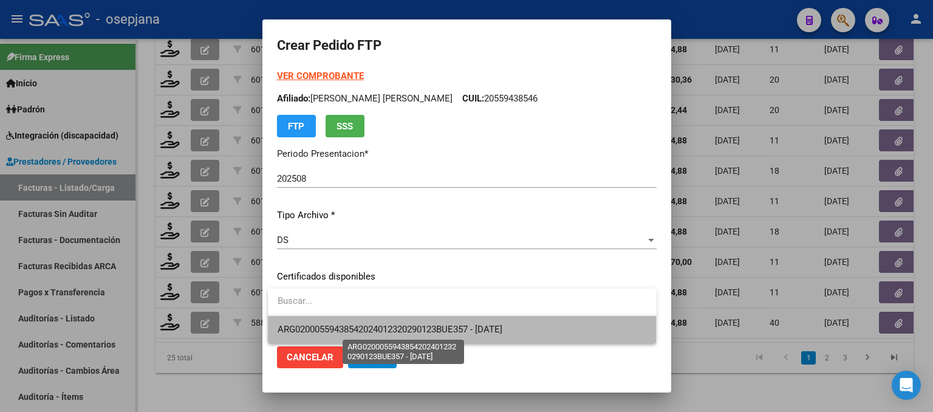
click at [321, 327] on span "ARG02000559438542024012320290123BUE357 - [DATE]" at bounding box center [390, 329] width 225 height 11
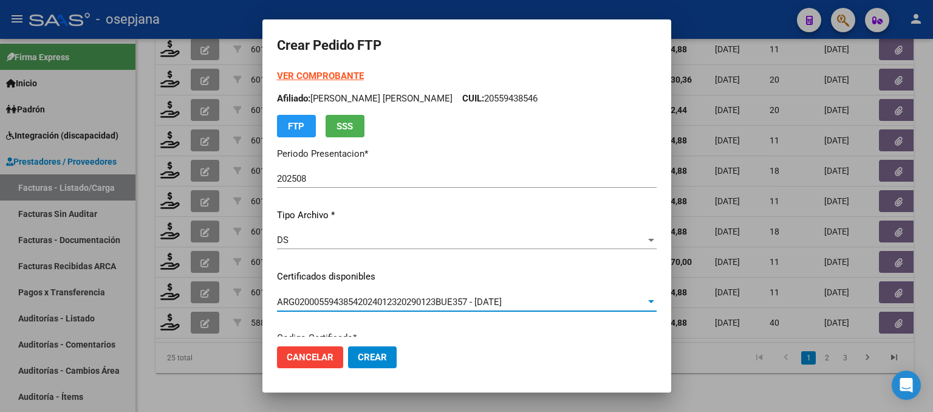
click at [335, 77] on strong "VER COMPROBANTE" at bounding box center [320, 75] width 87 height 11
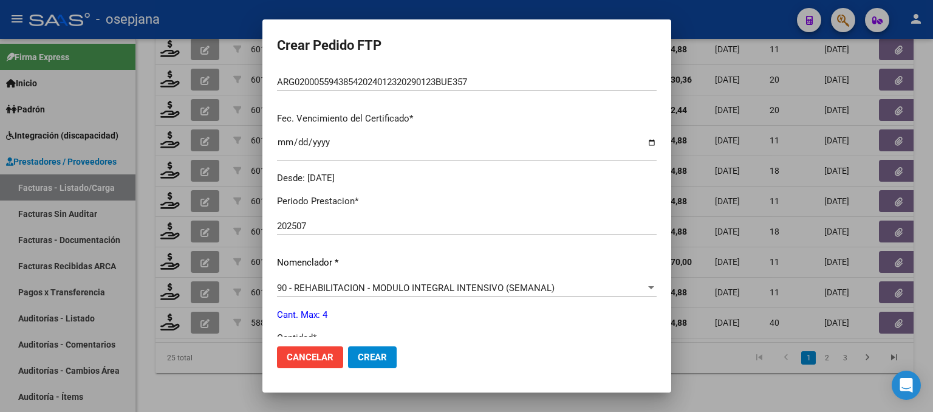
scroll to position [365, 0]
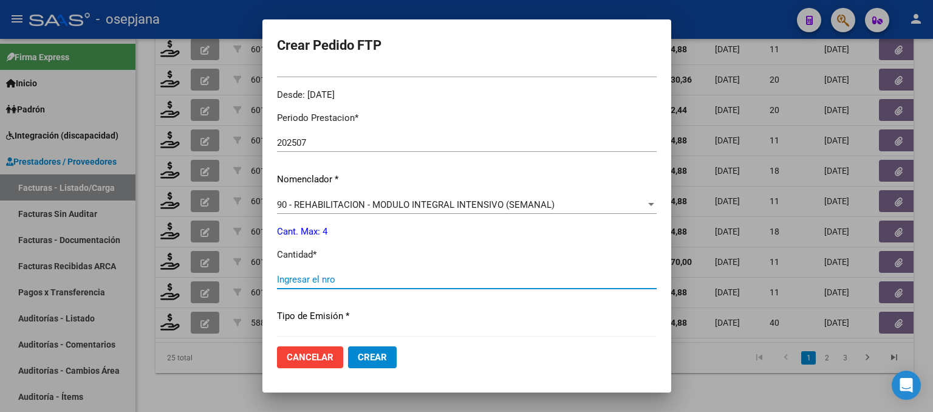
click at [313, 275] on input "Ingresar el nro" at bounding box center [467, 279] width 380 height 11
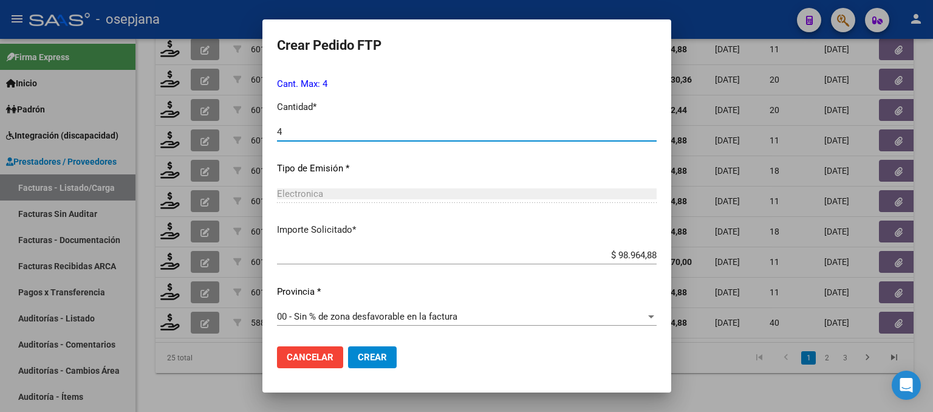
click at [378, 358] on span "Crear" at bounding box center [372, 357] width 29 height 11
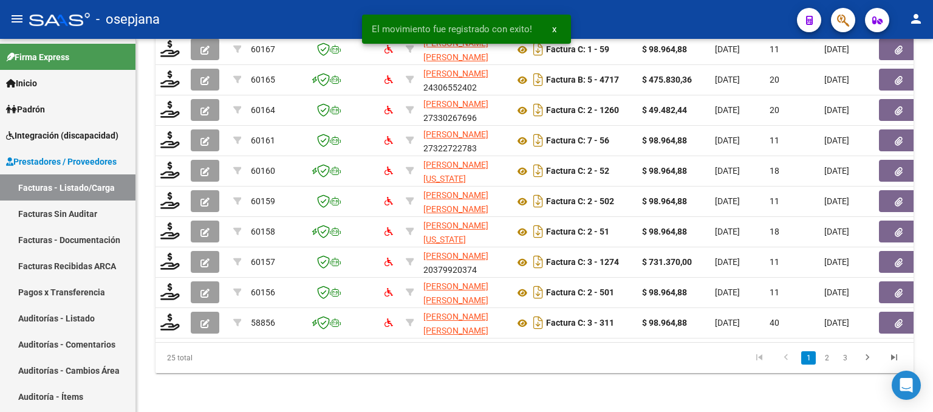
scroll to position [479, 0]
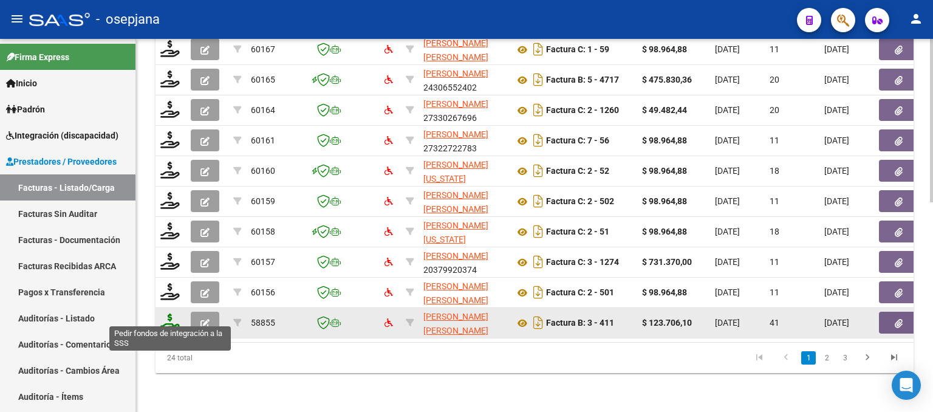
click at [173, 314] on icon at bounding box center [169, 321] width 19 height 17
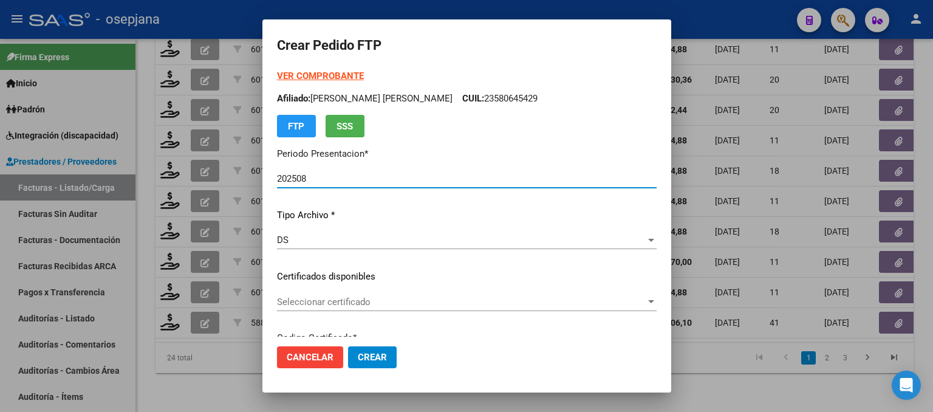
click at [362, 298] on span "Seleccionar certificado" at bounding box center [461, 301] width 369 height 11
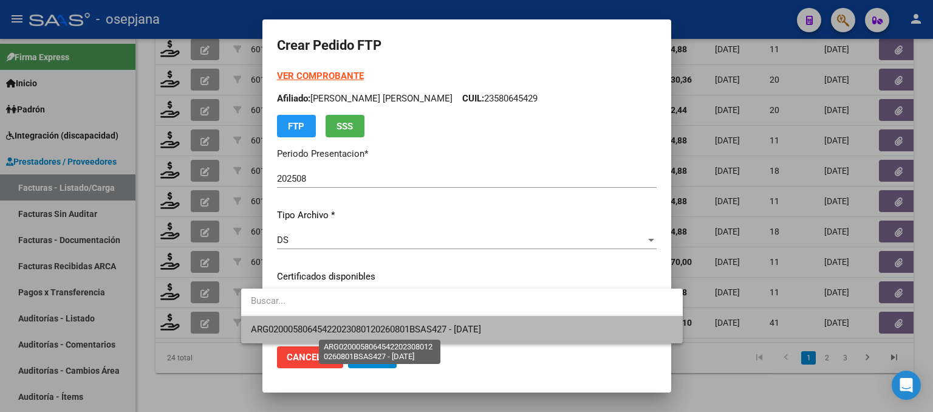
click at [362, 324] on span "ARG02000580645422023080120260801BSAS427 - [DATE]" at bounding box center [366, 329] width 230 height 11
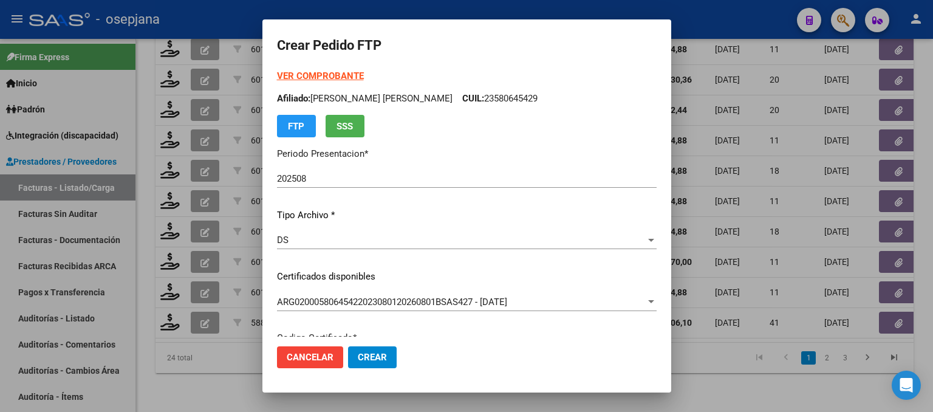
click at [304, 78] on strong "VER COMPROBANTE" at bounding box center [320, 75] width 87 height 11
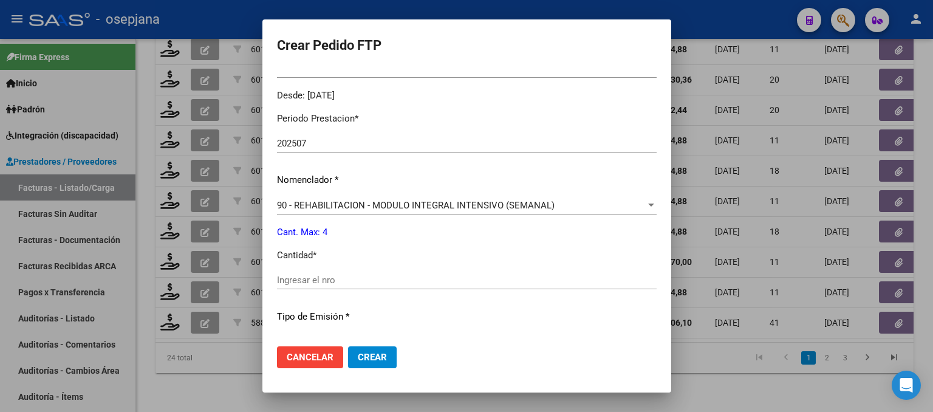
scroll to position [365, 0]
drag, startPoint x: 298, startPoint y: 283, endPoint x: 304, endPoint y: 258, distance: 25.8
click at [299, 281] on input "Ingresar el nro" at bounding box center [467, 279] width 380 height 11
click at [360, 355] on span "Crear" at bounding box center [372, 357] width 29 height 11
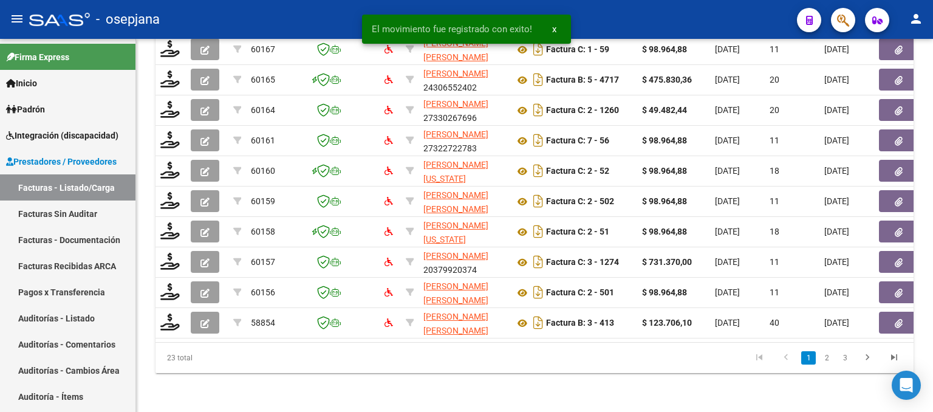
scroll to position [479, 0]
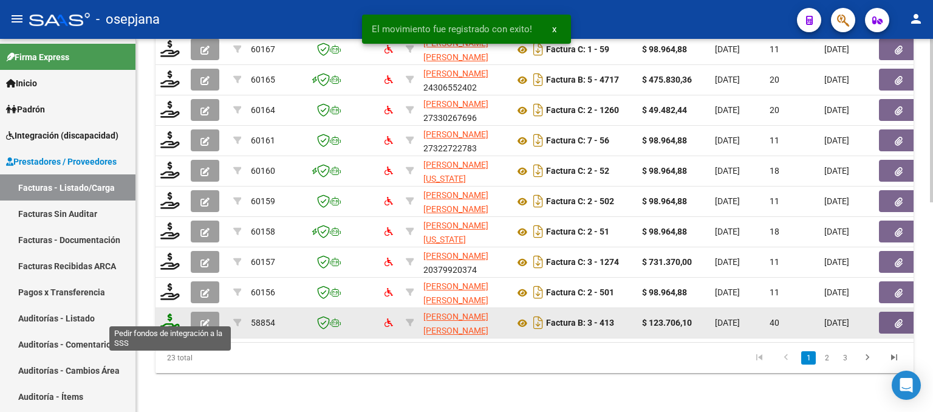
click at [163, 313] on icon at bounding box center [169, 321] width 19 height 17
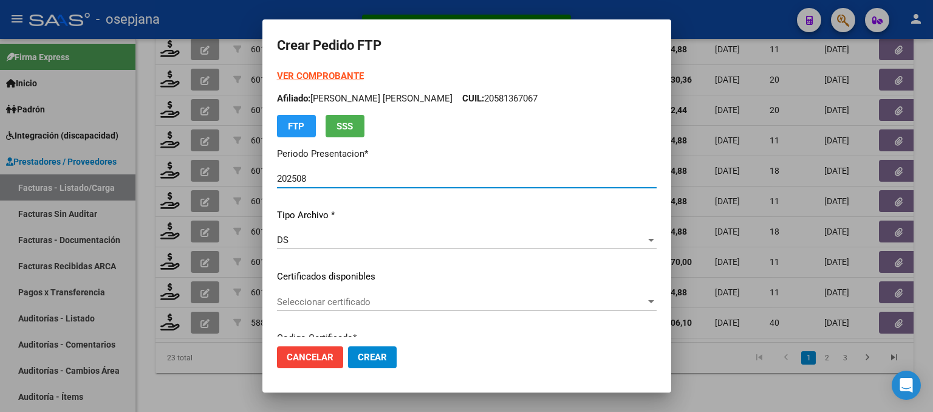
scroll to position [122, 0]
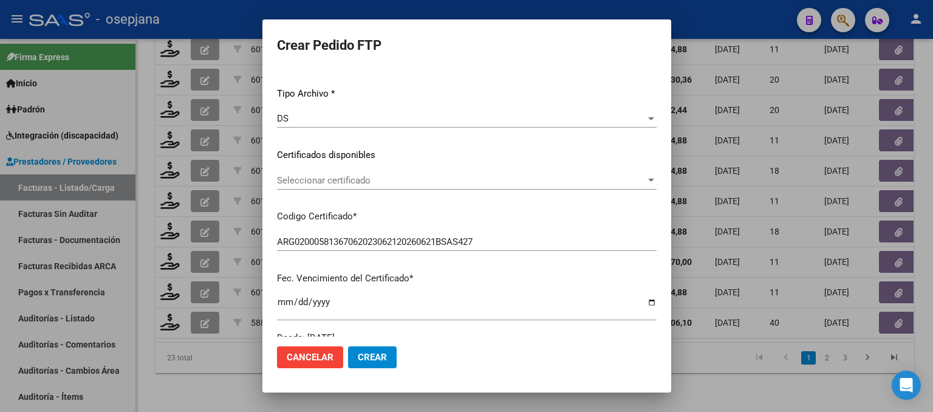
click at [379, 183] on span "Seleccionar certificado" at bounding box center [461, 180] width 369 height 11
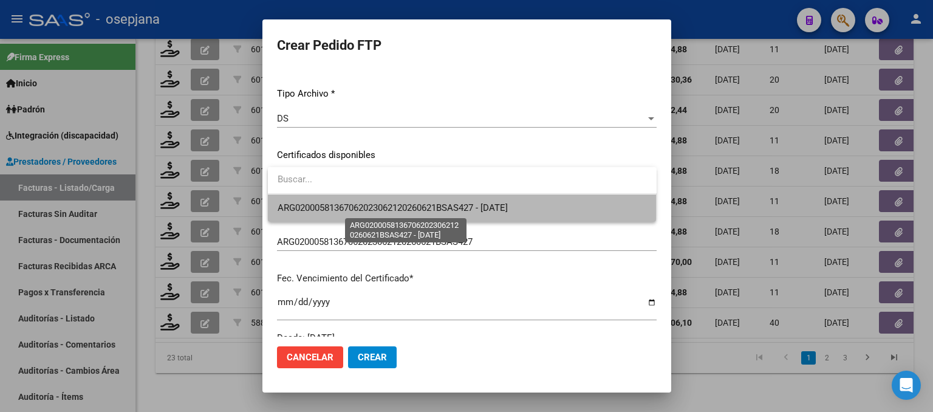
click at [378, 207] on span "ARG02000581367062023062120260621BSAS427 - [DATE]" at bounding box center [393, 207] width 230 height 11
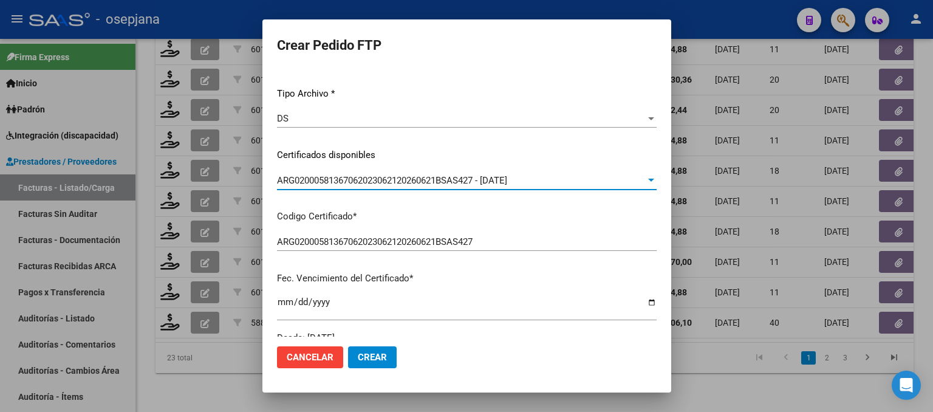
scroll to position [0, 0]
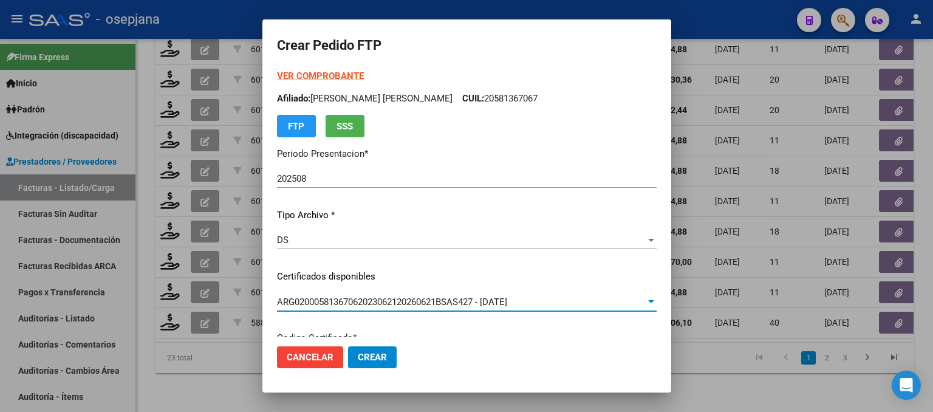
click at [337, 76] on strong "VER COMPROBANTE" at bounding box center [320, 75] width 87 height 11
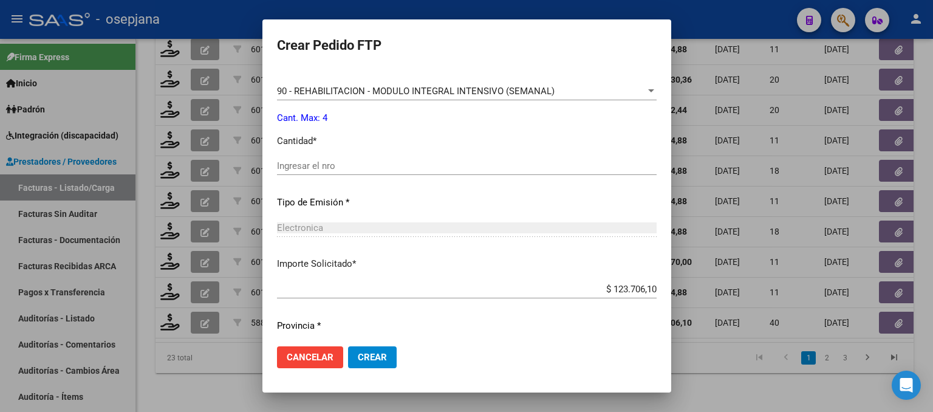
scroll to position [486, 0]
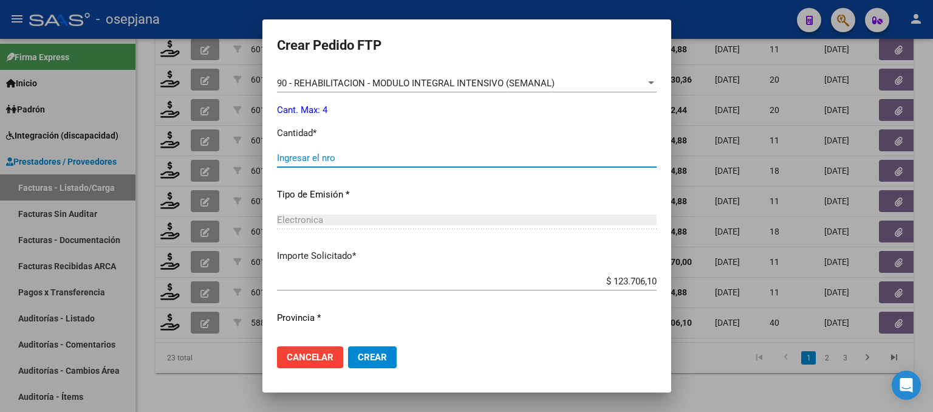
click at [337, 157] on input "Ingresar el nro" at bounding box center [467, 157] width 380 height 11
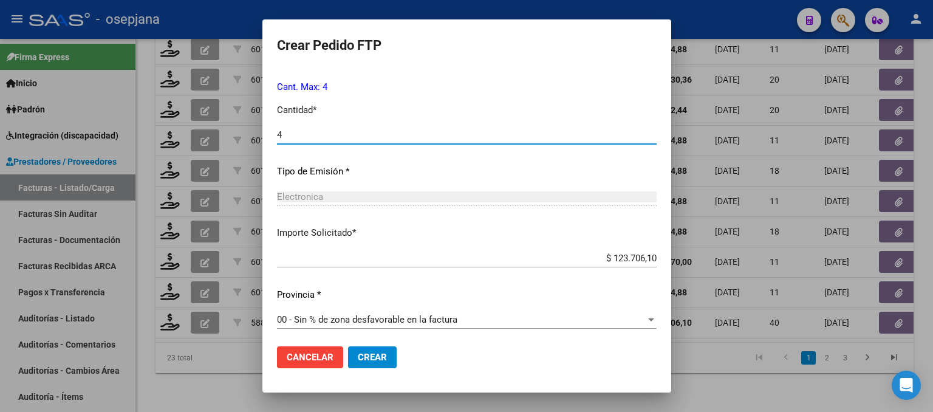
scroll to position [513, 0]
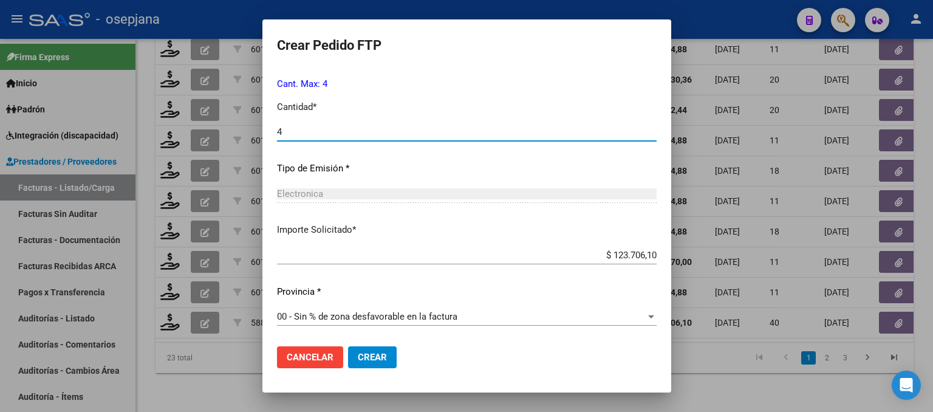
click at [374, 358] on span "Crear" at bounding box center [372, 357] width 29 height 11
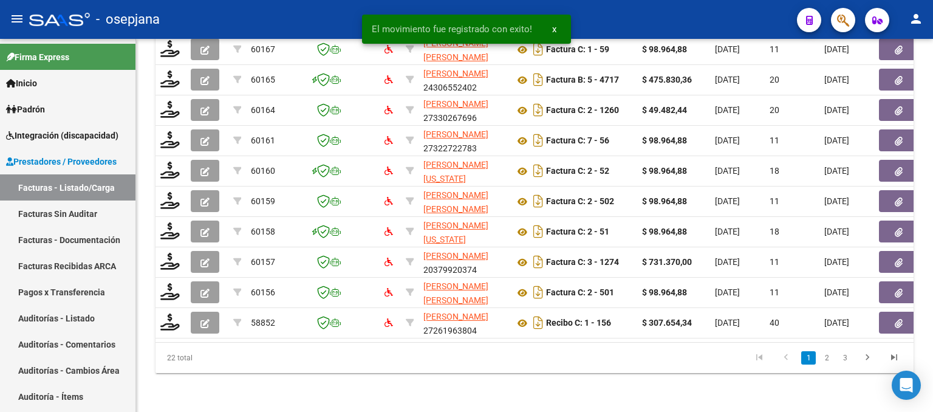
scroll to position [479, 0]
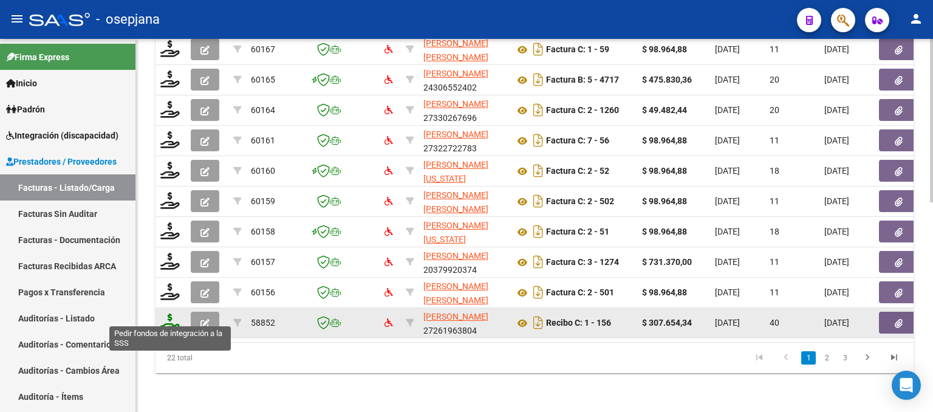
click at [172, 314] on icon at bounding box center [169, 321] width 19 height 17
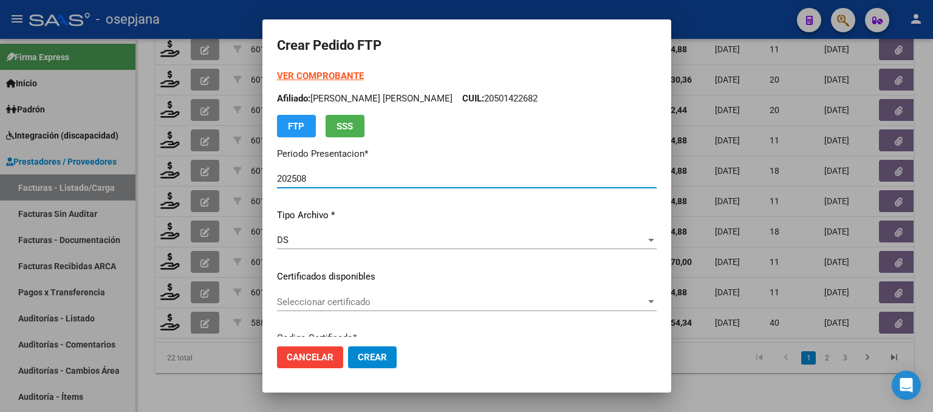
click at [385, 298] on span "Seleccionar certificado" at bounding box center [461, 301] width 369 height 11
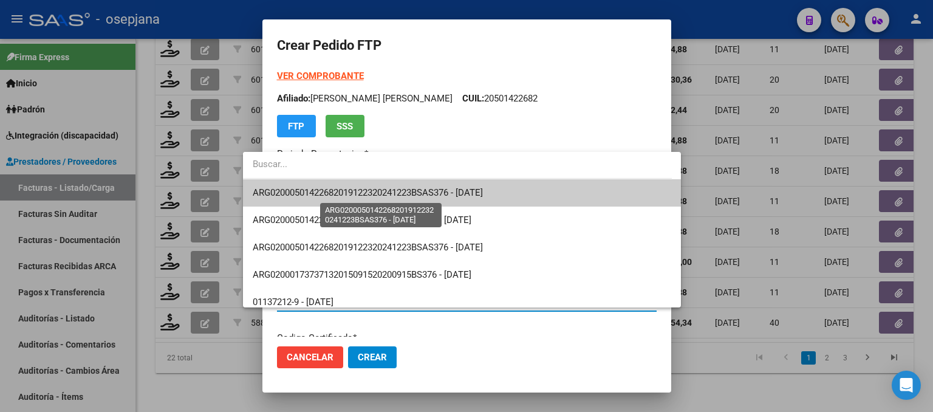
click at [418, 191] on span "ARG02000501422682019122320241223BSAS376 - [DATE]" at bounding box center [368, 192] width 230 height 11
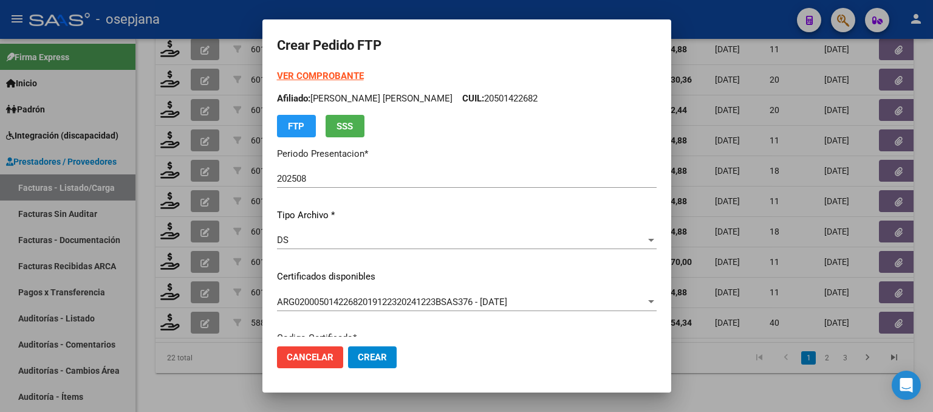
click at [313, 71] on strong "VER COMPROBANTE" at bounding box center [320, 75] width 87 height 11
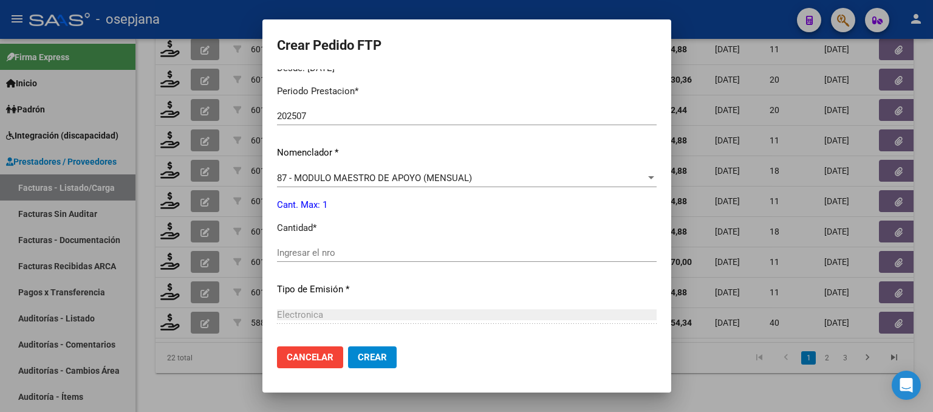
scroll to position [425, 0]
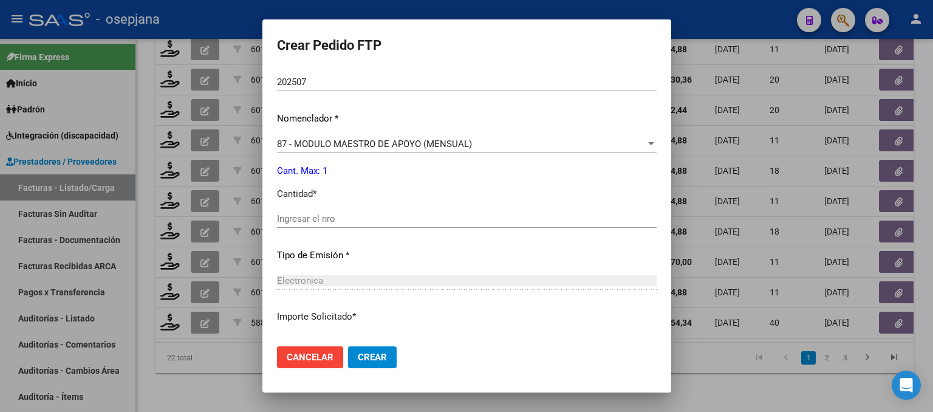
click at [304, 214] on input "Ingresar el nro" at bounding box center [467, 218] width 380 height 11
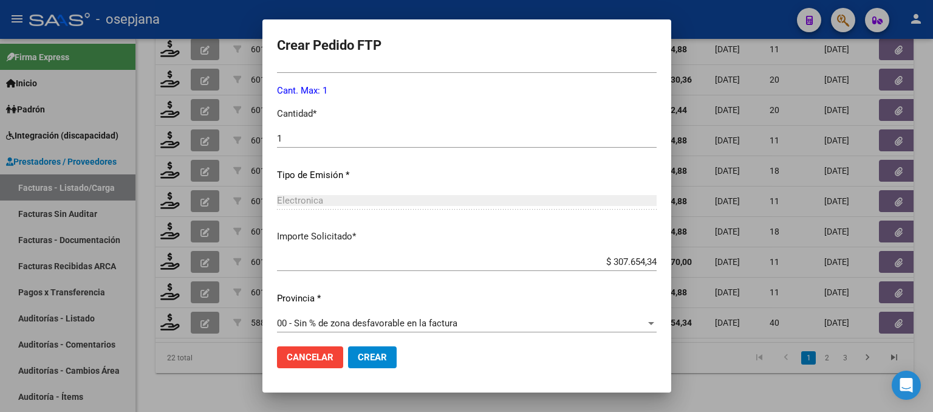
scroll to position [513, 0]
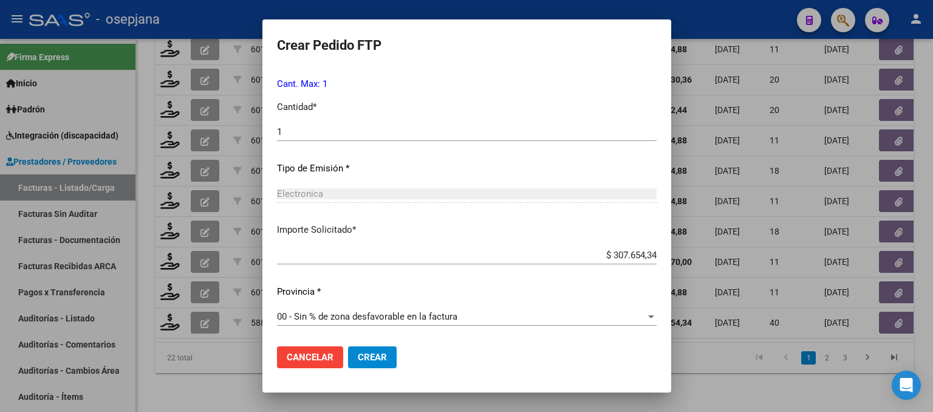
click at [364, 361] on button "Crear" at bounding box center [372, 357] width 49 height 22
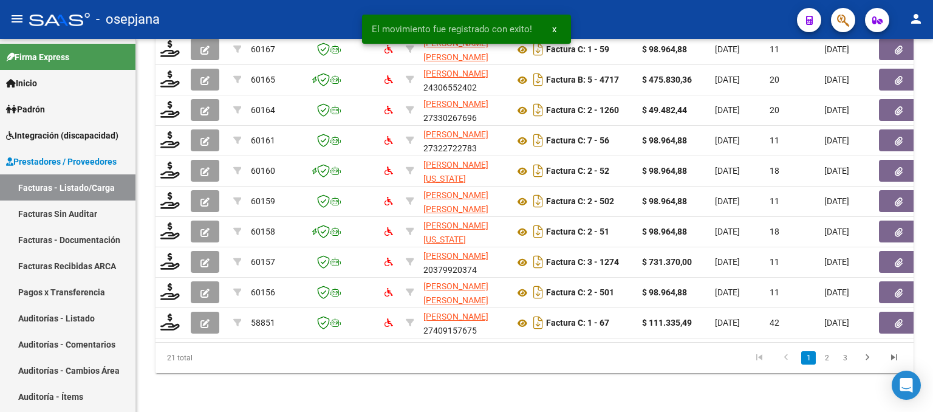
scroll to position [479, 0]
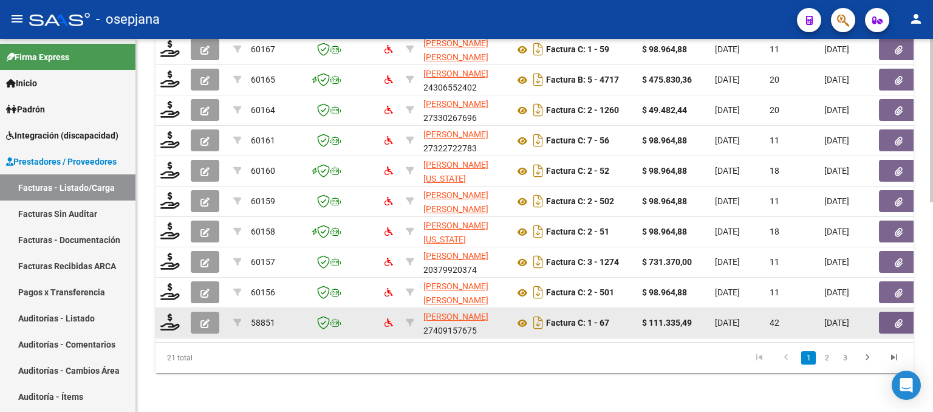
click at [173, 308] on datatable-body-cell at bounding box center [171, 323] width 30 height 30
click at [170, 313] on icon at bounding box center [169, 321] width 19 height 17
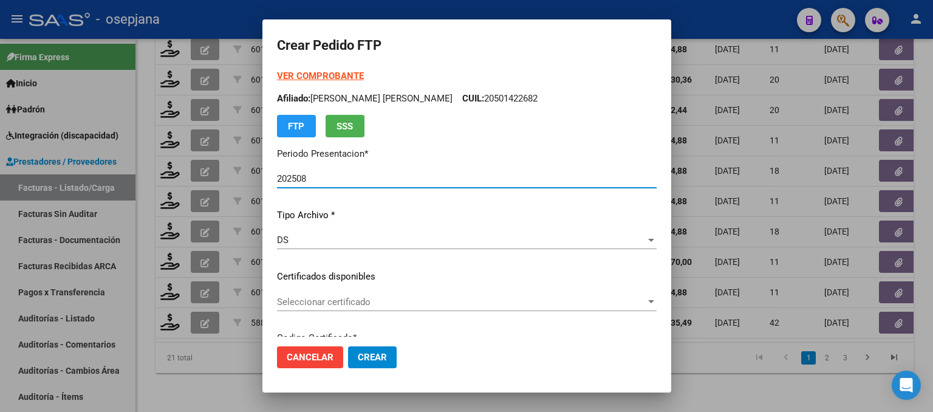
click at [366, 303] on span "Seleccionar certificado" at bounding box center [461, 301] width 369 height 11
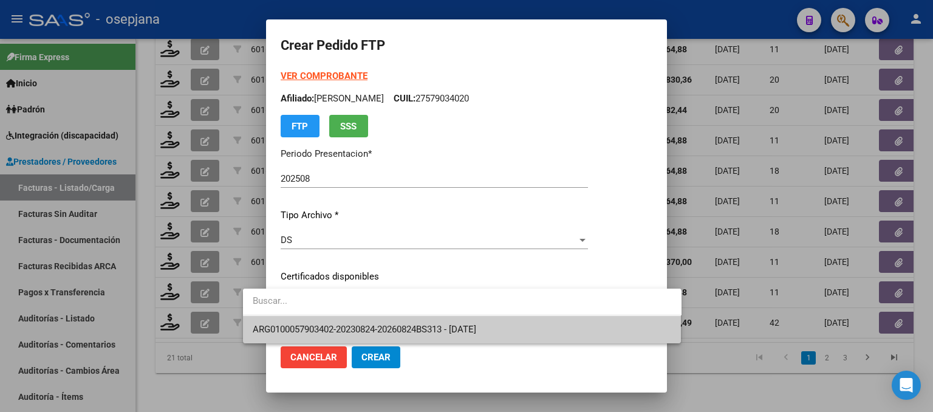
click at [371, 319] on span "ARG0100057903402-20230824-20260824BS313 - [DATE]" at bounding box center [462, 329] width 419 height 27
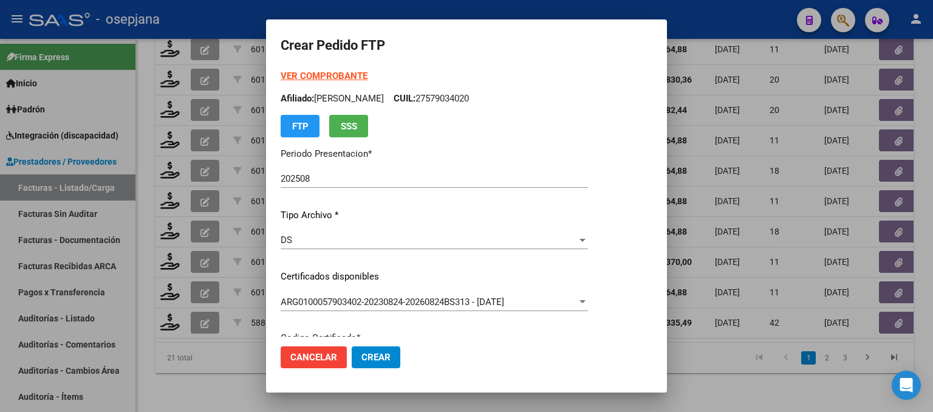
click at [335, 74] on strong "VER COMPROBANTE" at bounding box center [324, 75] width 87 height 11
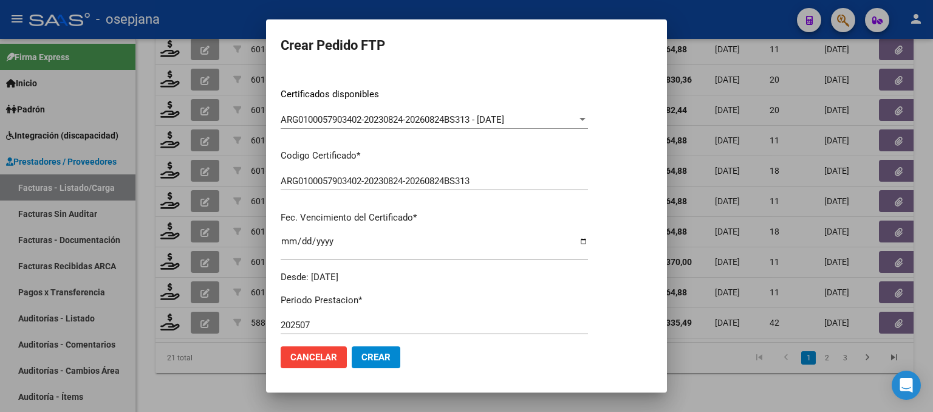
scroll to position [486, 0]
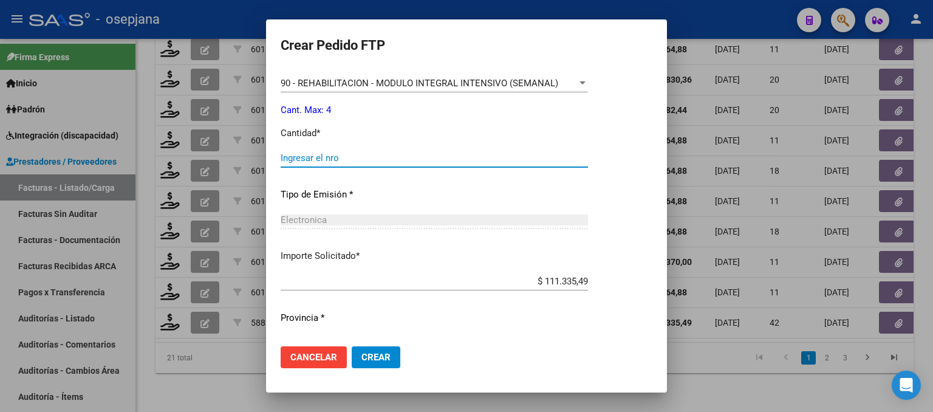
click at [343, 156] on input "Ingresar el nro" at bounding box center [434, 157] width 307 height 11
click at [390, 351] on button "Crear" at bounding box center [376, 357] width 49 height 22
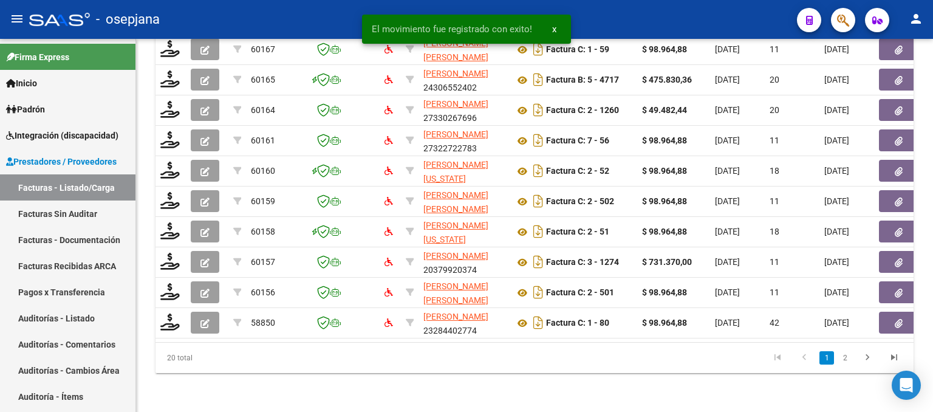
scroll to position [479, 0]
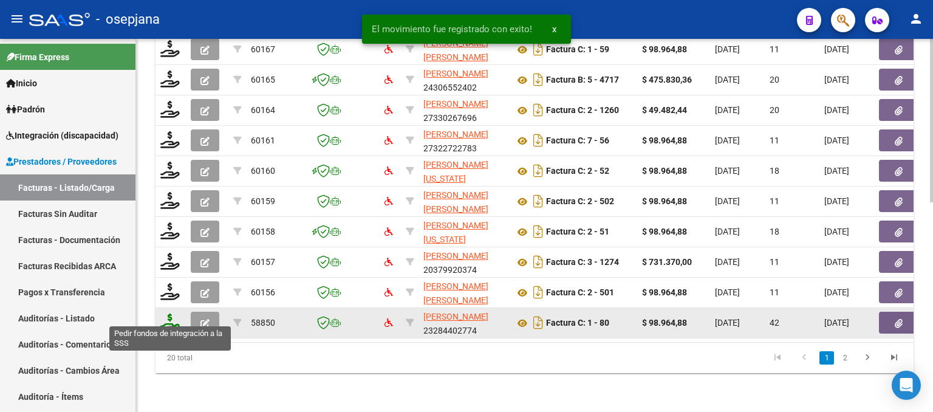
click at [169, 313] on icon at bounding box center [169, 321] width 19 height 17
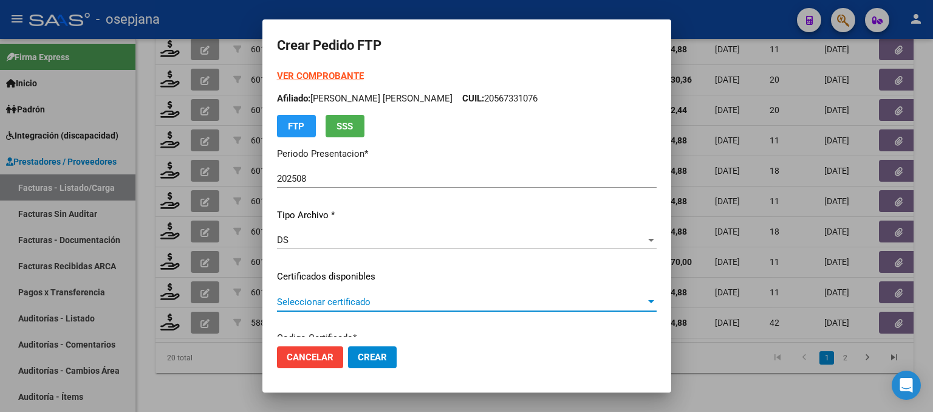
click at [392, 304] on span "Seleccionar certificado" at bounding box center [461, 301] width 369 height 11
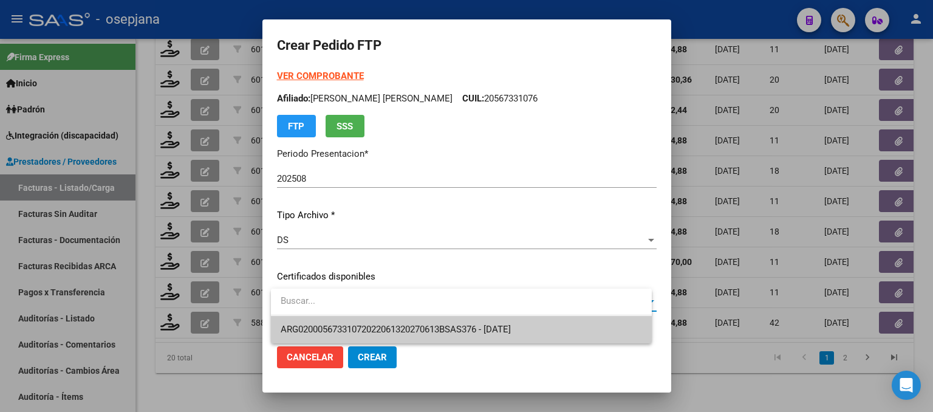
click at [391, 324] on span "ARG02000567331072022061320270613BSAS376 - [DATE]" at bounding box center [396, 329] width 230 height 11
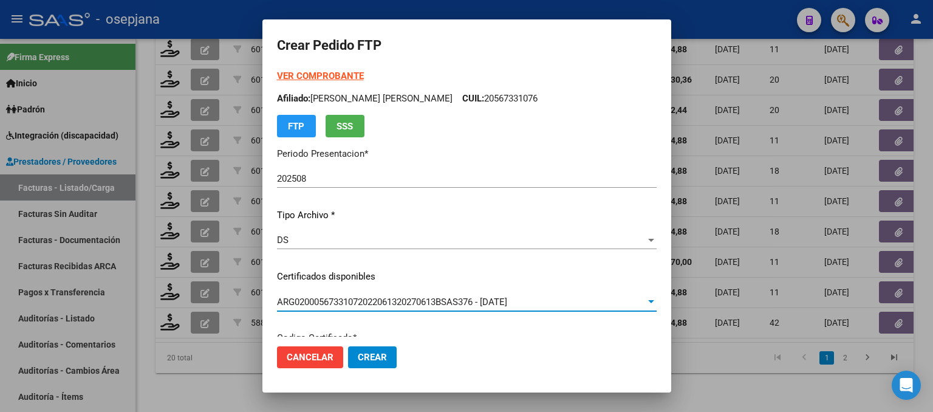
click at [308, 78] on strong "VER COMPROBANTE" at bounding box center [320, 75] width 87 height 11
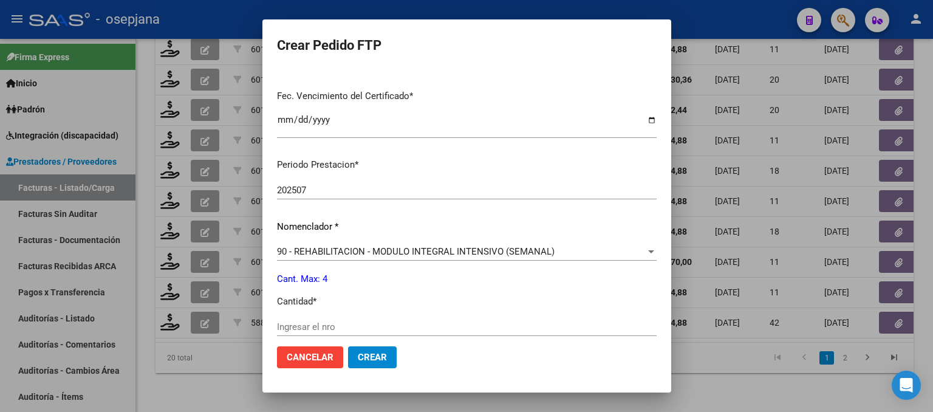
scroll to position [425, 0]
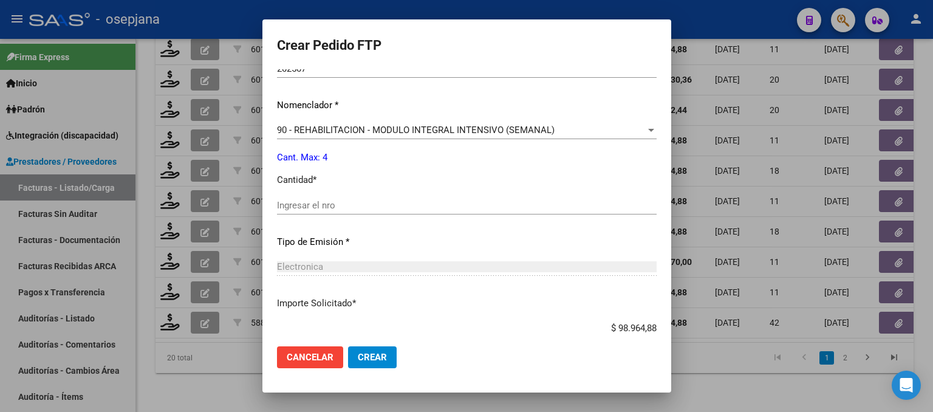
click at [339, 205] on input "Ingresar el nro" at bounding box center [467, 205] width 380 height 11
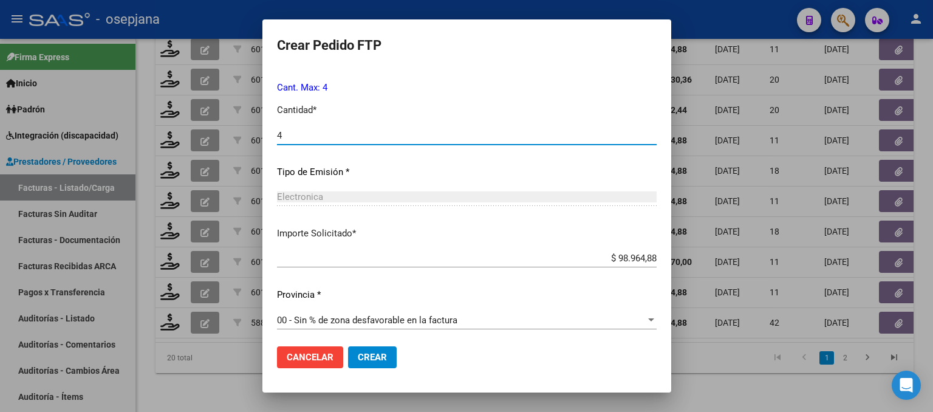
scroll to position [498, 0]
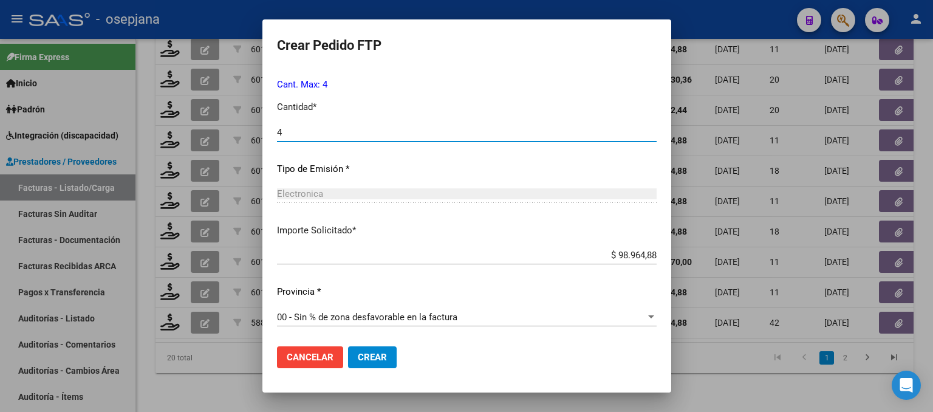
click at [379, 351] on button "Crear" at bounding box center [372, 357] width 49 height 22
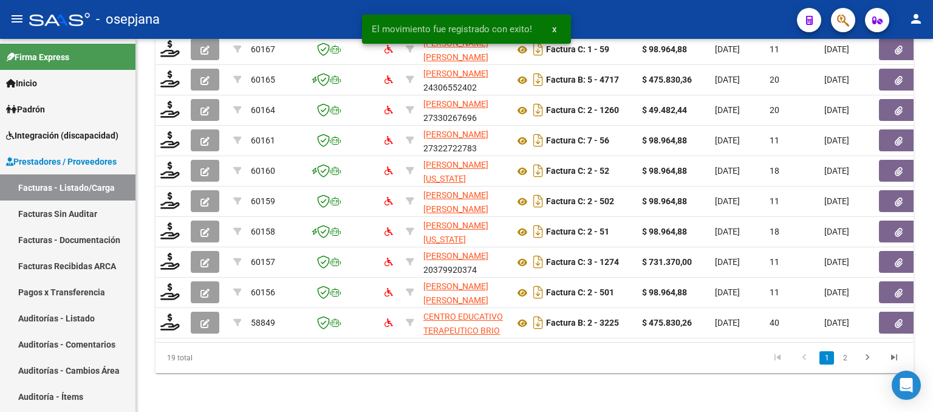
scroll to position [479, 0]
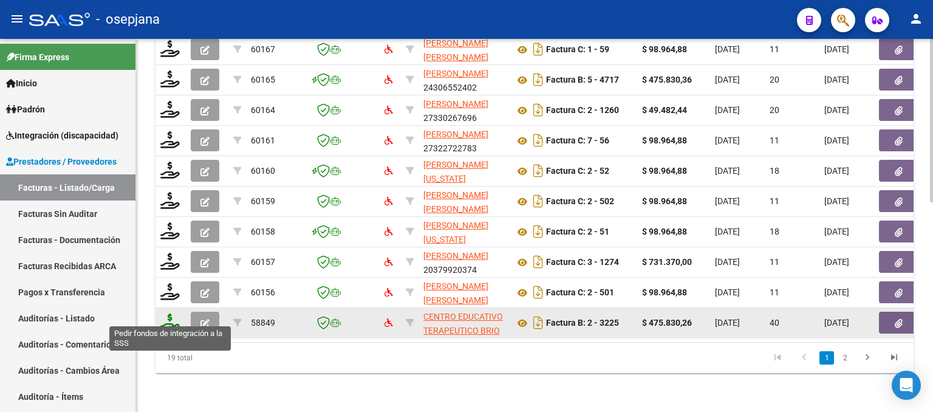
click at [170, 315] on icon at bounding box center [169, 321] width 19 height 17
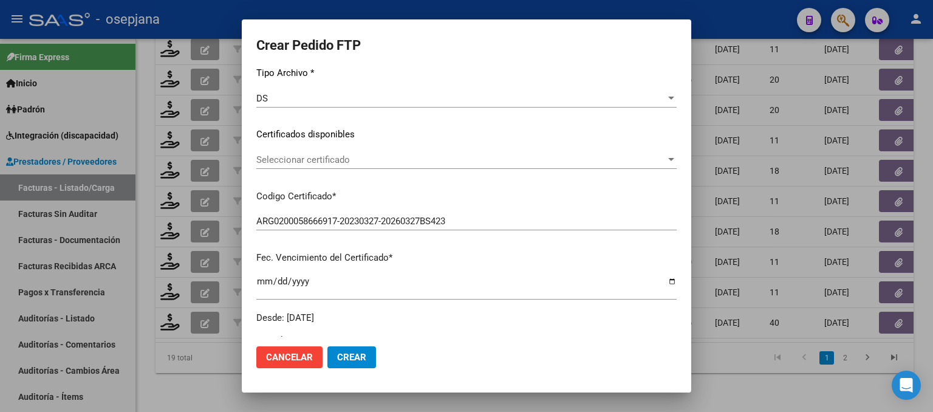
scroll to position [182, 0]
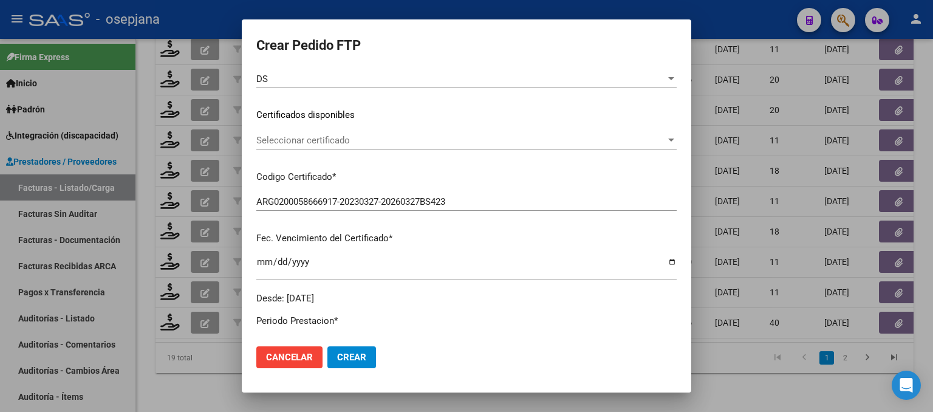
click at [413, 137] on span "Seleccionar certificado" at bounding box center [460, 140] width 409 height 11
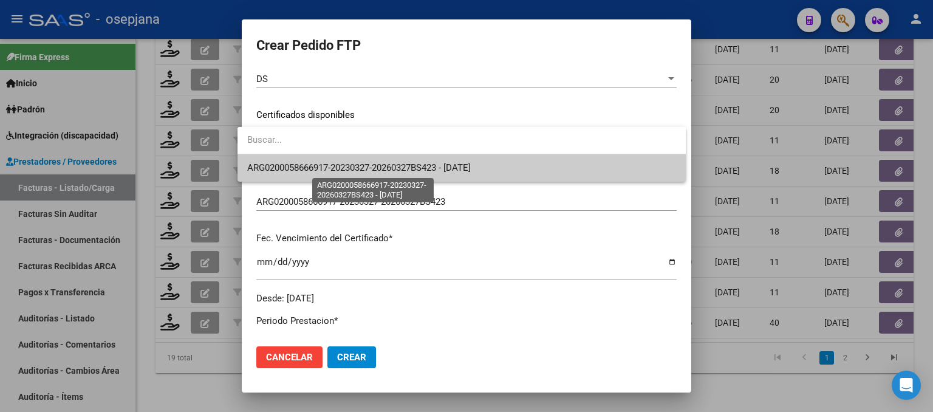
click at [411, 170] on span "ARG0200058666917-20230327-20260327BS423 - [DATE]" at bounding box center [359, 167] width 224 height 11
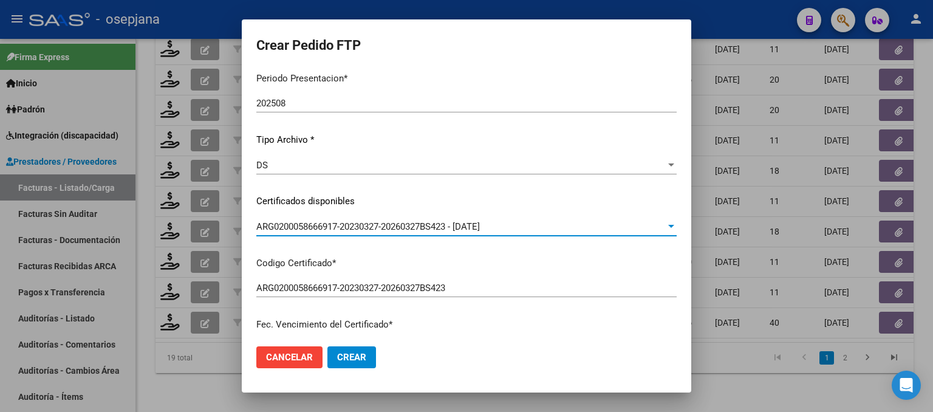
scroll to position [0, 0]
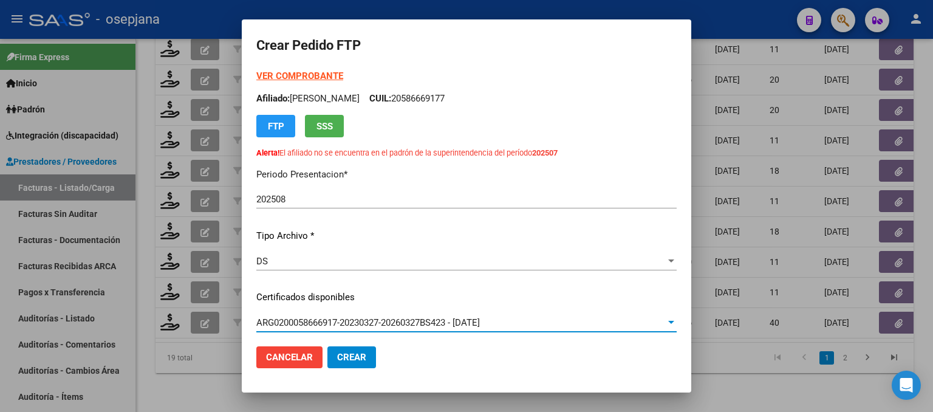
click at [276, 70] on strong "VER COMPROBANTE" at bounding box center [299, 75] width 87 height 11
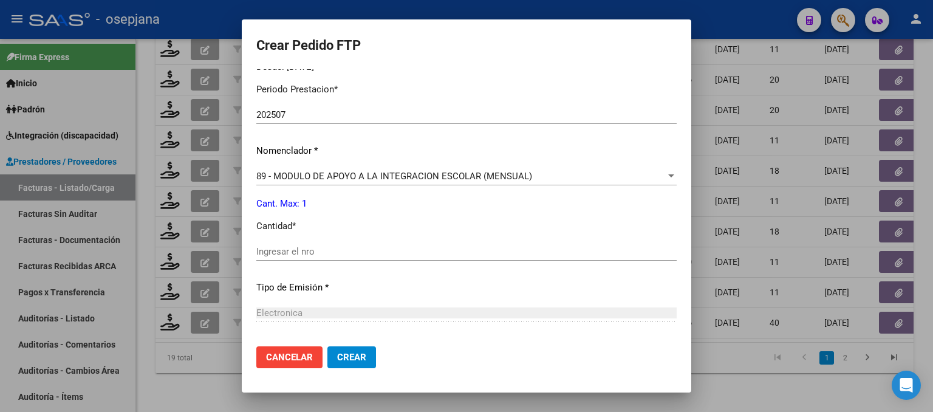
scroll to position [425, 0]
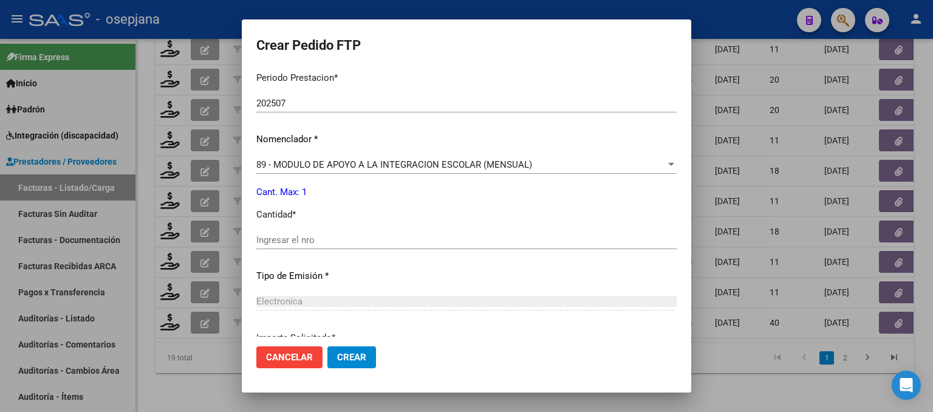
click at [303, 235] on input "Ingresar el nro" at bounding box center [466, 240] width 420 height 11
click at [354, 372] on mat-dialog-actions "Cancelar Crear" at bounding box center [466, 357] width 420 height 41
click at [357, 358] on button "Crear" at bounding box center [351, 357] width 49 height 22
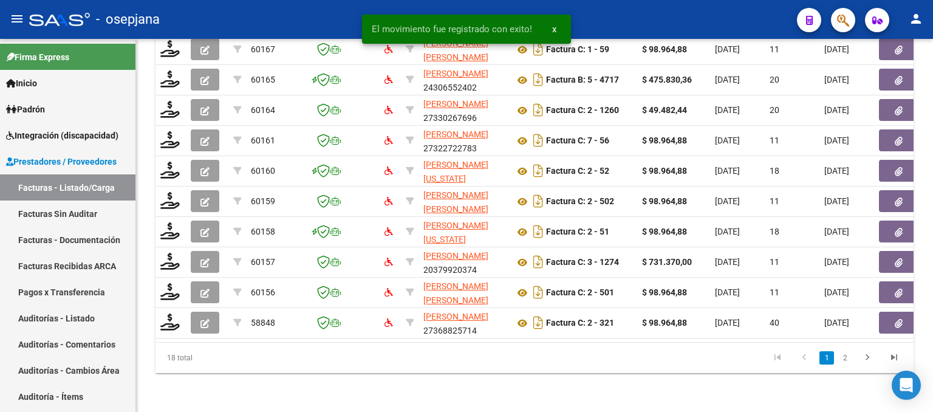
scroll to position [479, 0]
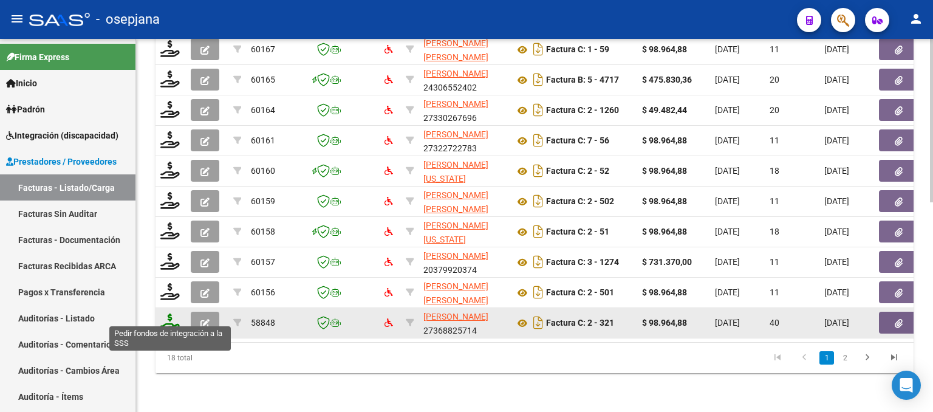
click at [168, 313] on icon at bounding box center [169, 321] width 19 height 17
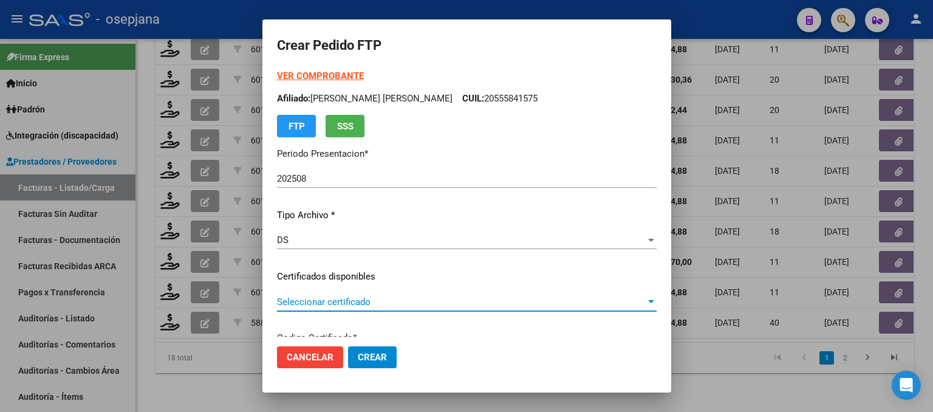
click at [386, 301] on span "Seleccionar certificado" at bounding box center [461, 301] width 369 height 11
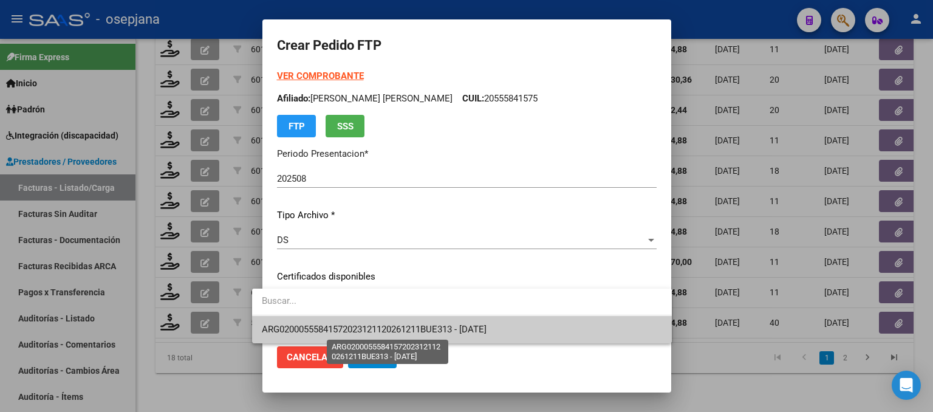
click at [394, 326] on span "ARG02000555841572023121120261211BUE313 - [DATE]" at bounding box center [374, 329] width 225 height 11
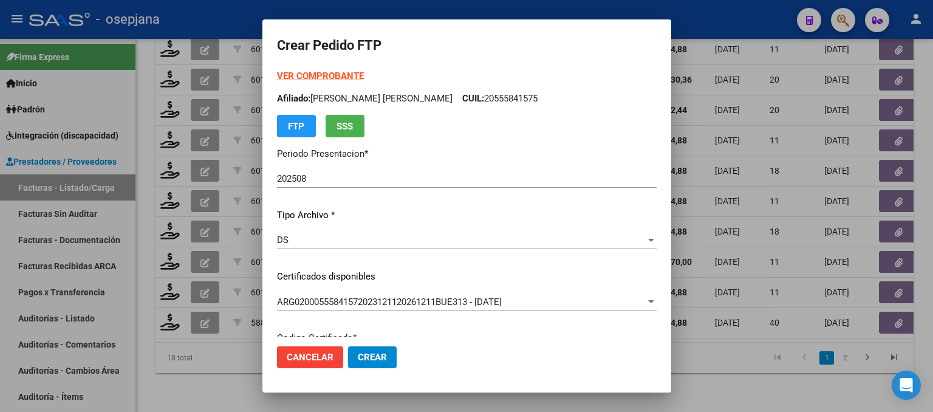
click at [330, 78] on strong "VER COMPROBANTE" at bounding box center [320, 75] width 87 height 11
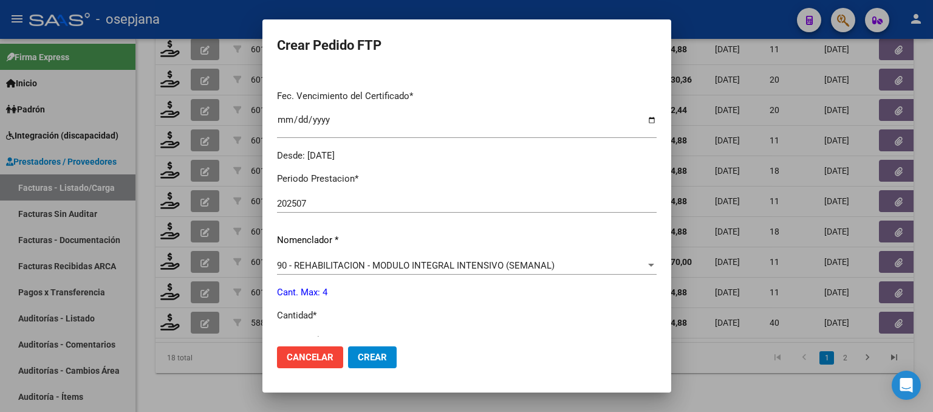
scroll to position [425, 0]
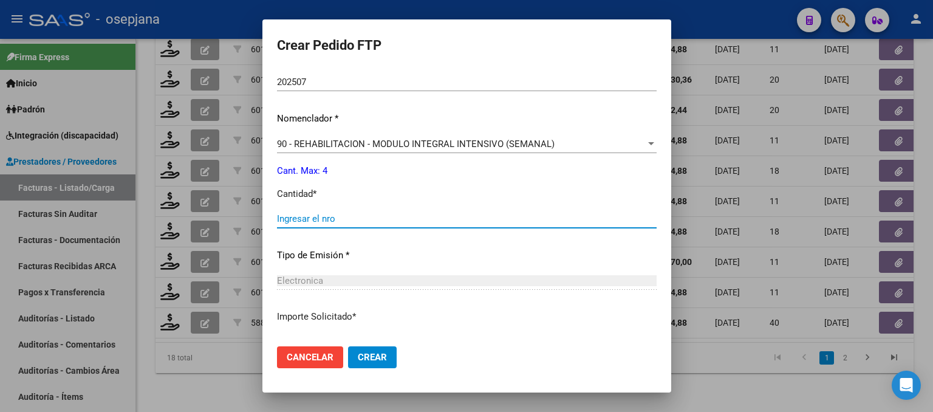
click at [308, 215] on input "Ingresar el nro" at bounding box center [467, 218] width 380 height 11
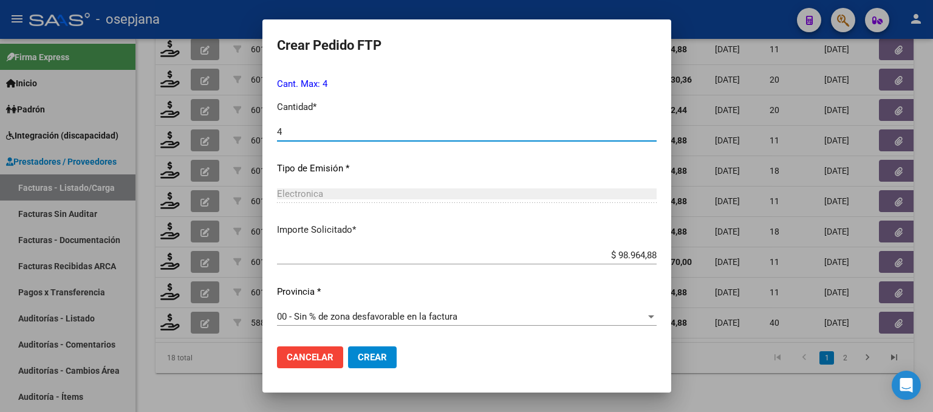
click at [365, 357] on span "Crear" at bounding box center [372, 357] width 29 height 11
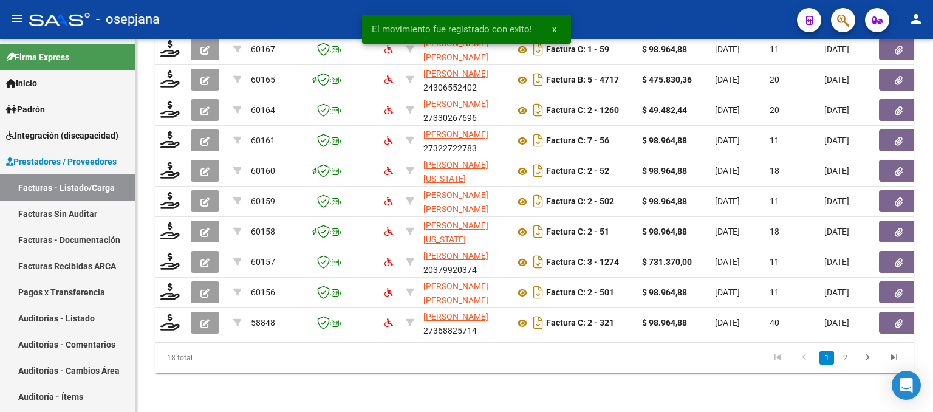
scroll to position [479, 0]
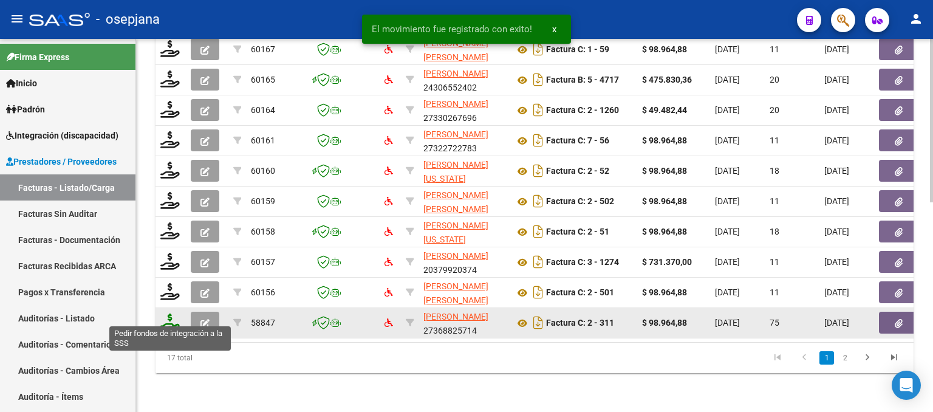
click at [168, 315] on icon at bounding box center [169, 321] width 19 height 17
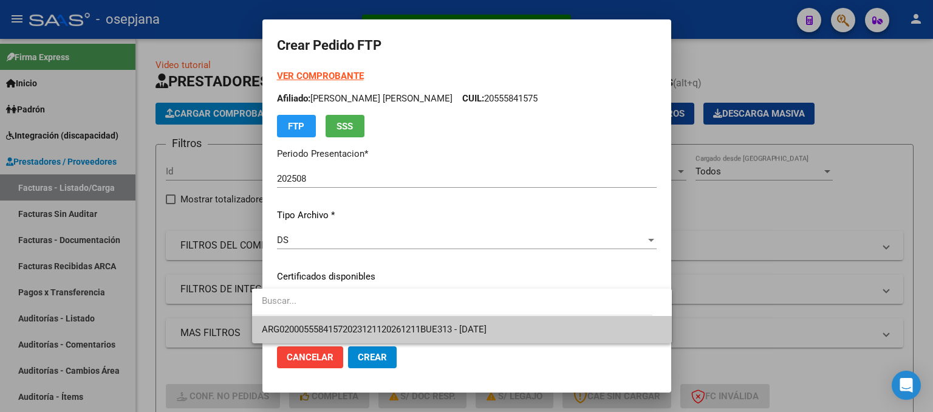
click at [373, 327] on span "ARG02000555841572023121120261211BUE313 - [DATE]" at bounding box center [374, 329] width 225 height 11
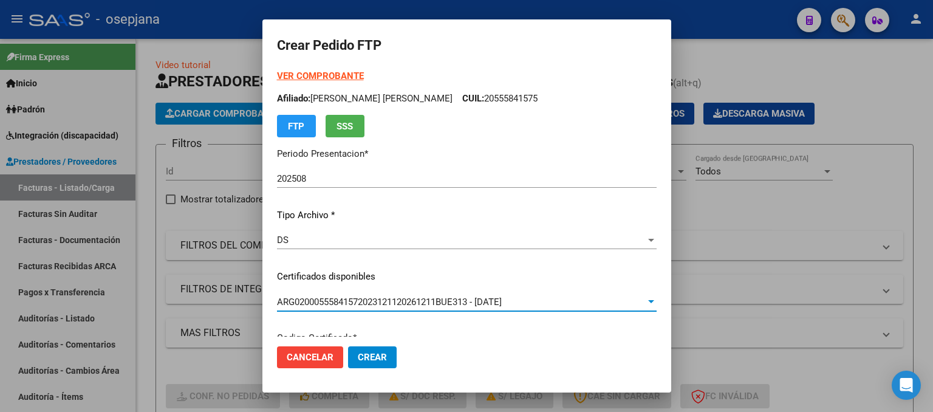
scroll to position [479, 0]
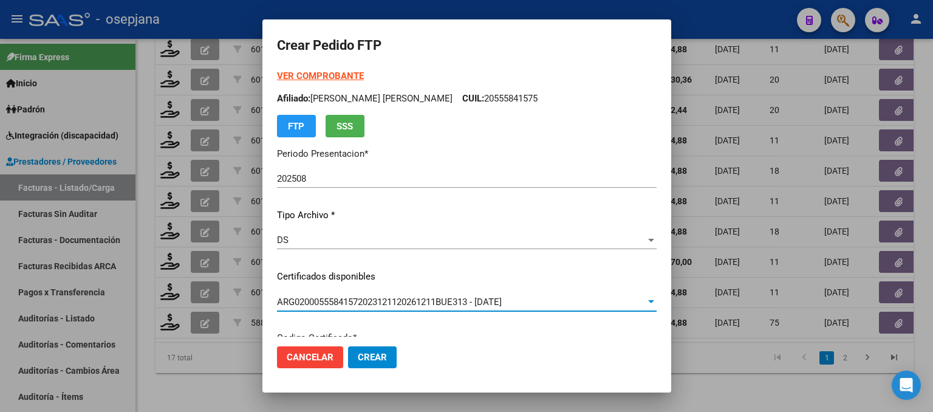
click at [341, 74] on strong "VER COMPROBANTE" at bounding box center [320, 75] width 87 height 11
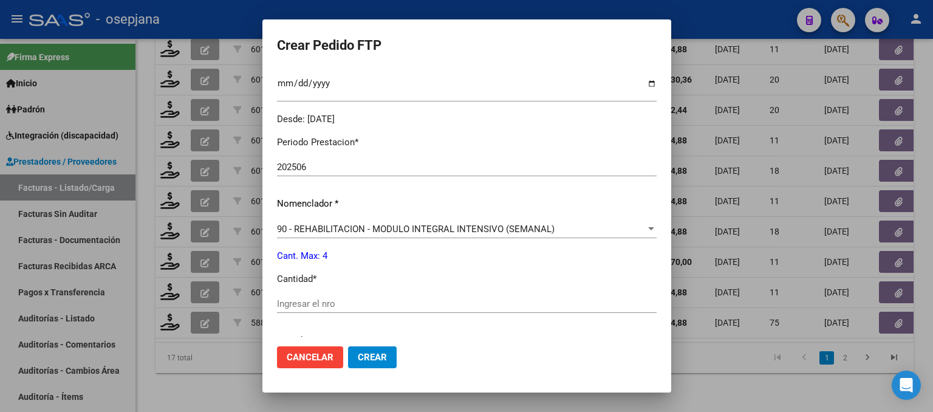
scroll to position [365, 0]
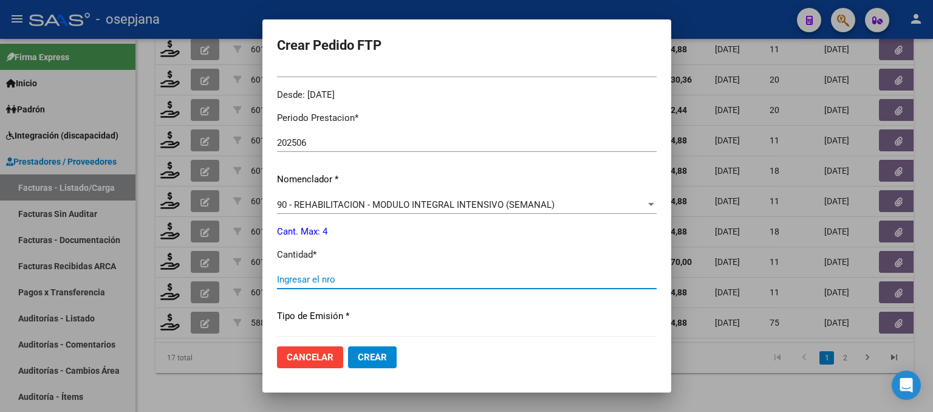
click at [280, 281] on input "Ingresar el nro" at bounding box center [467, 279] width 380 height 11
type input "4"
click at [358, 355] on span "Crear" at bounding box center [372, 357] width 29 height 11
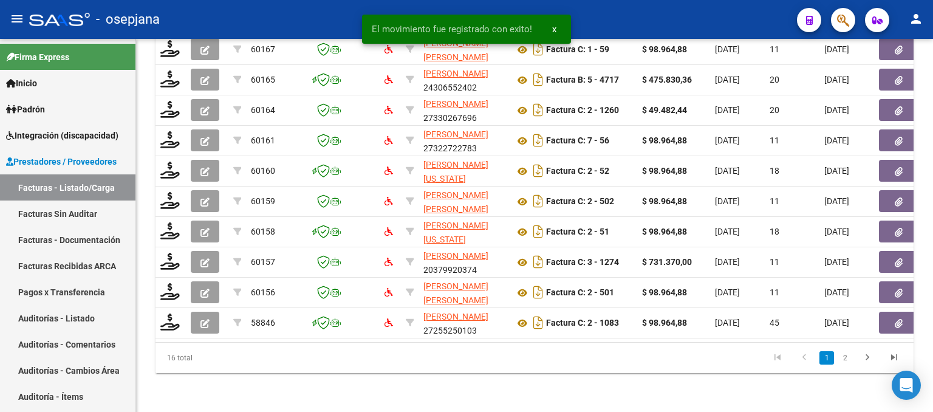
scroll to position [479, 0]
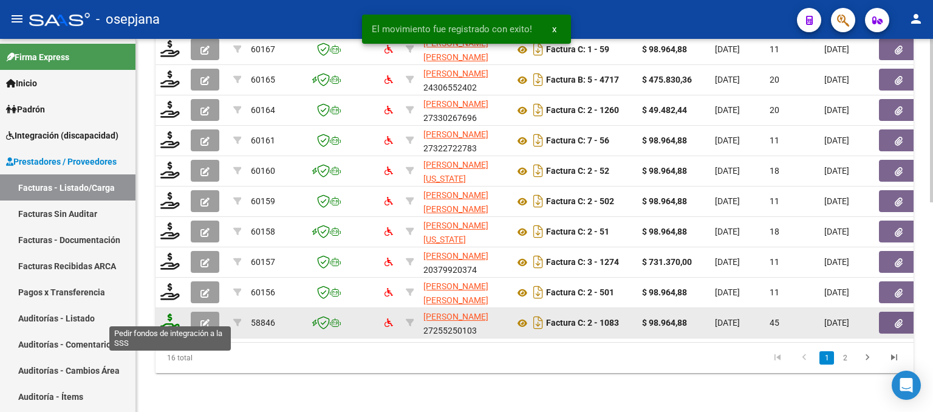
click at [170, 313] on icon at bounding box center [169, 321] width 19 height 17
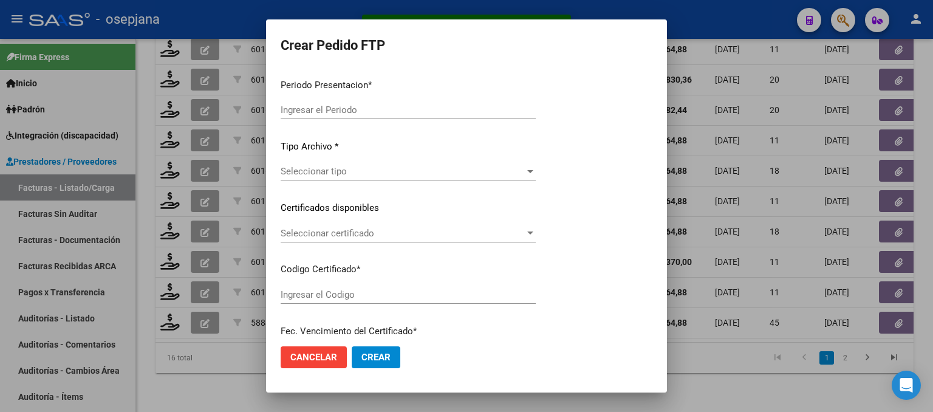
type input "202508"
type input "202507"
type input "$ 98.964,88"
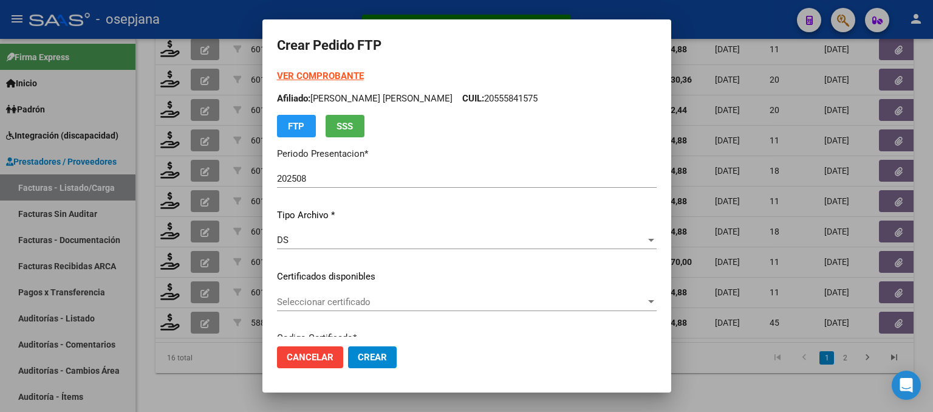
type input "ARG0100057903402-20230824-20260824BS313"
type input "[DATE]"
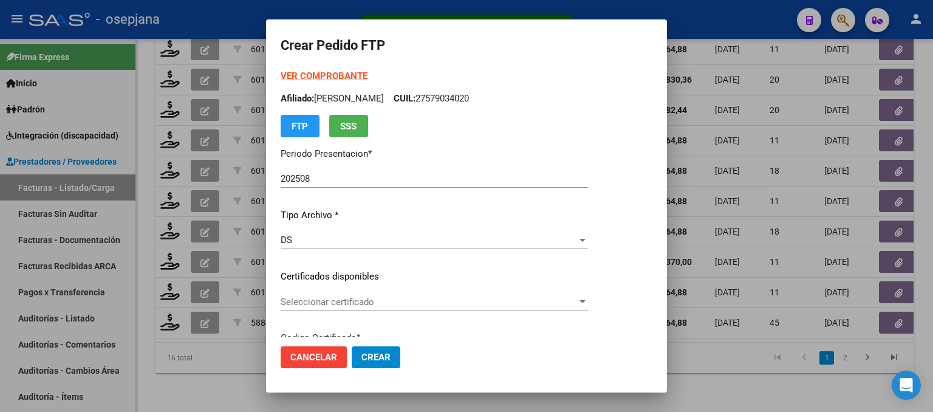
click at [365, 300] on span "Seleccionar certificado" at bounding box center [429, 301] width 296 height 11
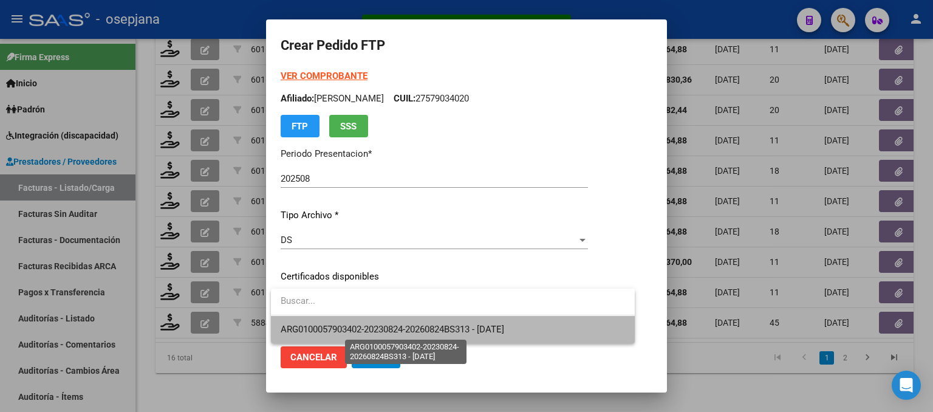
click at [375, 332] on span "ARG0100057903402-20230824-20260824BS313 - [DATE]" at bounding box center [393, 329] width 224 height 11
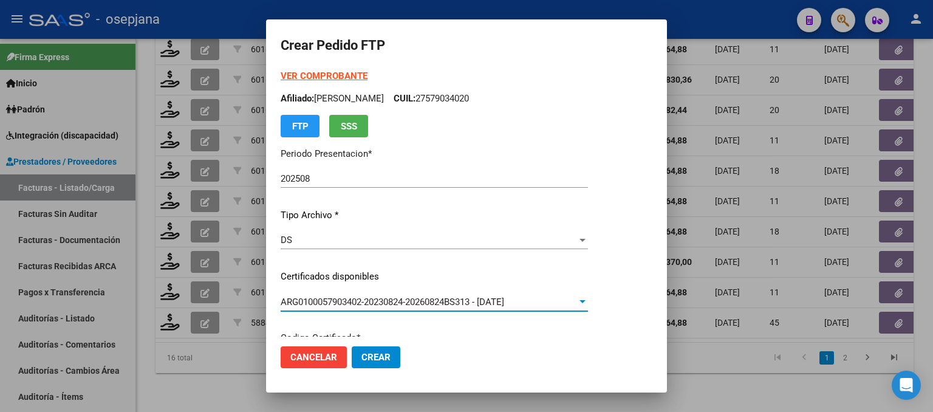
click at [324, 72] on strong "VER COMPROBANTE" at bounding box center [324, 75] width 87 height 11
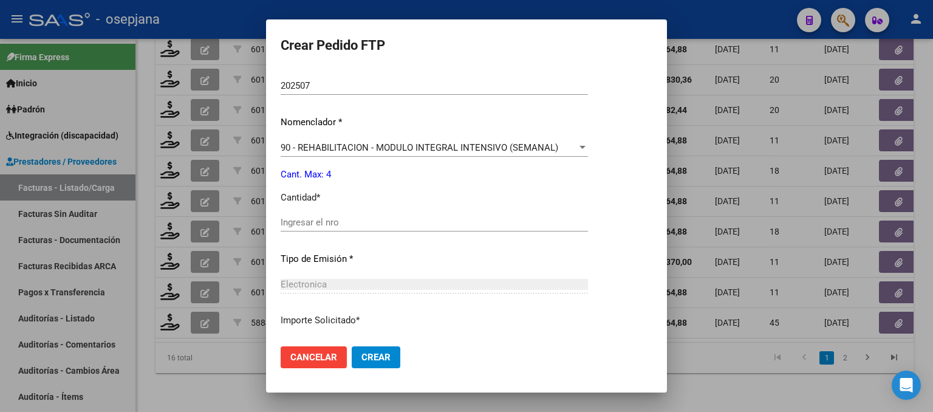
scroll to position [425, 0]
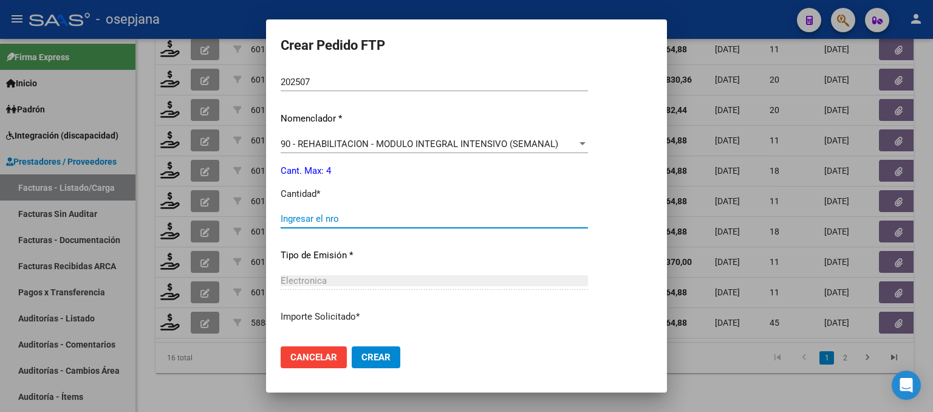
click at [325, 219] on input "Ingresar el nro" at bounding box center [434, 218] width 307 height 11
type input "4"
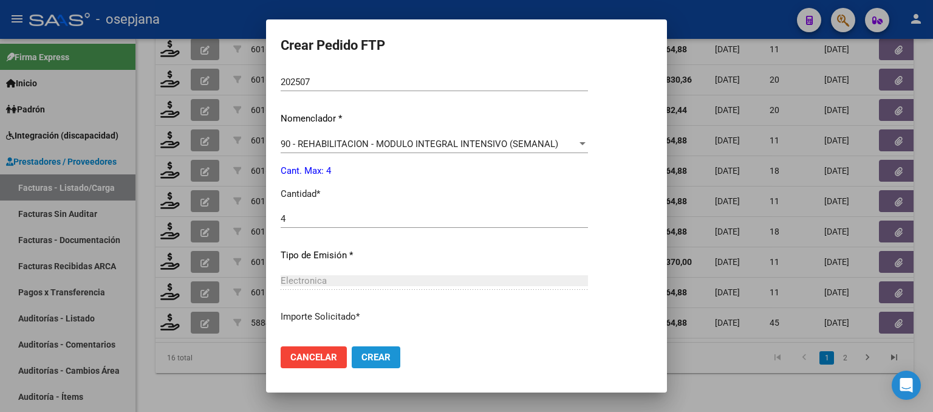
click at [381, 358] on span "Crear" at bounding box center [375, 357] width 29 height 11
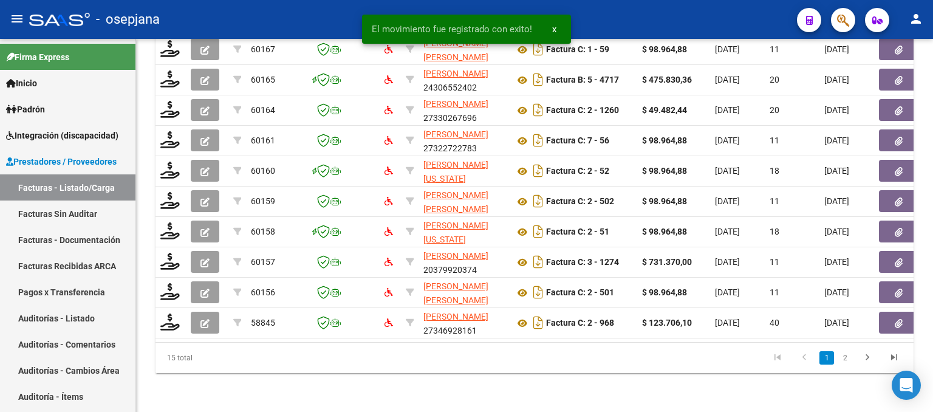
scroll to position [479, 0]
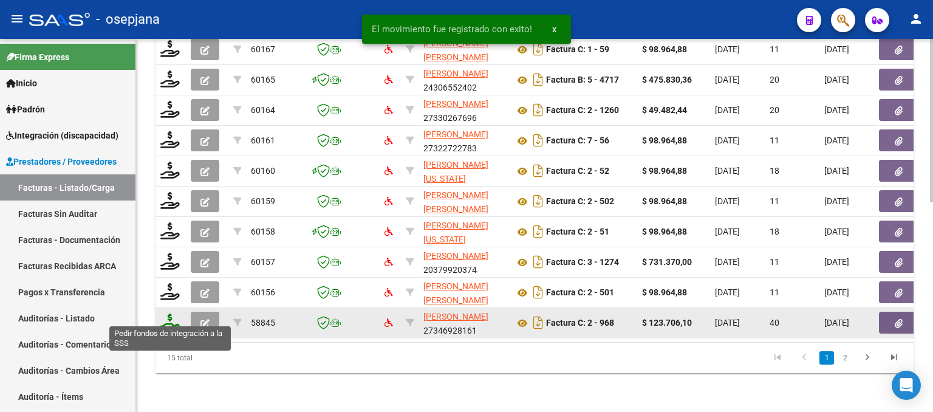
click at [168, 313] on icon at bounding box center [169, 321] width 19 height 17
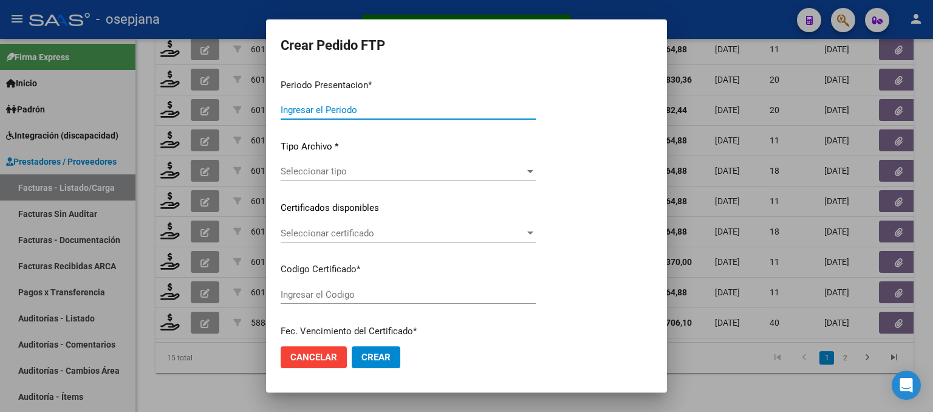
type input "202508"
type input "202507"
type input "$ 123.706,10"
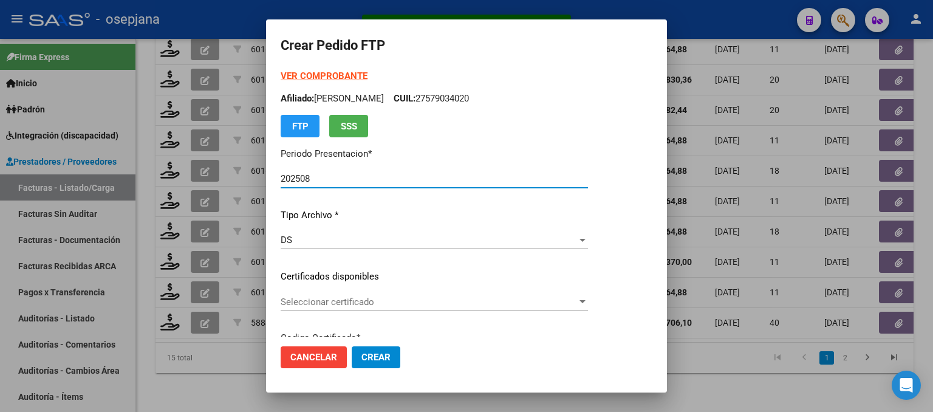
type input "ARG02000511725132024022620290226BSAS359"
type input "2029-02-28"
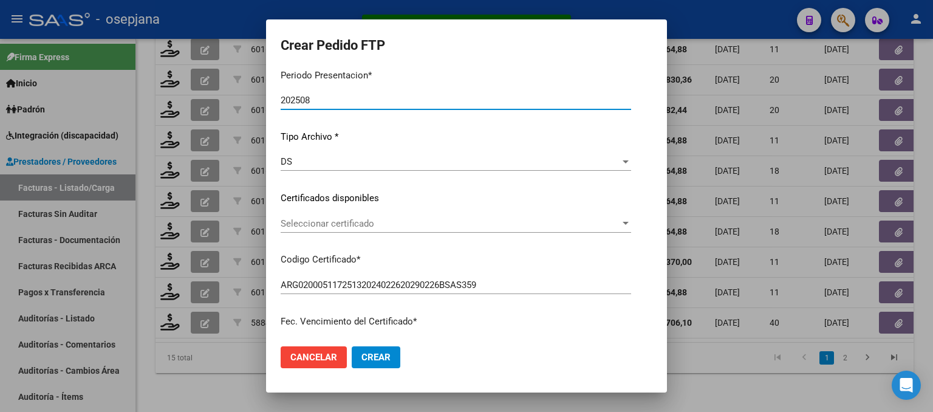
scroll to position [122, 0]
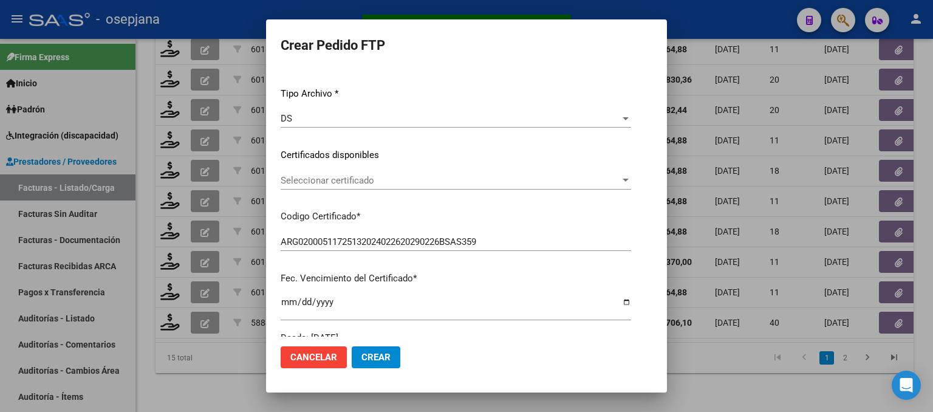
click at [386, 179] on span "Seleccionar certificado" at bounding box center [451, 180] width 340 height 11
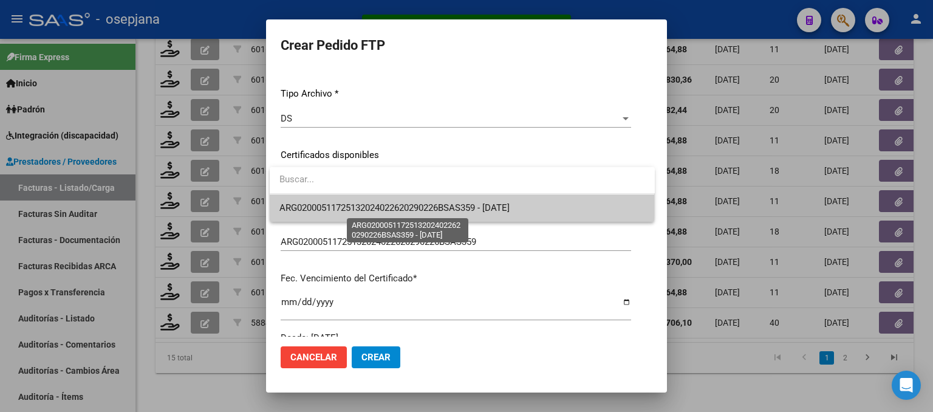
click at [379, 205] on span "ARG02000511725132024022620290226BSAS359 - 2029-02-28" at bounding box center [394, 207] width 230 height 11
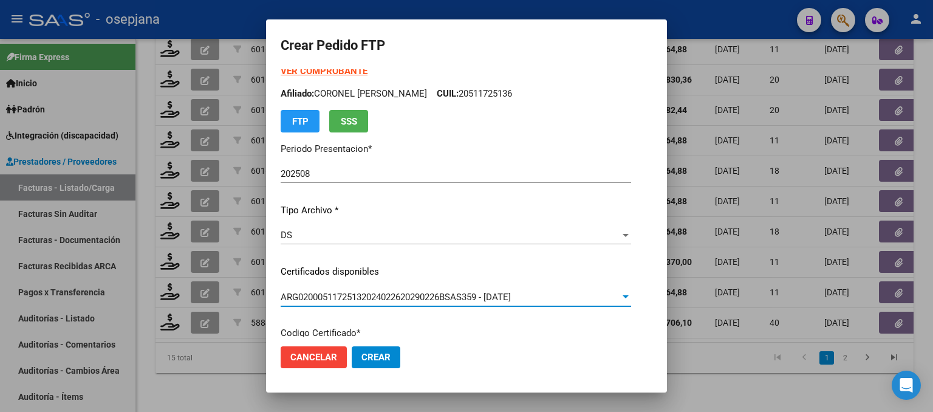
scroll to position [0, 0]
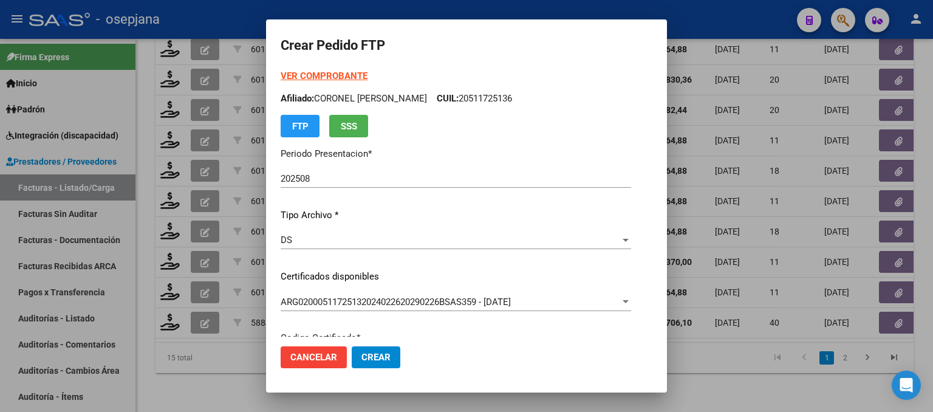
click at [321, 77] on strong "VER COMPROBANTE" at bounding box center [324, 75] width 87 height 11
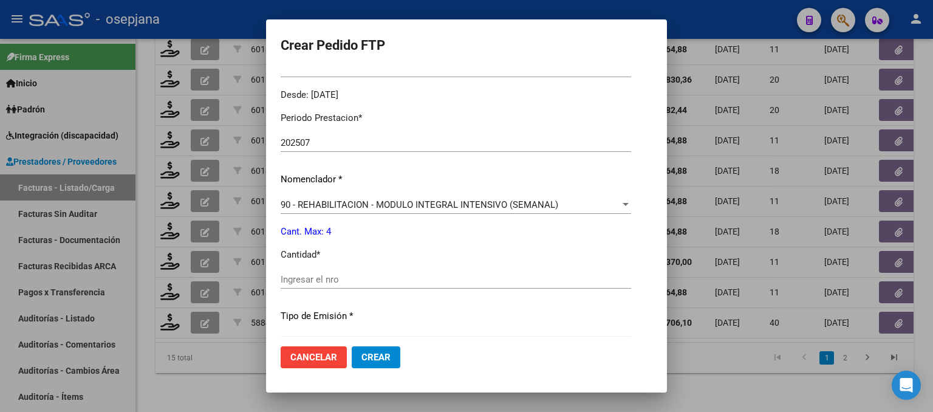
scroll to position [513, 0]
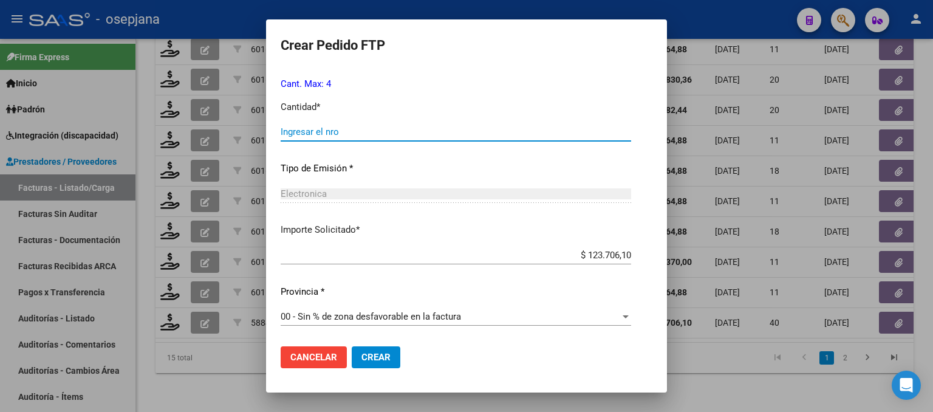
click at [327, 129] on input "Ingresar el nro" at bounding box center [456, 131] width 351 height 11
type input "4"
click at [380, 353] on span "Crear" at bounding box center [375, 357] width 29 height 11
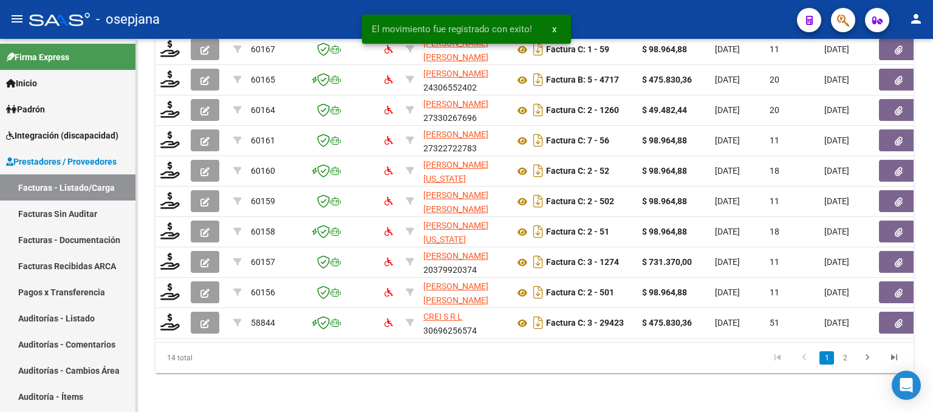
scroll to position [479, 0]
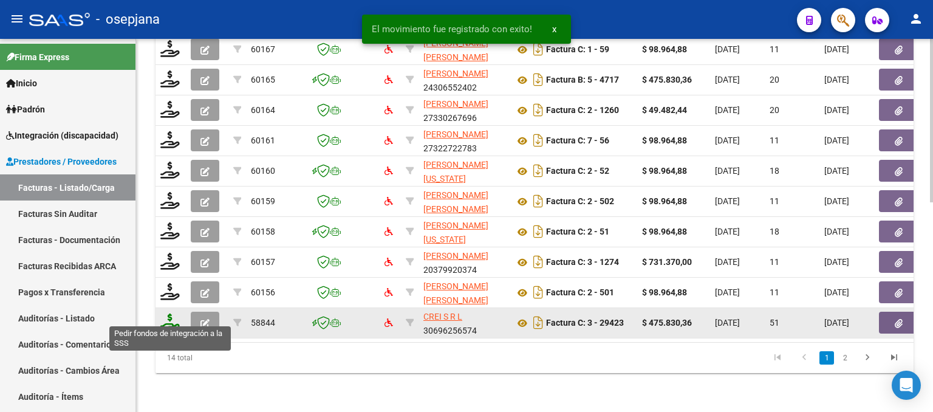
click at [171, 316] on icon at bounding box center [169, 321] width 19 height 17
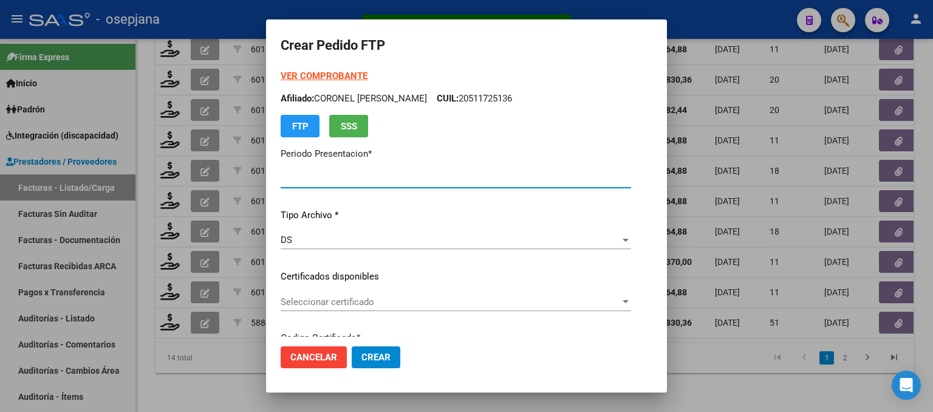
type input "202508"
type input "202507"
type input "$ 475.830,36"
type input "ARG01000537587362024022220290222BUE10725"
type input "2029-02-22"
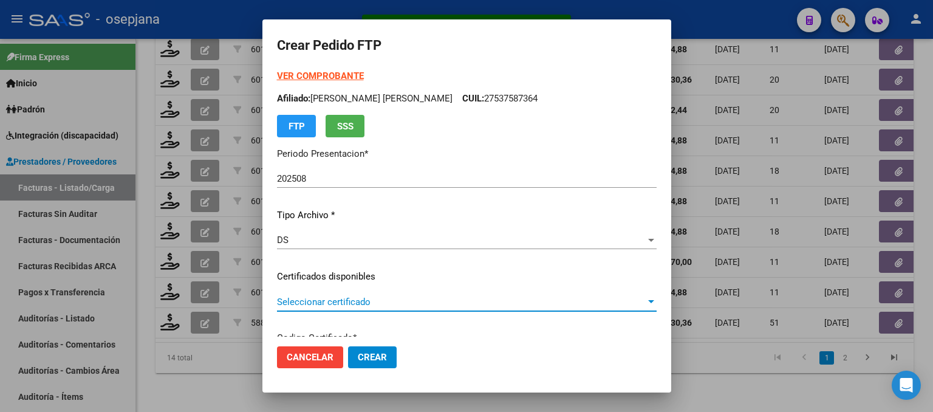
click at [385, 301] on span "Seleccionar certificado" at bounding box center [461, 301] width 369 height 11
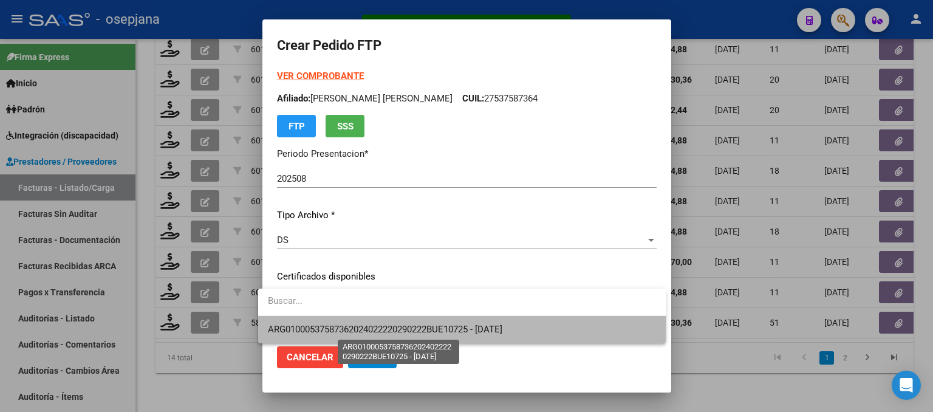
click at [386, 324] on span "ARG01000537587362024022220290222BUE10725 - 2029-02-22" at bounding box center [385, 329] width 235 height 11
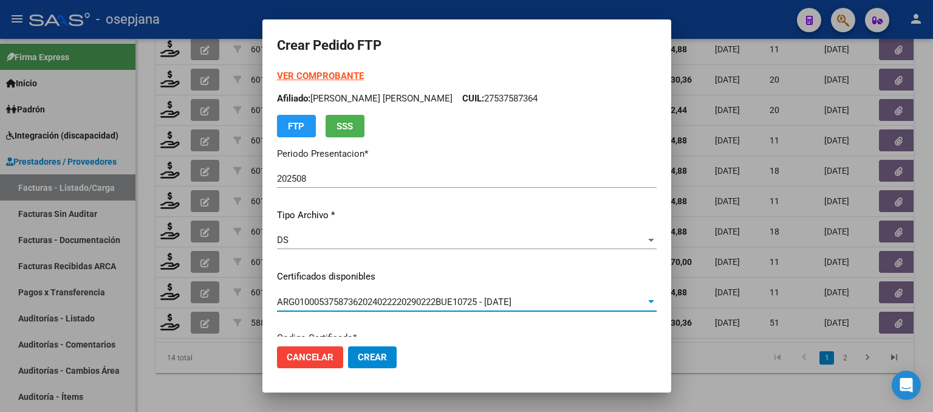
click at [306, 75] on strong "VER COMPROBANTE" at bounding box center [320, 75] width 87 height 11
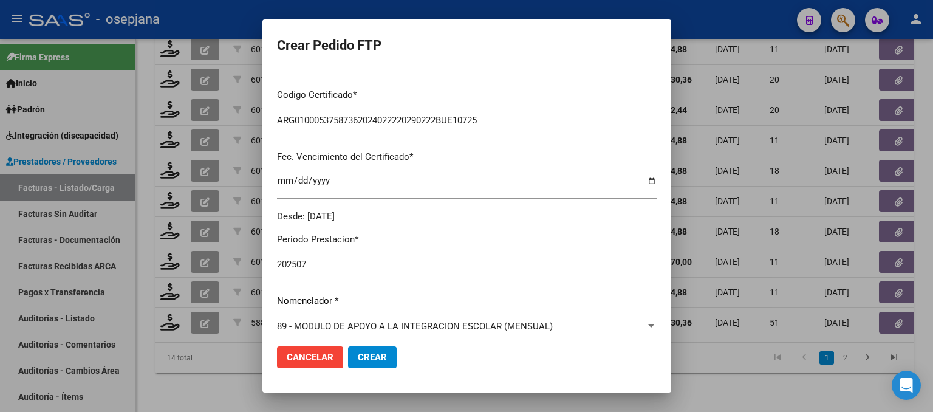
scroll to position [365, 0]
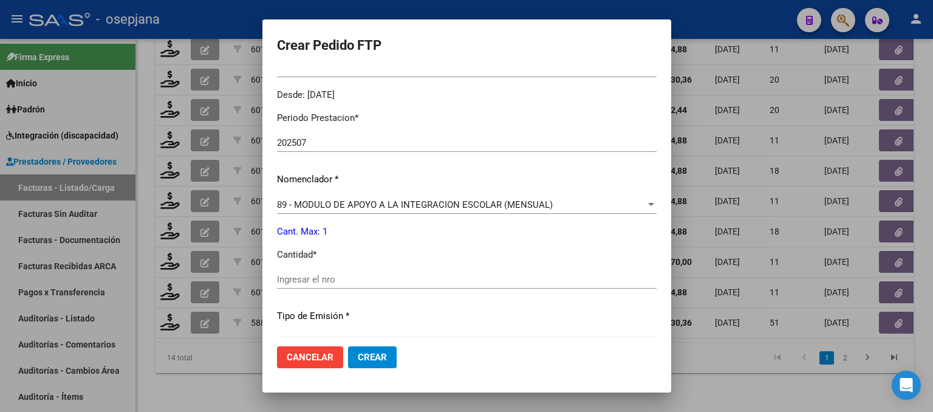
click at [299, 279] on input "Ingresar el nro" at bounding box center [467, 279] width 380 height 11
type input "1"
click at [356, 352] on button "Crear" at bounding box center [372, 357] width 49 height 22
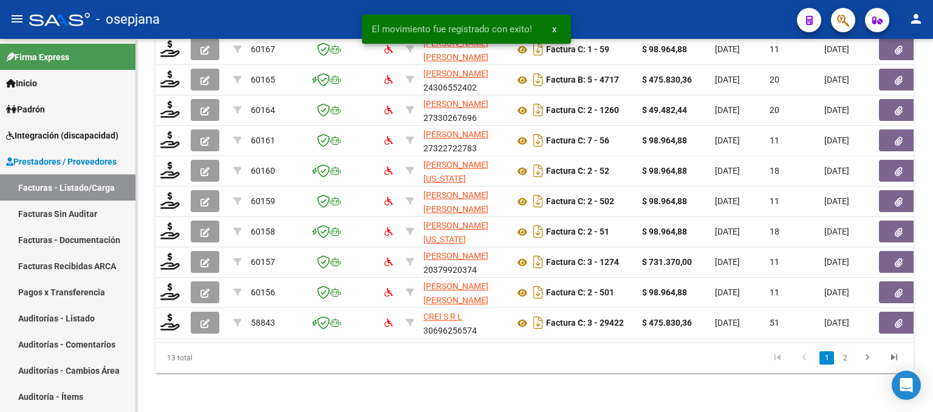
scroll to position [479, 0]
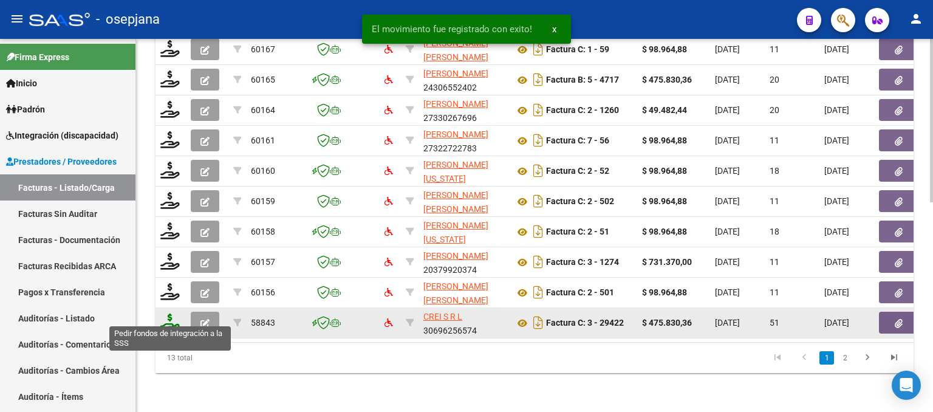
click at [168, 313] on icon at bounding box center [169, 321] width 19 height 17
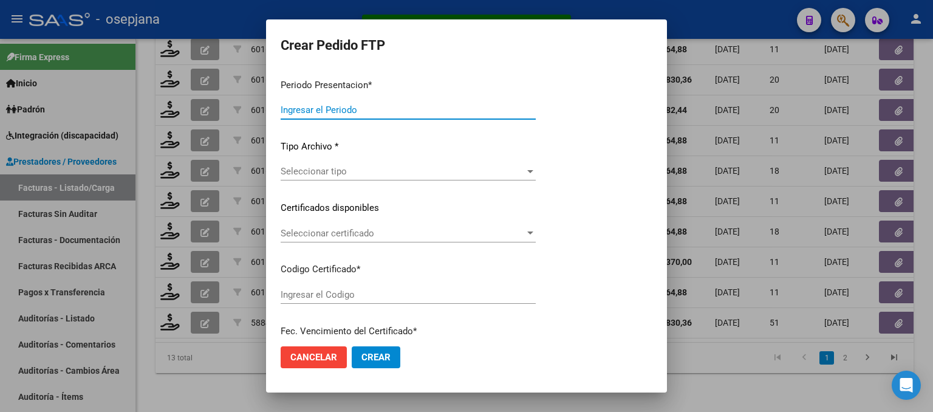
type input "202508"
type input "202507"
type input "$ 475.830,36"
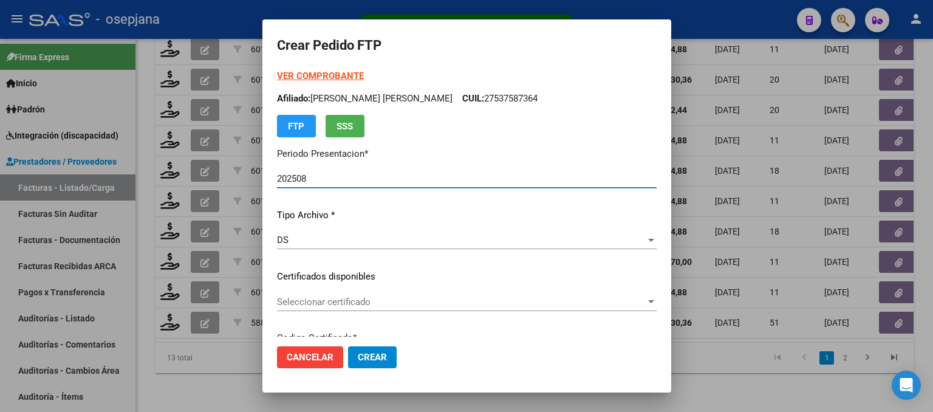
type input "ARG02000558872192022121320271213BS10725"
type input "2027-12-13"
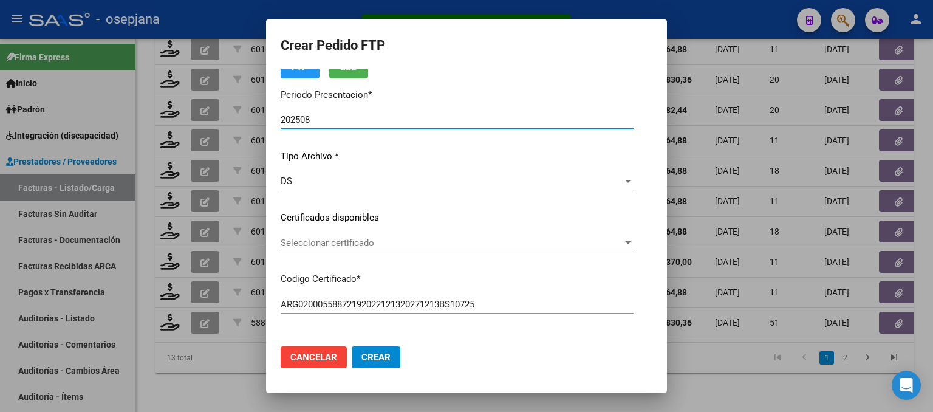
scroll to position [61, 0]
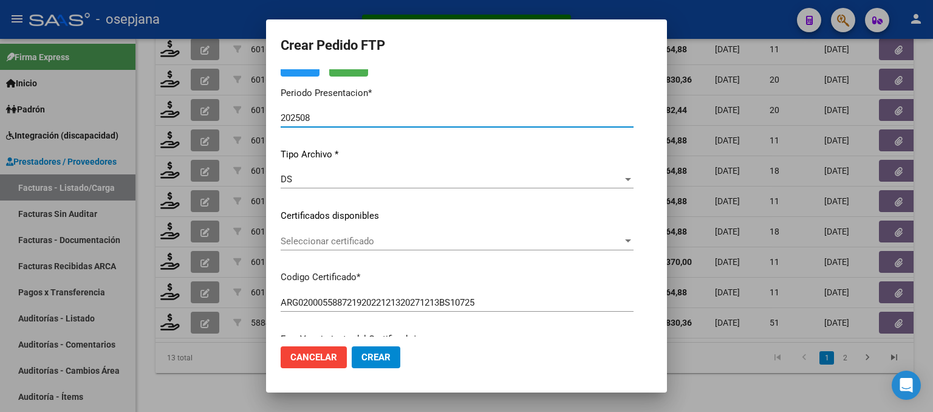
click at [427, 239] on span "Seleccionar certificado" at bounding box center [452, 241] width 342 height 11
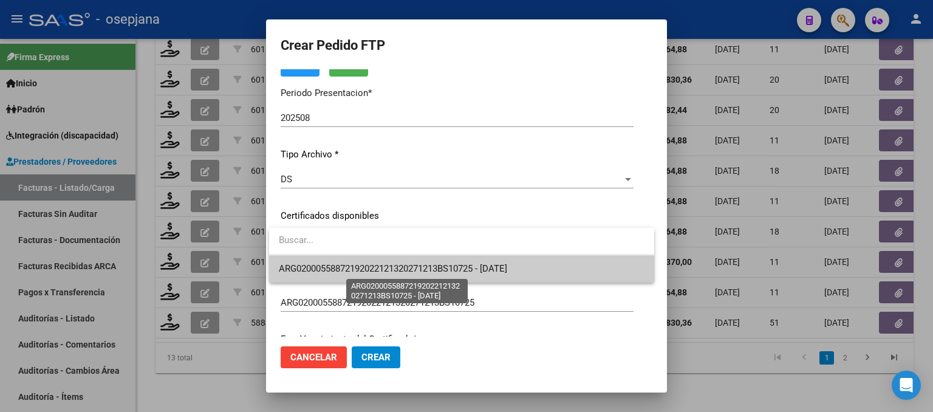
click at [430, 263] on span "ARG02000558872192022121320271213BS10725 - 2027-12-13" at bounding box center [393, 268] width 228 height 11
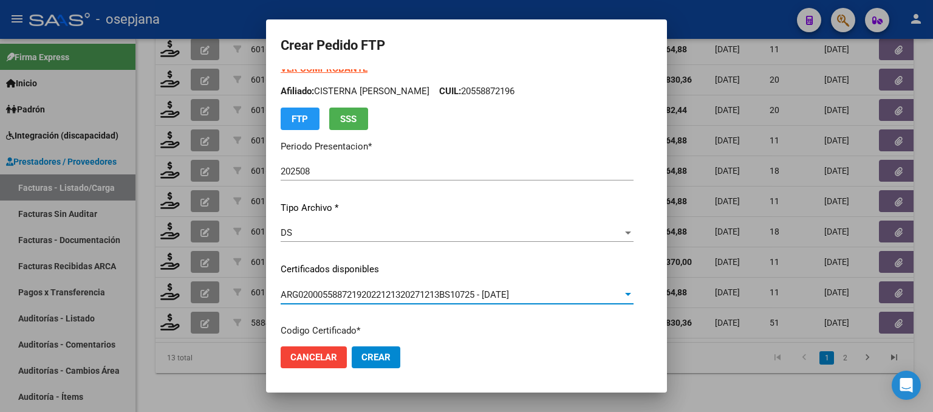
scroll to position [0, 0]
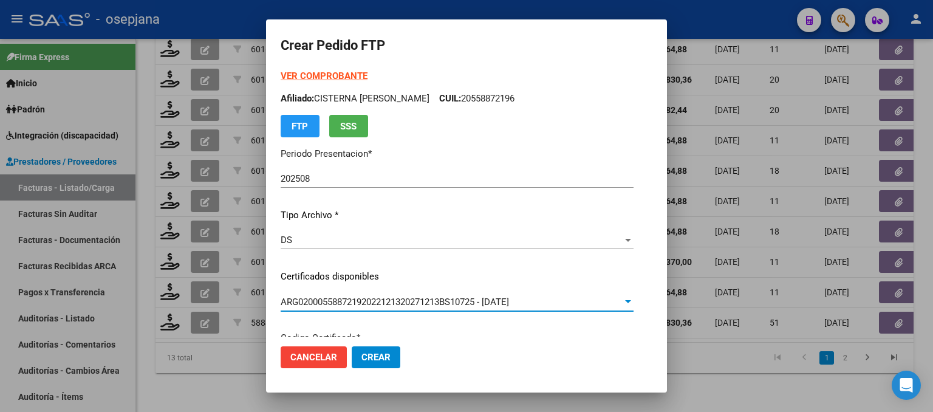
click at [362, 73] on strong "VER COMPROBANTE" at bounding box center [324, 75] width 87 height 11
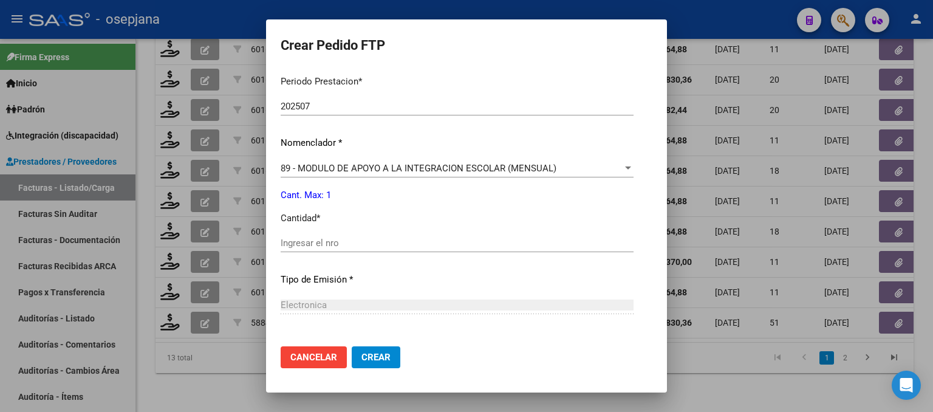
scroll to position [425, 0]
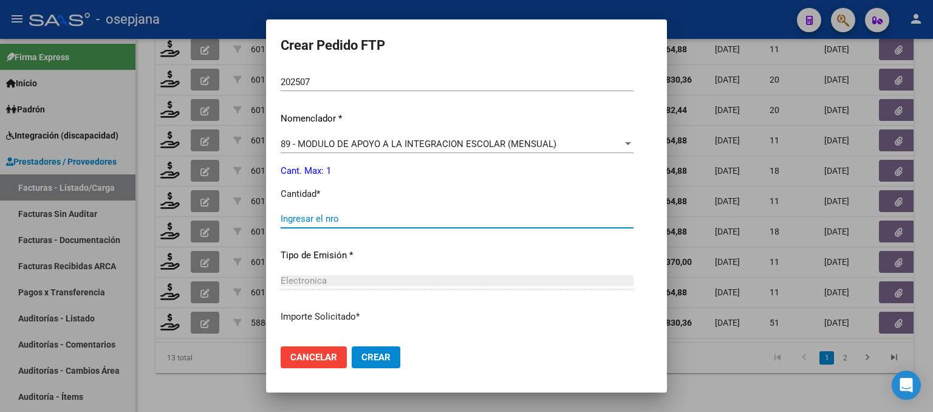
click at [315, 217] on input "Ingresar el nro" at bounding box center [457, 218] width 353 height 11
type input "1"
click at [374, 358] on span "Crear" at bounding box center [375, 357] width 29 height 11
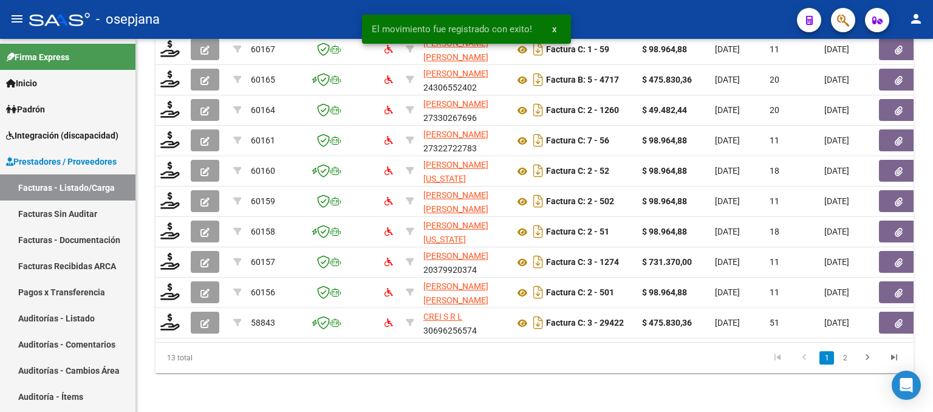
scroll to position [479, 0]
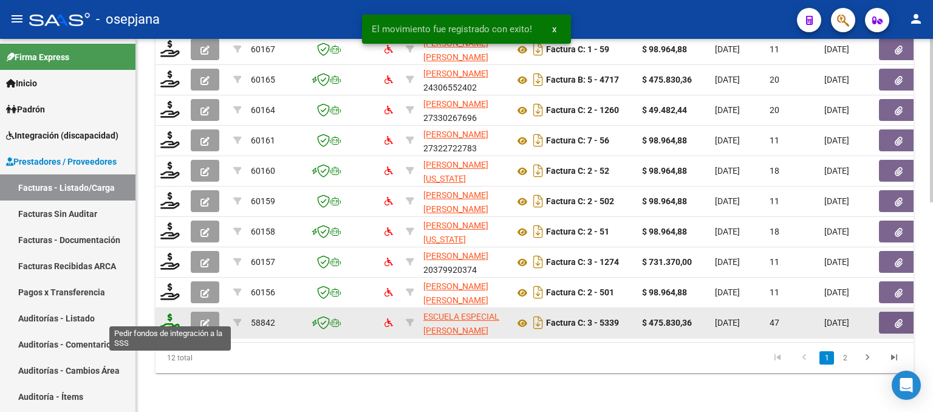
click at [168, 317] on icon at bounding box center [169, 321] width 19 height 17
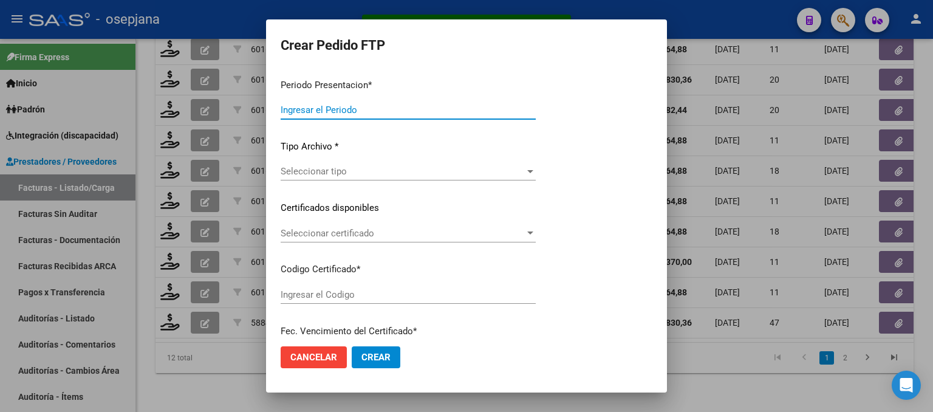
type input "202508"
type input "202507"
type input "$ 475.830,36"
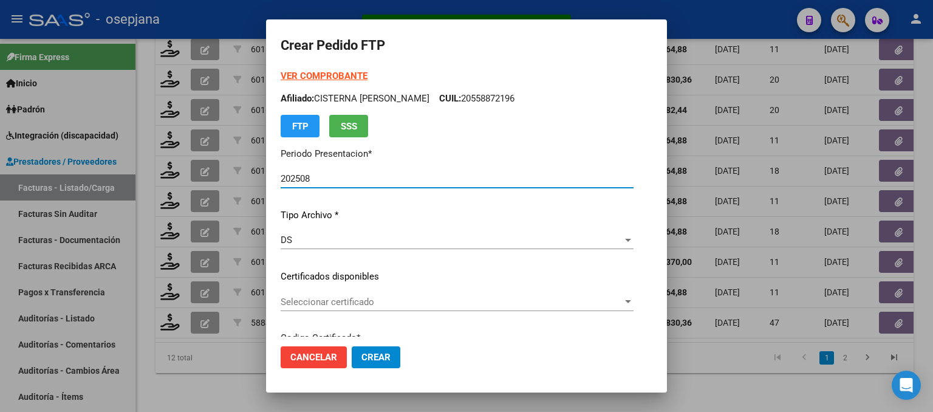
type input "ARG01000525953692025040120280401BUE313"
type input "[DATE]"
click at [349, 306] on span "Seleccionar certificado" at bounding box center [429, 301] width 296 height 11
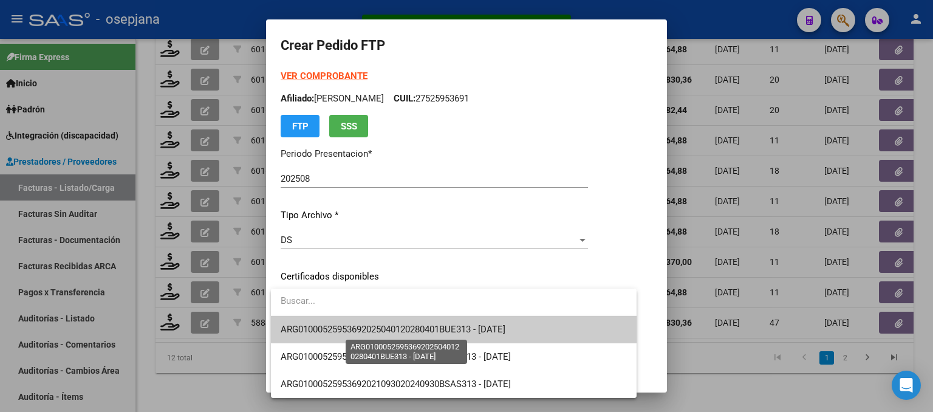
click at [361, 326] on span "ARG01000525953692025040120280401BUE313 - [DATE]" at bounding box center [393, 329] width 225 height 11
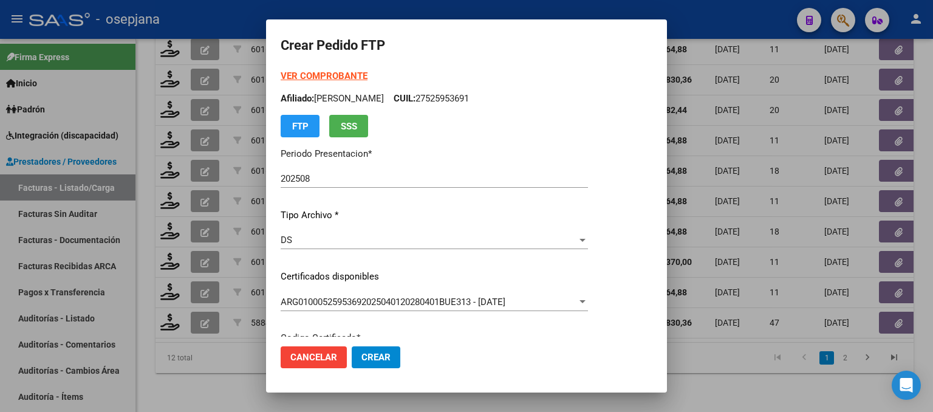
click at [337, 69] on div "VER COMPROBANTE ARCA Padrón Afiliado: GILBERT JAZMIN AILEN CUIL: 27525953691 FT…" at bounding box center [434, 103] width 307 height 68
click at [338, 72] on strong "VER COMPROBANTE" at bounding box center [324, 75] width 87 height 11
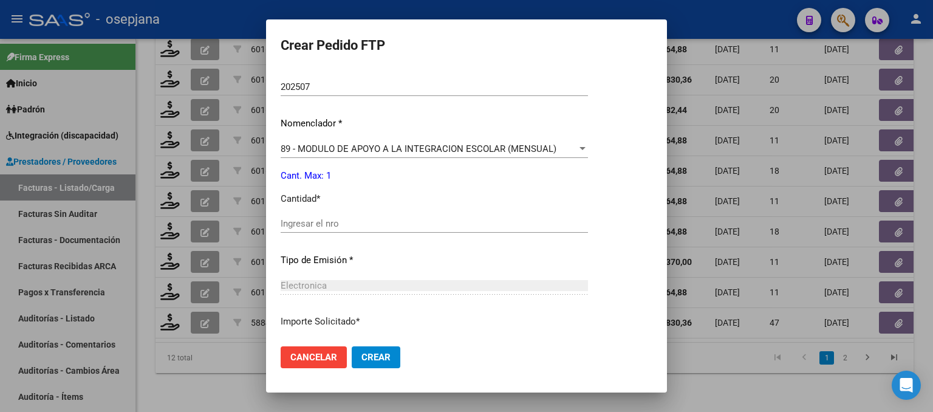
scroll to position [425, 0]
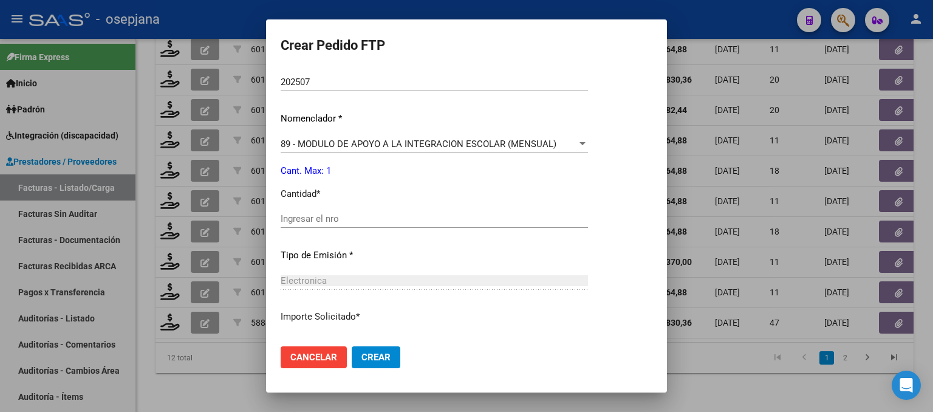
click at [320, 216] on input "Ingresar el nro" at bounding box center [434, 218] width 307 height 11
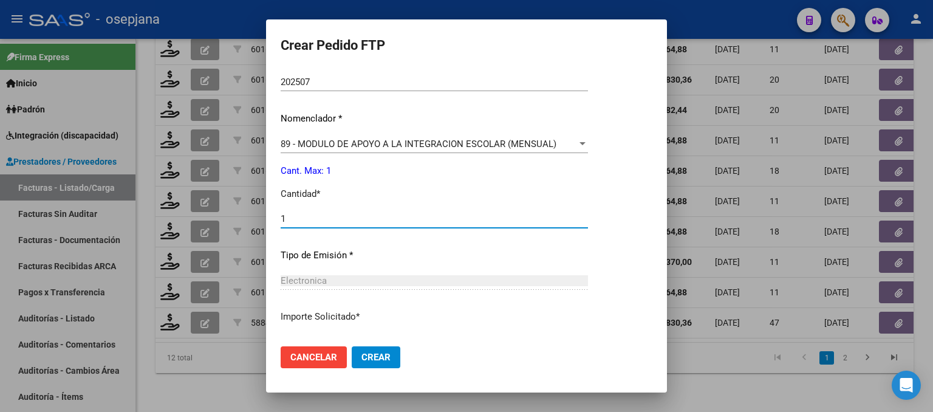
type input "1"
click at [372, 363] on button "Crear" at bounding box center [376, 357] width 49 height 22
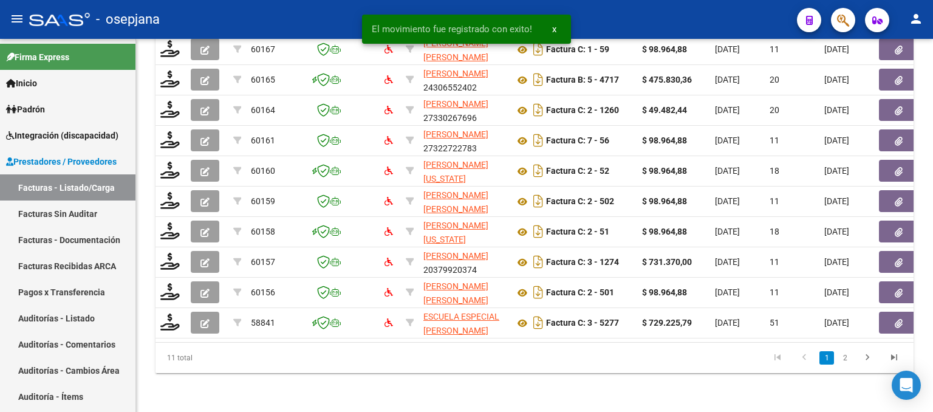
scroll to position [479, 0]
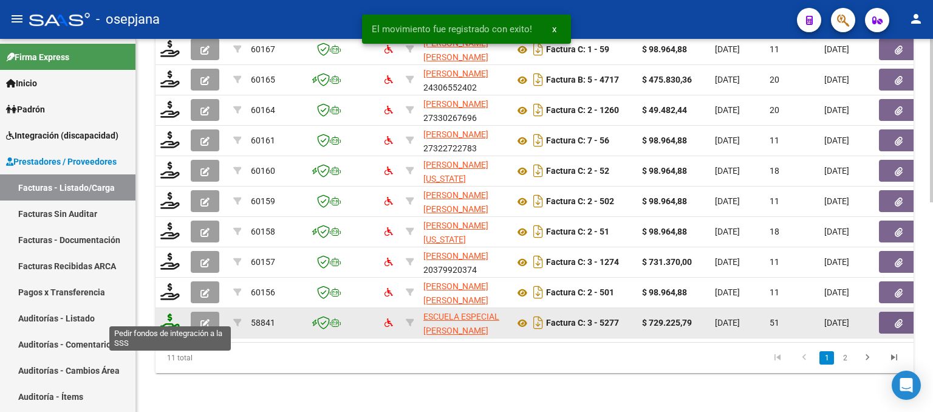
click at [170, 316] on icon at bounding box center [169, 321] width 19 height 17
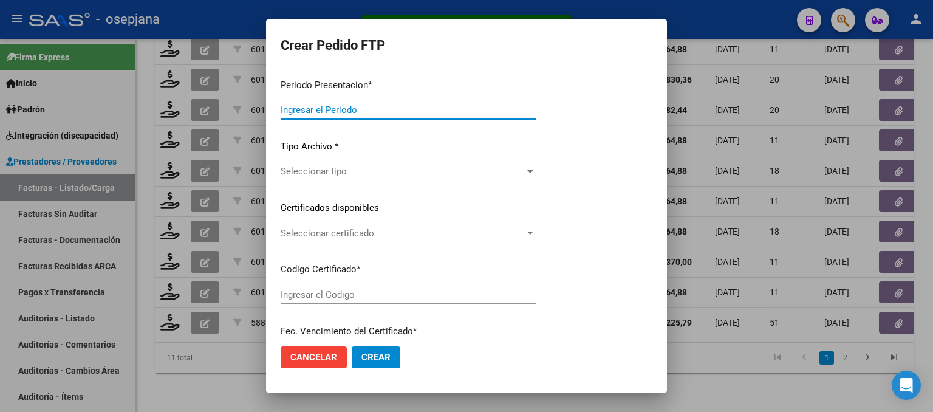
type input "202508"
type input "202507"
type input "$ 729.225,79"
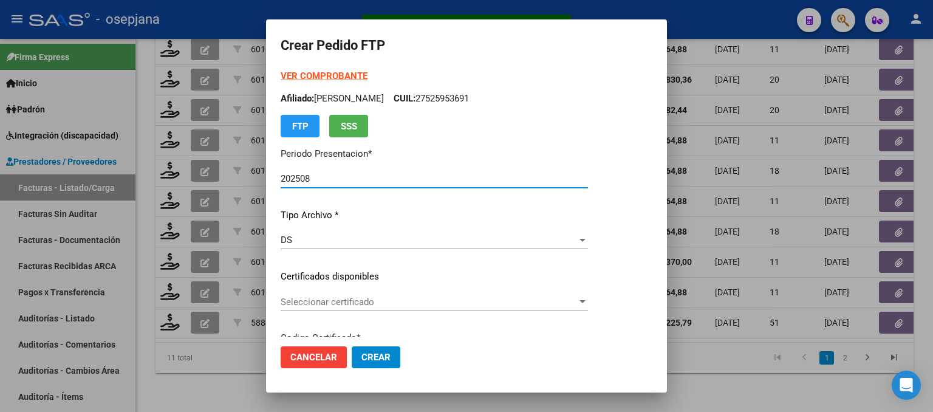
type input "ARG02000485253562019110120251101BS AS448"
type input "2025-11-01"
click at [368, 298] on span "Seleccionar certificado" at bounding box center [446, 301] width 331 height 11
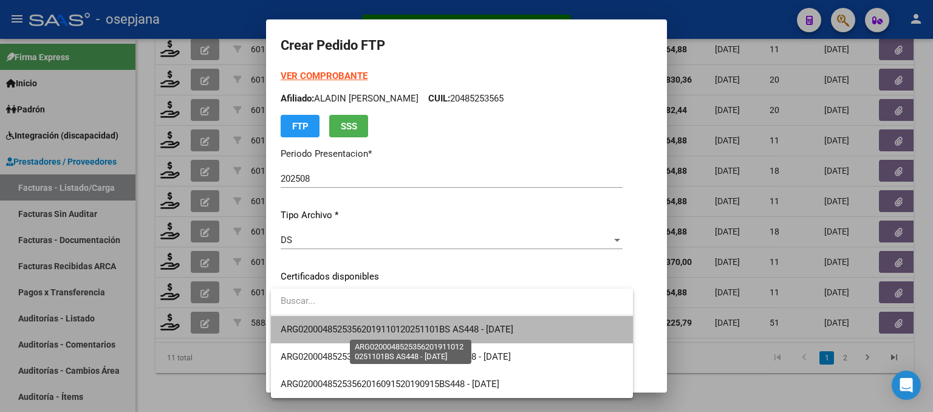
click at [375, 326] on span "ARG02000485253562019110120251101BS AS448 - 2025-11-01" at bounding box center [397, 329] width 233 height 11
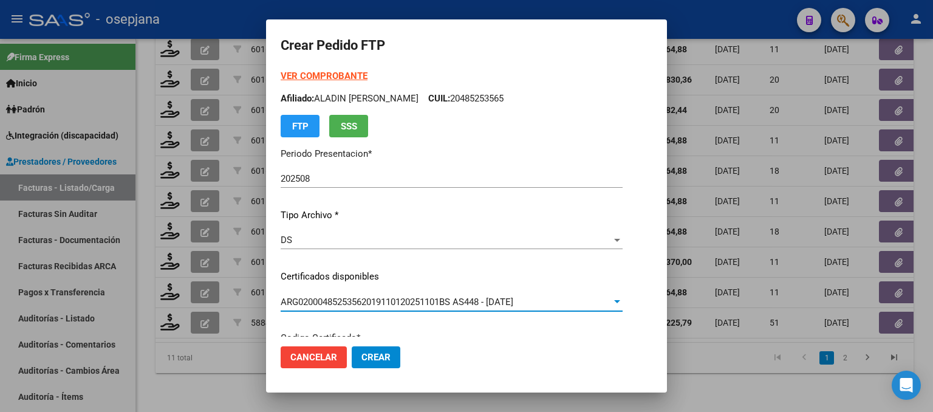
click at [327, 80] on strong "VER COMPROBANTE" at bounding box center [324, 75] width 87 height 11
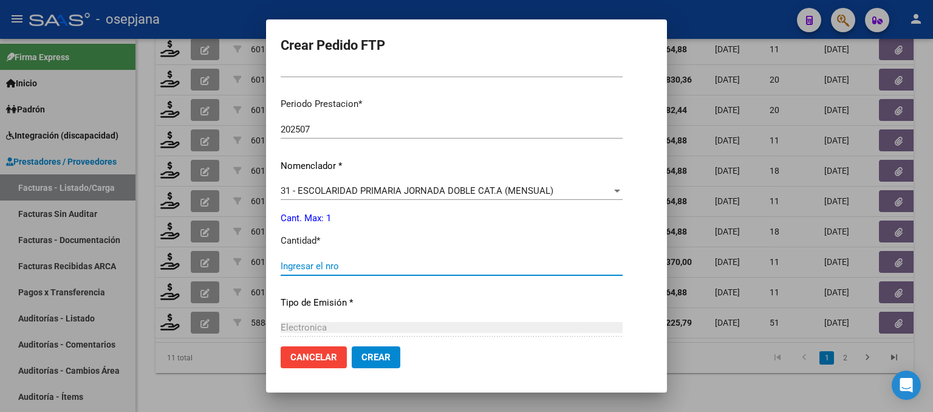
click at [315, 265] on input "Ingresar el nro" at bounding box center [452, 266] width 342 height 11
type input "1"
click at [361, 356] on span "Crear" at bounding box center [375, 357] width 29 height 11
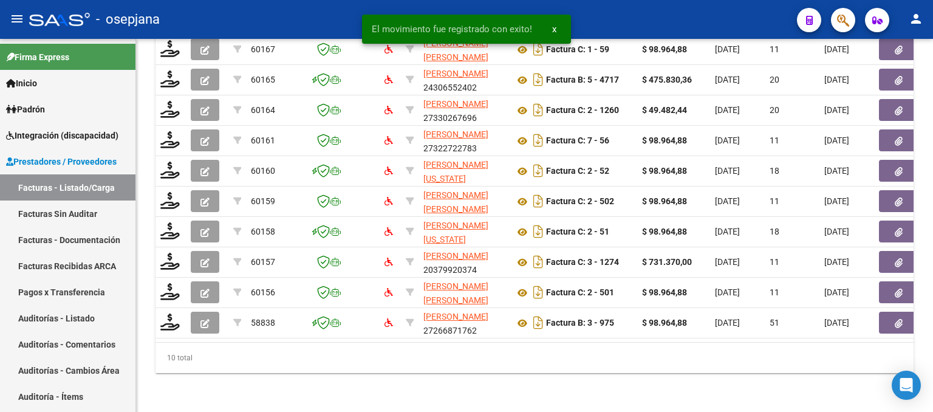
scroll to position [479, 0]
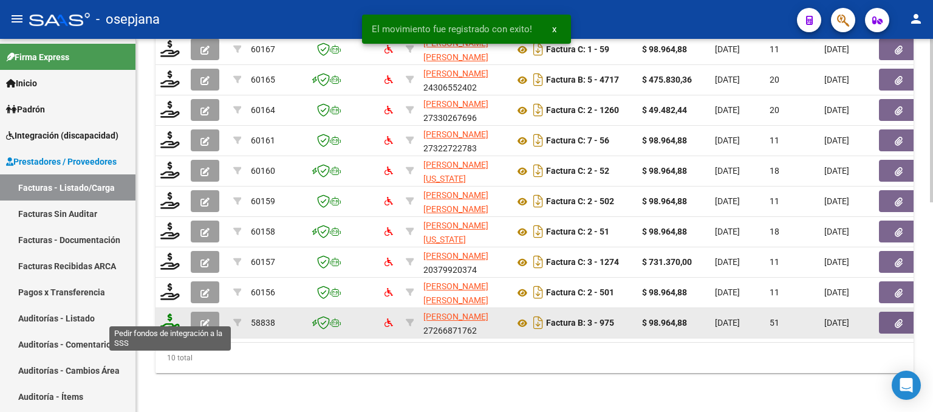
click at [170, 321] on icon at bounding box center [169, 321] width 19 height 17
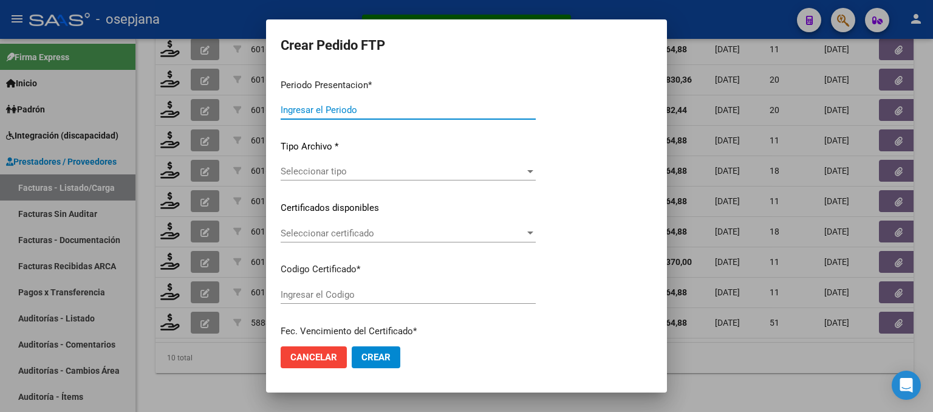
type input "202508"
type input "202507"
type input "$ 98.964,88"
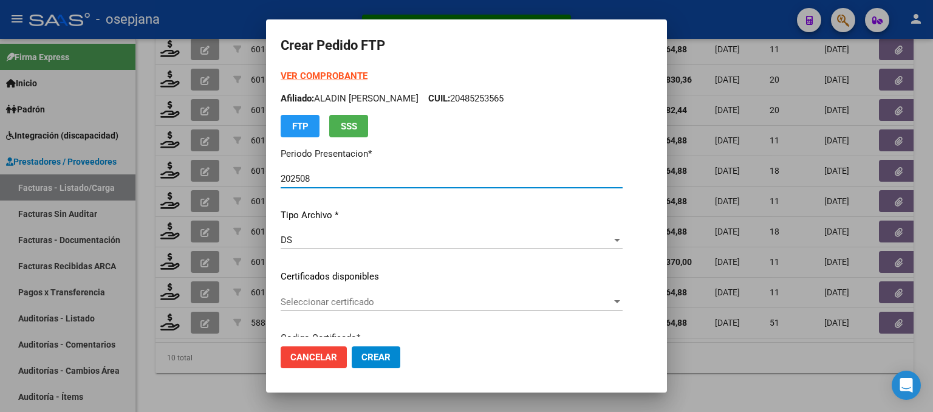
type input "ARG02000549588262021012920260129BSAS313"
type input "2026-01-29"
click at [369, 301] on span "Seleccionar certificado" at bounding box center [429, 301] width 296 height 11
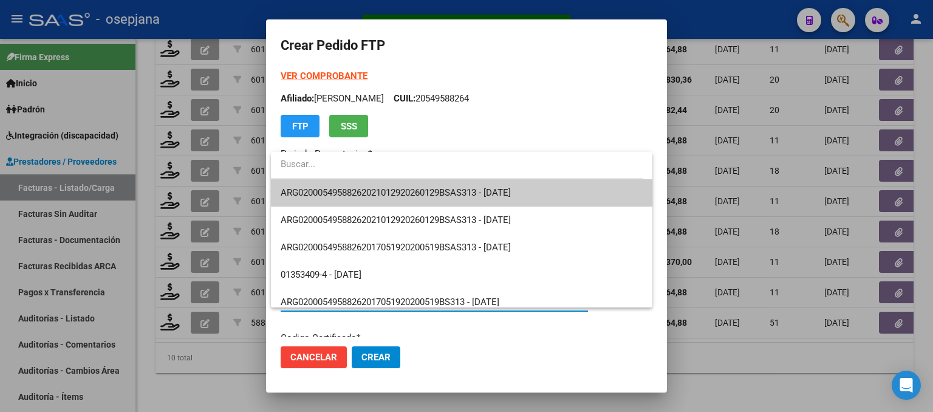
click at [414, 188] on span "ARG02000549588262021012920260129BSAS313 - 2026-01-29" at bounding box center [396, 192] width 230 height 11
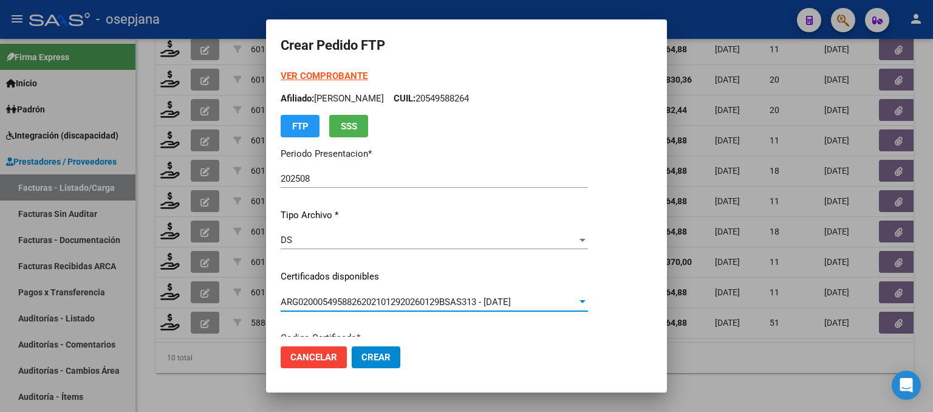
click at [326, 77] on strong "VER COMPROBANTE" at bounding box center [324, 75] width 87 height 11
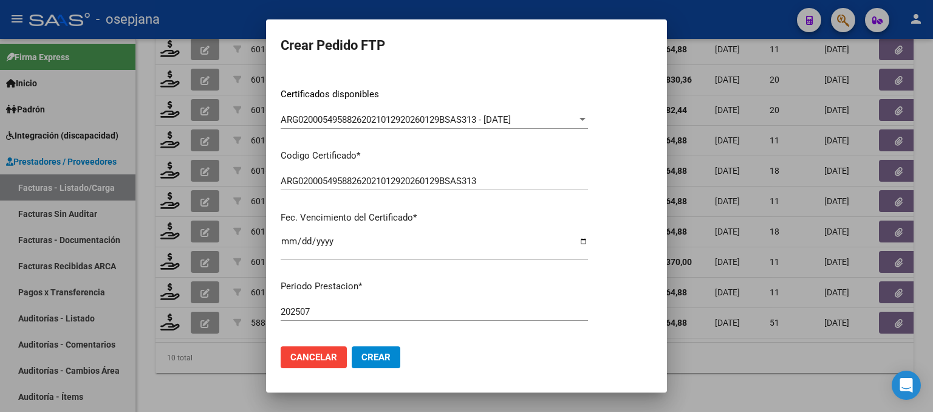
scroll to position [304, 0]
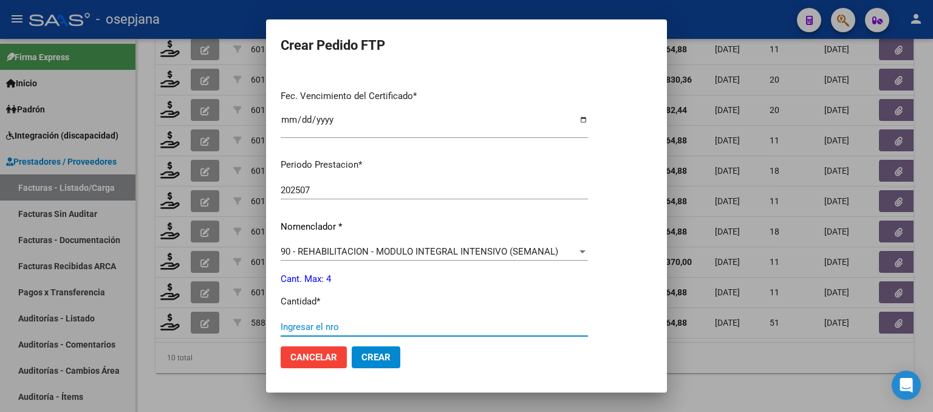
click at [306, 324] on input "Ingresar el nro" at bounding box center [434, 326] width 307 height 11
type input "4"
click at [380, 365] on button "Crear" at bounding box center [376, 357] width 49 height 22
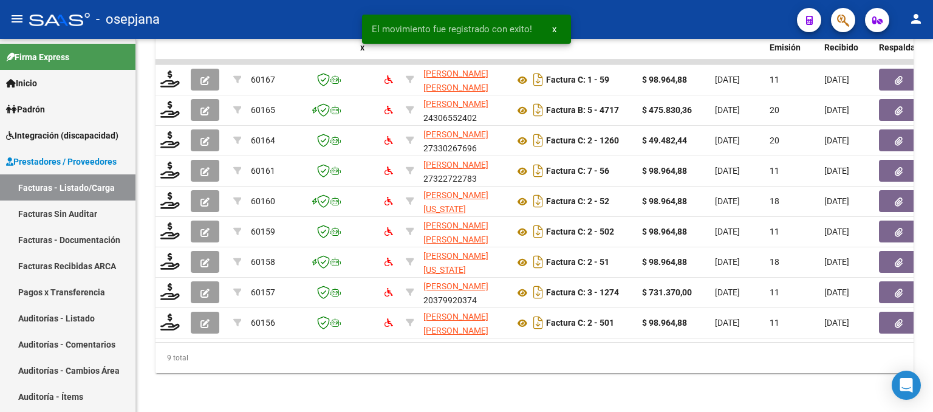
scroll to position [449, 0]
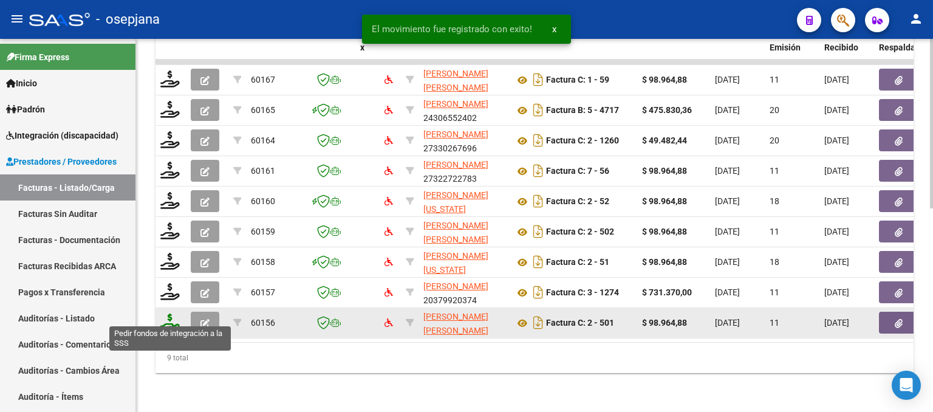
click at [167, 313] on icon at bounding box center [169, 321] width 19 height 17
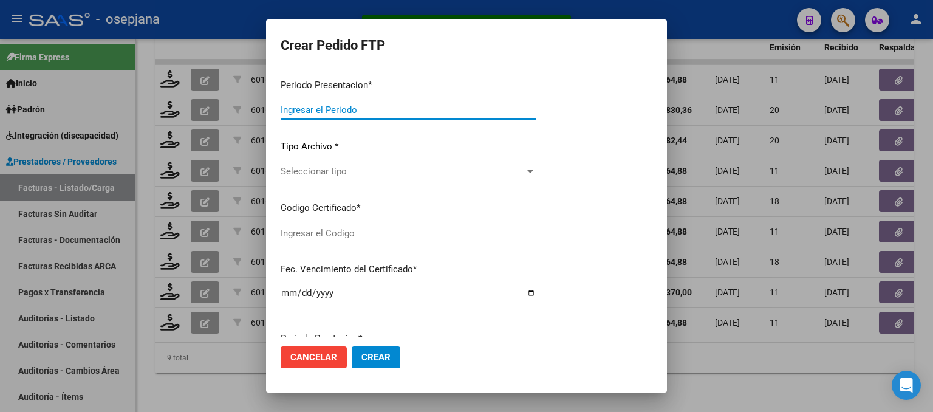
type input "202508"
type input "$ 98.964,88"
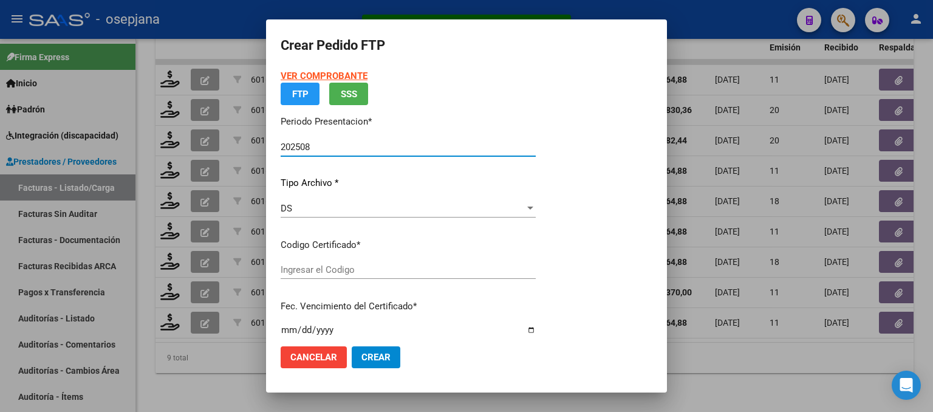
type input "ARG02000583497672022092220250922ANDIS105"
type input "2025-09-22"
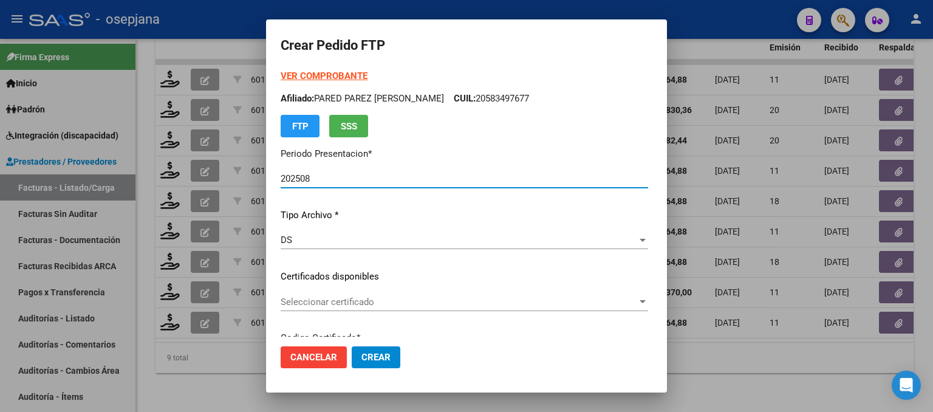
click at [370, 304] on span "Seleccionar certificado" at bounding box center [459, 301] width 357 height 11
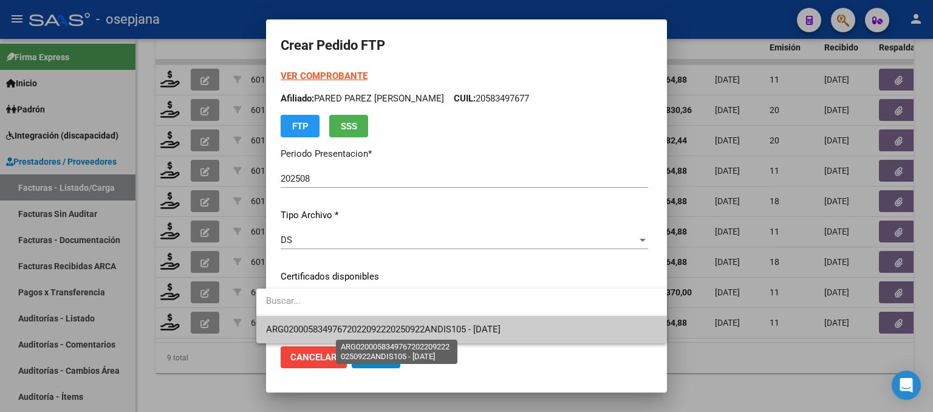
click at [372, 330] on span "ARG02000583497672022092220250922ANDIS105 - 2025-09-22" at bounding box center [383, 329] width 235 height 11
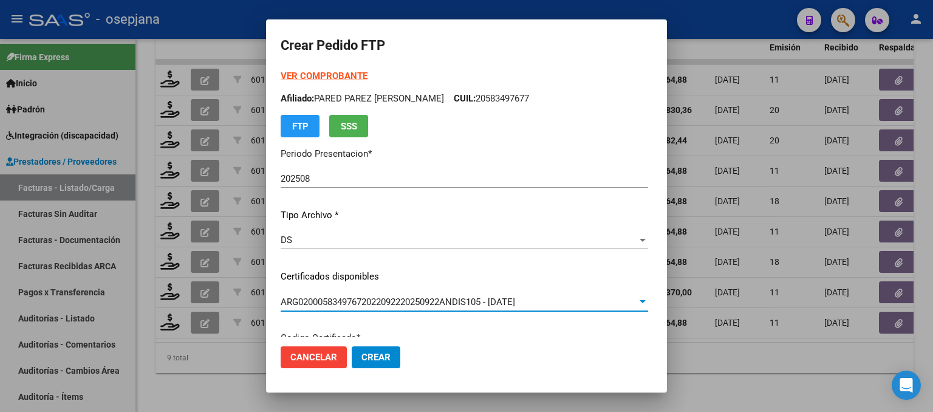
click at [296, 77] on strong "VER COMPROBANTE" at bounding box center [324, 75] width 87 height 11
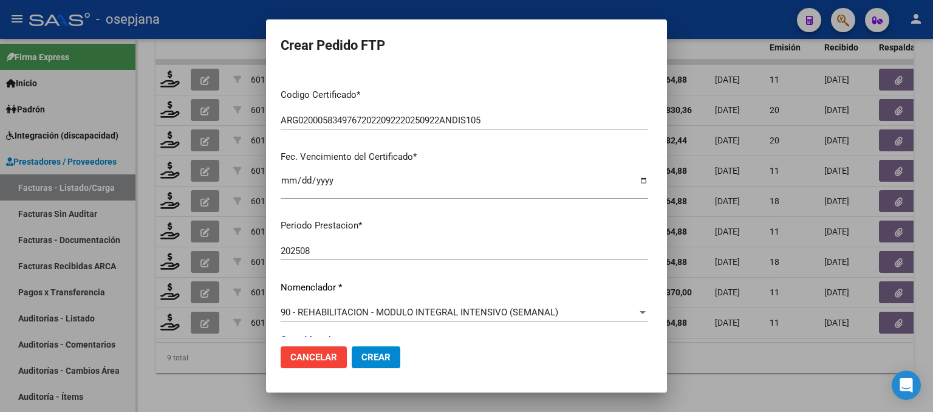
scroll to position [365, 0]
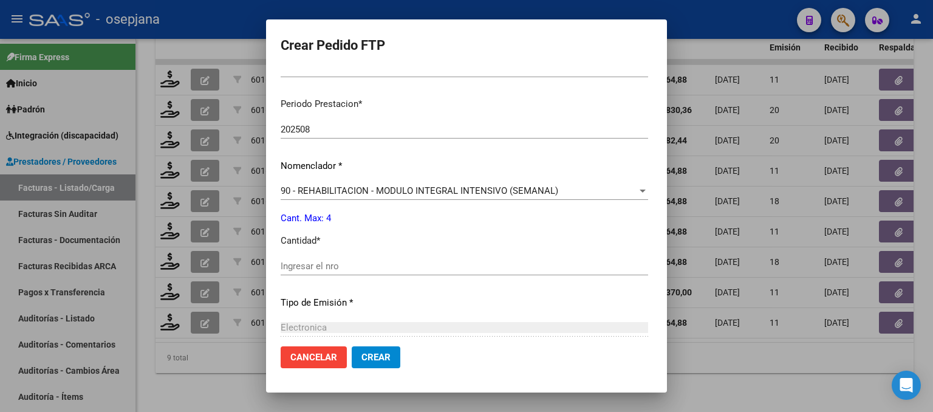
click at [316, 274] on div "Ingresar el nro" at bounding box center [465, 266] width 368 height 18
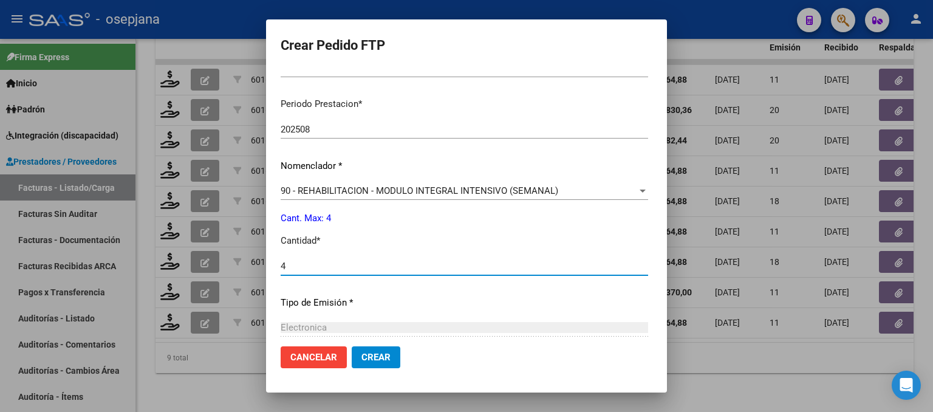
type input "4"
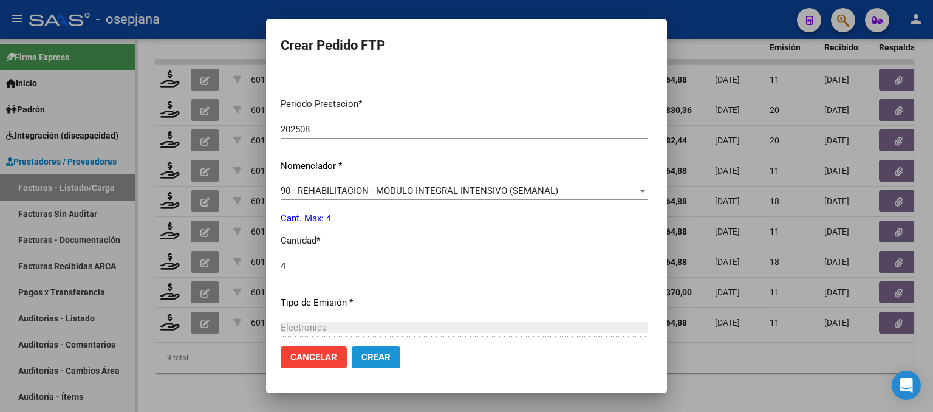
click at [361, 360] on span "Crear" at bounding box center [375, 357] width 29 height 11
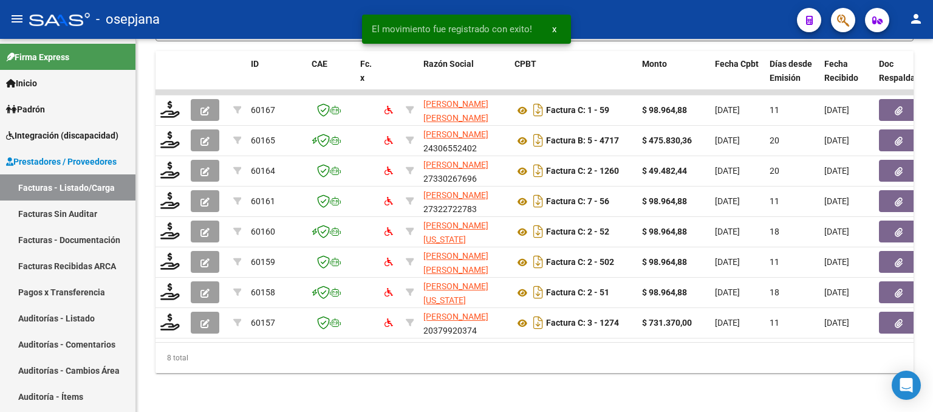
scroll to position [418, 0]
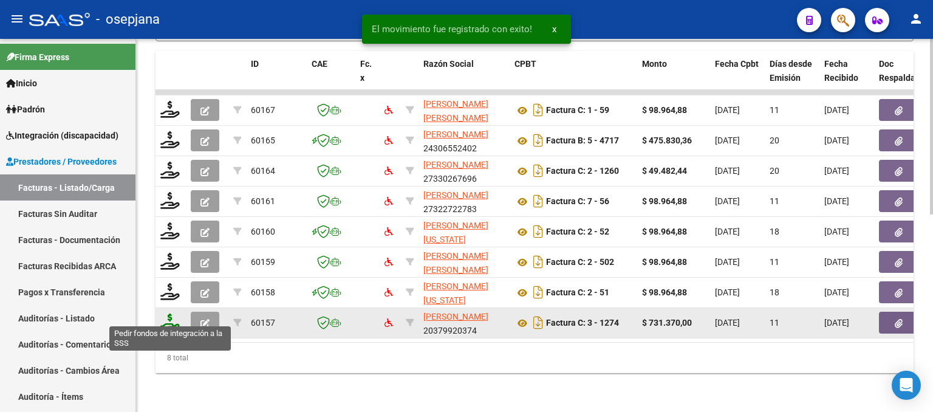
click at [177, 316] on icon at bounding box center [169, 321] width 19 height 17
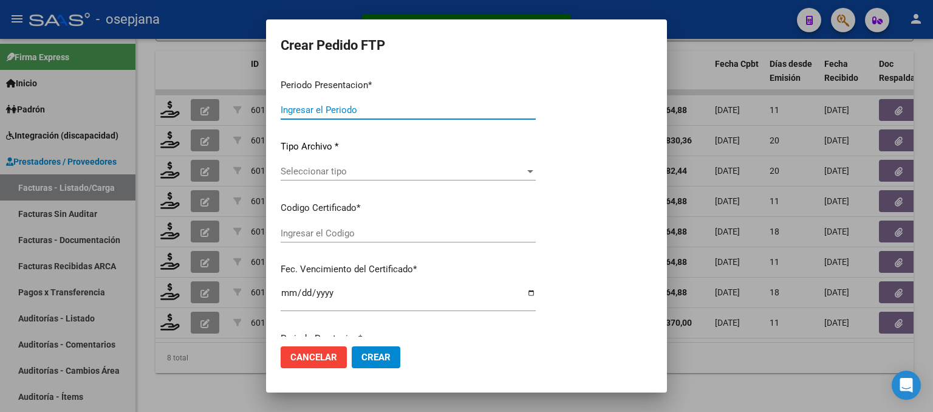
type input "202508"
type input "$ 731.370,00"
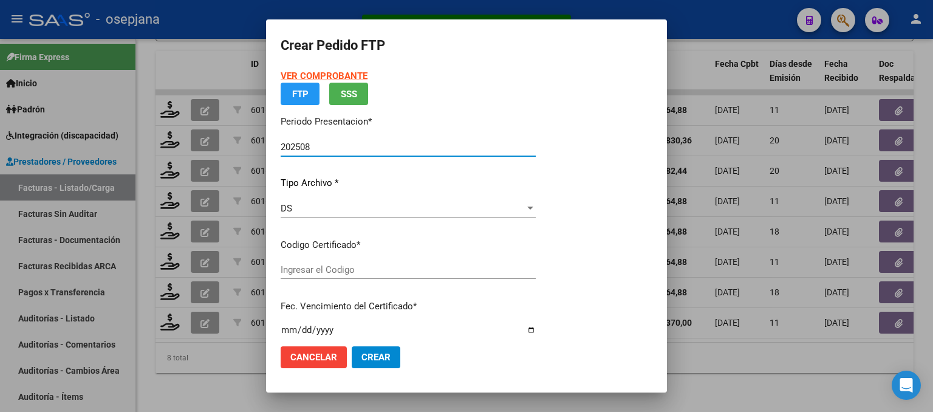
type input "ARG02000138075082022080420270804BSAS313"
type input "2027-08-04"
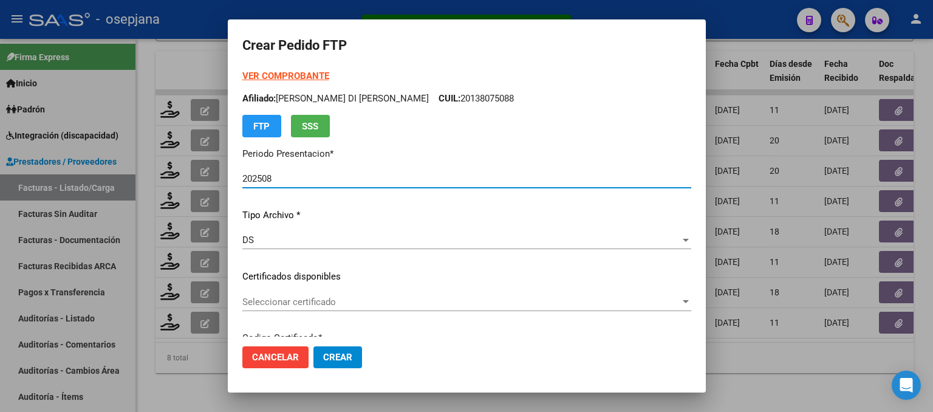
click at [391, 306] on span "Seleccionar certificado" at bounding box center [461, 301] width 438 height 11
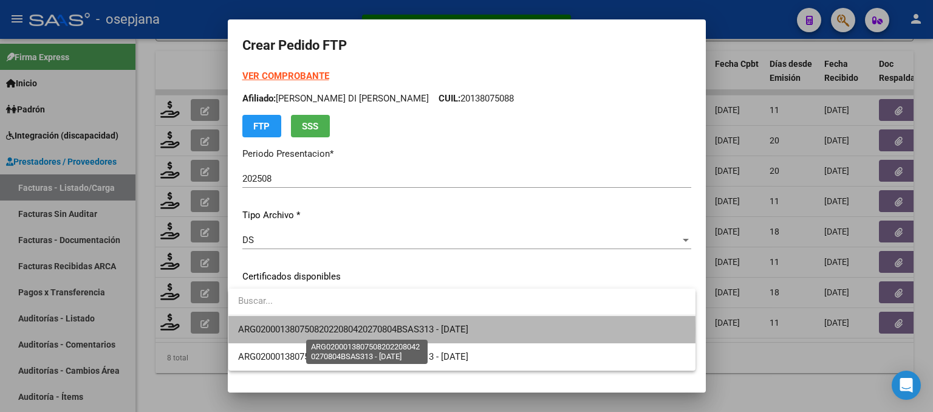
click at [391, 329] on span "ARG02000138075082022080420270804BSAS313 - 2027-08-04" at bounding box center [353, 329] width 230 height 11
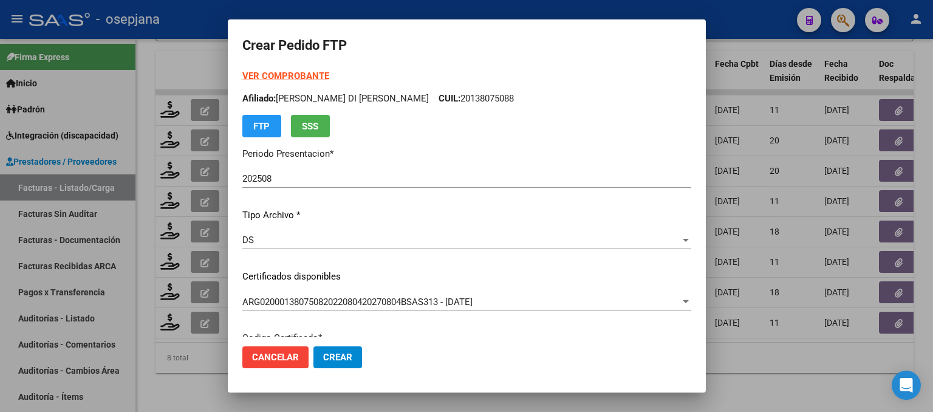
click at [312, 72] on strong "VER COMPROBANTE" at bounding box center [285, 75] width 87 height 11
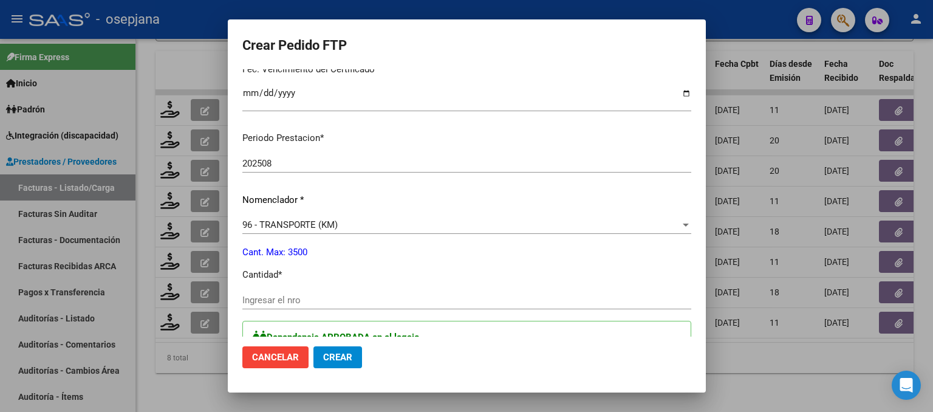
scroll to position [365, 0]
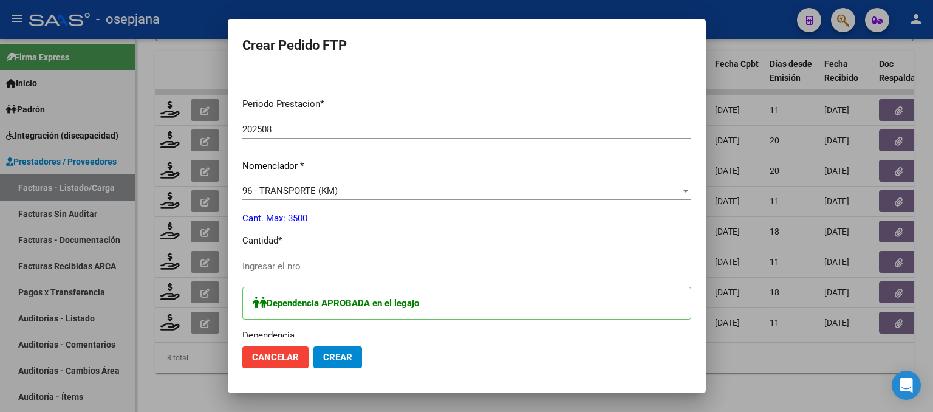
click at [271, 265] on input "Ingresar el nro" at bounding box center [466, 266] width 449 height 11
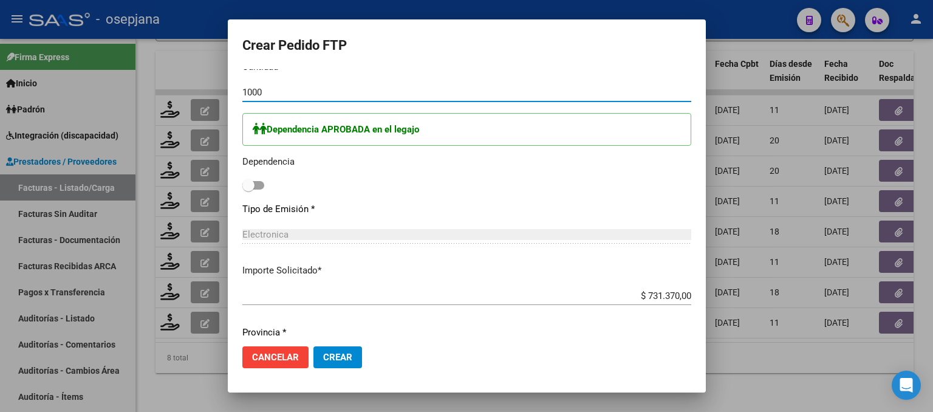
scroll to position [547, 0]
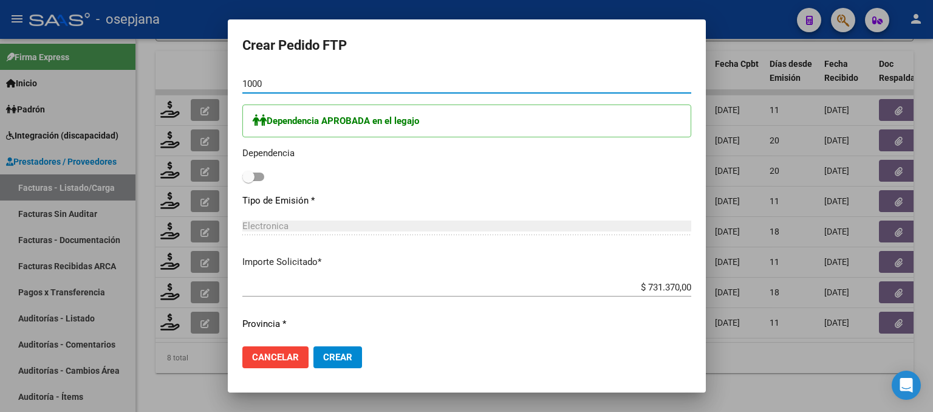
type input "1000"
click at [247, 176] on span at bounding box center [248, 177] width 12 height 12
click at [248, 181] on input "checkbox" at bounding box center [248, 181] width 1 height 1
checkbox input "true"
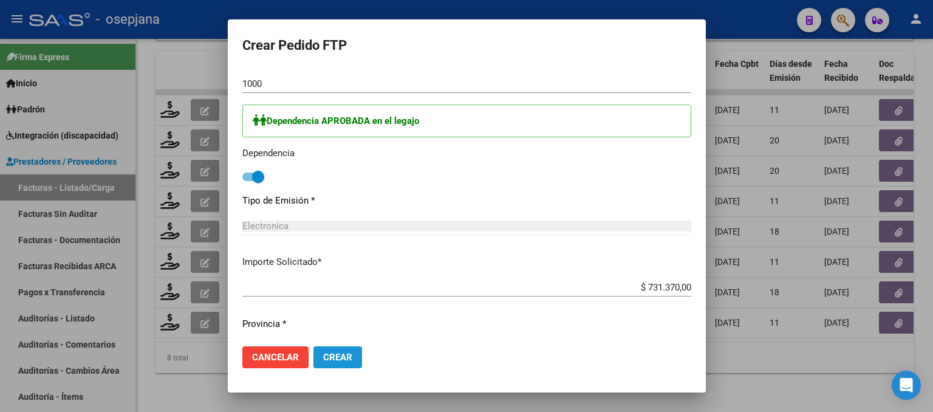
click at [345, 355] on span "Crear" at bounding box center [337, 357] width 29 height 11
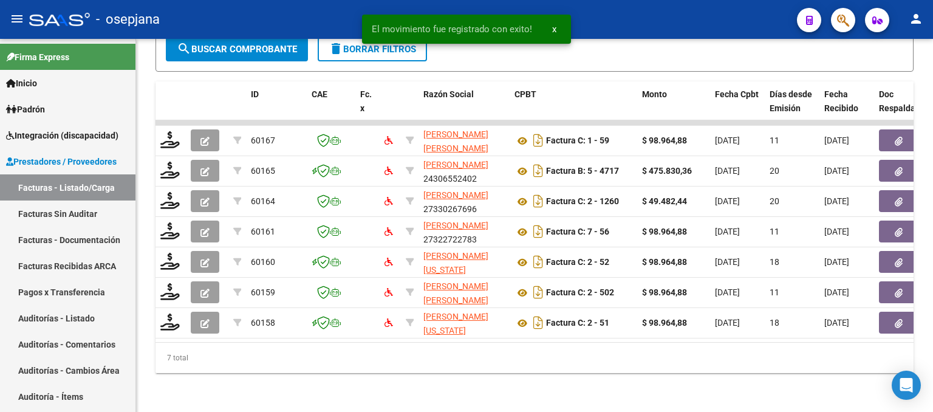
scroll to position [388, 0]
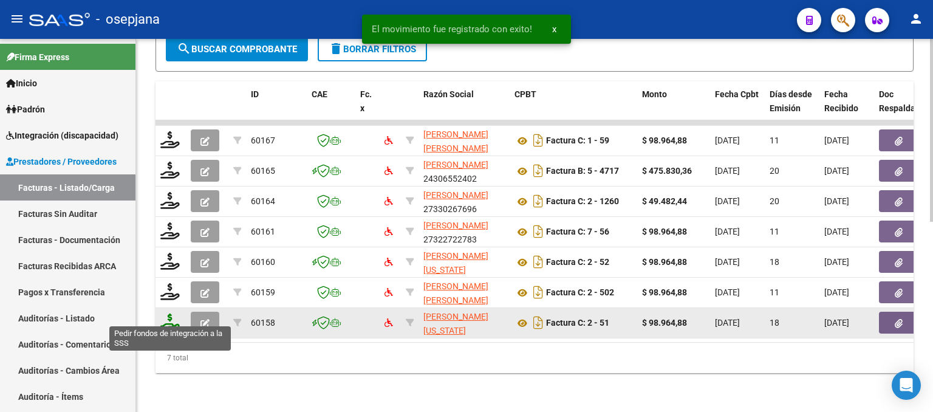
click at [169, 315] on icon at bounding box center [169, 321] width 19 height 17
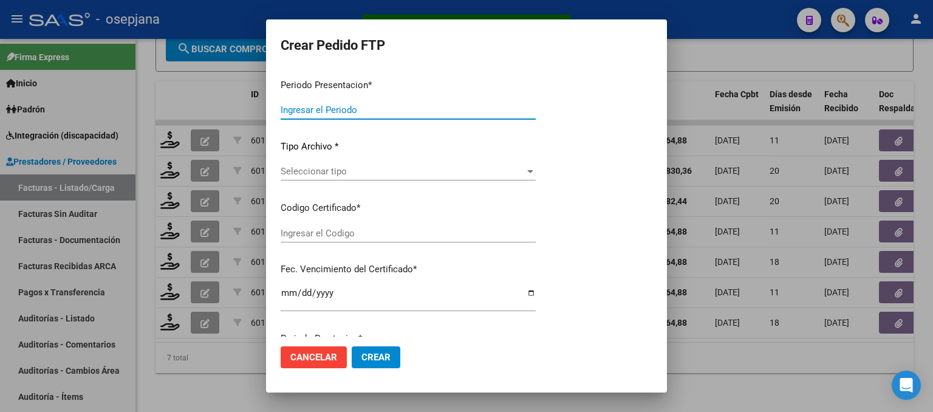
type input "202508"
type input "$ 98.964,88"
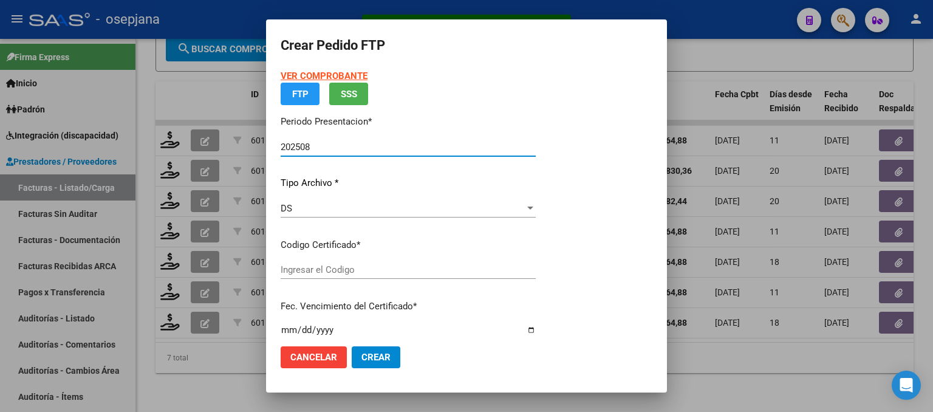
type input "ARG02-000555779332023070520260705BS313"
type input "2026-07-21"
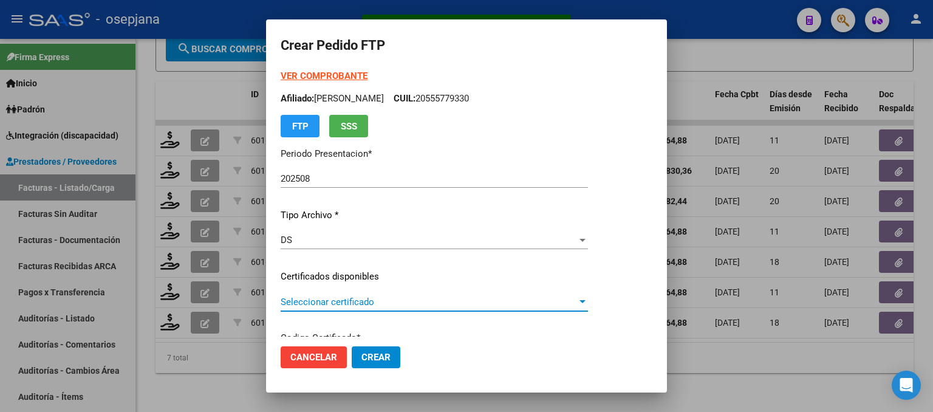
click at [315, 299] on span "Seleccionar certificado" at bounding box center [429, 301] width 296 height 11
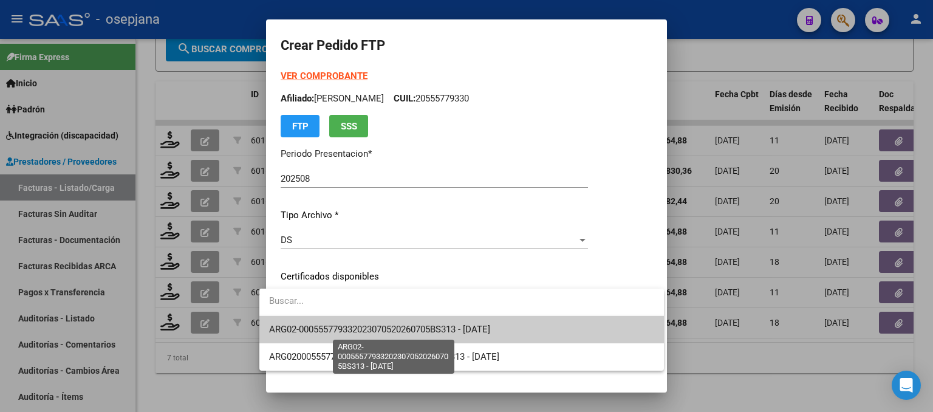
click at [321, 326] on span "ARG02-000555779332023070520260705BS313 - 2026-07-21" at bounding box center [379, 329] width 221 height 11
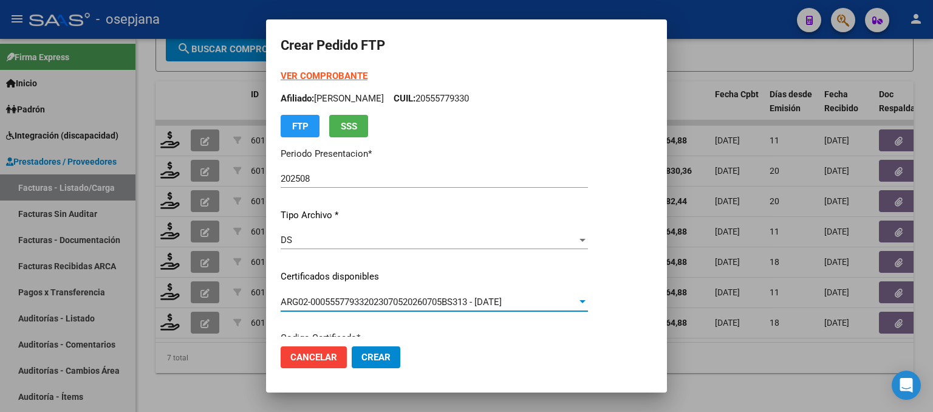
click at [328, 71] on strong "VER COMPROBANTE" at bounding box center [324, 75] width 87 height 11
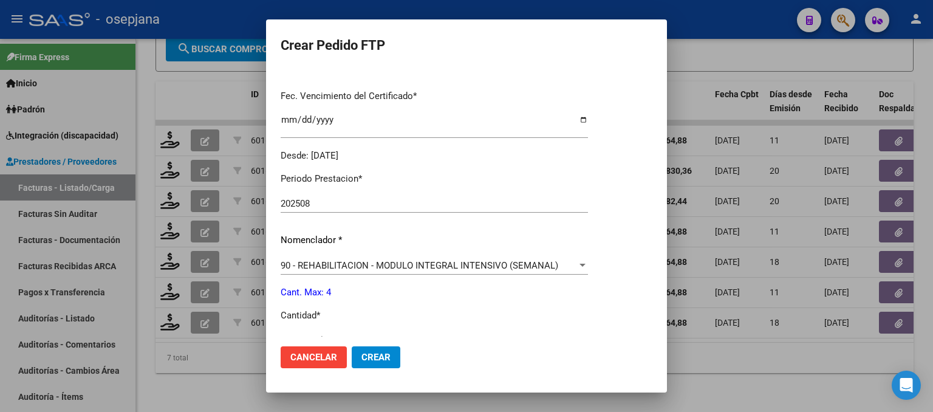
scroll to position [425, 0]
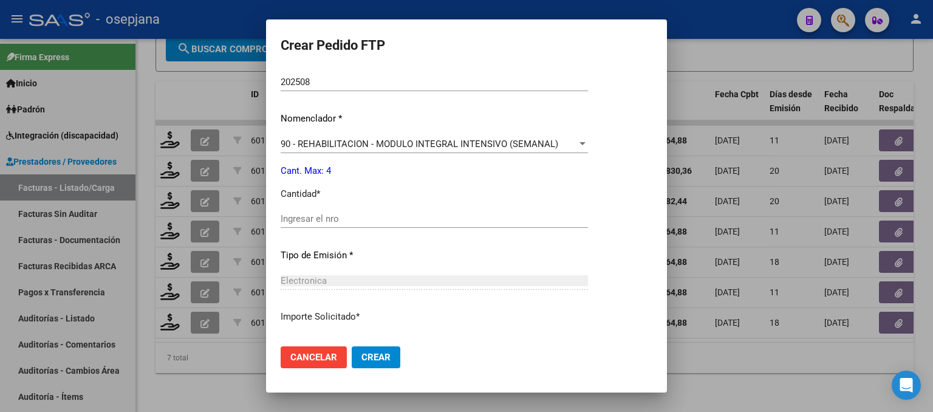
click at [306, 211] on div "Ingresar el nro" at bounding box center [434, 219] width 307 height 18
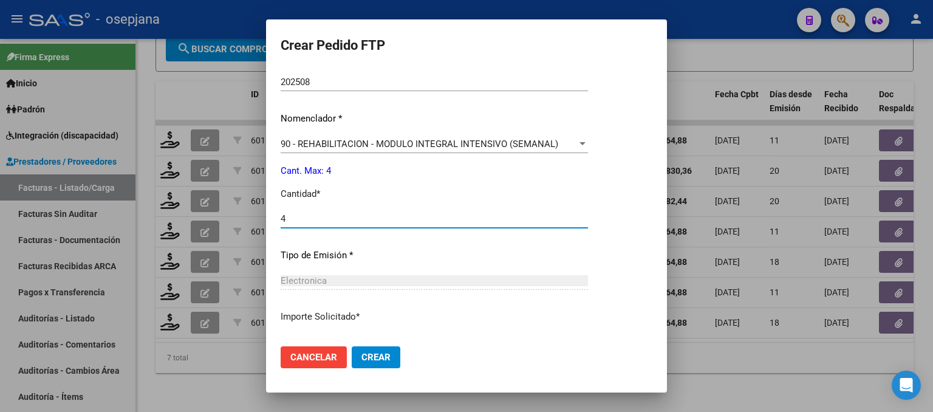
type input "4"
click at [363, 352] on span "Crear" at bounding box center [375, 357] width 29 height 11
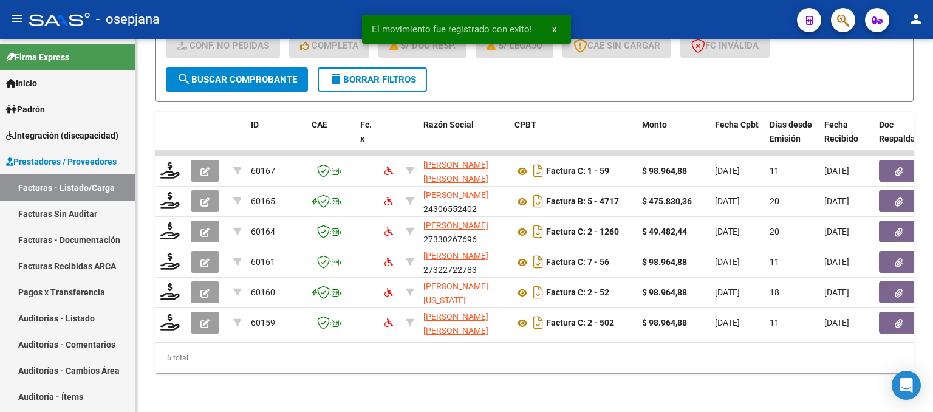
scroll to position [357, 0]
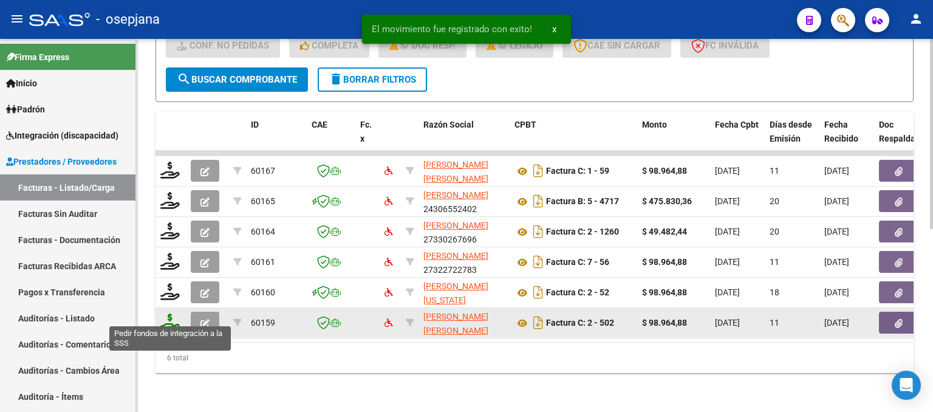
click at [175, 313] on icon at bounding box center [169, 321] width 19 height 17
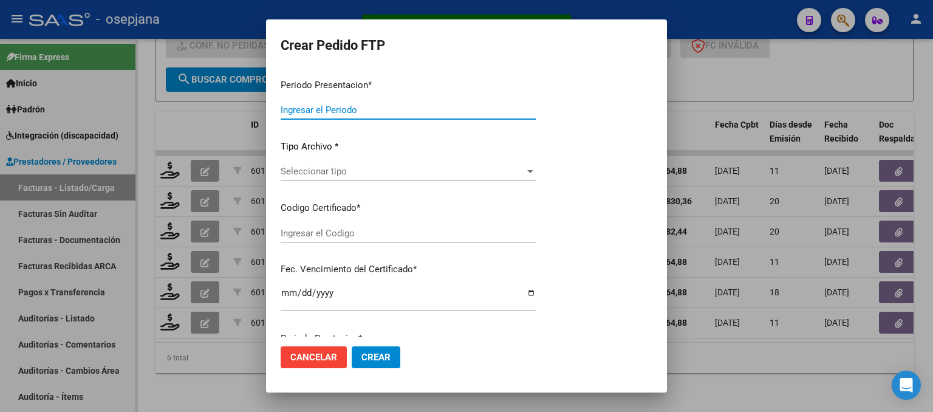
type input "202508"
type input "$ 98.964,88"
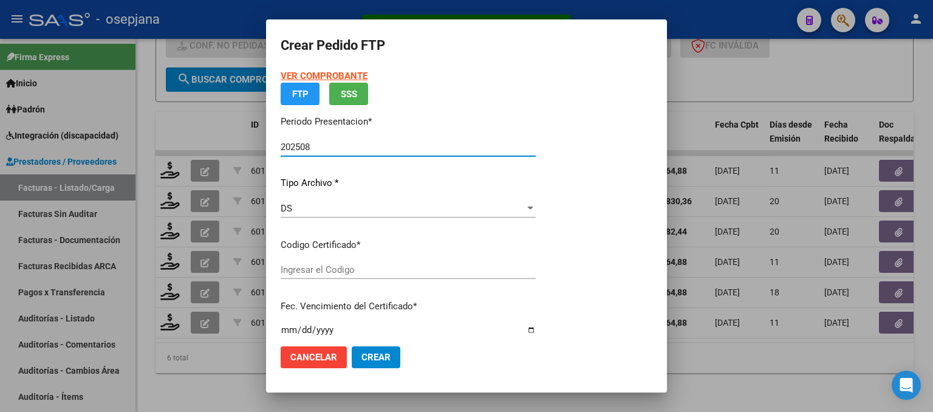
type input "ARG01000464783342024042920340429BUE10725"
type input "2034-04-29"
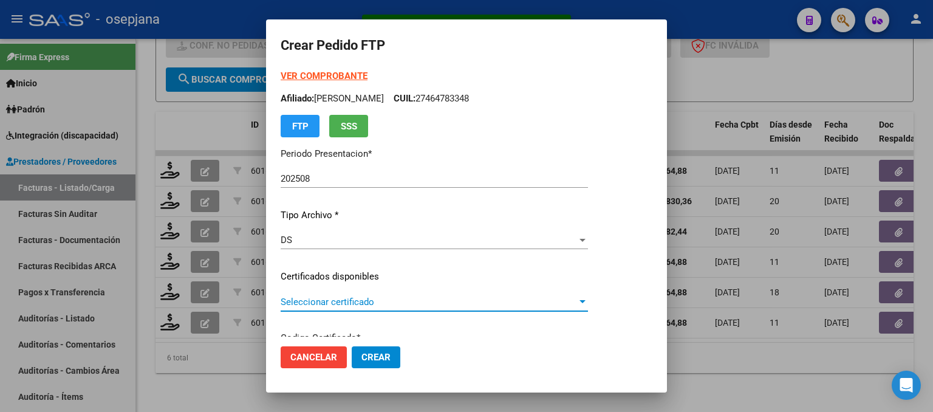
click at [334, 298] on span "Seleccionar certificado" at bounding box center [429, 301] width 296 height 11
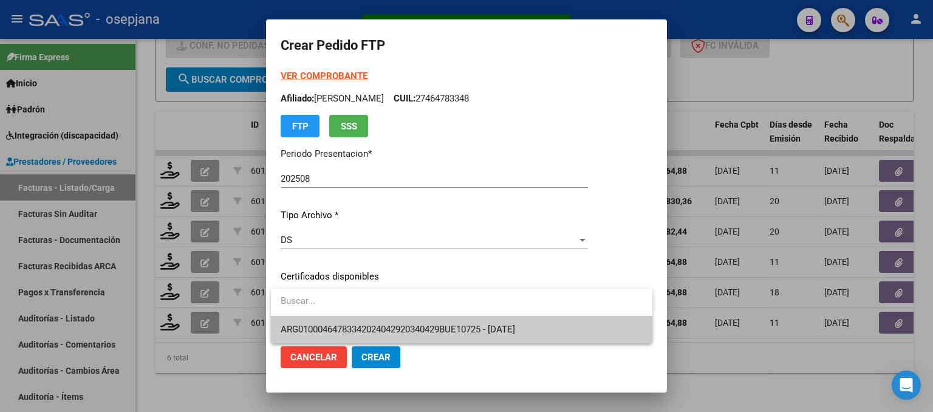
click at [340, 323] on span "ARG01000464783342024042920340429BUE10725 - 2034-04-29" at bounding box center [462, 329] width 362 height 27
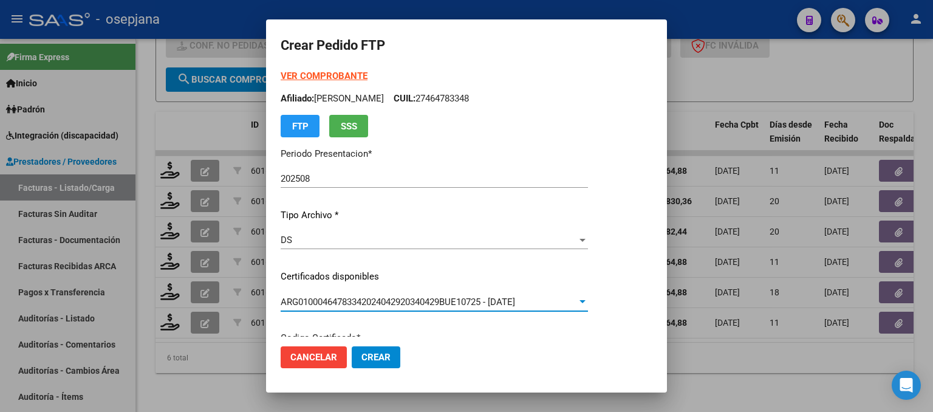
click at [330, 74] on strong "VER COMPROBANTE" at bounding box center [324, 75] width 87 height 11
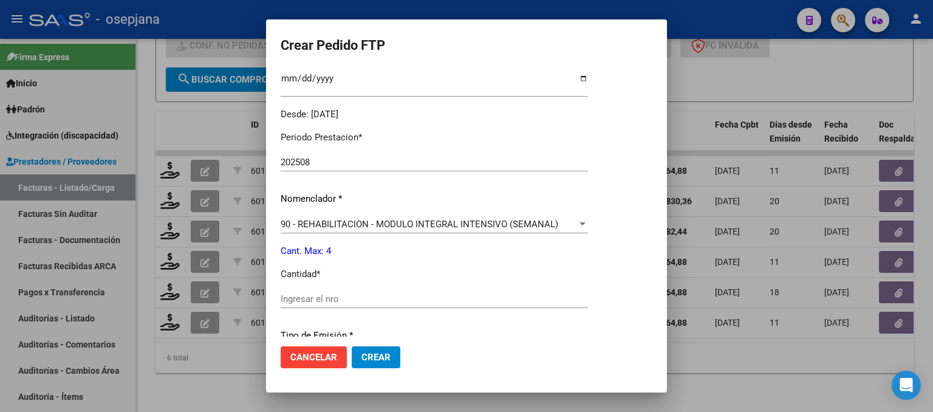
scroll to position [365, 0]
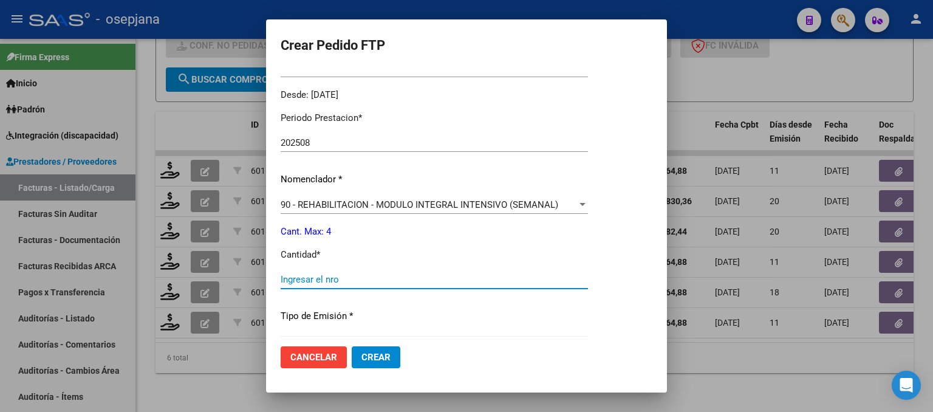
click at [315, 279] on input "Ingresar el nro" at bounding box center [434, 279] width 307 height 11
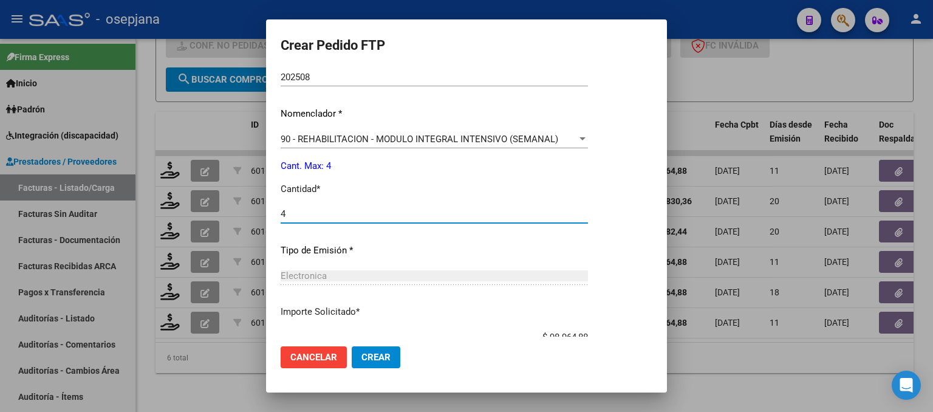
scroll to position [513, 0]
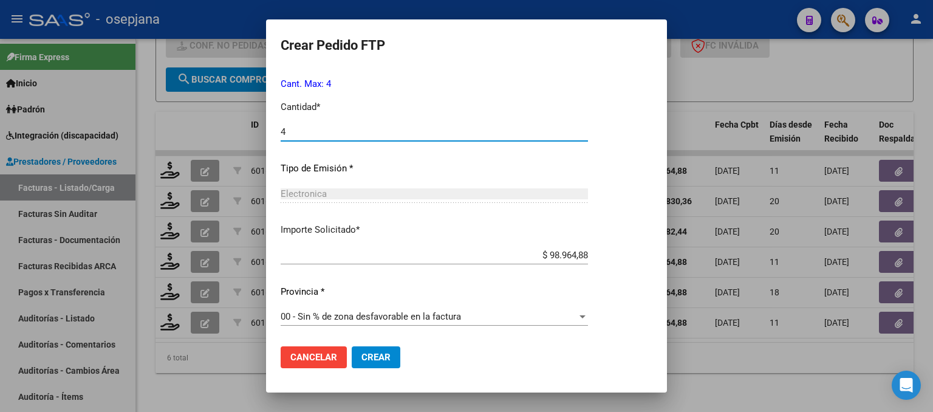
type input "4"
click at [386, 357] on span "Crear" at bounding box center [375, 357] width 29 height 11
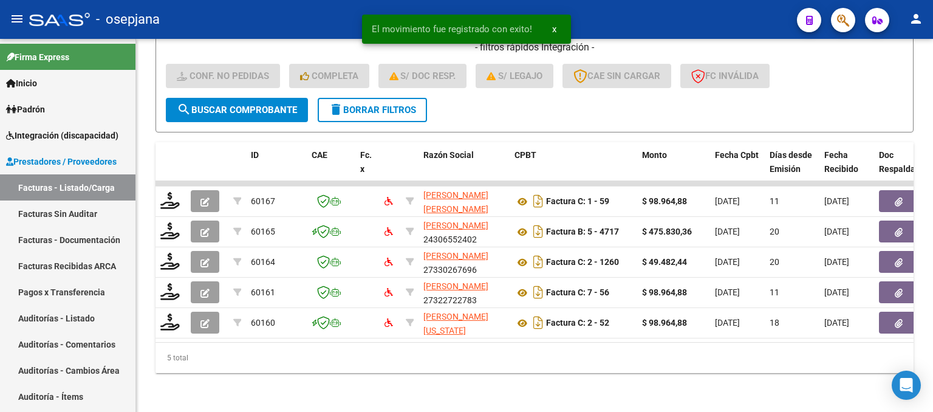
scroll to position [327, 0]
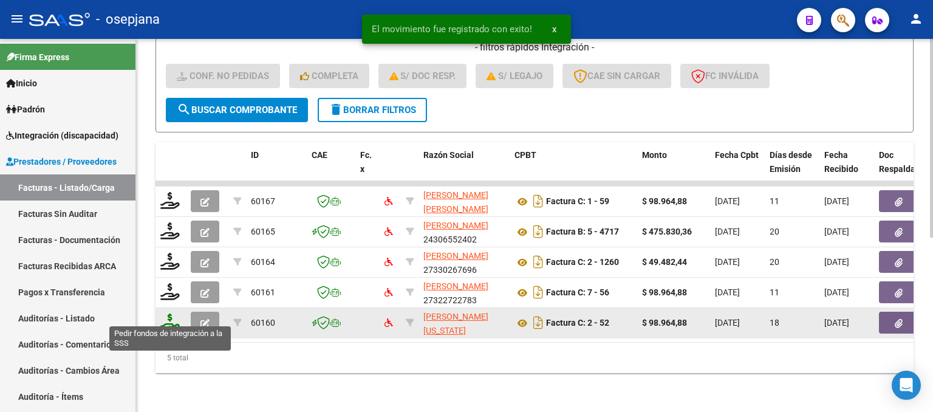
click at [173, 313] on icon at bounding box center [169, 321] width 19 height 17
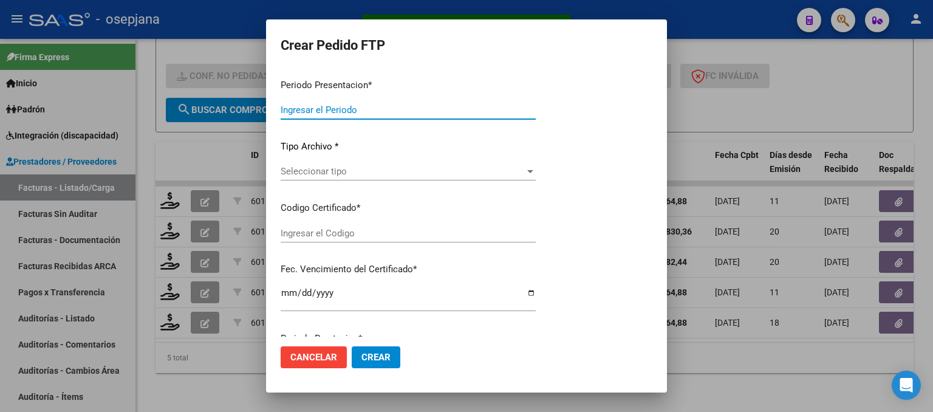
type input "202508"
type input "$ 98.964,88"
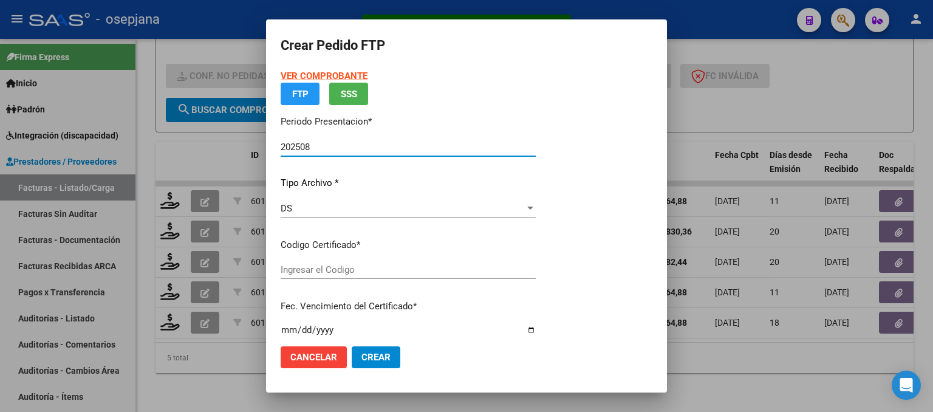
type input "ARG02000569395302024041820290418BUE10725"
type input "2029-04-18"
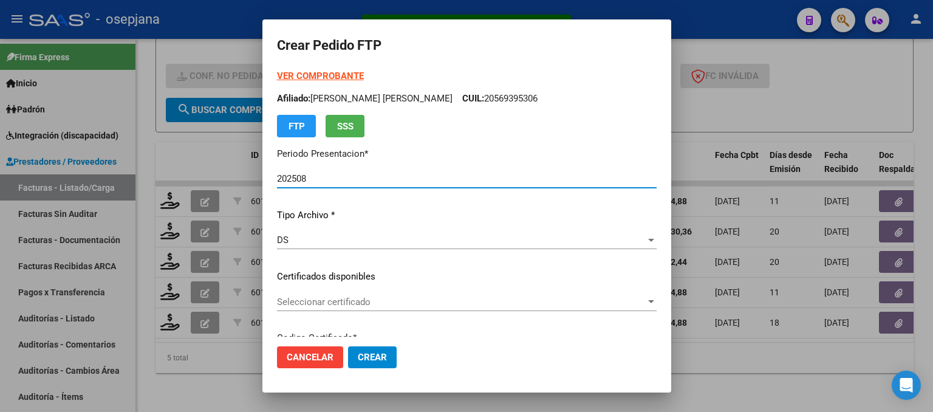
click at [384, 306] on span "Seleccionar certificado" at bounding box center [461, 301] width 369 height 11
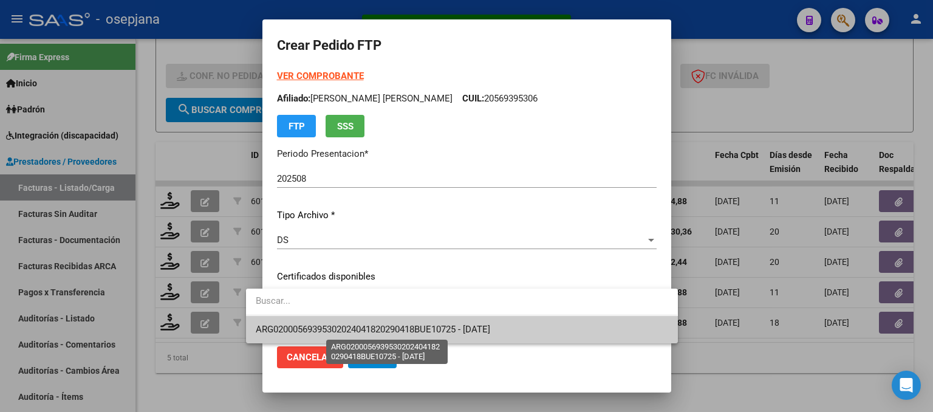
click at [385, 324] on span "ARG02000569395302024041820290418BUE10725 - 2029-04-18" at bounding box center [373, 329] width 235 height 11
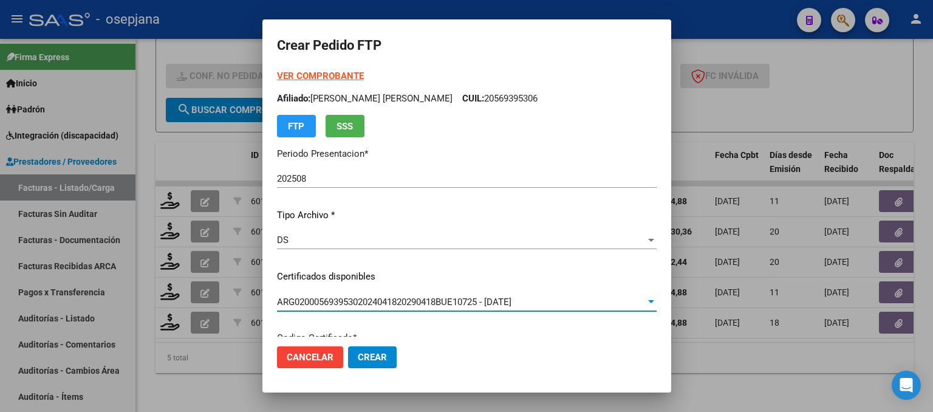
click at [301, 80] on strong "VER COMPROBANTE" at bounding box center [320, 75] width 87 height 11
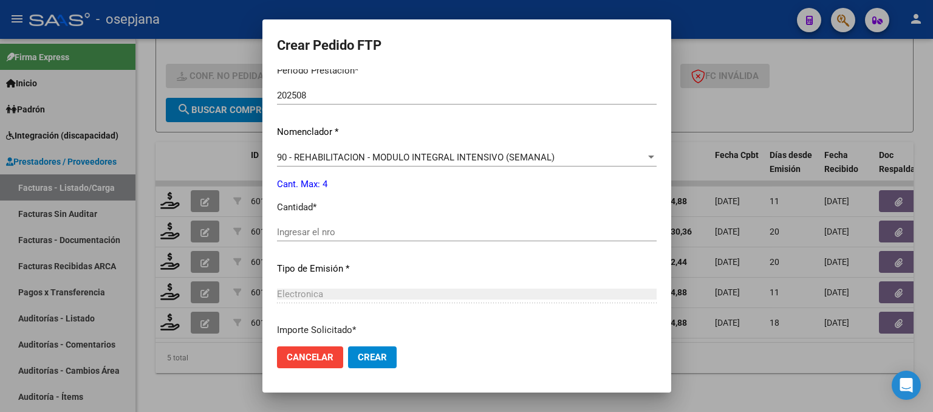
scroll to position [425, 0]
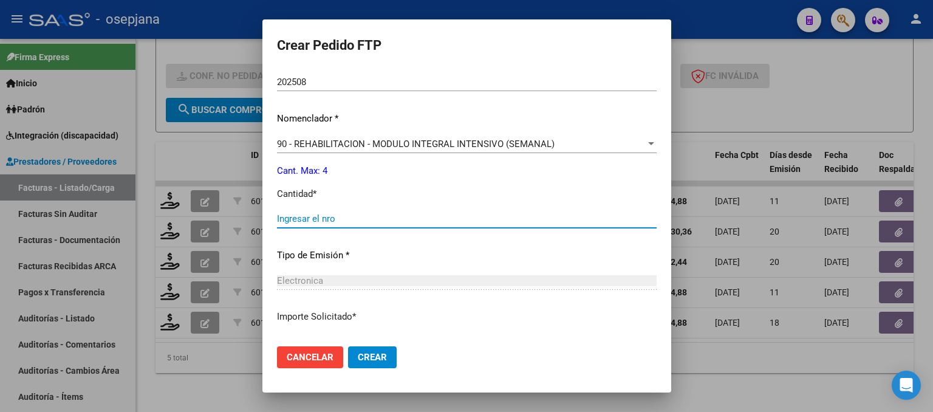
click at [299, 216] on input "Ingresar el nro" at bounding box center [467, 218] width 380 height 11
type input "4"
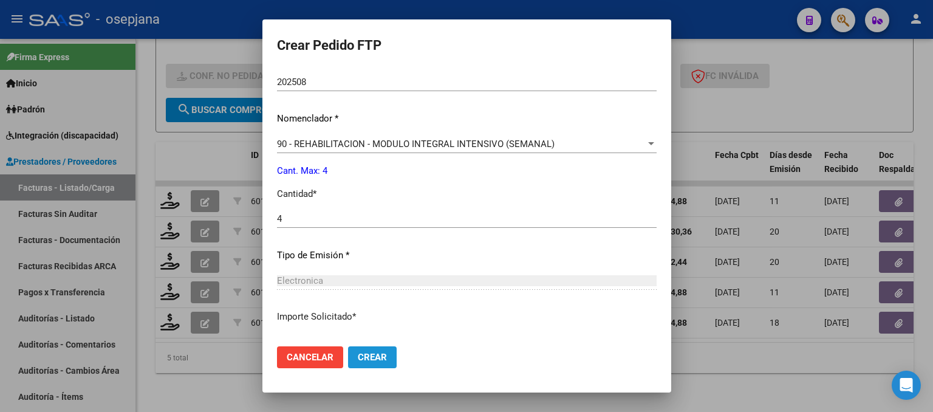
click at [358, 357] on span "Crear" at bounding box center [372, 357] width 29 height 11
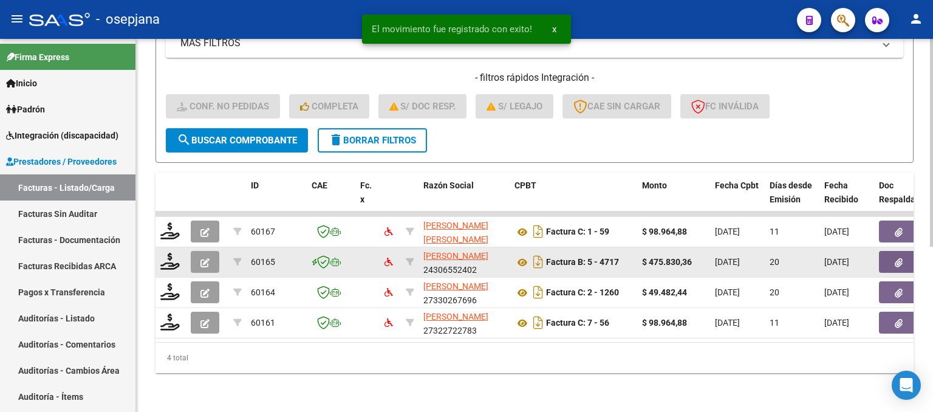
scroll to position [296, 0]
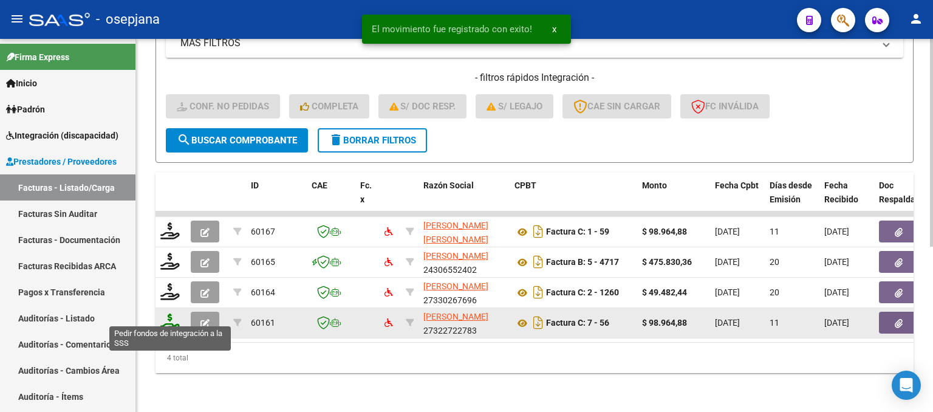
click at [170, 315] on icon at bounding box center [169, 321] width 19 height 17
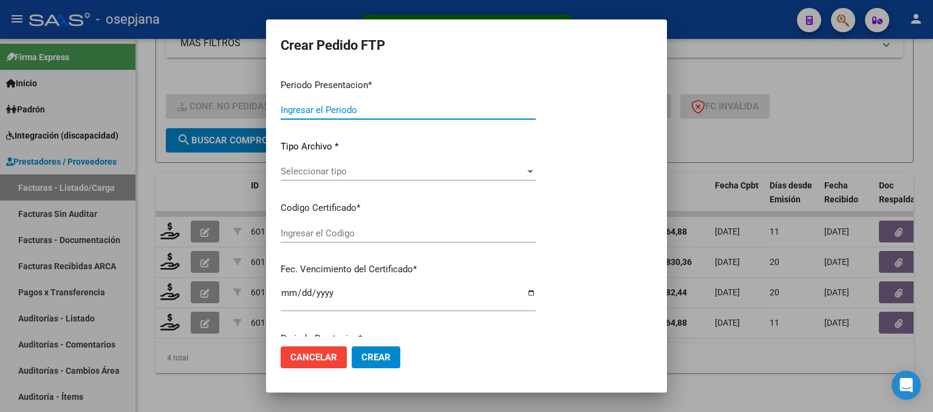
type input "202508"
type input "$ 98.964,88"
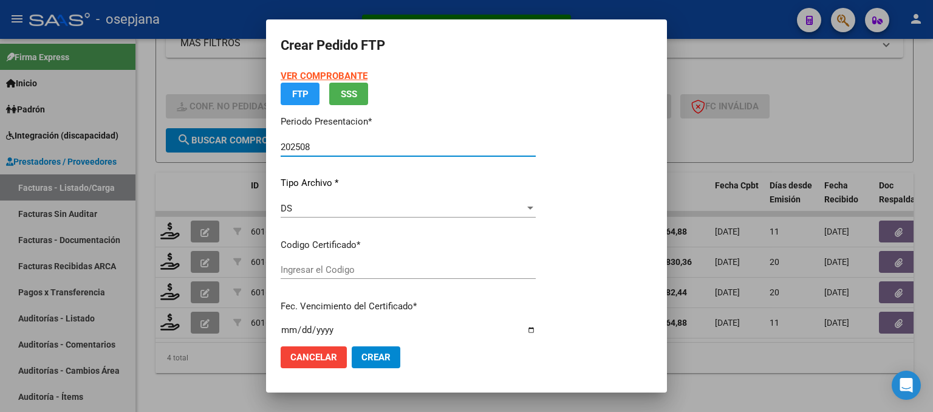
type input "ARG01000565543182023070420280704AND109"
type input "2028-07-04"
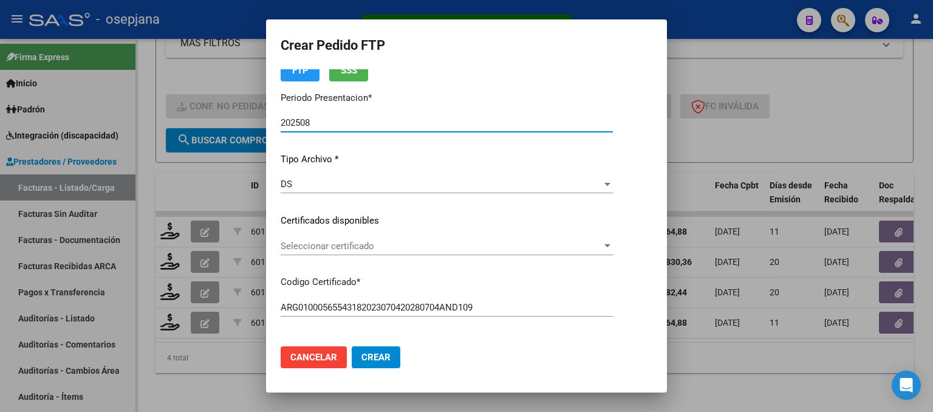
scroll to position [61, 0]
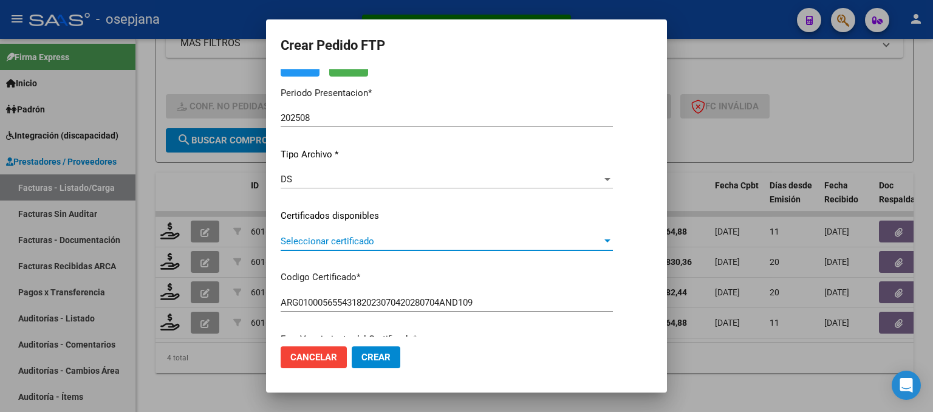
click at [354, 237] on span "Seleccionar certificado" at bounding box center [441, 241] width 321 height 11
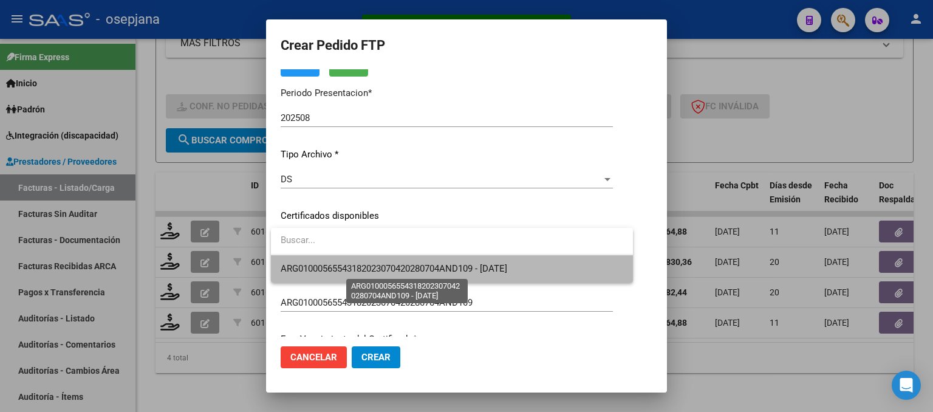
click at [360, 264] on span "ARG01000565543182023070420280704AND109 - 2028-07-04" at bounding box center [394, 268] width 227 height 11
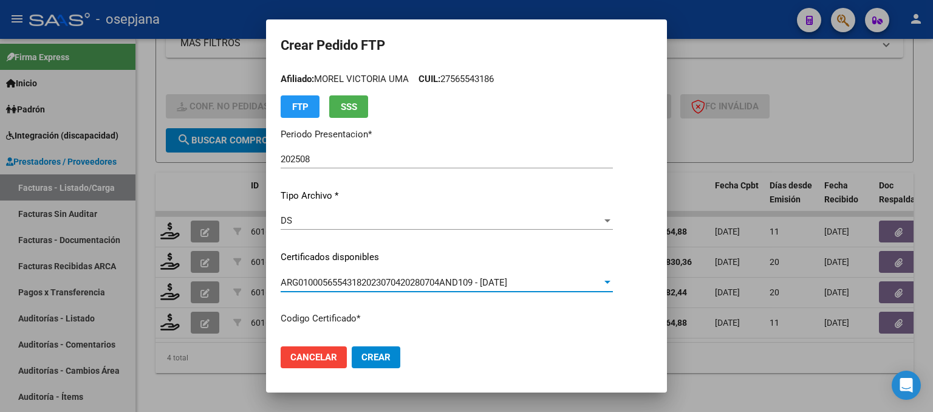
scroll to position [0, 0]
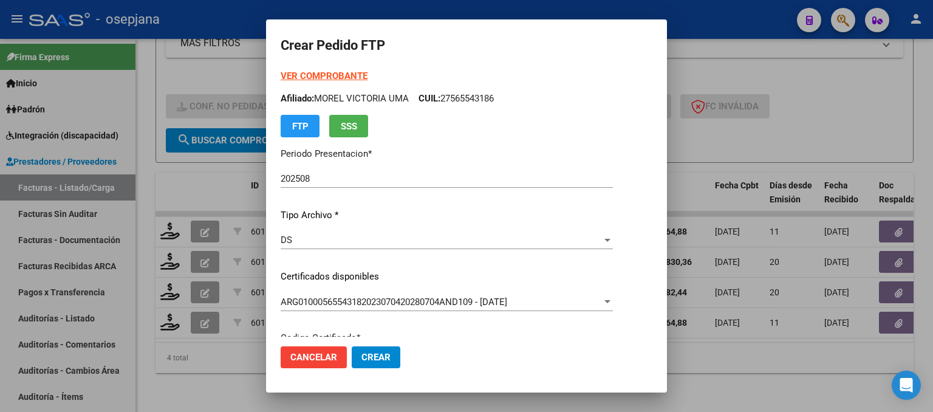
click at [320, 78] on strong "VER COMPROBANTE" at bounding box center [324, 75] width 87 height 11
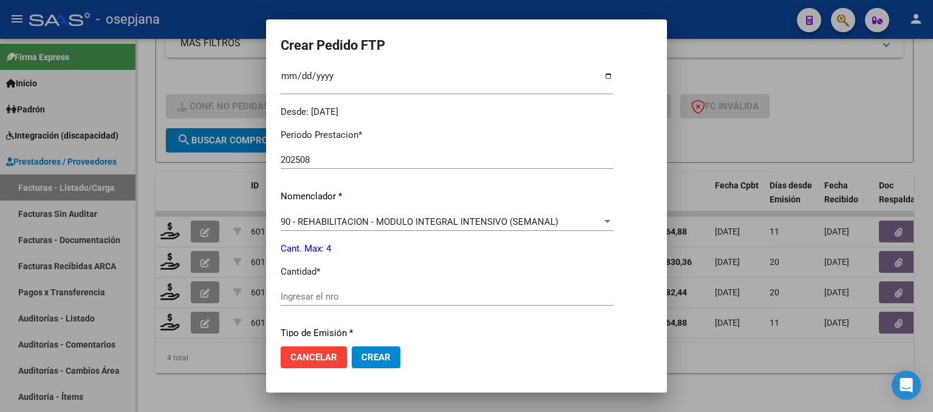
scroll to position [425, 0]
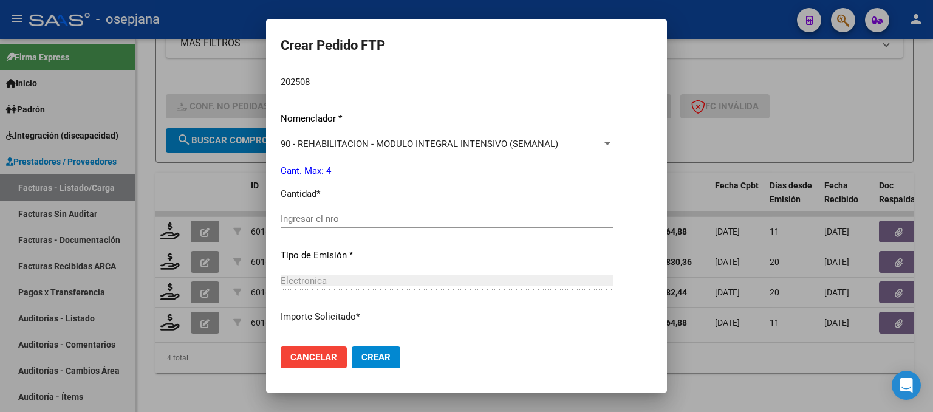
click at [368, 227] on div "Ingresar el nro" at bounding box center [447, 219] width 332 height 18
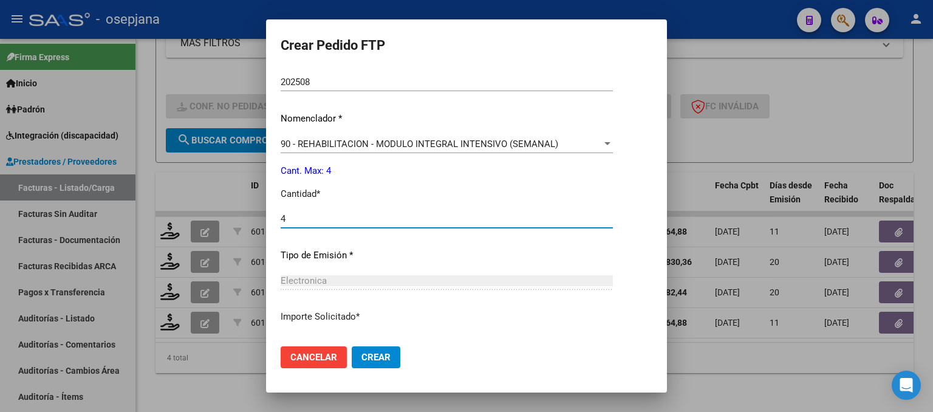
type input "4"
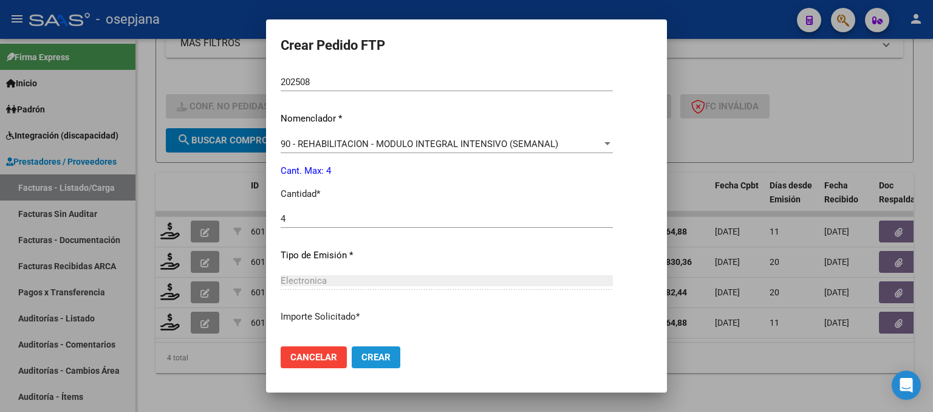
click at [391, 354] on button "Crear" at bounding box center [376, 357] width 49 height 22
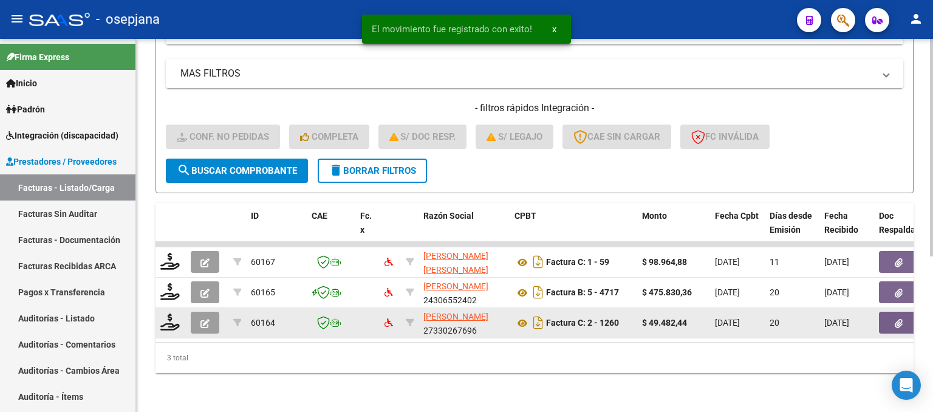
scroll to position [267, 0]
click at [170, 314] on icon at bounding box center [169, 321] width 19 height 17
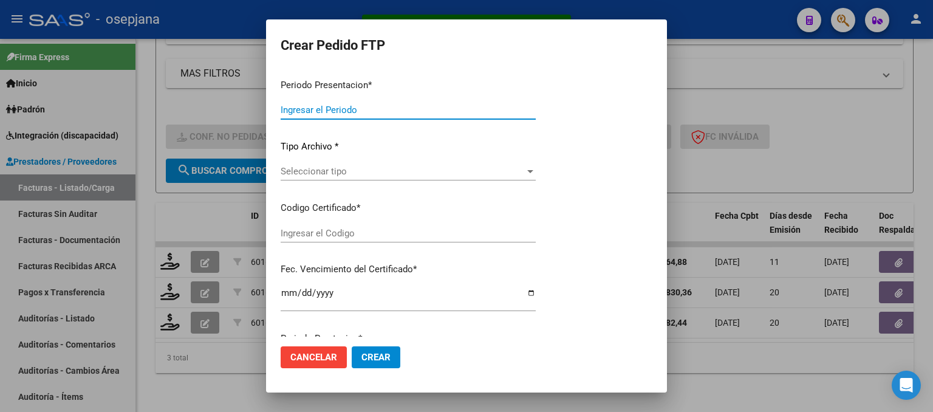
type input "202508"
type input "$ 49.482,44"
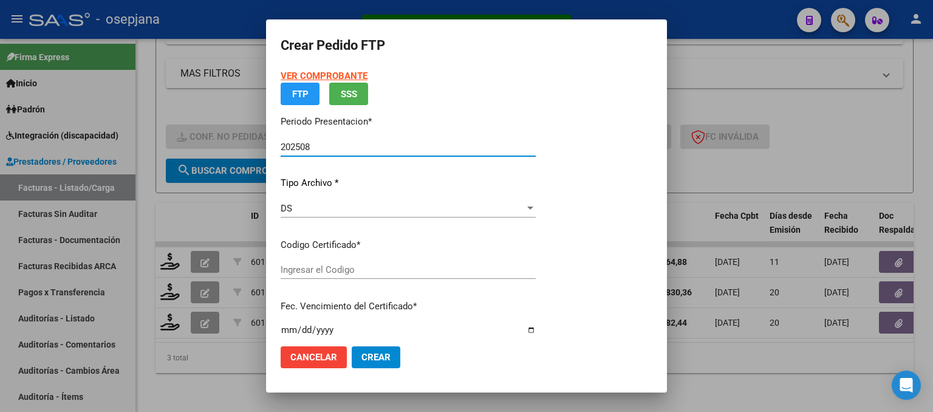
type input "SIN/NRO"
type input "[DATE]"
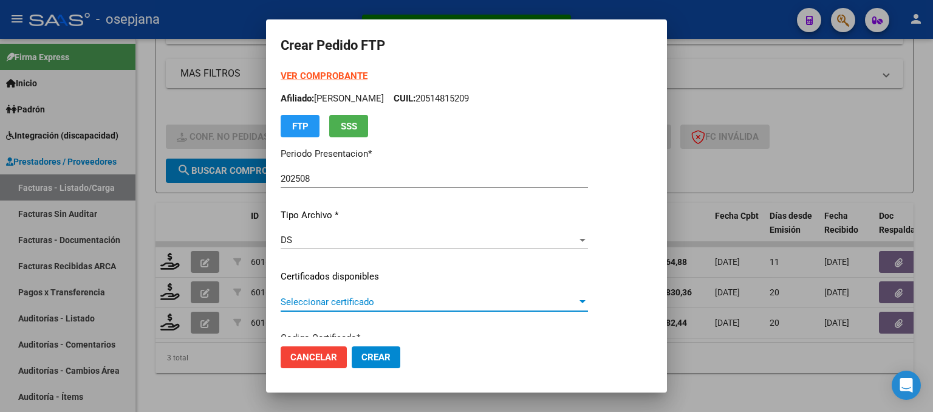
click at [352, 304] on span "Seleccionar certificado" at bounding box center [429, 301] width 296 height 11
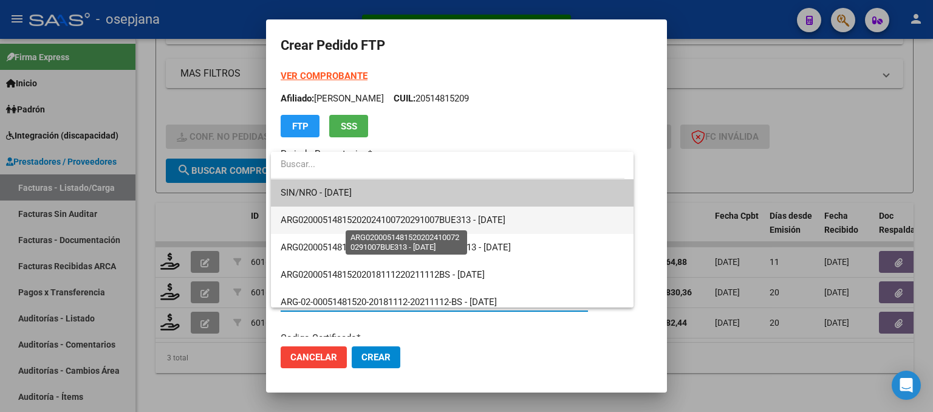
click at [365, 217] on span "ARG02000514815202024100720291007BUE313 - 2029-10-08" at bounding box center [393, 219] width 225 height 11
type input "ARG02000514815202024100720291007BUE313"
type input "2029-10-08"
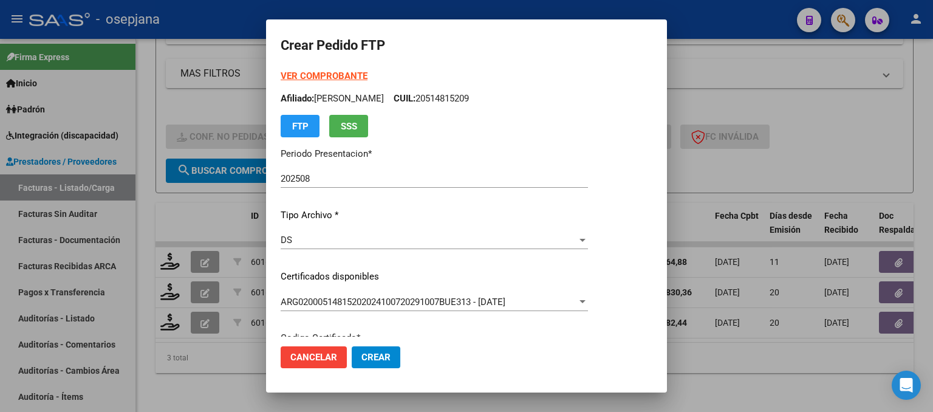
click at [338, 79] on strong "VER COMPROBANTE" at bounding box center [324, 75] width 87 height 11
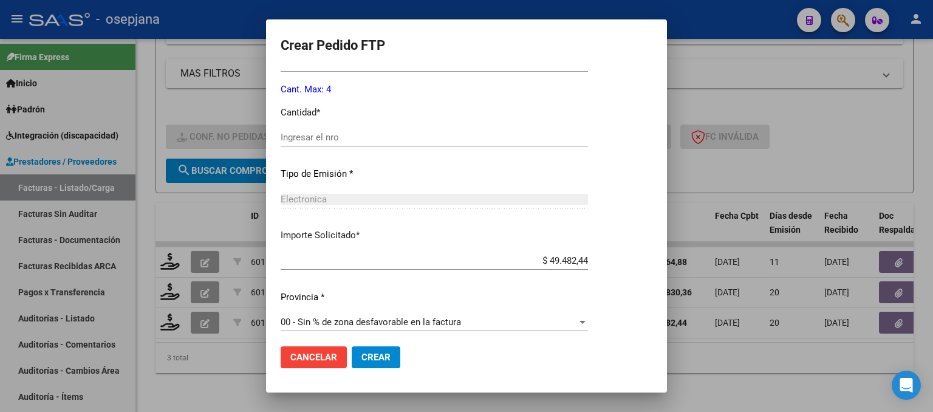
scroll to position [513, 0]
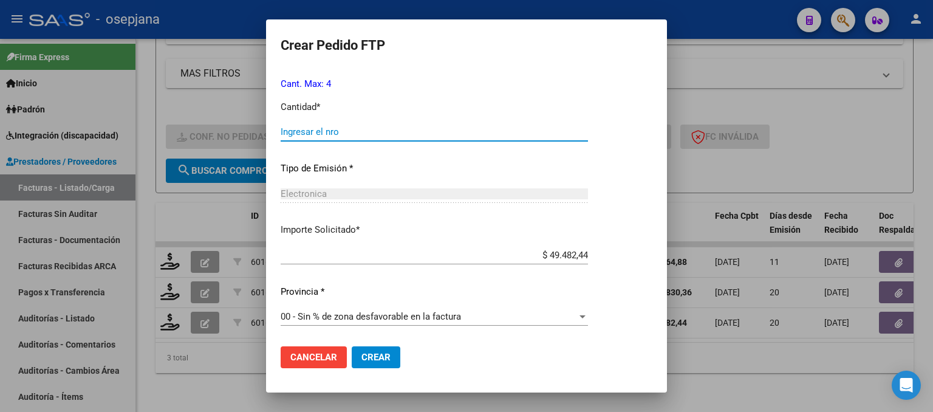
click at [323, 127] on input "Ingresar el nro" at bounding box center [434, 131] width 307 height 11
type input "4"
click at [389, 354] on button "Crear" at bounding box center [376, 357] width 49 height 22
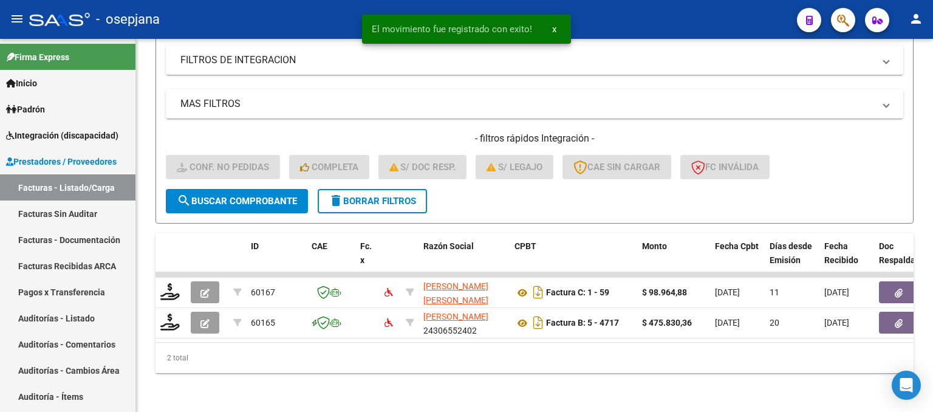
scroll to position [236, 0]
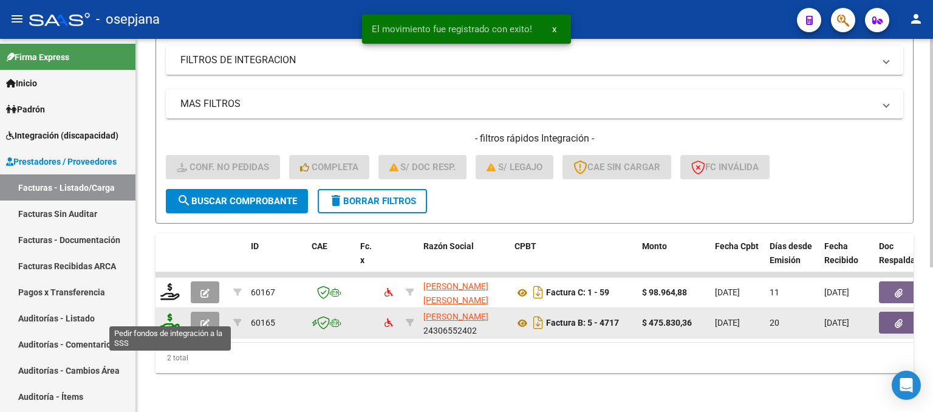
click at [170, 317] on icon at bounding box center [169, 321] width 19 height 17
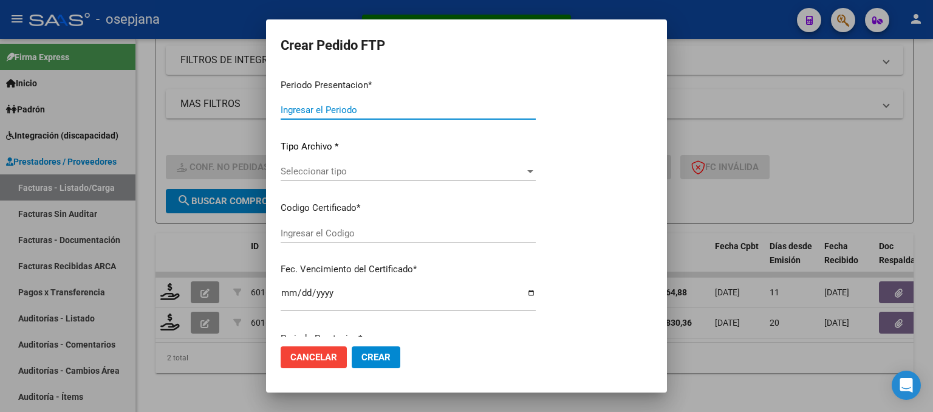
type input "202508"
type input "$ 475.830,36"
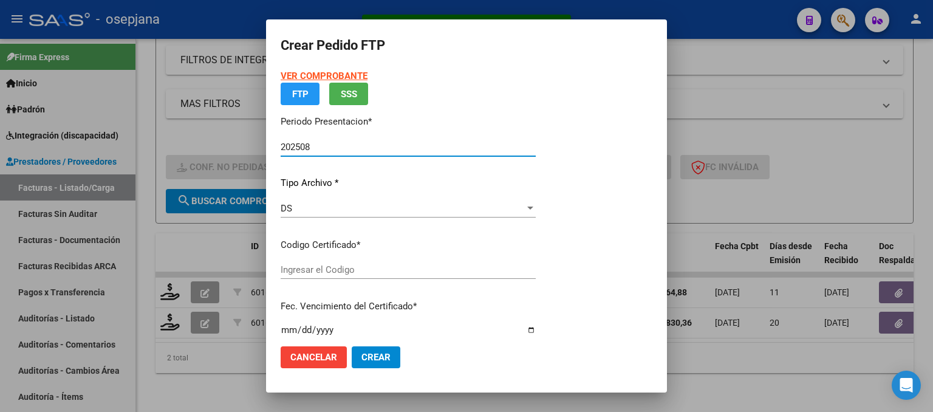
type input "ARG01000492395122022100520271005BSAS313"
type input "2027-10-05"
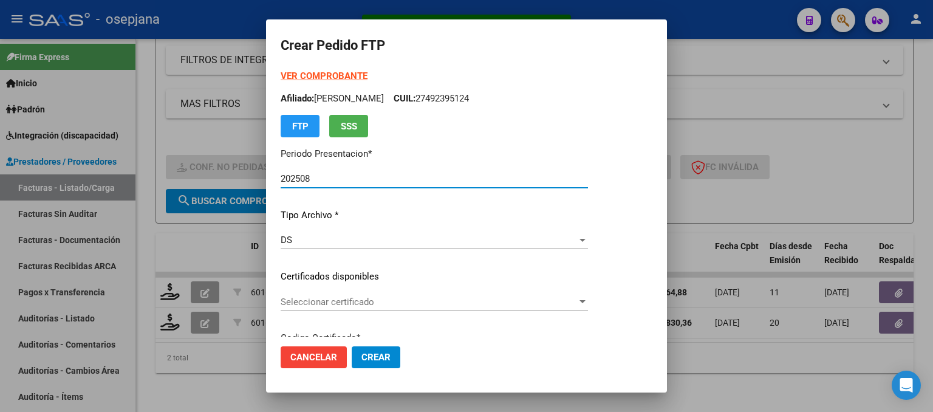
click at [399, 302] on span "Seleccionar certificado" at bounding box center [429, 301] width 296 height 11
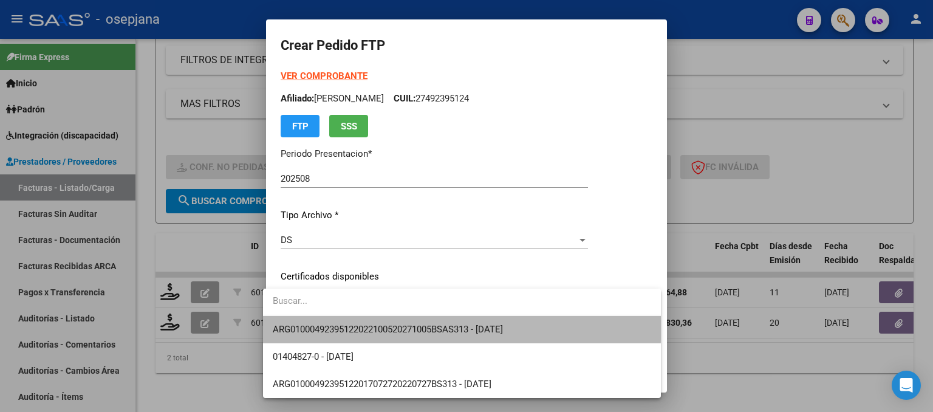
click at [399, 323] on span "ARG01000492395122022100520271005BSAS313 - 2027-10-05" at bounding box center [462, 329] width 378 height 27
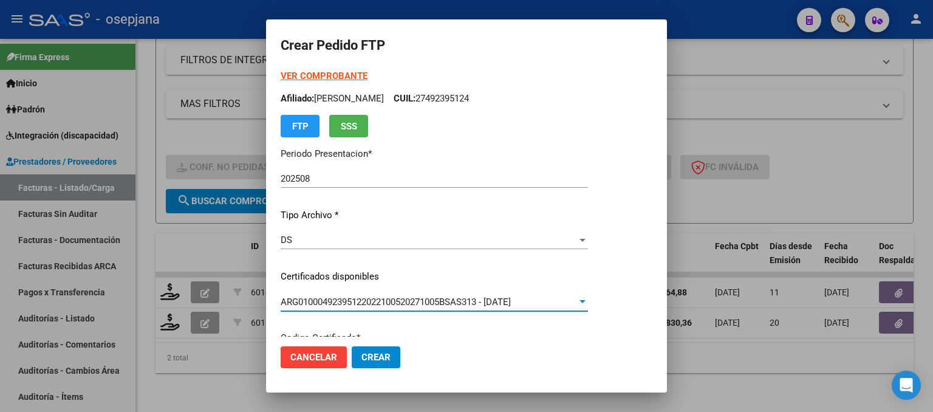
click at [330, 77] on strong "VER COMPROBANTE" at bounding box center [324, 75] width 87 height 11
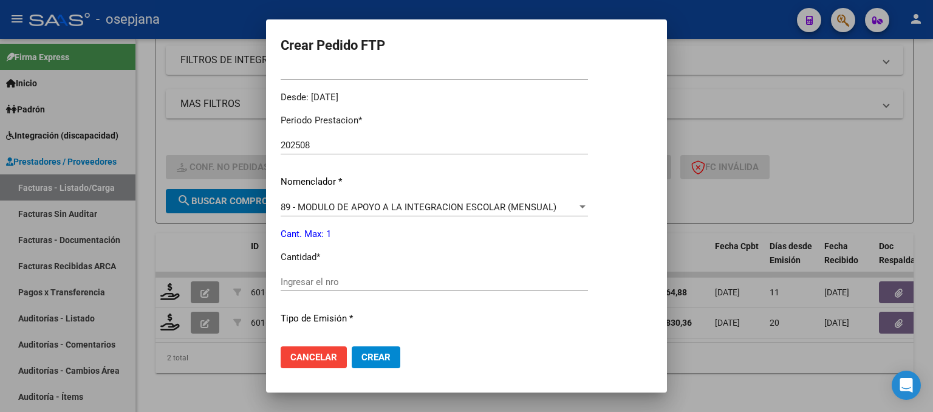
scroll to position [365, 0]
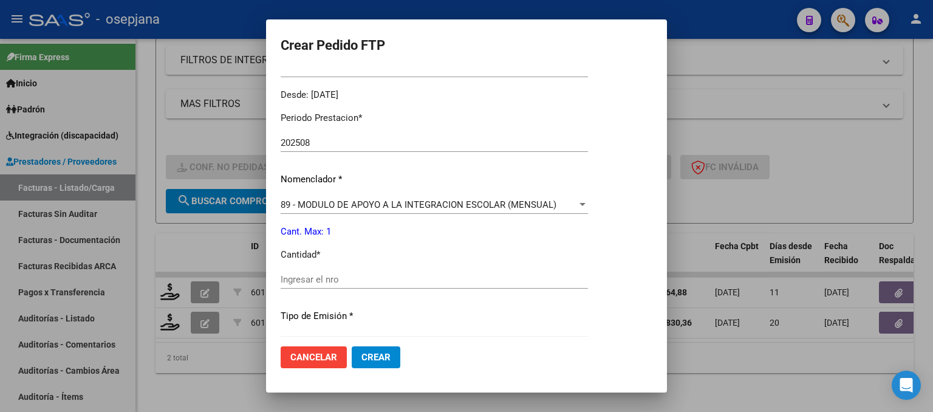
click at [303, 273] on div "Ingresar el nro" at bounding box center [434, 279] width 307 height 18
type input "1"
click at [361, 358] on span "Crear" at bounding box center [375, 357] width 29 height 11
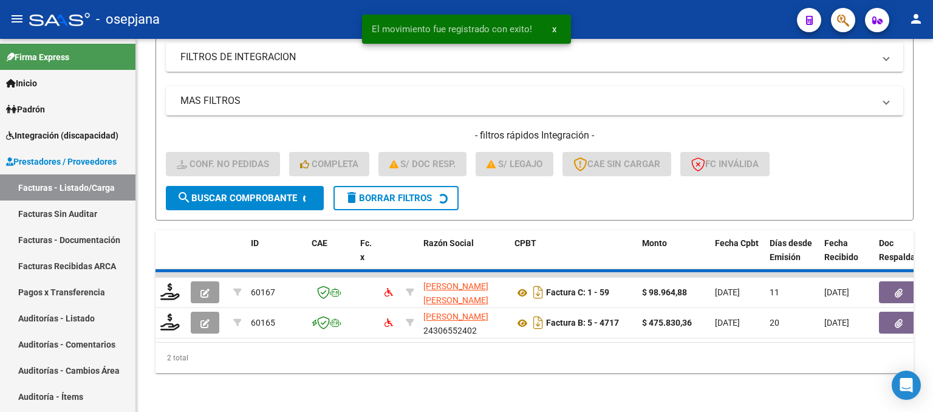
scroll to position [206, 0]
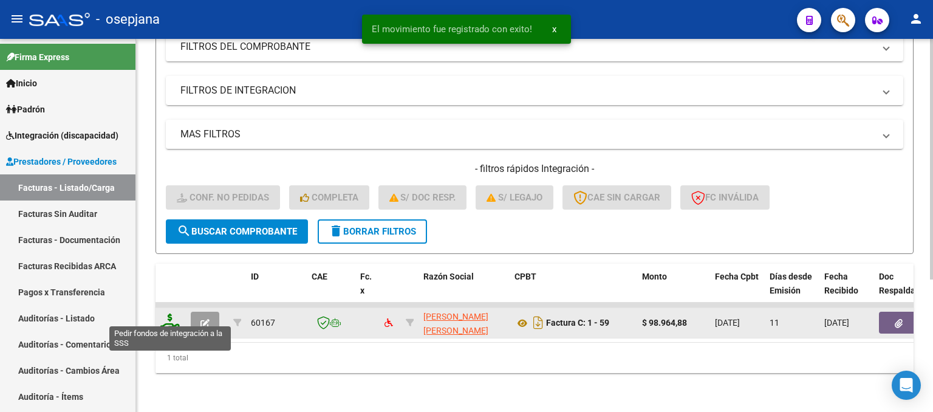
click at [172, 317] on icon at bounding box center [169, 321] width 19 height 17
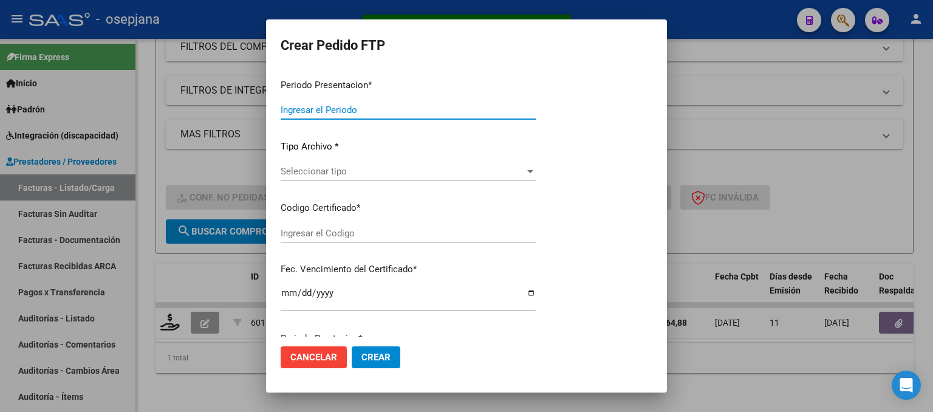
type input "202508"
type input "$ 98.964,88"
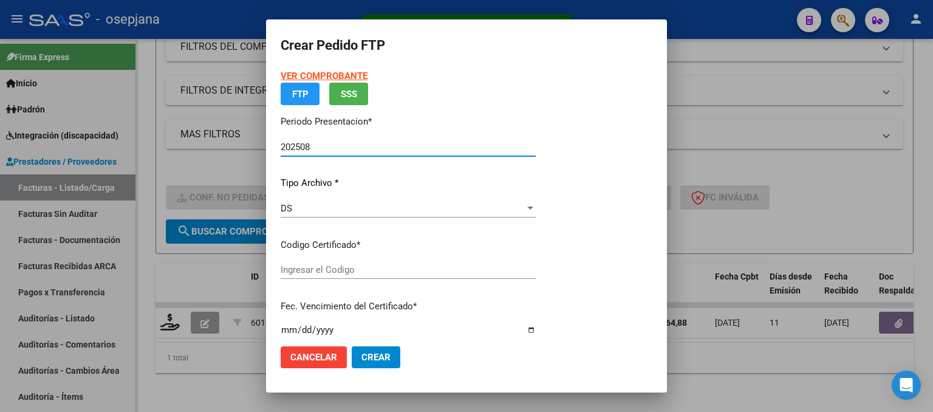
type input "ARG01000576310682025060620300606BUE410"
type input "[DATE]"
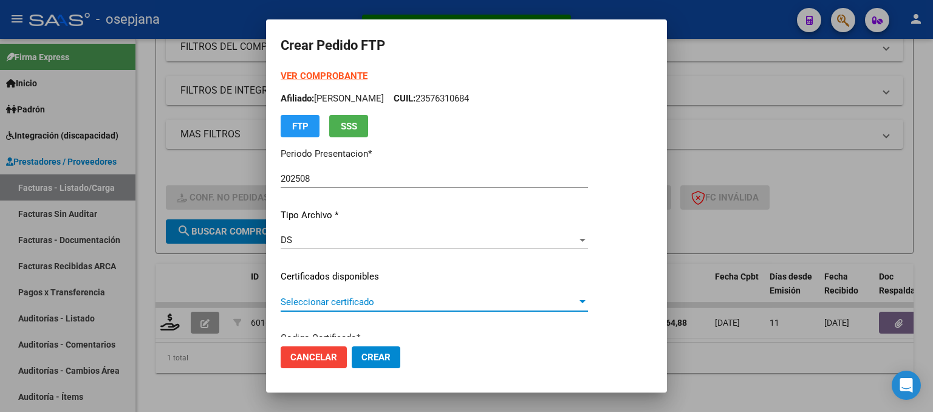
click at [400, 304] on span "Seleccionar certificado" at bounding box center [429, 301] width 296 height 11
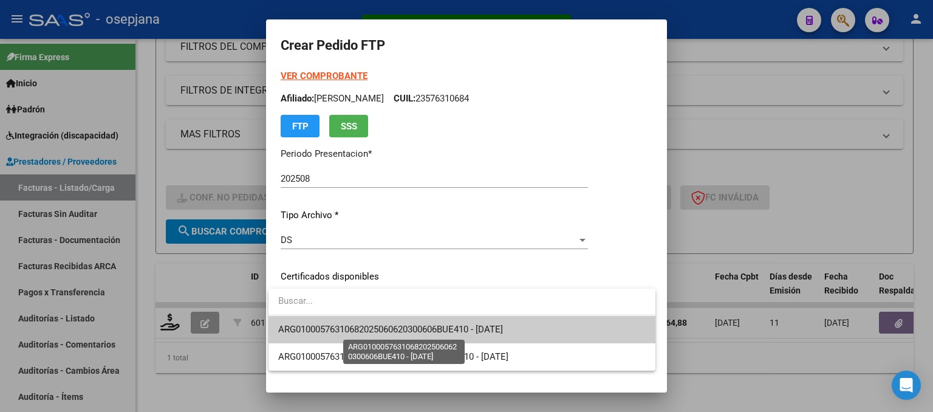
click at [399, 329] on span "ARG01000576310682025060620300606BUE410 - [DATE]" at bounding box center [390, 329] width 225 height 11
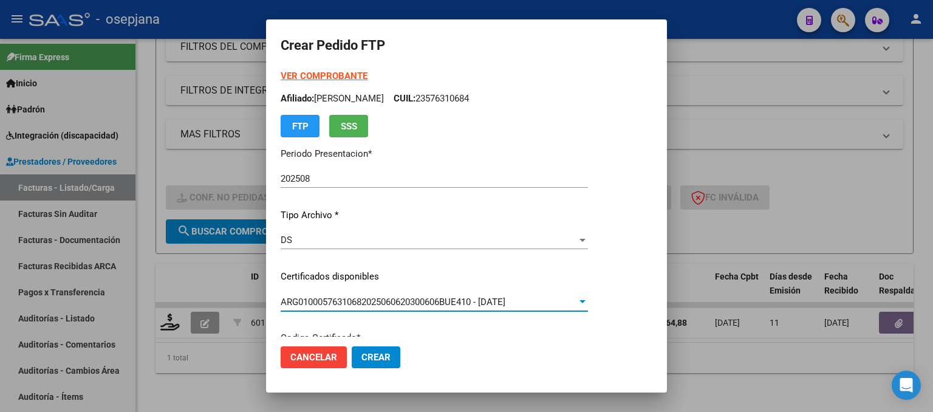
click at [333, 70] on strong "VER COMPROBANTE" at bounding box center [324, 75] width 87 height 11
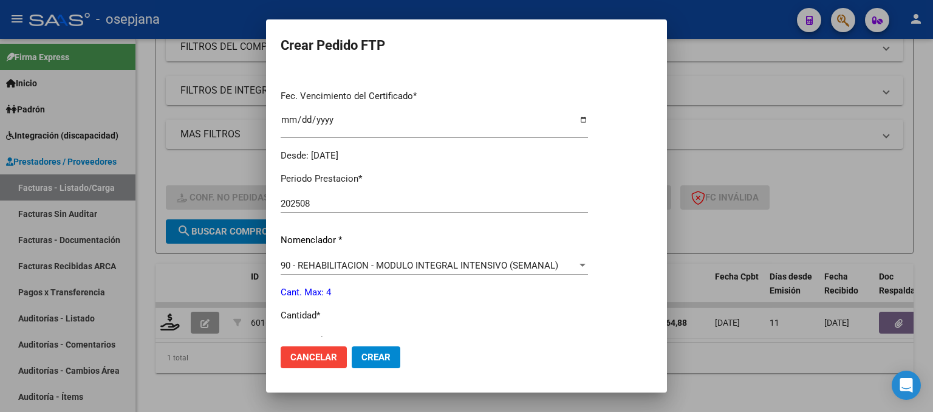
scroll to position [425, 0]
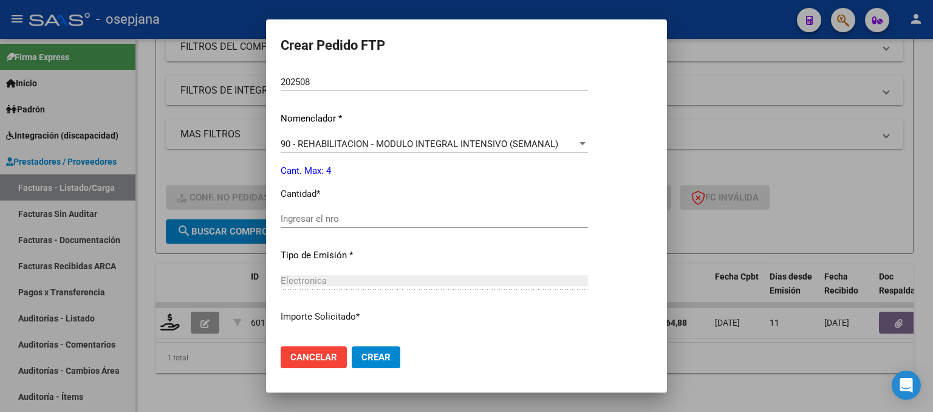
click at [301, 216] on input "Ingresar el nro" at bounding box center [434, 218] width 307 height 11
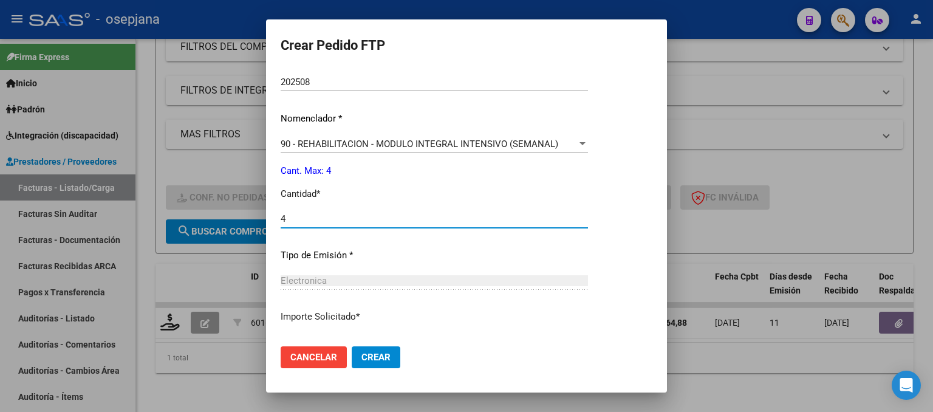
type input "4"
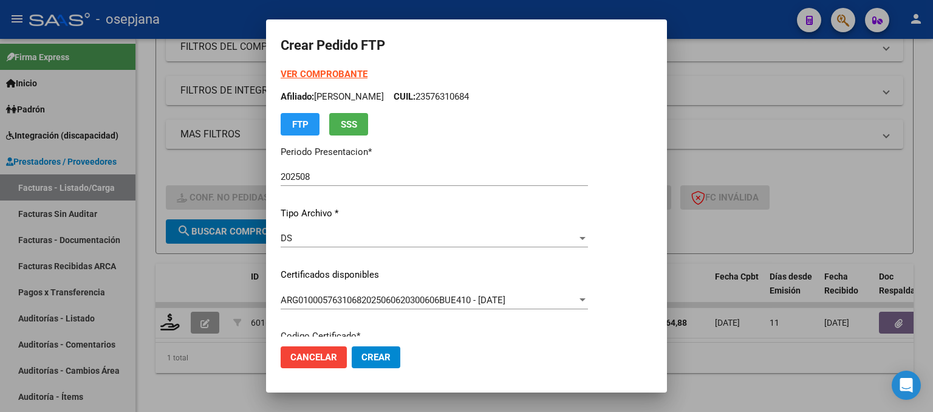
scroll to position [0, 0]
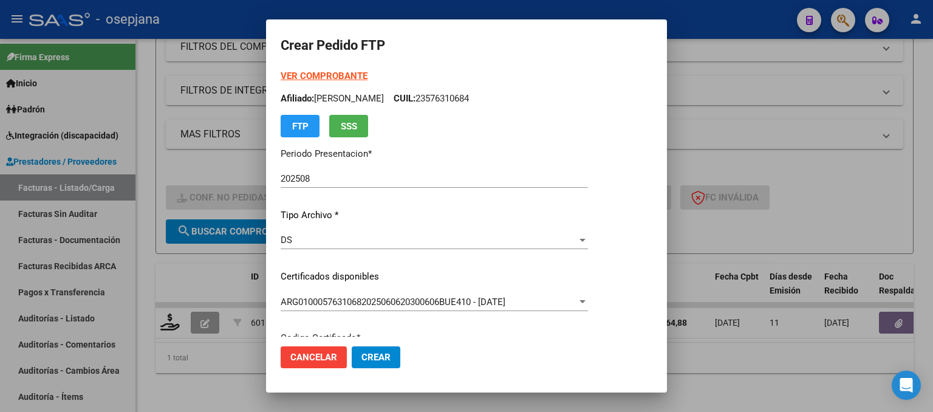
click at [379, 366] on button "Crear" at bounding box center [376, 357] width 49 height 22
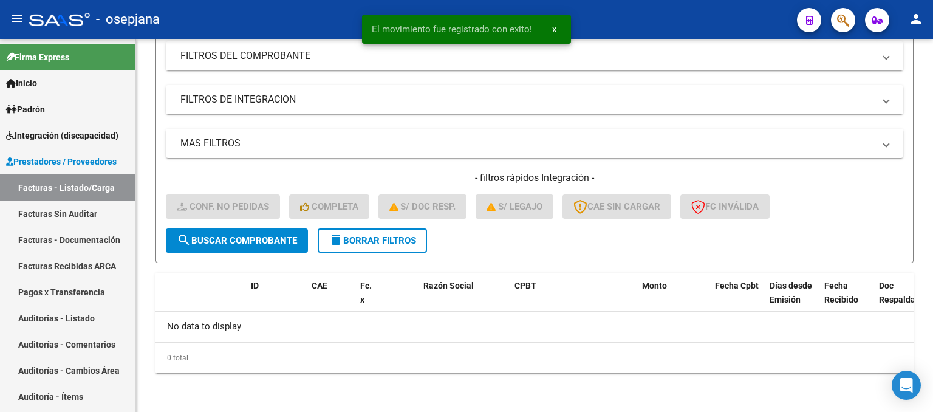
scroll to position [187, 0]
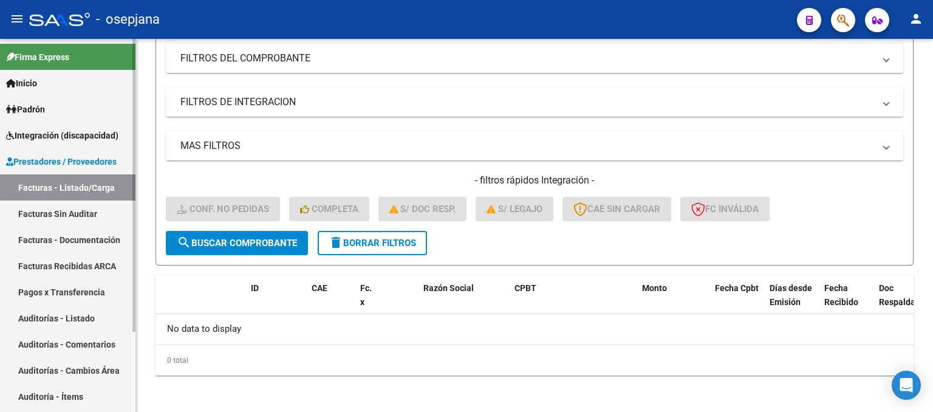
click at [61, 134] on span "Integración (discapacidad)" at bounding box center [62, 135] width 112 height 13
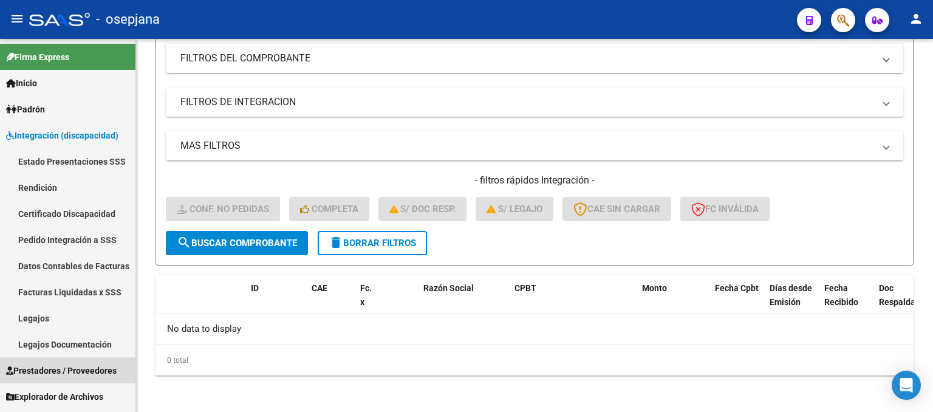
click at [76, 377] on span "Prestadores / Proveedores" at bounding box center [61, 370] width 111 height 13
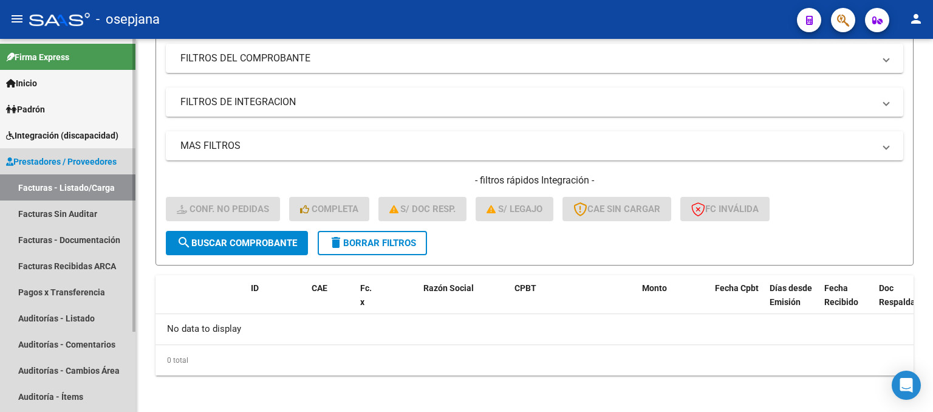
click at [54, 190] on link "Facturas - Listado/Carga" at bounding box center [67, 187] width 135 height 26
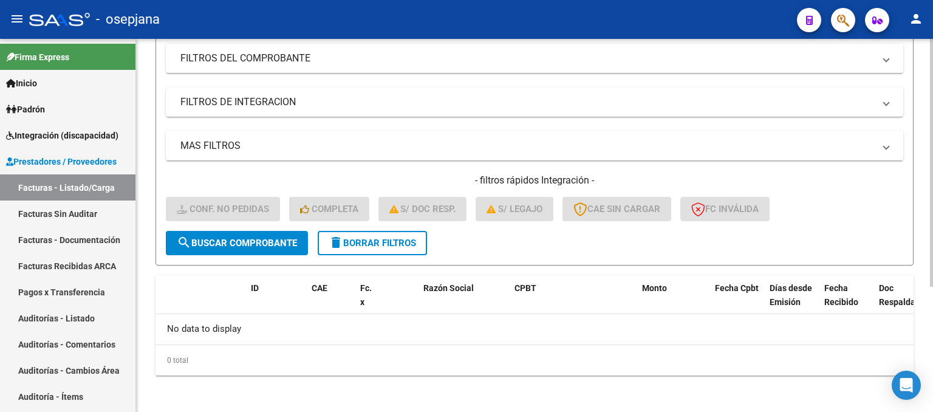
click at [383, 241] on span "delete Borrar Filtros" at bounding box center [372, 243] width 87 height 11
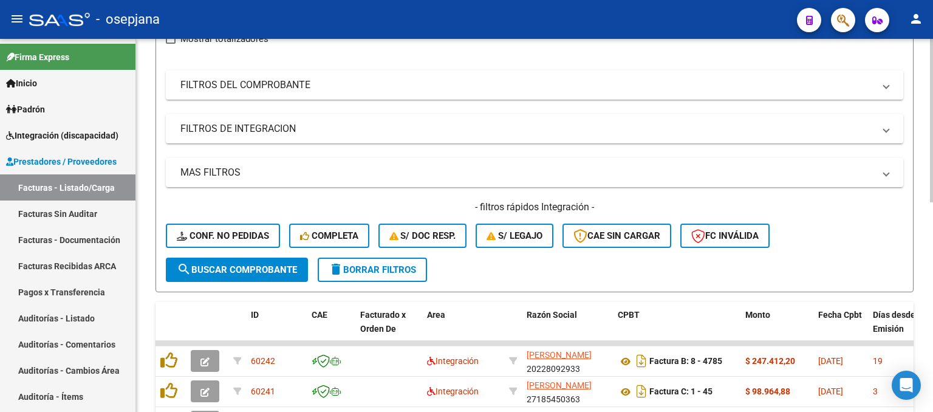
scroll to position [0, 0]
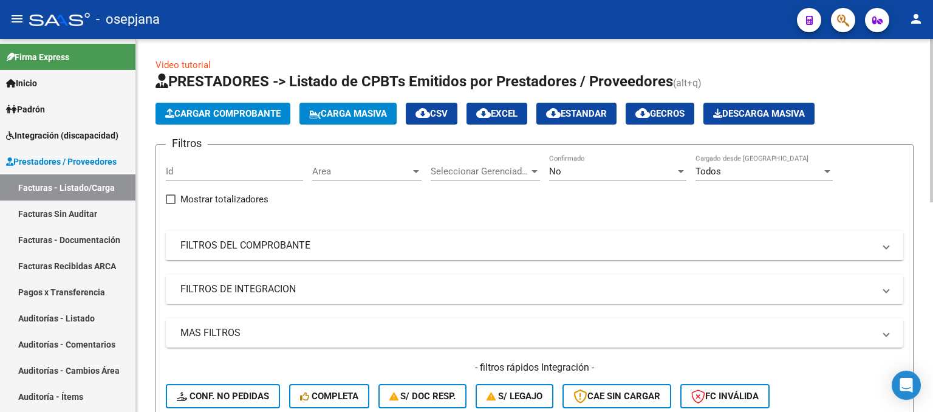
click at [377, 167] on span "Area" at bounding box center [361, 171] width 98 height 11
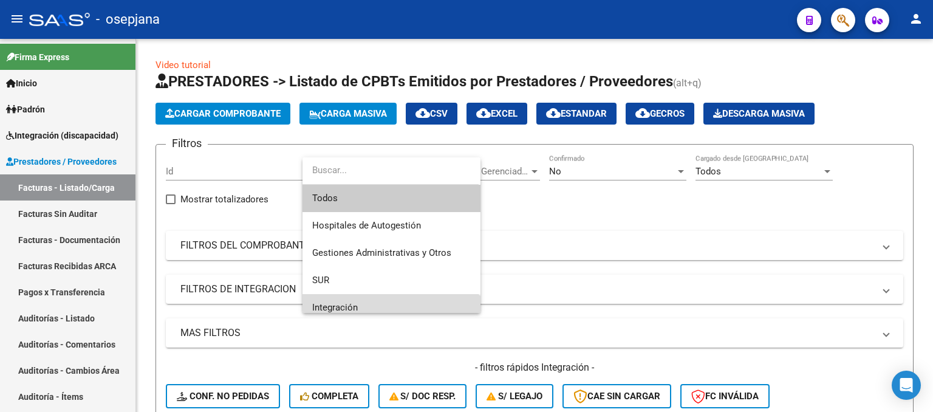
click at [357, 306] on span "Integración" at bounding box center [391, 307] width 159 height 27
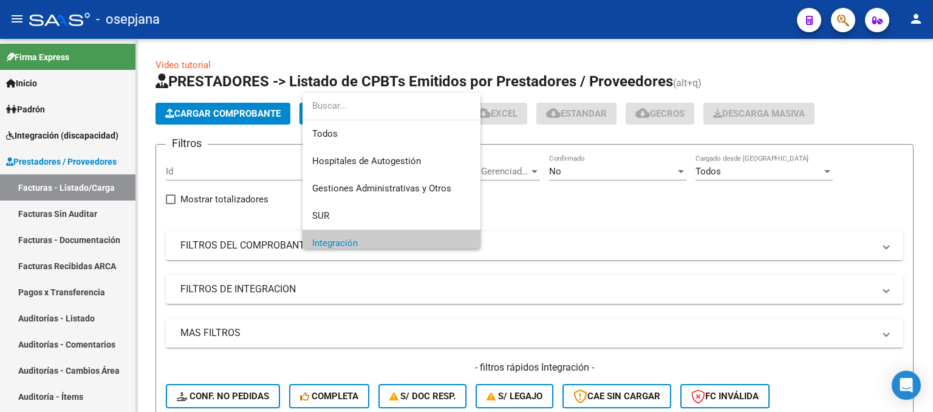
scroll to position [72, 0]
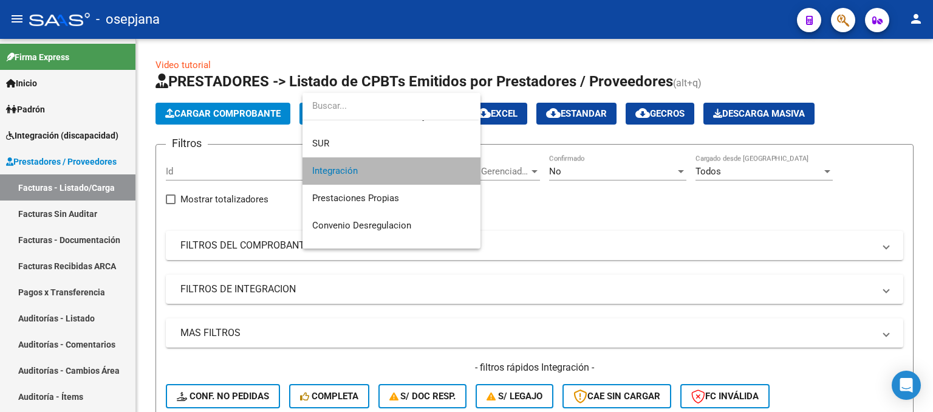
click at [396, 165] on span "Integración" at bounding box center [391, 170] width 159 height 27
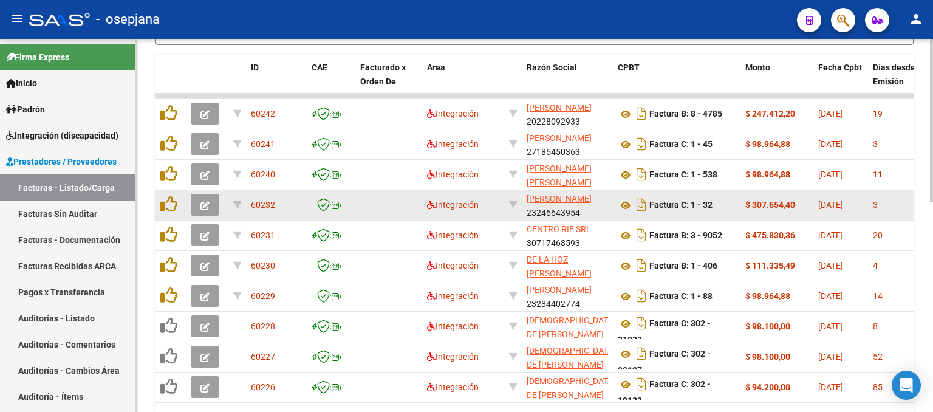
scroll to position [479, 0]
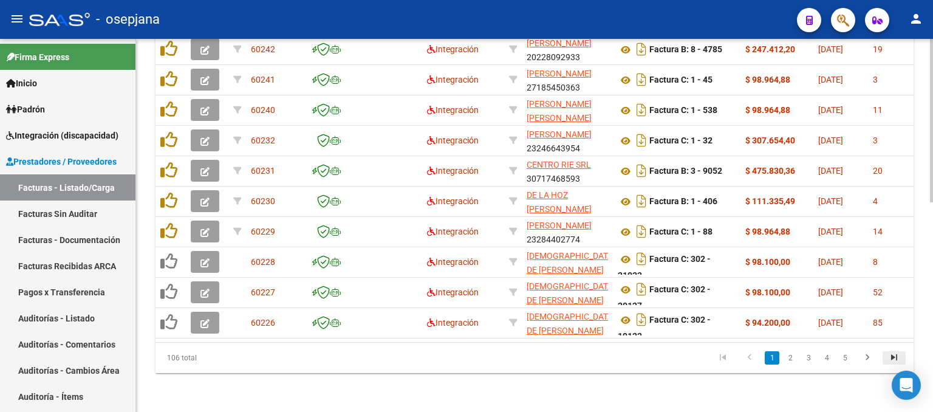
click at [895, 355] on icon "go to last page" at bounding box center [894, 359] width 16 height 15
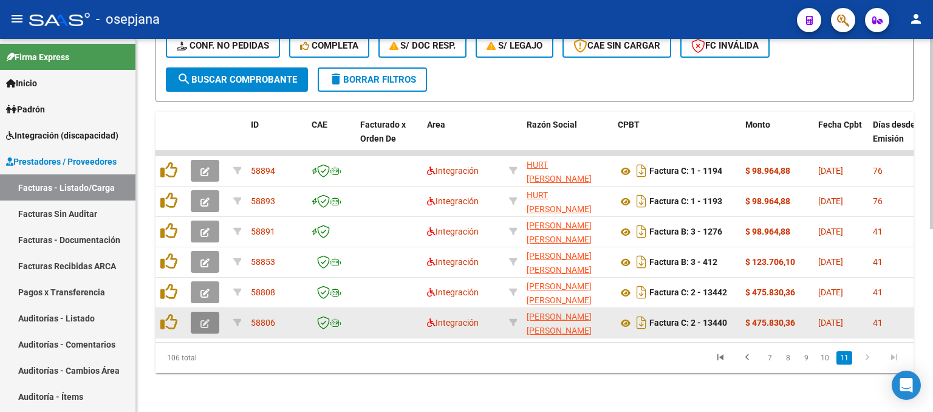
click at [199, 312] on button "button" at bounding box center [205, 323] width 29 height 22
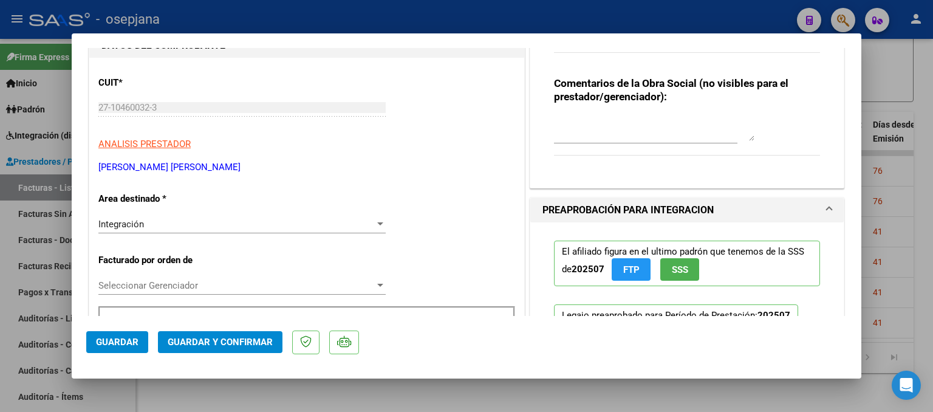
scroll to position [0, 0]
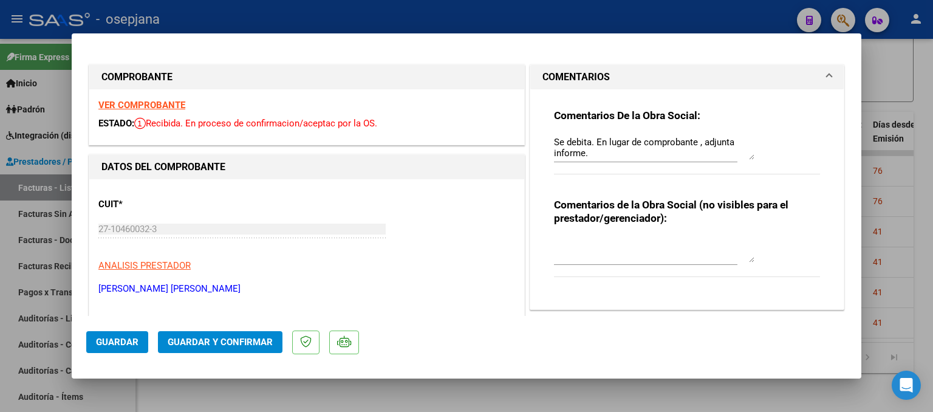
click at [143, 103] on strong "VER COMPROBANTE" at bounding box center [141, 105] width 87 height 11
drag, startPoint x: 606, startPoint y: 154, endPoint x: 524, endPoint y: 111, distance: 92.9
click at [527, 111] on div "COMENTARIOS Comentarios De la Obra Social: Se debita. En lugar de comprobante ,…" at bounding box center [687, 186] width 320 height 245
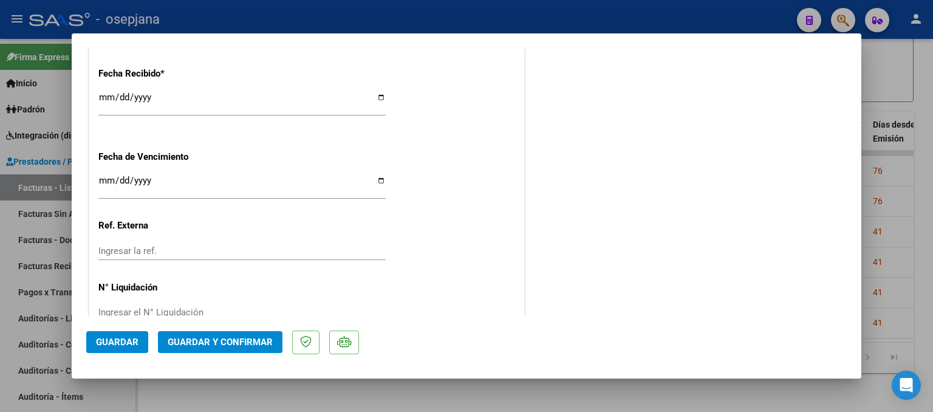
scroll to position [904, 0]
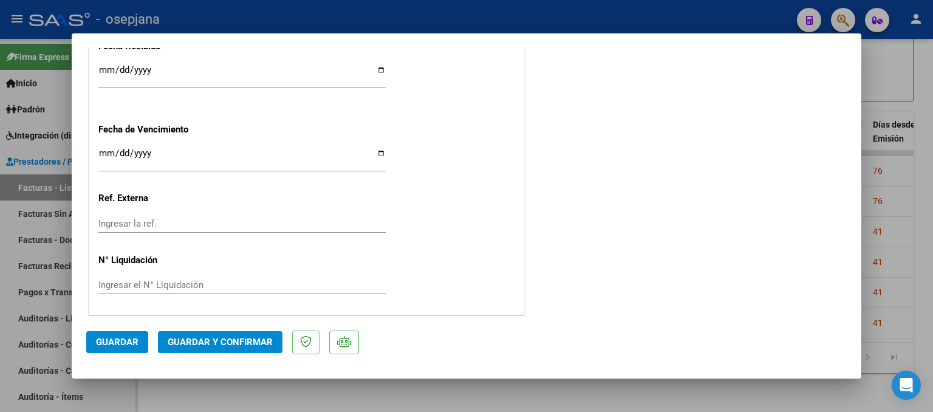
click at [104, 151] on input "2025-08-21" at bounding box center [241, 157] width 287 height 19
type input "2025-08-10"
type input "2025-01-10"
click at [233, 345] on span "Guardar y Confirmar" at bounding box center [220, 342] width 105 height 11
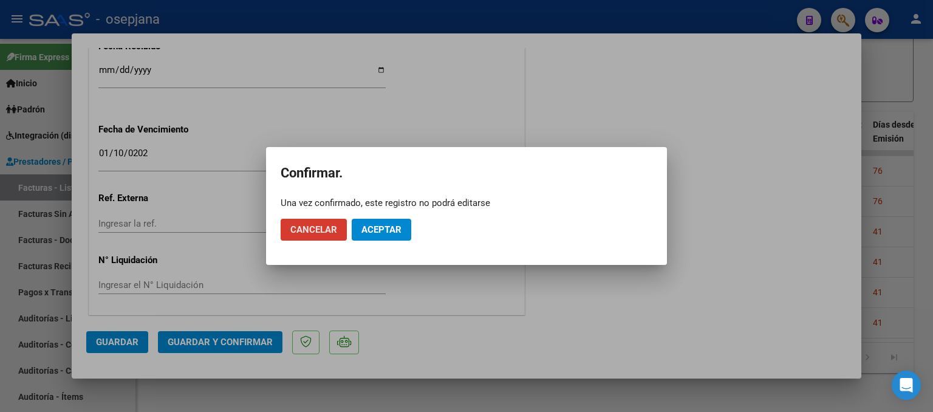
drag, startPoint x: 389, startPoint y: 234, endPoint x: 393, endPoint y: 240, distance: 7.1
click at [389, 235] on button "Aceptar" at bounding box center [382, 230] width 60 height 22
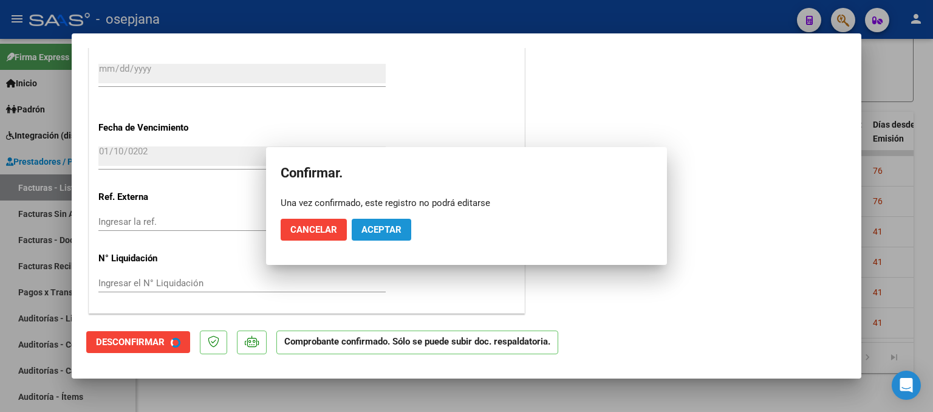
scroll to position [829, 0]
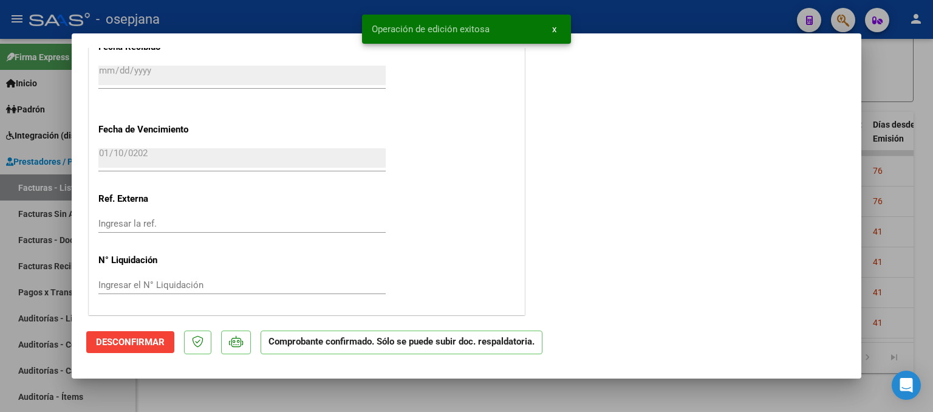
click at [913, 182] on div at bounding box center [466, 206] width 933 height 412
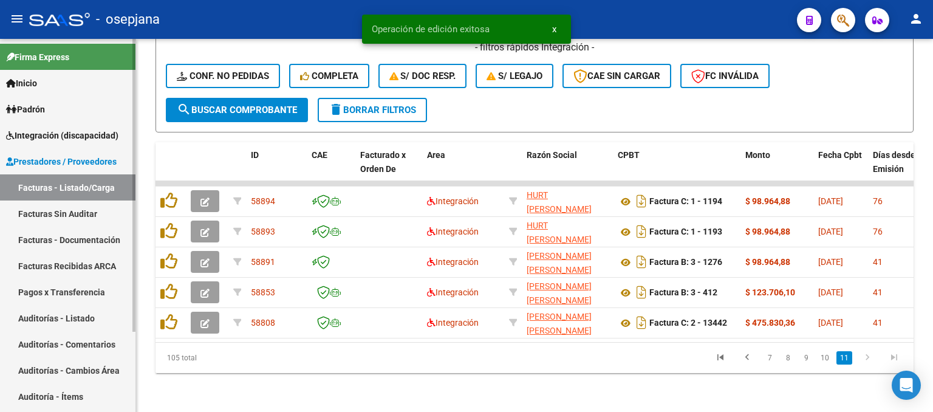
scroll to position [327, 0]
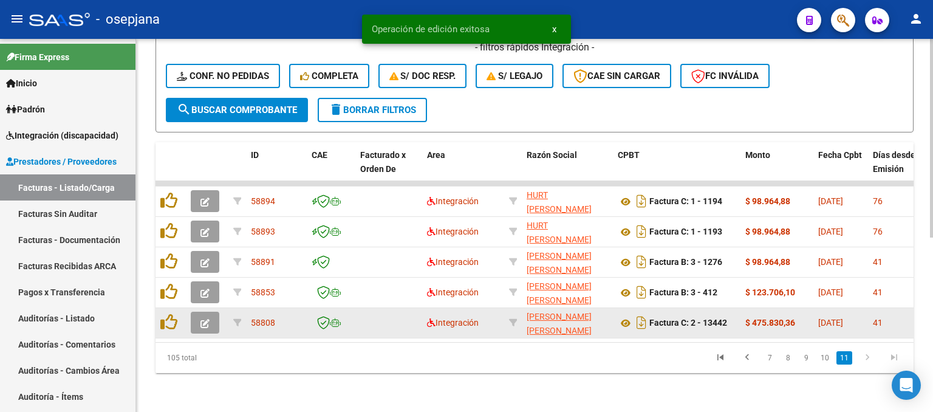
click at [211, 312] on button "button" at bounding box center [205, 323] width 29 height 22
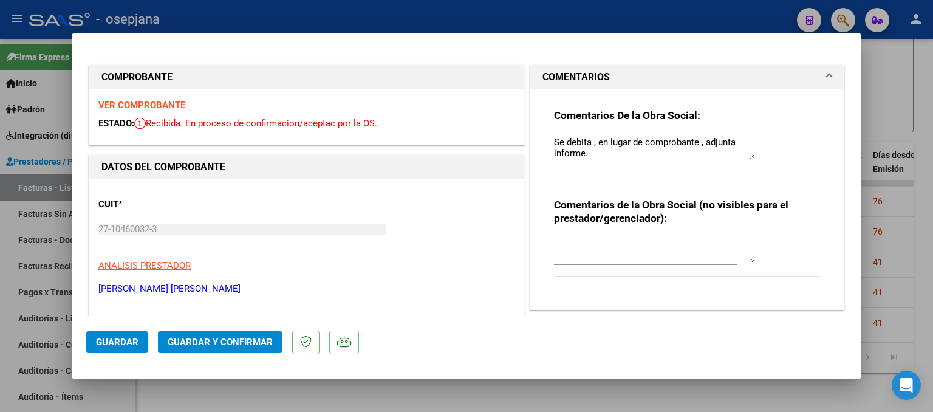
click at [135, 104] on strong "VER COMPROBANTE" at bounding box center [141, 105] width 87 height 11
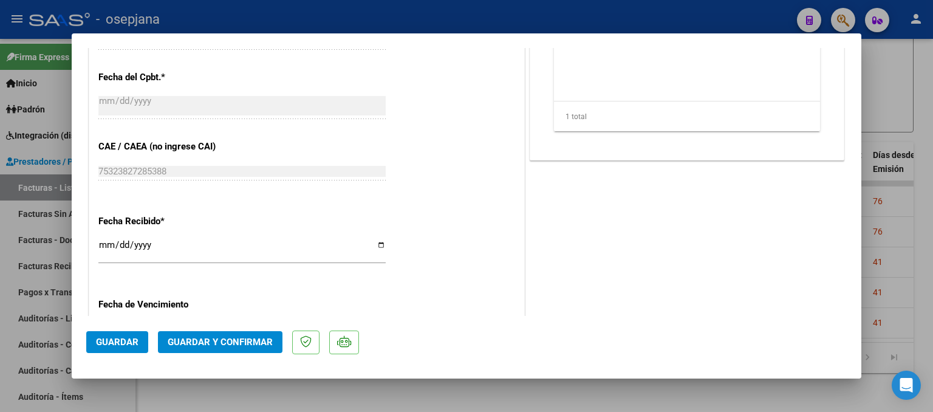
scroll to position [904, 0]
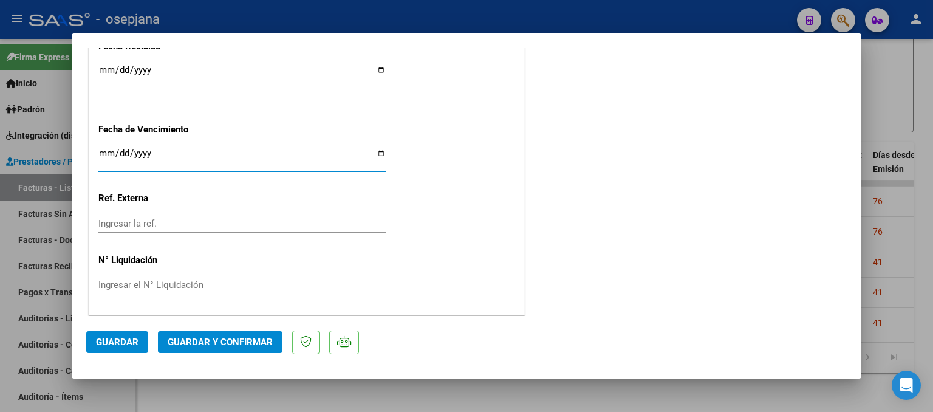
click at [109, 151] on input "2025-08-21" at bounding box center [241, 157] width 287 height 19
type input "2025-08-10"
type input "2025-01-10"
type input "[DATE]"
click at [251, 346] on span "Guardar y Confirmar" at bounding box center [220, 342] width 105 height 11
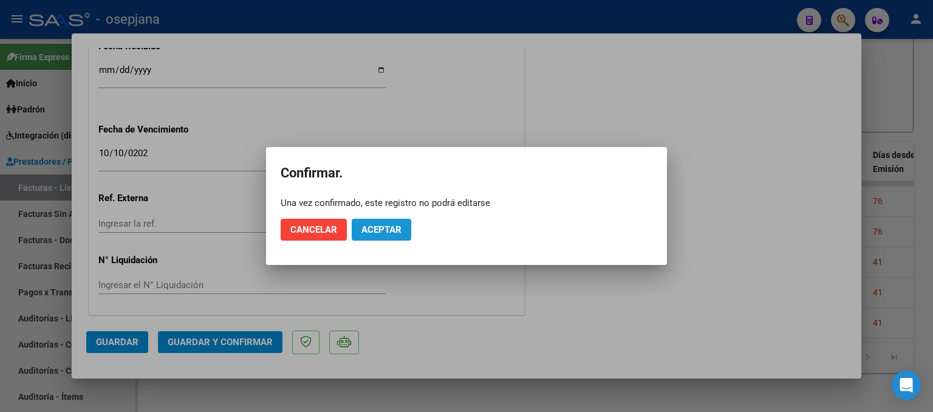
click at [381, 231] on span "Aceptar" at bounding box center [381, 229] width 40 height 11
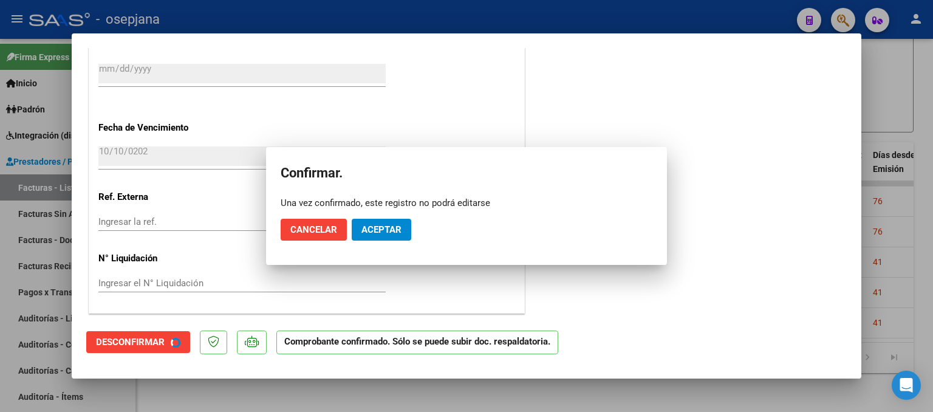
scroll to position [829, 0]
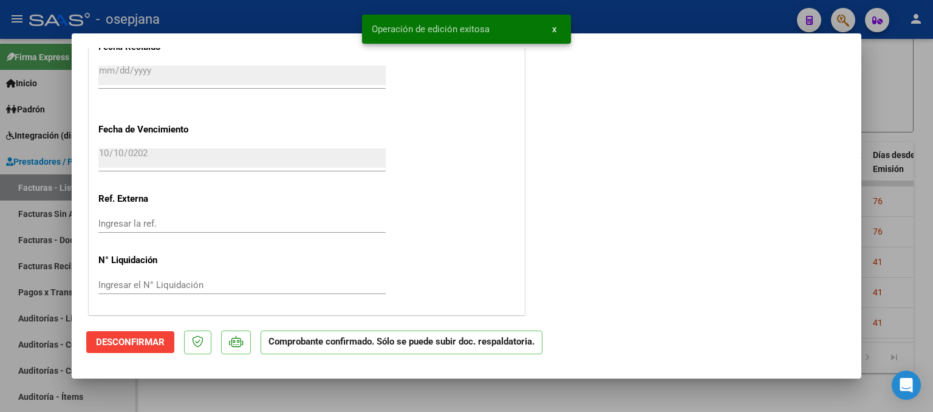
click at [920, 193] on div at bounding box center [466, 206] width 933 height 412
type input "$ 0,00"
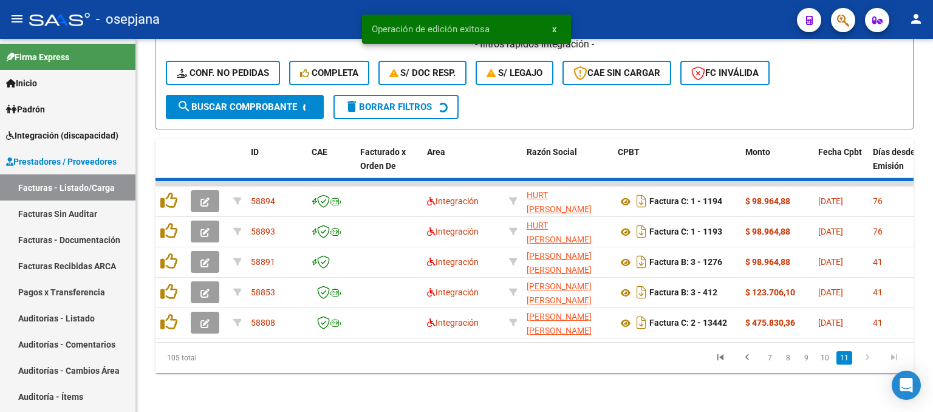
scroll to position [296, 0]
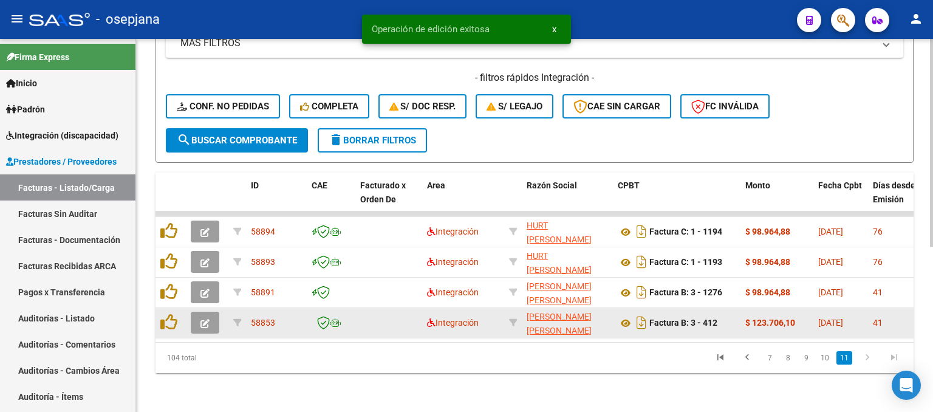
click at [200, 319] on icon "button" at bounding box center [204, 323] width 9 height 9
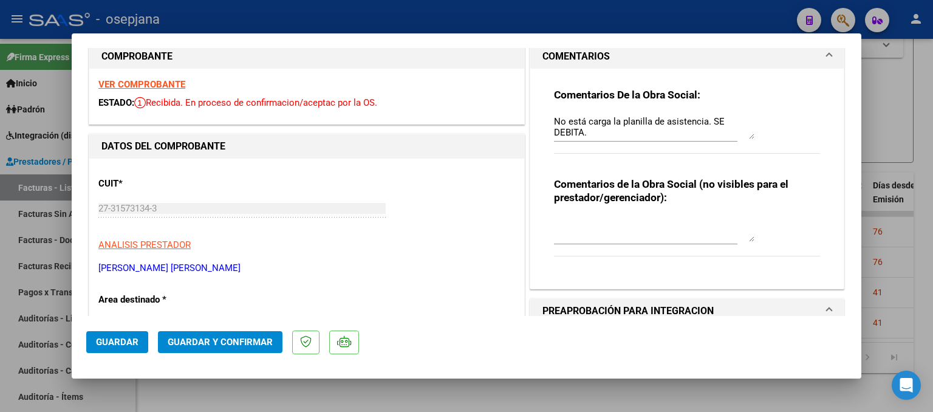
scroll to position [0, 0]
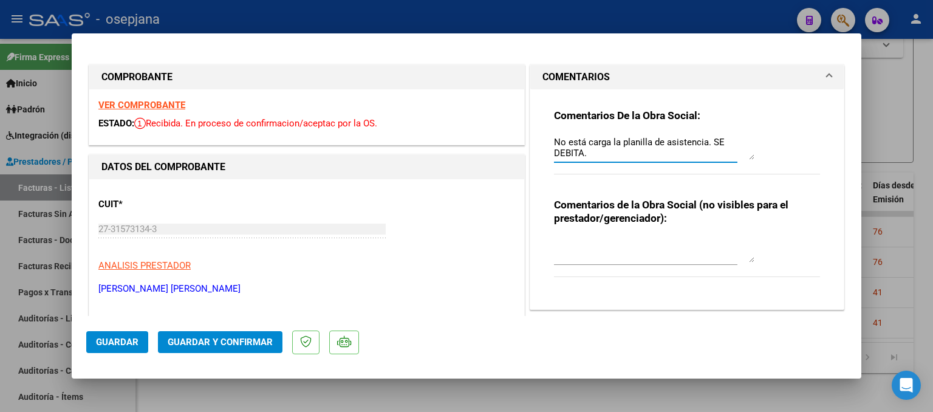
drag, startPoint x: 584, startPoint y: 152, endPoint x: 523, endPoint y: 119, distance: 69.6
click at [527, 119] on div "COMENTARIOS Comentarios De la Obra Social: No está carga la planilla de asisten…" at bounding box center [687, 186] width 320 height 245
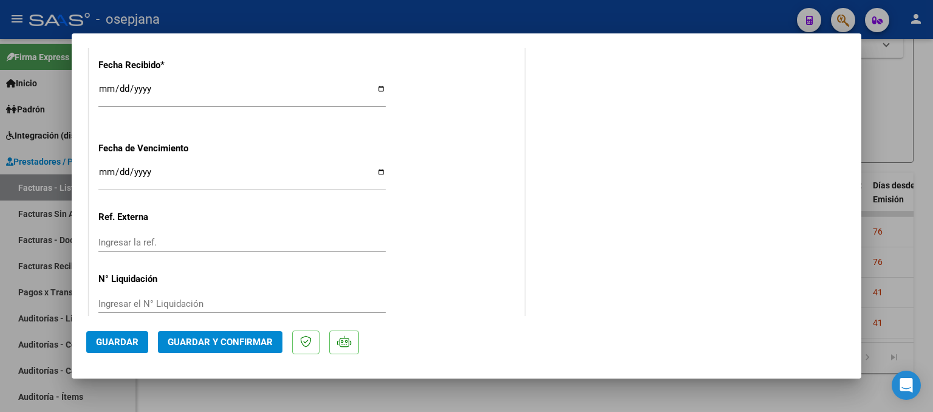
scroll to position [904, 0]
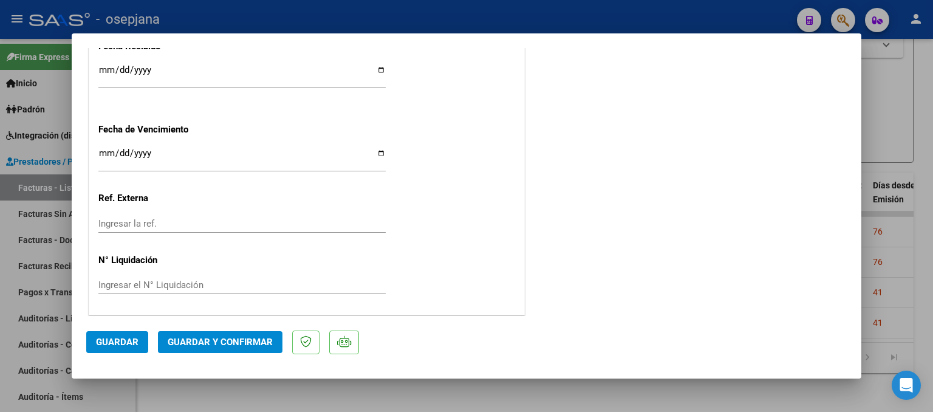
click at [104, 151] on input "2025-08-21" at bounding box center [241, 157] width 287 height 19
type input "2025-08-10"
type input "2025-01-10"
type input "[DATE]"
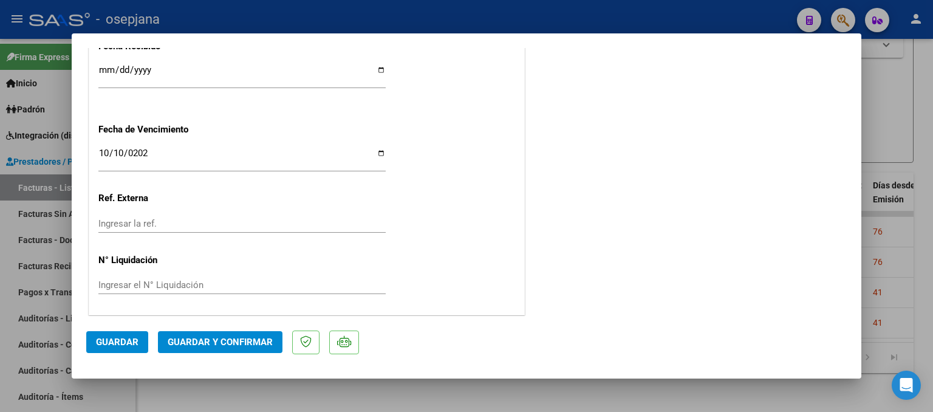
click at [266, 346] on span "Guardar y Confirmar" at bounding box center [220, 342] width 105 height 11
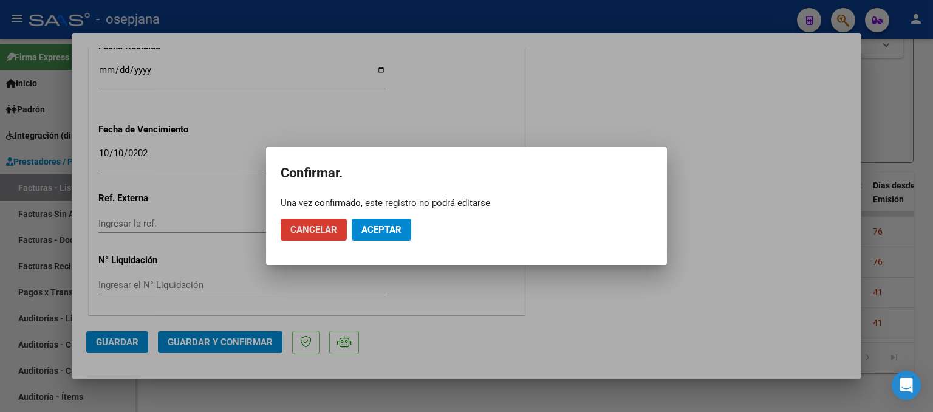
click at [492, 113] on div at bounding box center [466, 206] width 933 height 412
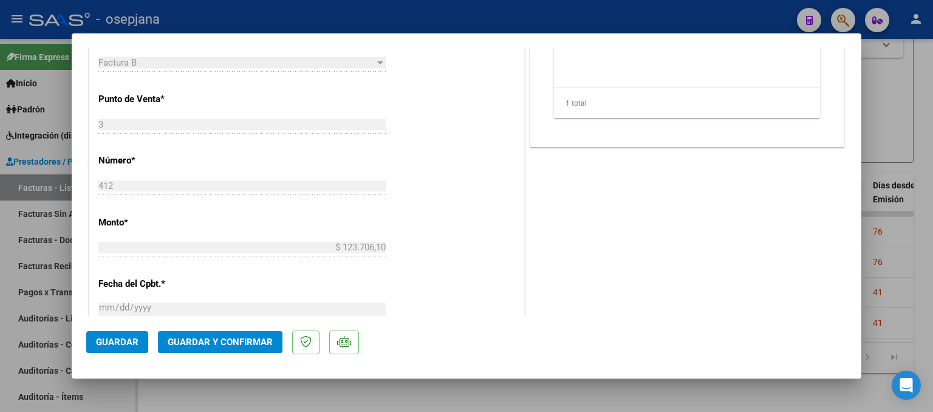
scroll to position [357, 0]
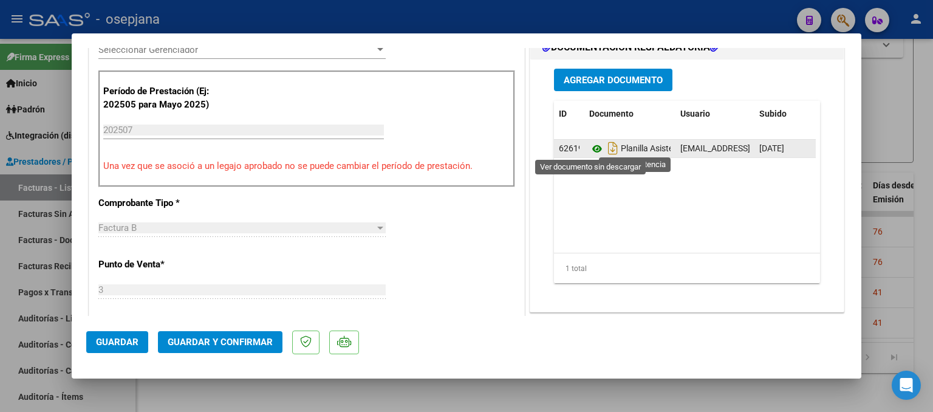
click at [593, 146] on icon at bounding box center [597, 149] width 16 height 15
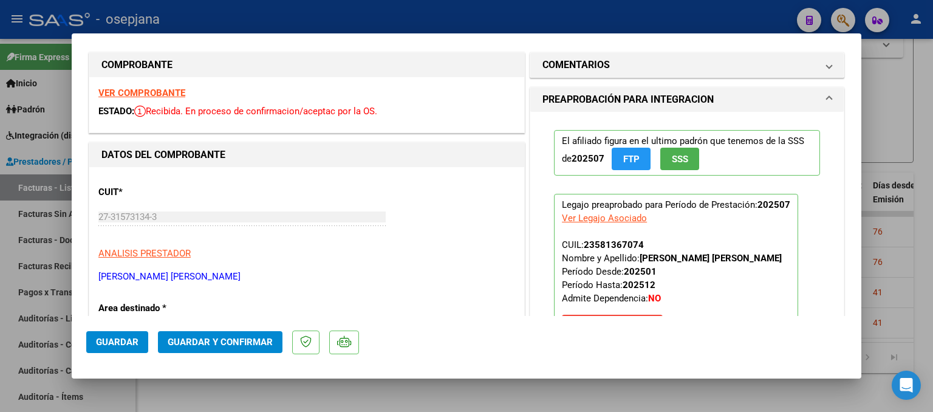
scroll to position [0, 0]
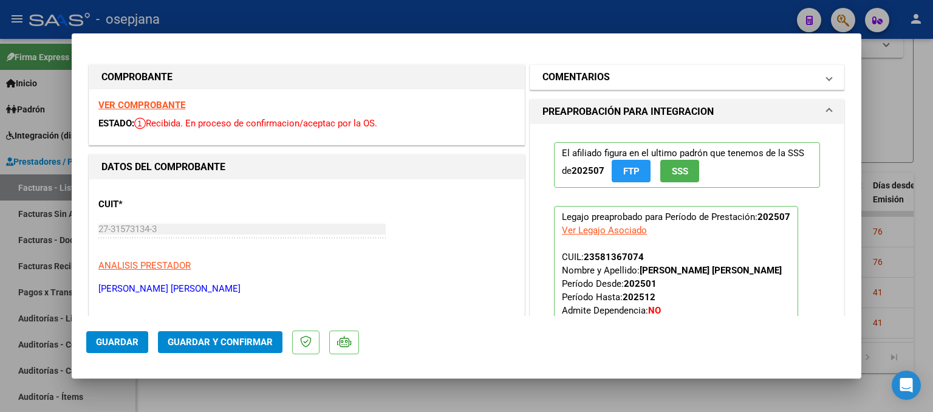
click at [639, 85] on mat-expansion-panel-header "COMENTARIOS" at bounding box center [686, 77] width 313 height 24
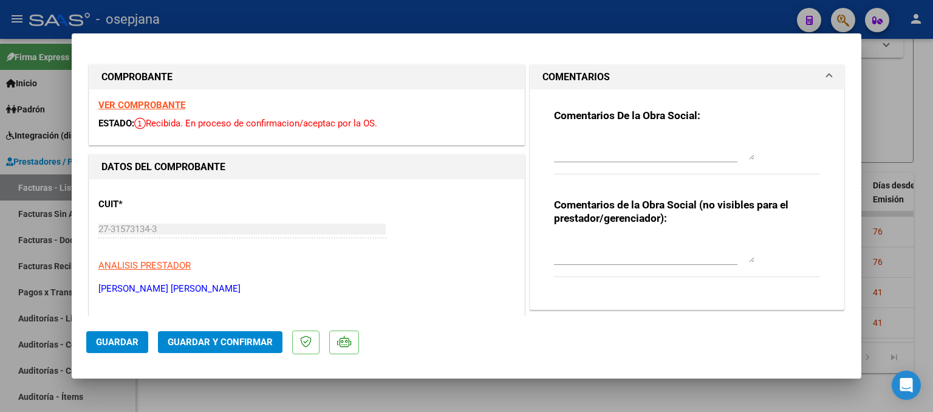
click at [593, 163] on div at bounding box center [645, 153] width 183 height 41
click at [592, 160] on div at bounding box center [654, 147] width 200 height 29
type textarea "EN LUGAR DE PLANILLA DE ASISTENCIA SUBE FACTURA.. SE DEBITA COMPROBANTE"
click at [98, 340] on span "Guardar" at bounding box center [117, 342] width 43 height 11
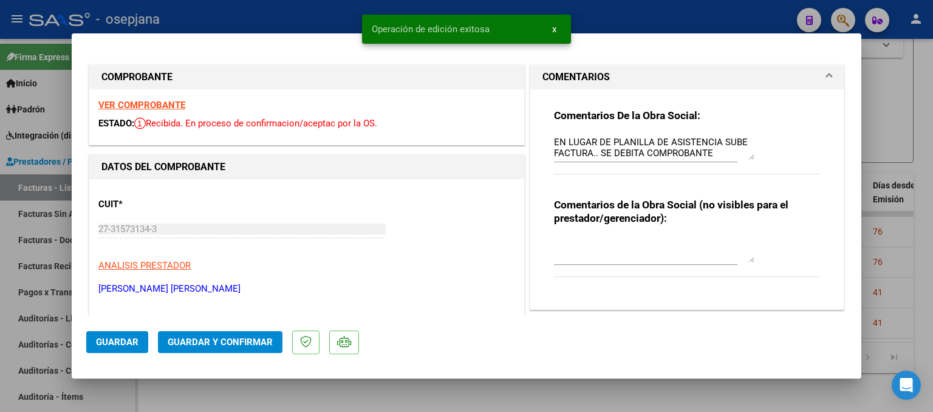
click at [917, 246] on div at bounding box center [466, 206] width 933 height 412
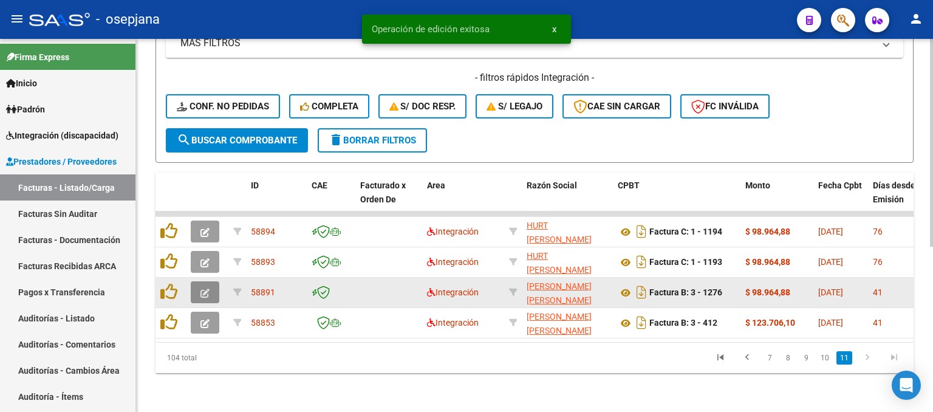
click at [202, 289] on icon "button" at bounding box center [204, 293] width 9 height 9
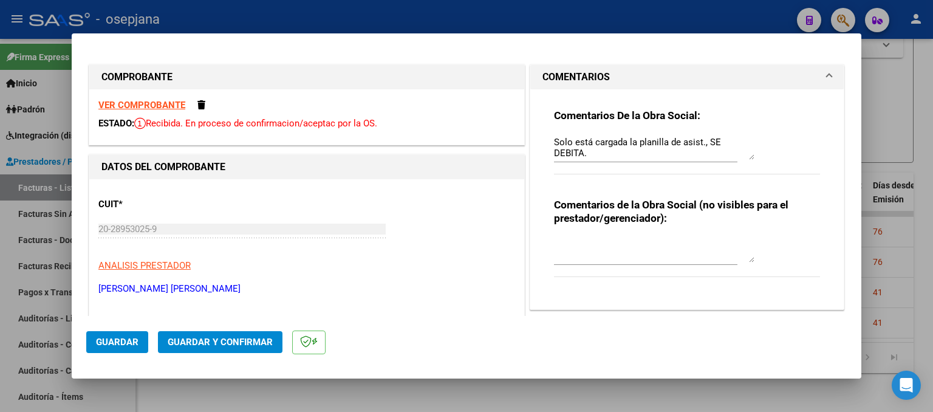
click at [164, 104] on strong "VER COMPROBANTE" at bounding box center [141, 105] width 87 height 11
click at [895, 249] on div at bounding box center [466, 206] width 933 height 412
type input "$ 0,00"
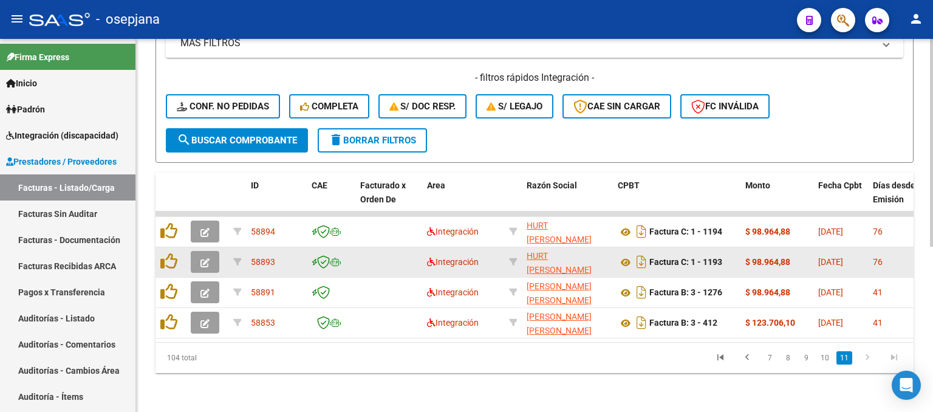
click at [214, 258] on button "button" at bounding box center [205, 262] width 29 height 22
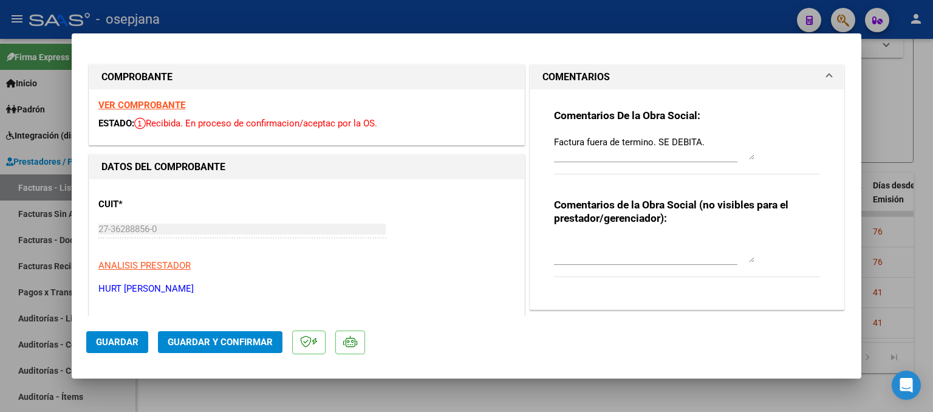
click at [869, 112] on div at bounding box center [466, 206] width 933 height 412
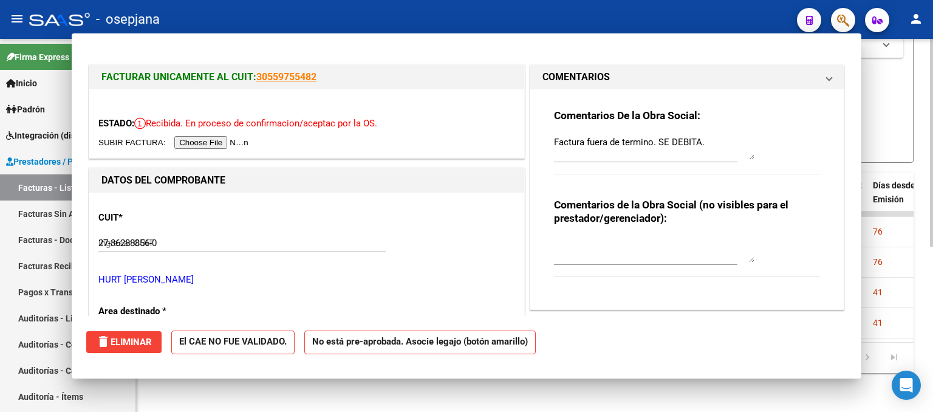
type input "$ 0,00"
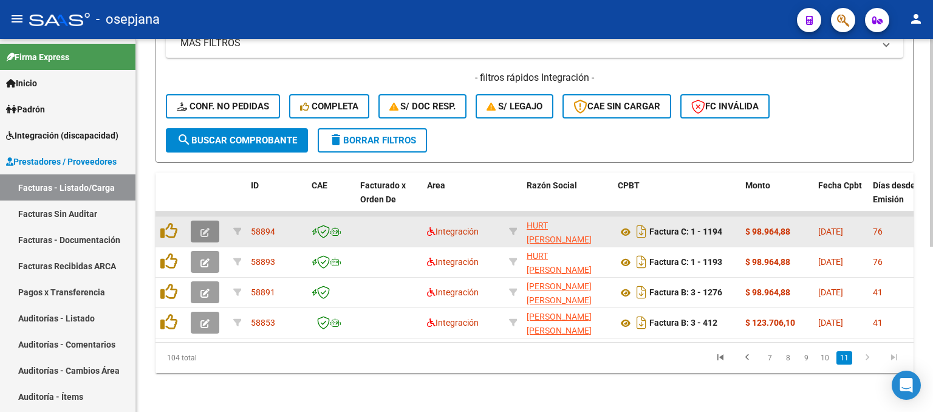
click at [204, 221] on button "button" at bounding box center [205, 232] width 29 height 22
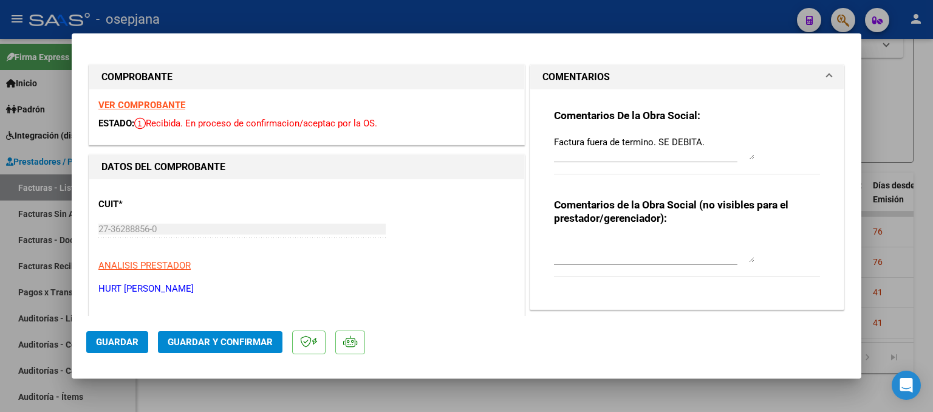
click at [125, 103] on strong "VER COMPROBANTE" at bounding box center [141, 105] width 87 height 11
click at [887, 115] on div at bounding box center [466, 206] width 933 height 412
type input "$ 0,00"
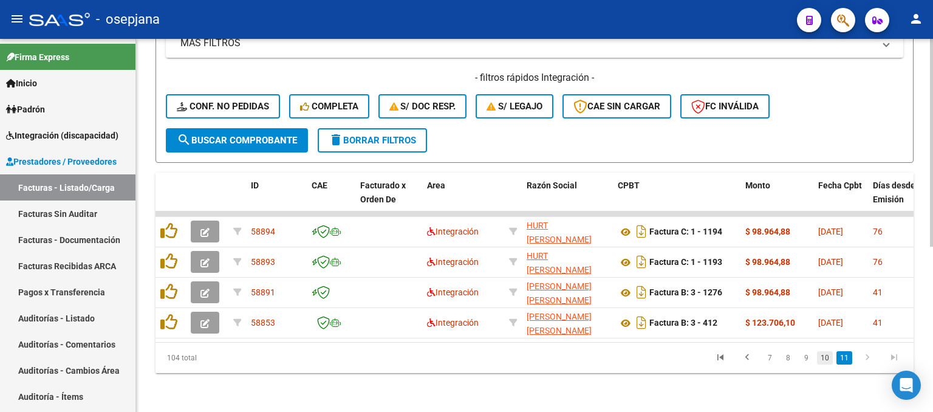
click at [824, 360] on link "10" at bounding box center [825, 357] width 16 height 13
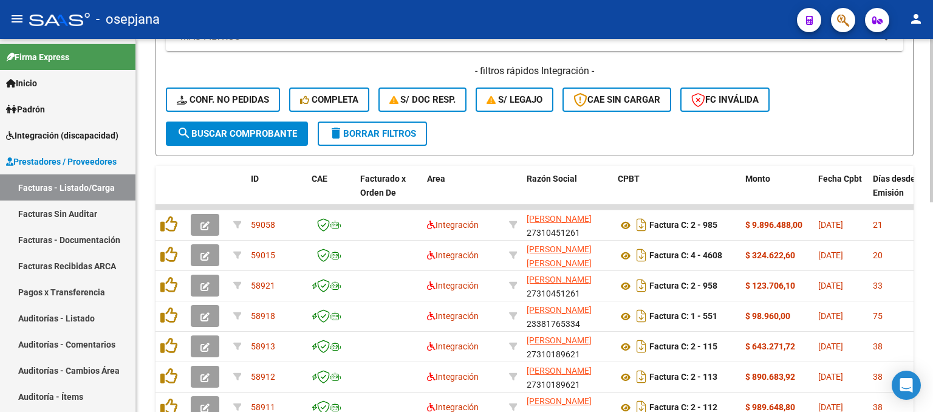
scroll to position [479, 0]
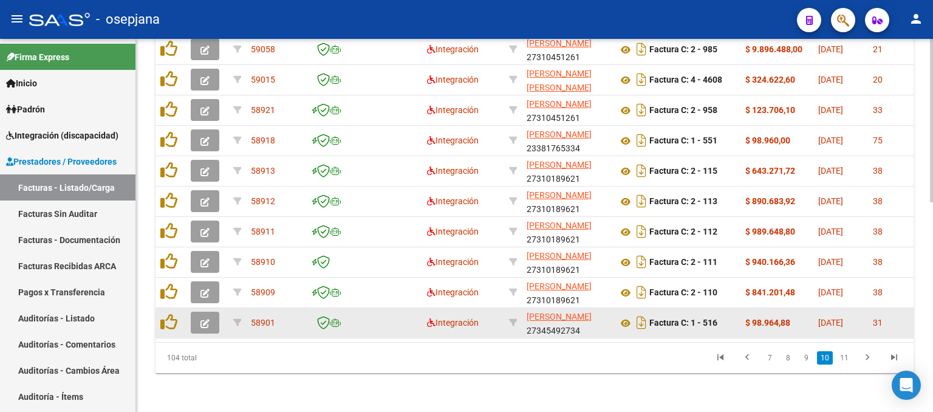
click at [196, 316] on button "button" at bounding box center [205, 323] width 29 height 22
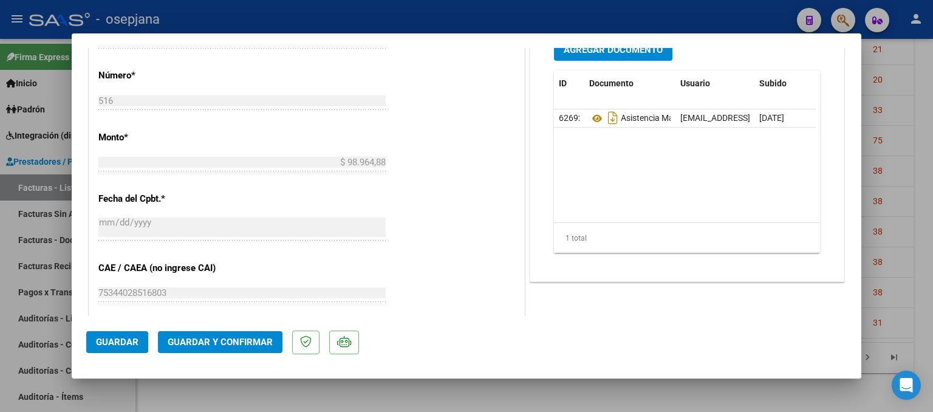
scroll to position [425, 0]
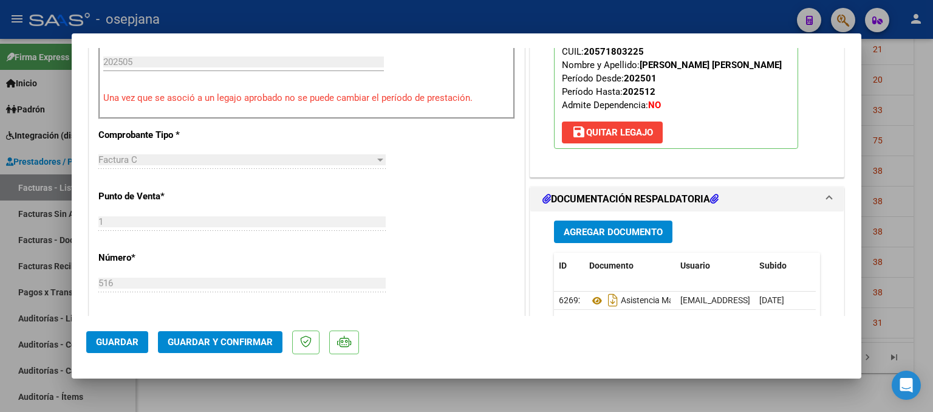
click at [902, 114] on div at bounding box center [466, 206] width 933 height 412
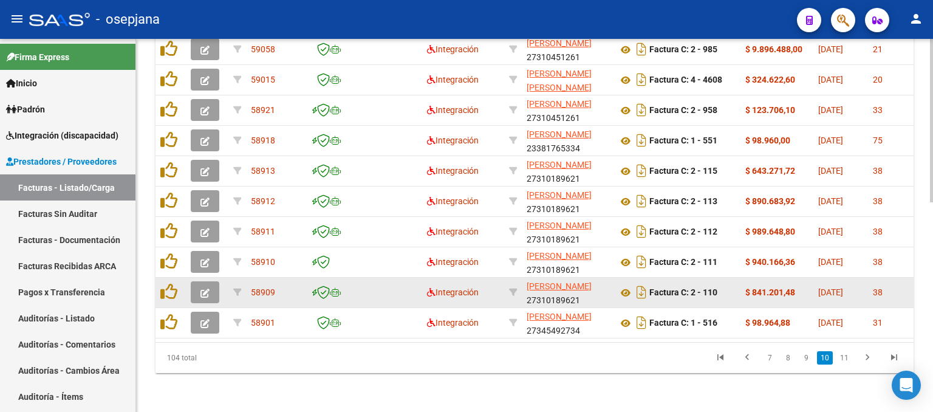
click at [199, 281] on button "button" at bounding box center [205, 292] width 29 height 22
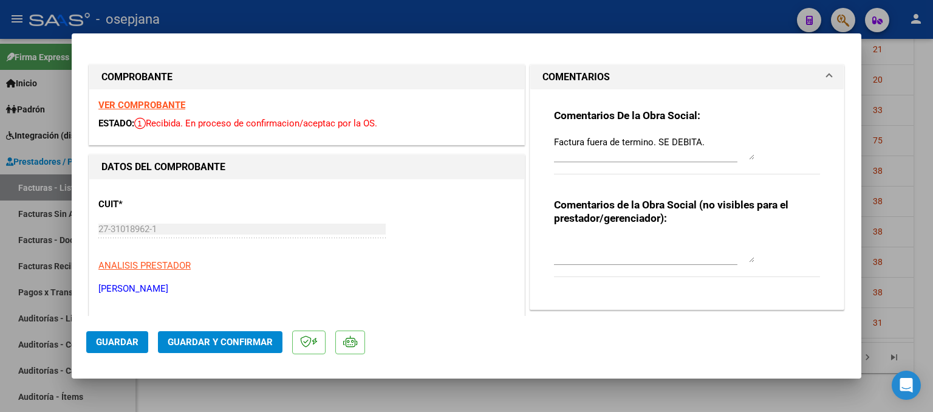
click at [928, 116] on div at bounding box center [466, 206] width 933 height 412
type input "$ 0,00"
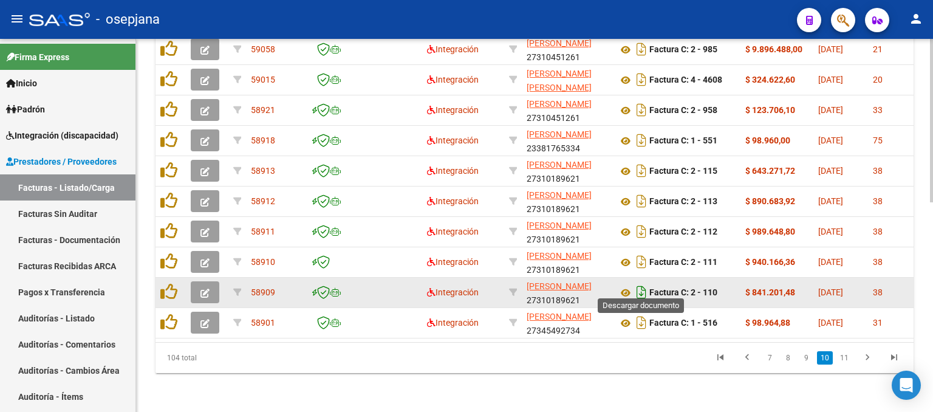
click at [640, 284] on icon "Descargar documento" at bounding box center [642, 292] width 16 height 19
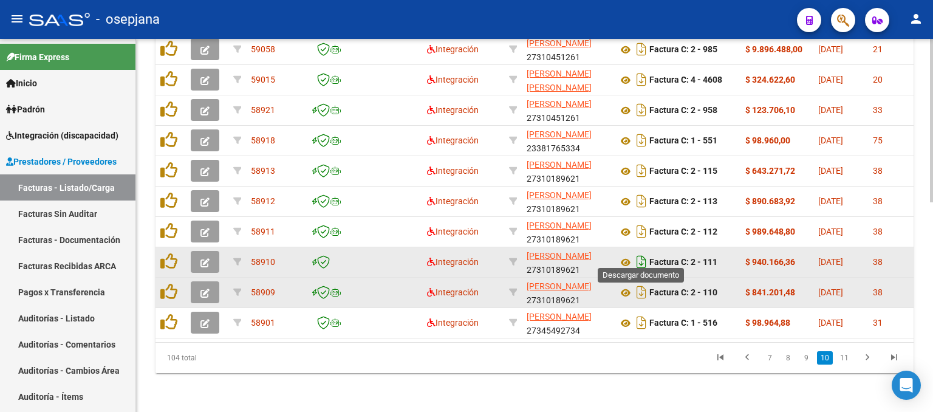
click at [644, 252] on icon "Descargar documento" at bounding box center [642, 261] width 16 height 19
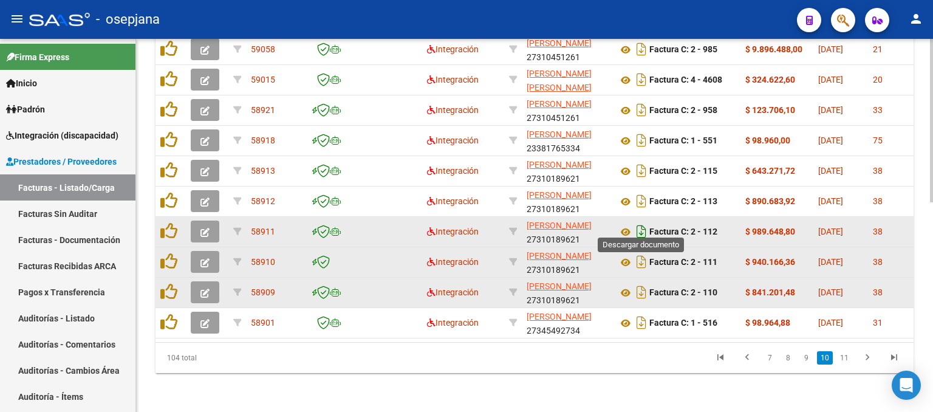
click at [637, 222] on icon "Descargar documento" at bounding box center [642, 231] width 16 height 19
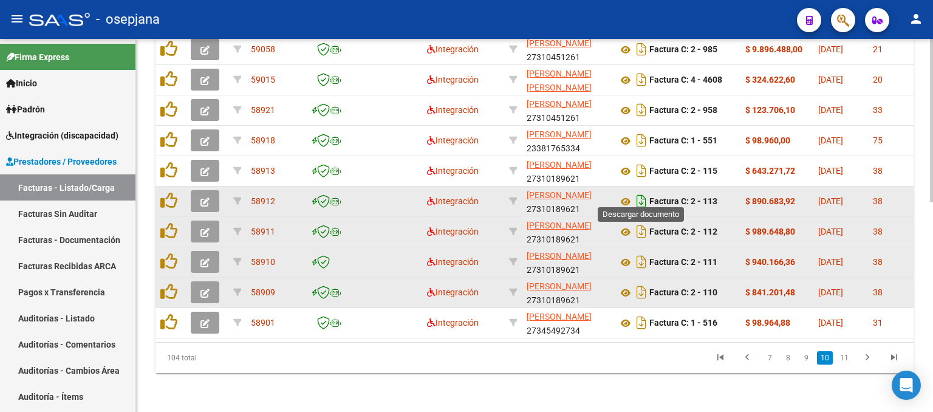
click at [641, 191] on icon "Descargar documento" at bounding box center [642, 200] width 16 height 19
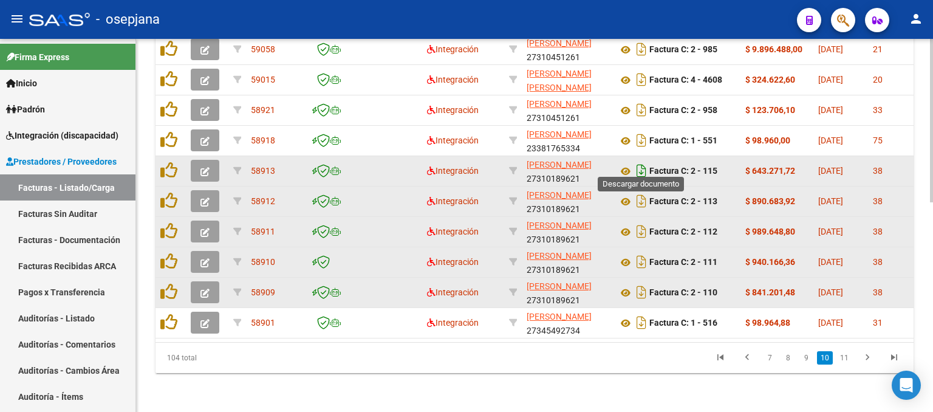
click at [646, 162] on icon "Descargar documento" at bounding box center [642, 170] width 16 height 19
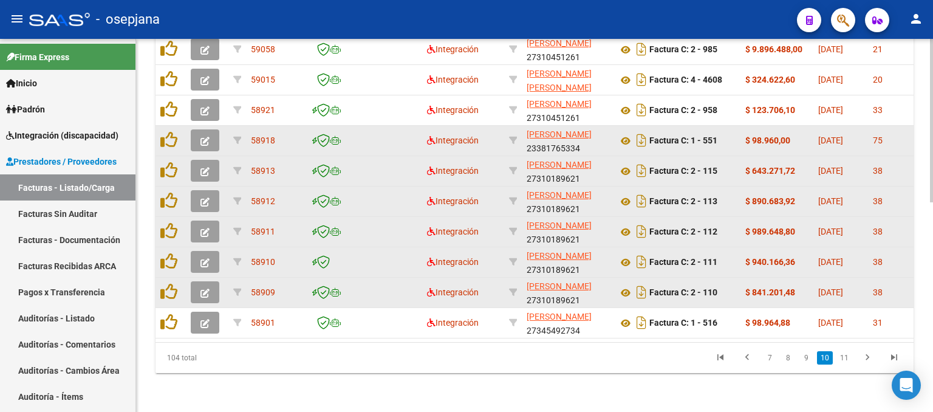
click at [201, 137] on icon "button" at bounding box center [204, 141] width 9 height 9
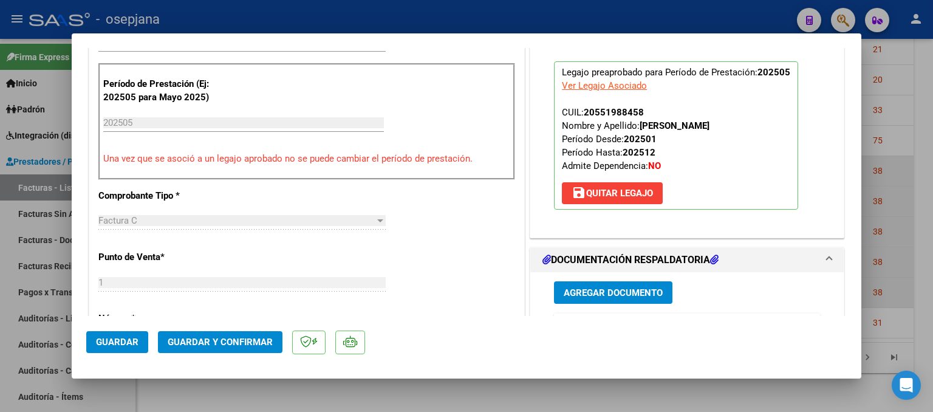
scroll to position [608, 0]
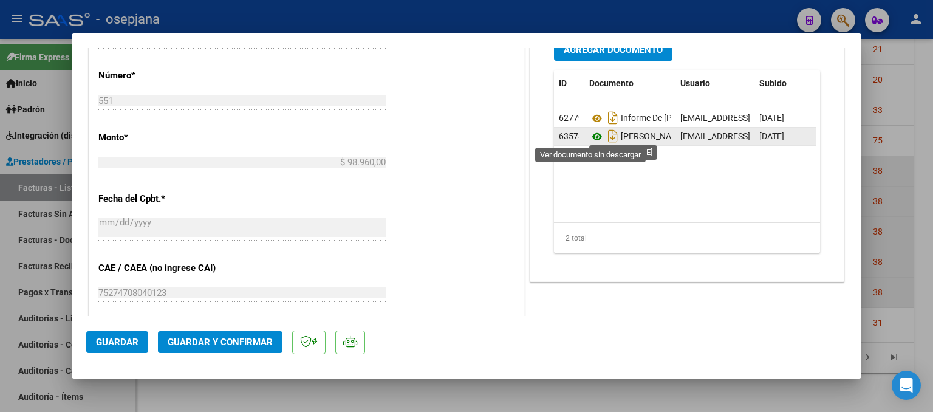
click at [592, 136] on icon at bounding box center [597, 136] width 16 height 15
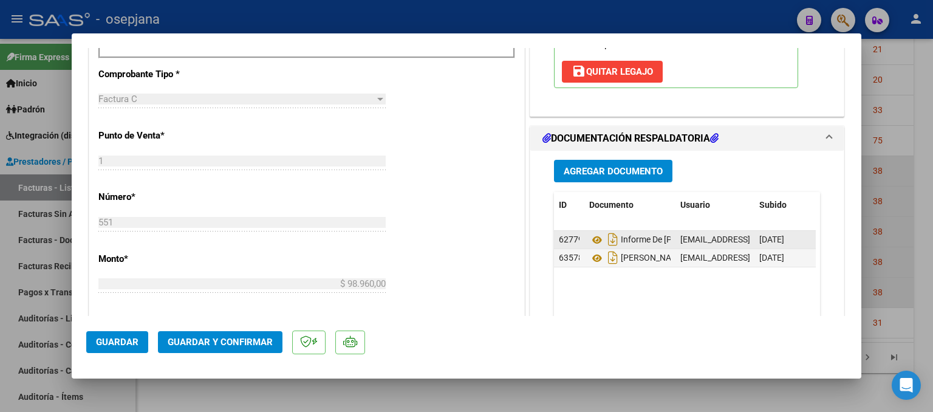
scroll to position [668, 0]
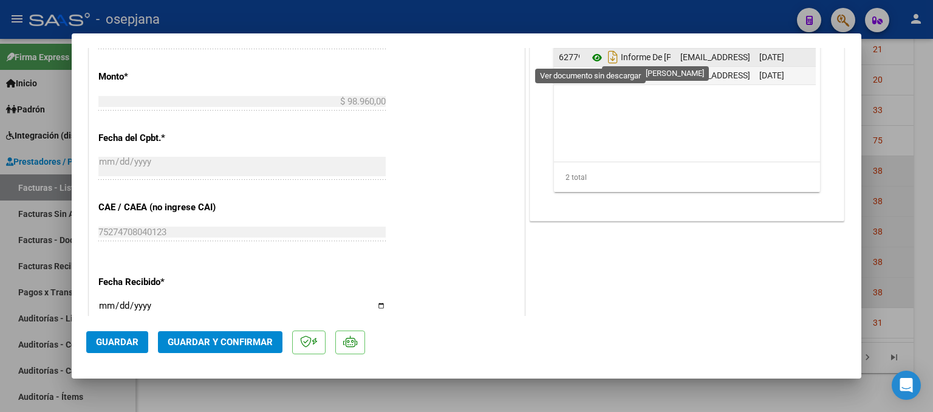
click at [589, 54] on icon at bounding box center [597, 57] width 16 height 15
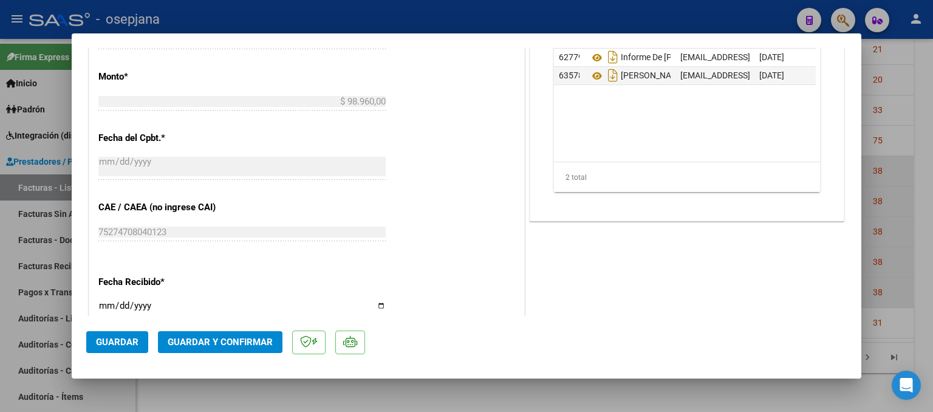
scroll to position [904, 0]
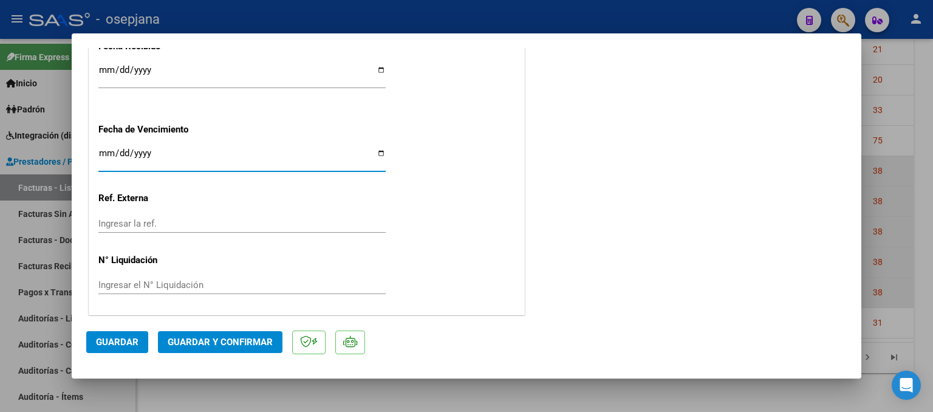
click at [104, 150] on input "2025-07-18" at bounding box center [241, 157] width 287 height 19
type input "[DATE]"
click at [227, 180] on div "2025-10-10 Ingresar la fecha" at bounding box center [241, 163] width 287 height 37
click at [263, 343] on span "Guardar y Confirmar" at bounding box center [220, 342] width 105 height 11
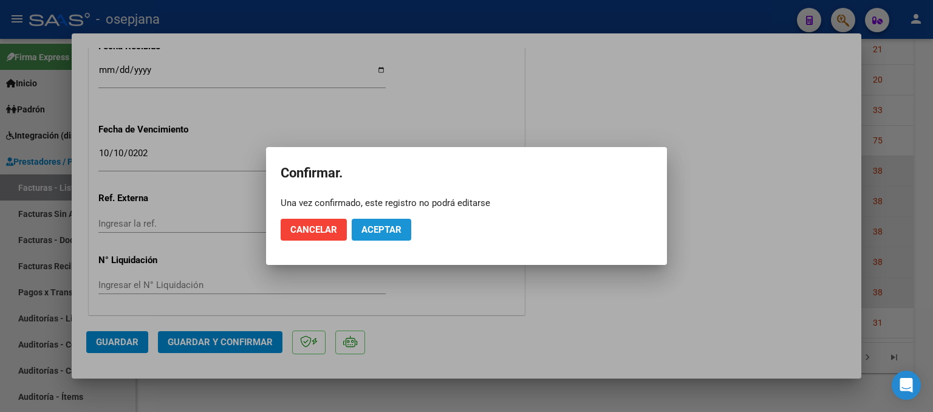
click at [396, 233] on span "Aceptar" at bounding box center [381, 229] width 40 height 11
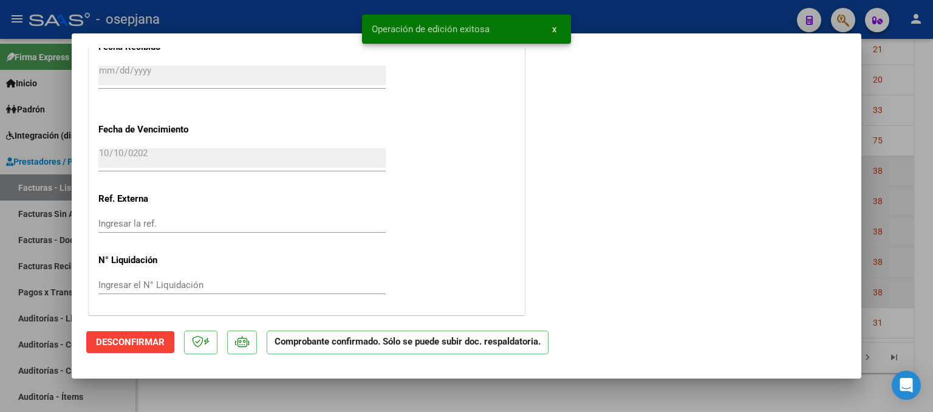
click at [900, 158] on div at bounding box center [466, 206] width 933 height 412
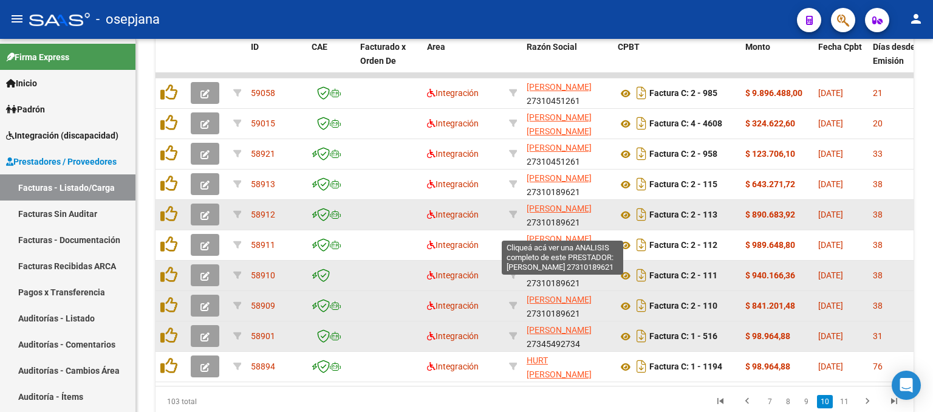
scroll to position [418, 0]
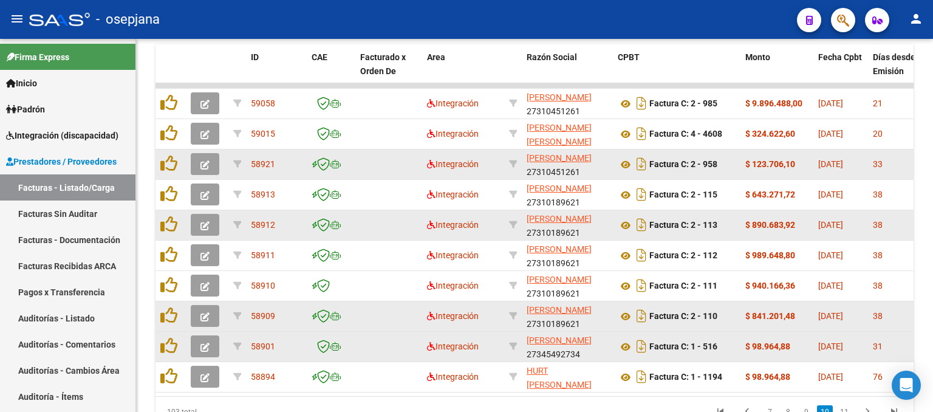
click at [202, 161] on icon "button" at bounding box center [204, 164] width 9 height 9
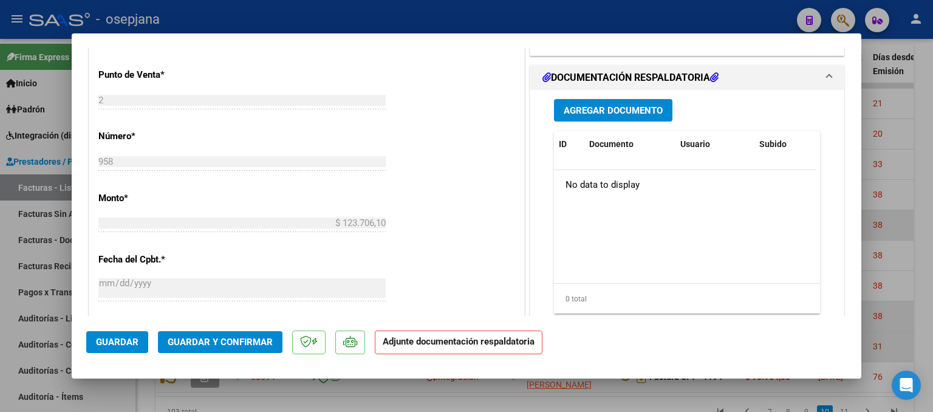
scroll to position [182, 0]
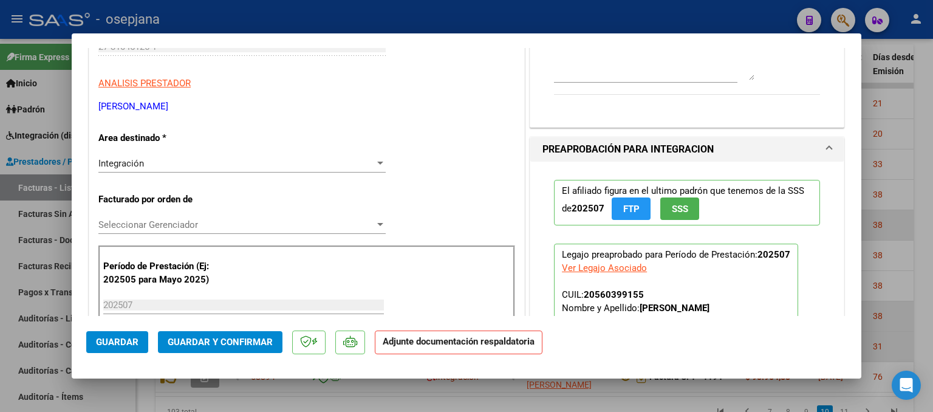
click at [897, 109] on div at bounding box center [466, 206] width 933 height 412
type input "$ 0,00"
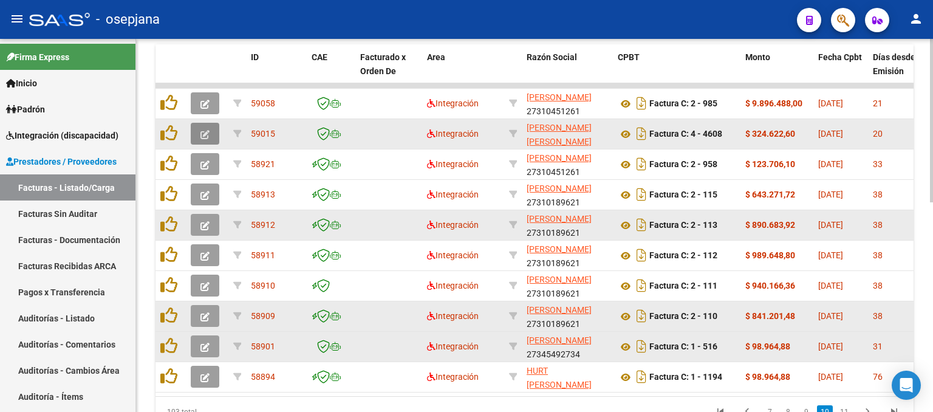
click at [204, 133] on icon "button" at bounding box center [204, 134] width 9 height 9
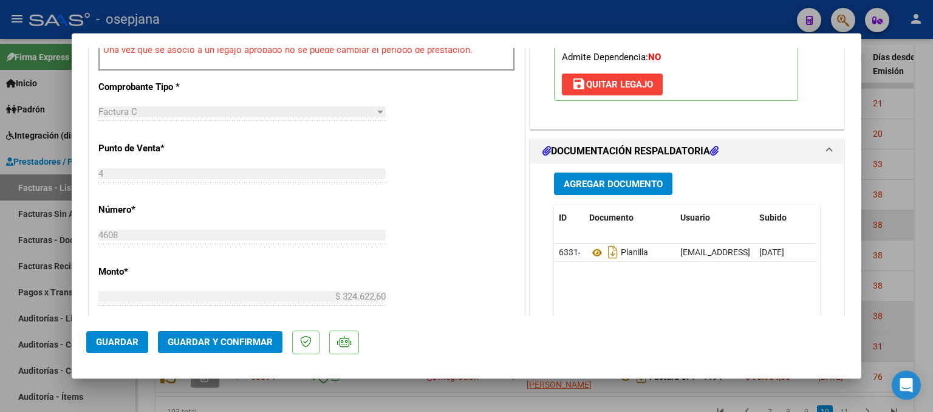
scroll to position [547, 0]
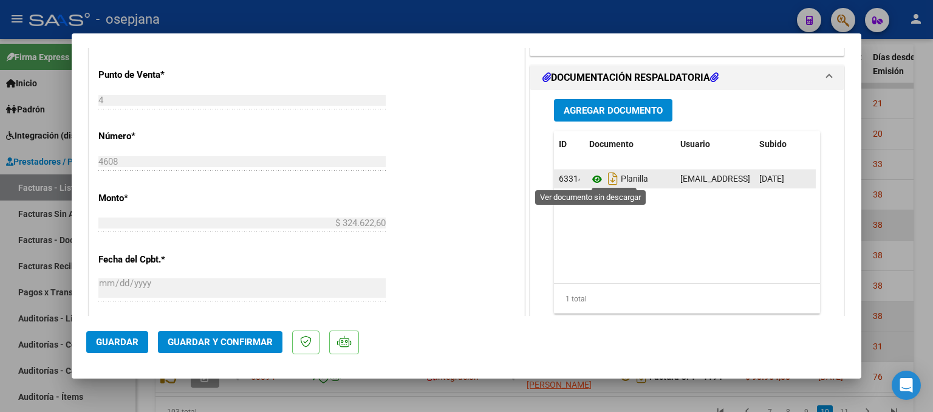
click at [591, 177] on icon at bounding box center [597, 179] width 16 height 15
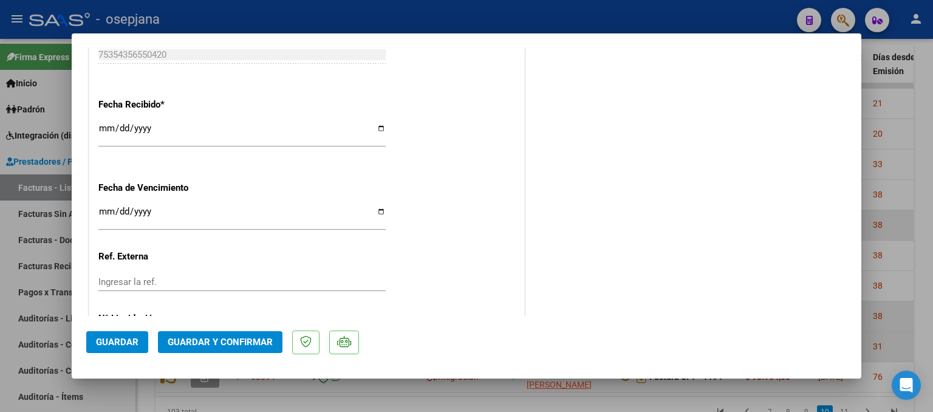
scroll to position [851, 0]
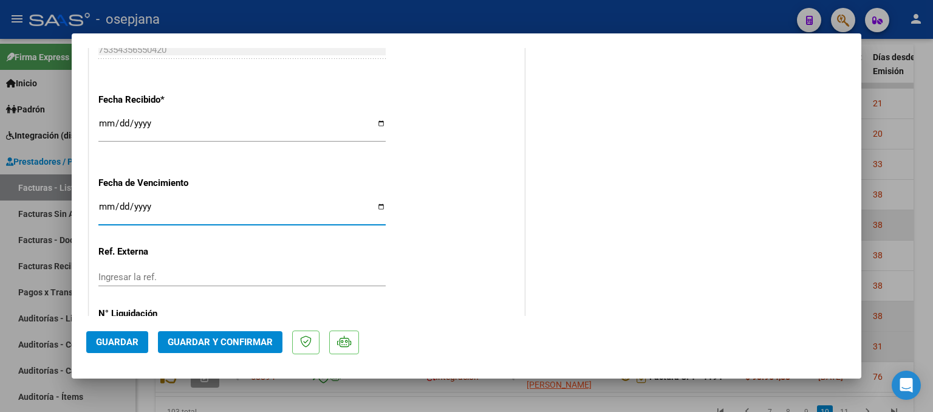
click at [103, 204] on input "Ingresar la fecha" at bounding box center [241, 211] width 287 height 19
type input "[DATE]"
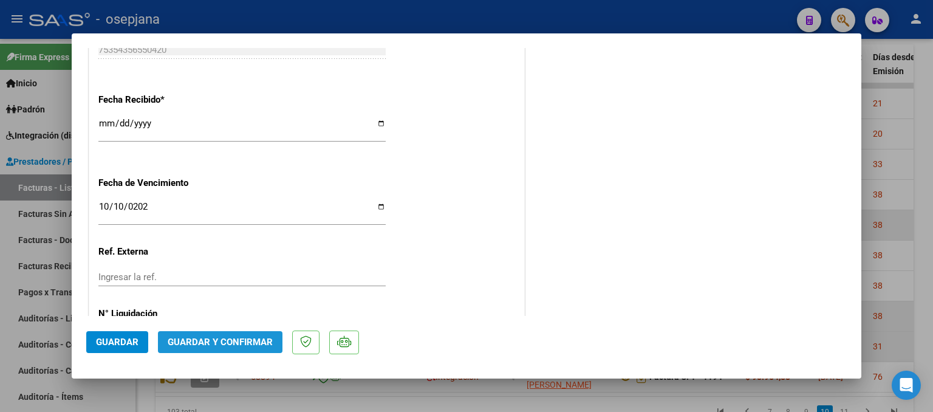
click at [266, 344] on span "Guardar y Confirmar" at bounding box center [220, 342] width 105 height 11
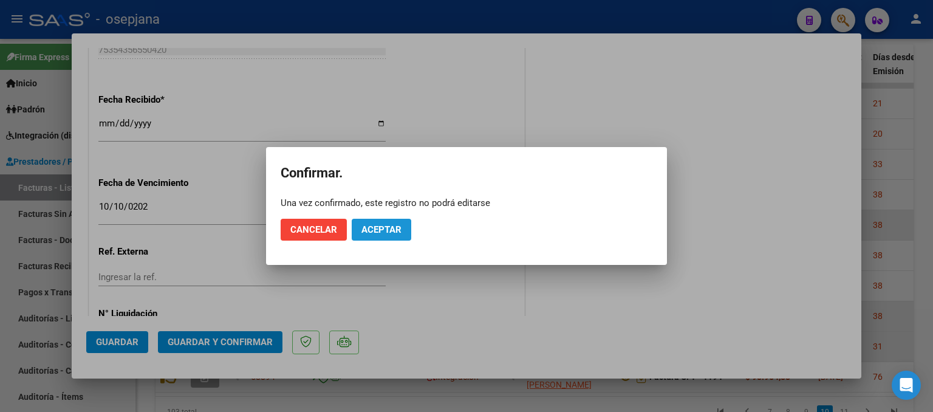
click at [403, 225] on button "Aceptar" at bounding box center [382, 230] width 60 height 22
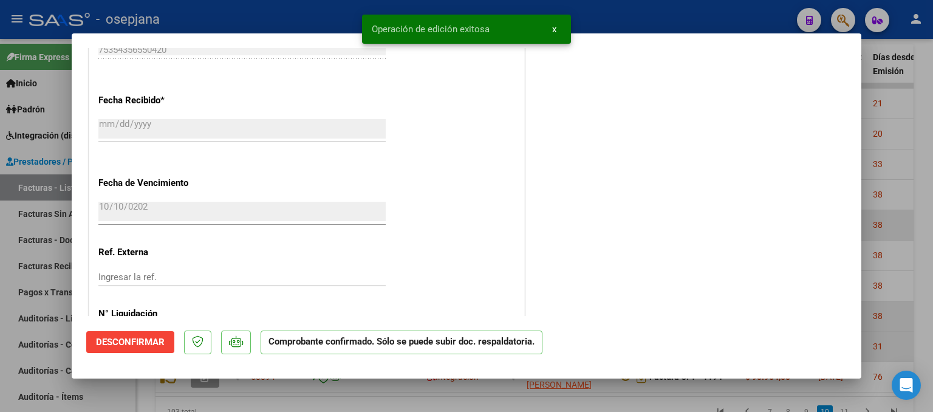
click at [894, 115] on div at bounding box center [466, 206] width 933 height 412
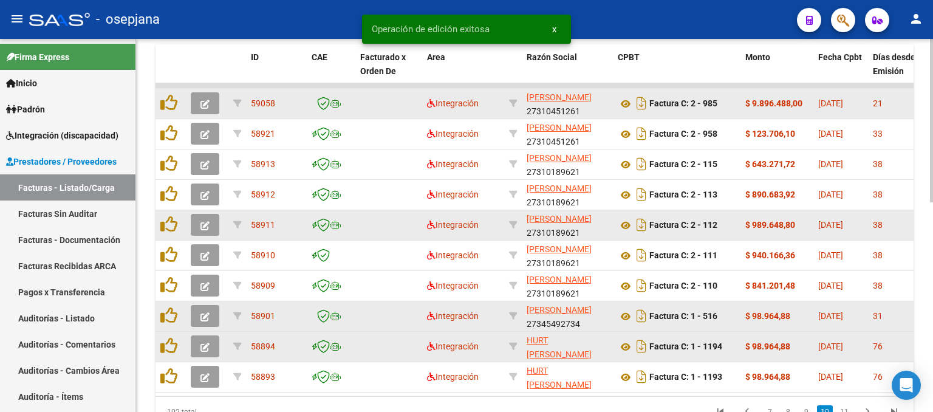
click at [211, 95] on button "button" at bounding box center [205, 103] width 29 height 22
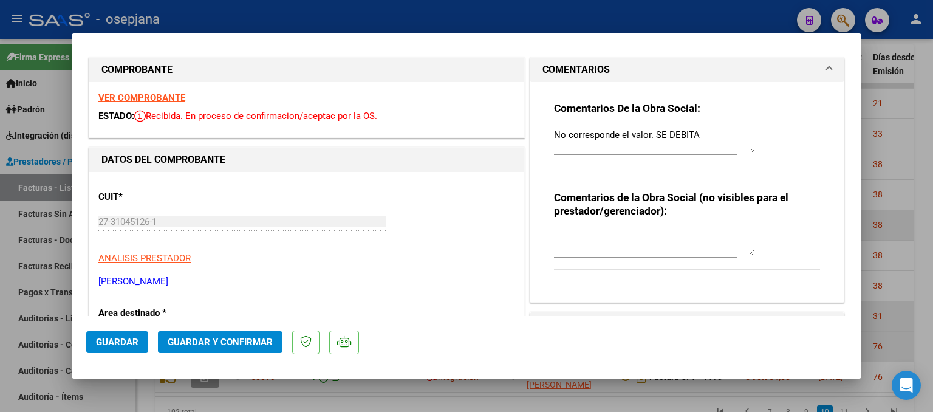
scroll to position [0, 0]
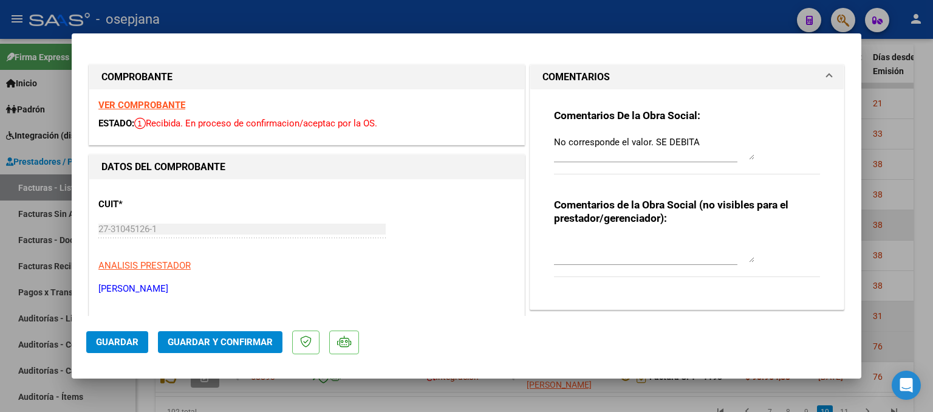
click at [157, 105] on strong "VER COMPROBANTE" at bounding box center [141, 105] width 87 height 11
click at [909, 149] on div at bounding box center [466, 206] width 933 height 412
type input "$ 0,00"
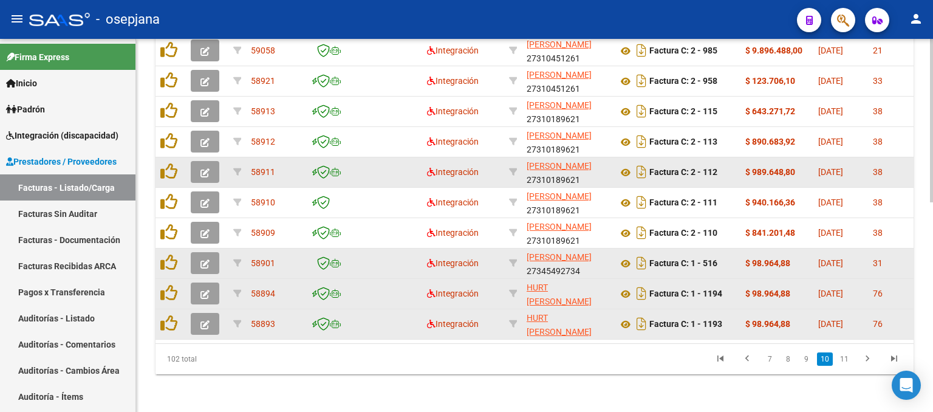
scroll to position [479, 0]
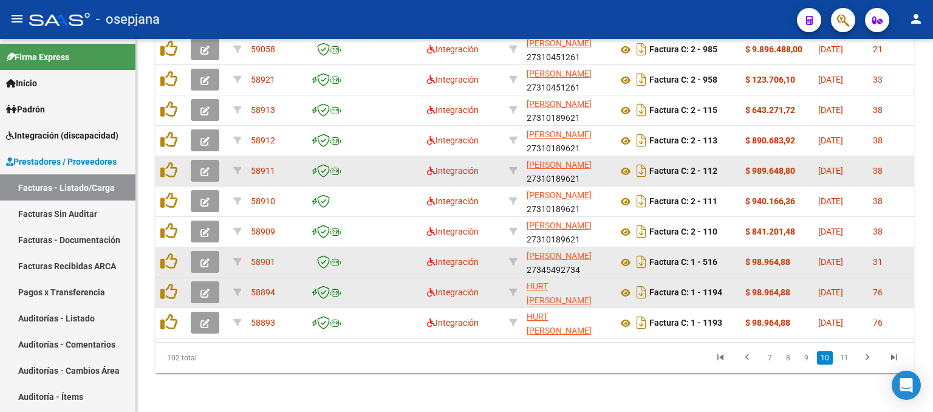
click at [803, 356] on link "9" at bounding box center [806, 357] width 15 height 13
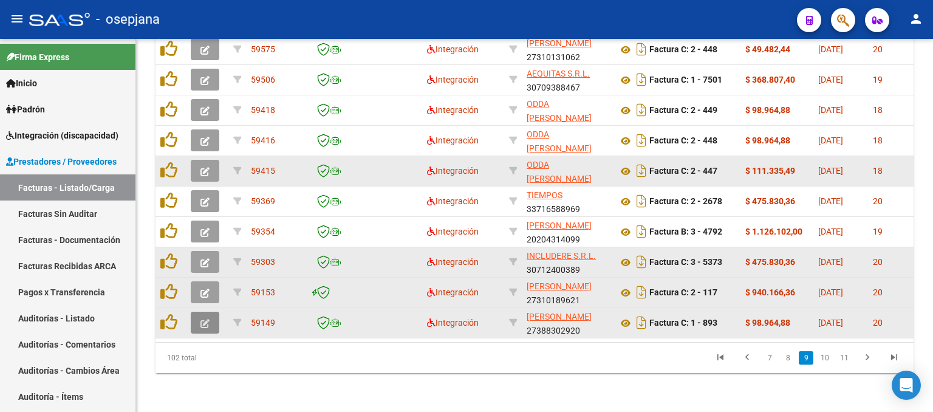
click at [196, 312] on button "button" at bounding box center [205, 323] width 29 height 22
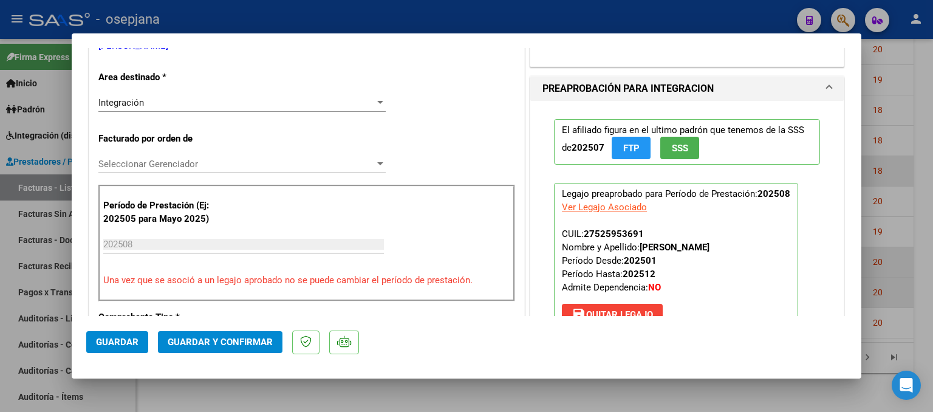
scroll to position [486, 0]
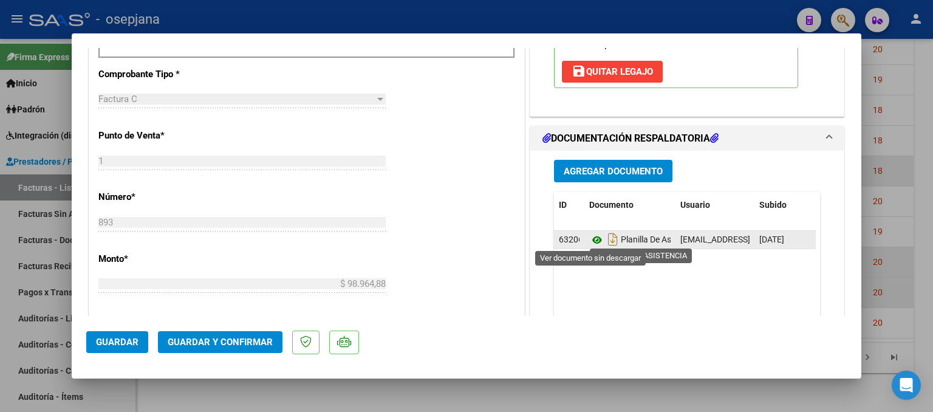
click at [594, 240] on icon at bounding box center [597, 240] width 16 height 15
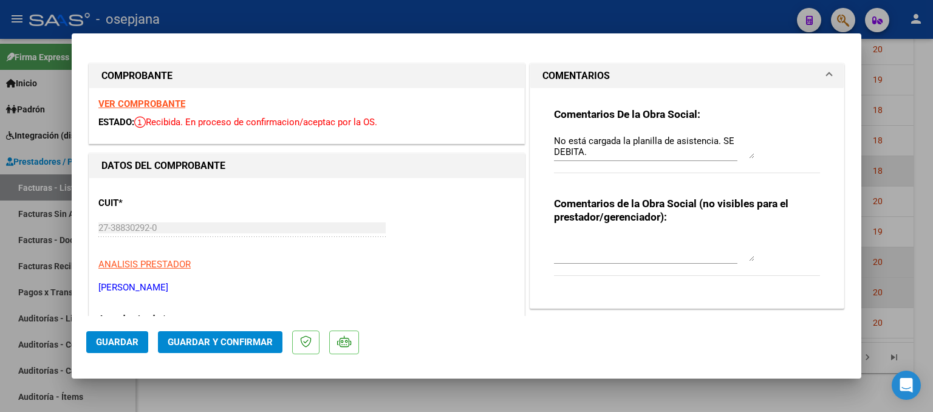
scroll to position [0, 0]
drag, startPoint x: 714, startPoint y: 142, endPoint x: 742, endPoint y: 143, distance: 27.4
click at [714, 142] on textarea "No está cargada la planilla de asistencia. SE DEBITA." at bounding box center [654, 147] width 200 height 24
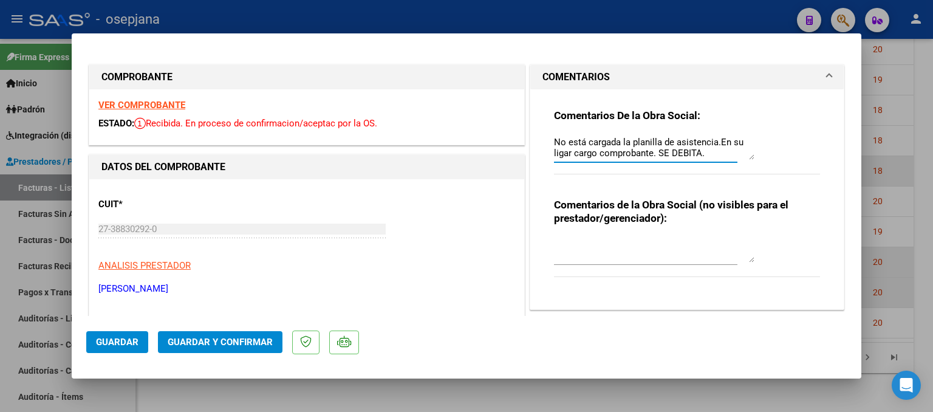
click at [695, 152] on textarea "No está cargada la planilla de asistencia.En su ligar cargo comprobante. SE DEB…" at bounding box center [654, 147] width 200 height 24
type textarea "No está cargada la planilla de asistencia su ligar cargo comprobante. SE DEBITA…"
click at [94, 338] on button "Guardar" at bounding box center [117, 342] width 62 height 22
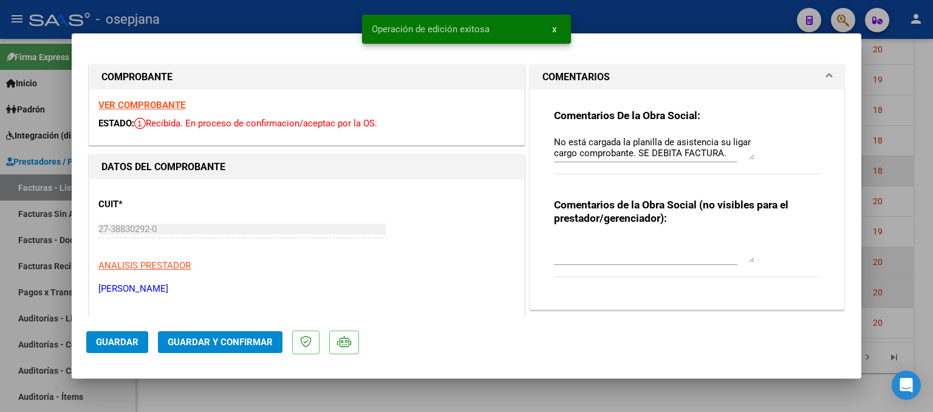
click at [921, 263] on div at bounding box center [466, 206] width 933 height 412
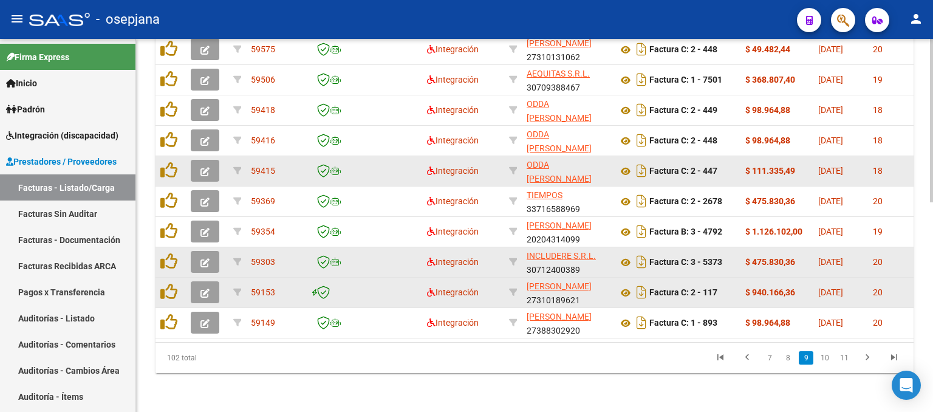
scroll to position [0, 663]
